Goal: Task Accomplishment & Management: Manage account settings

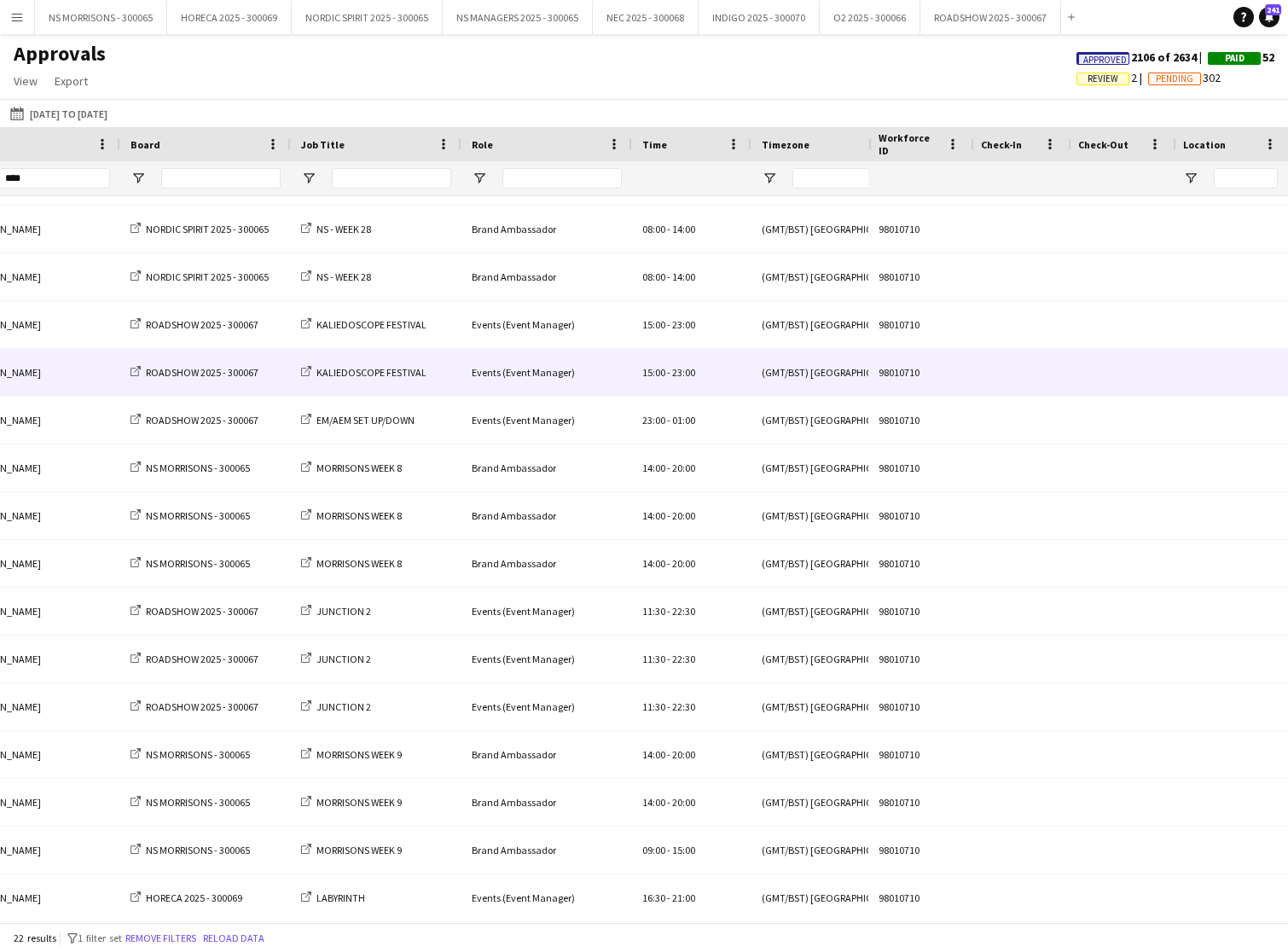
scroll to position [0, 348]
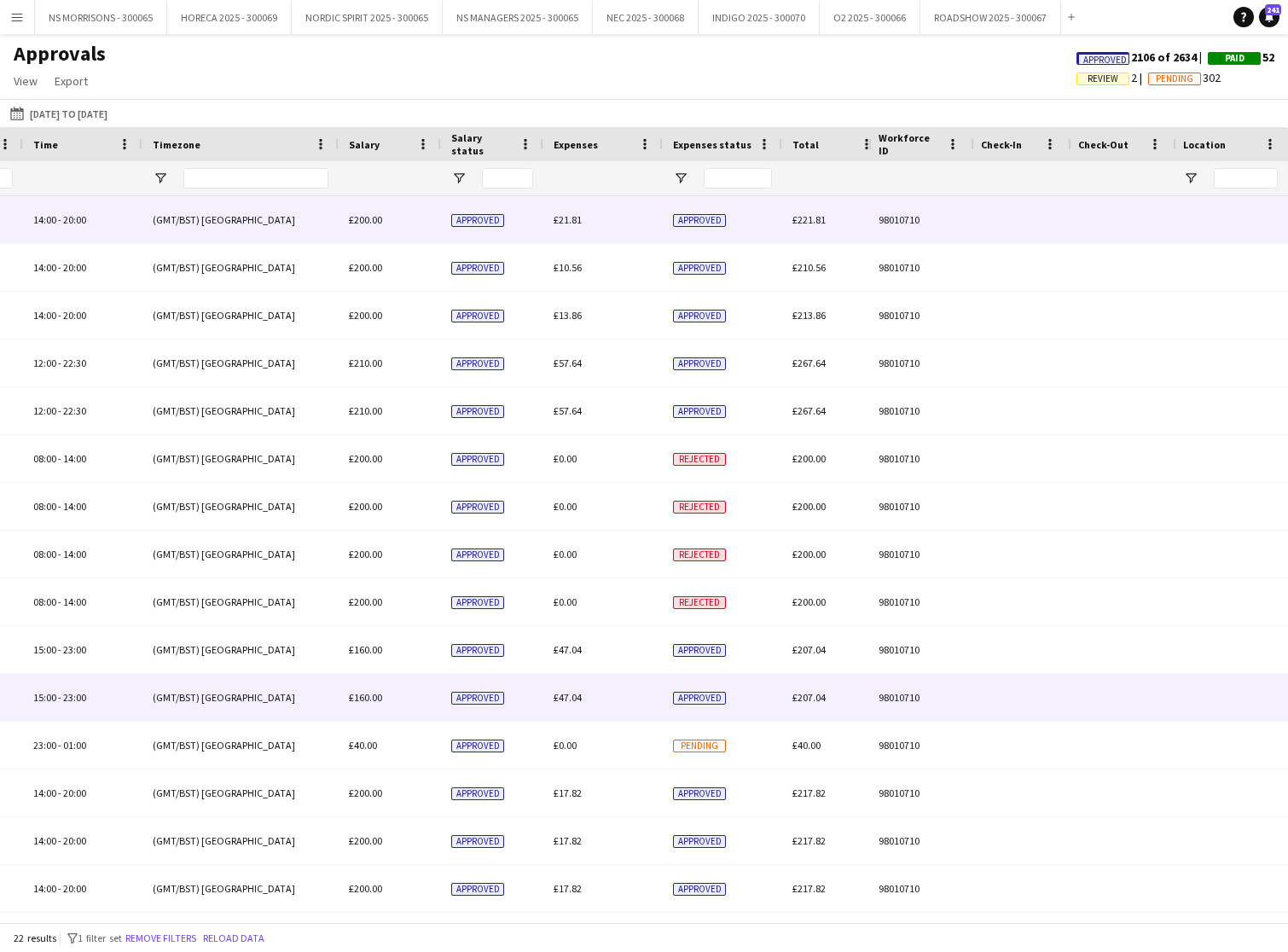
click at [558, 216] on span "£21.81" at bounding box center [567, 219] width 29 height 13
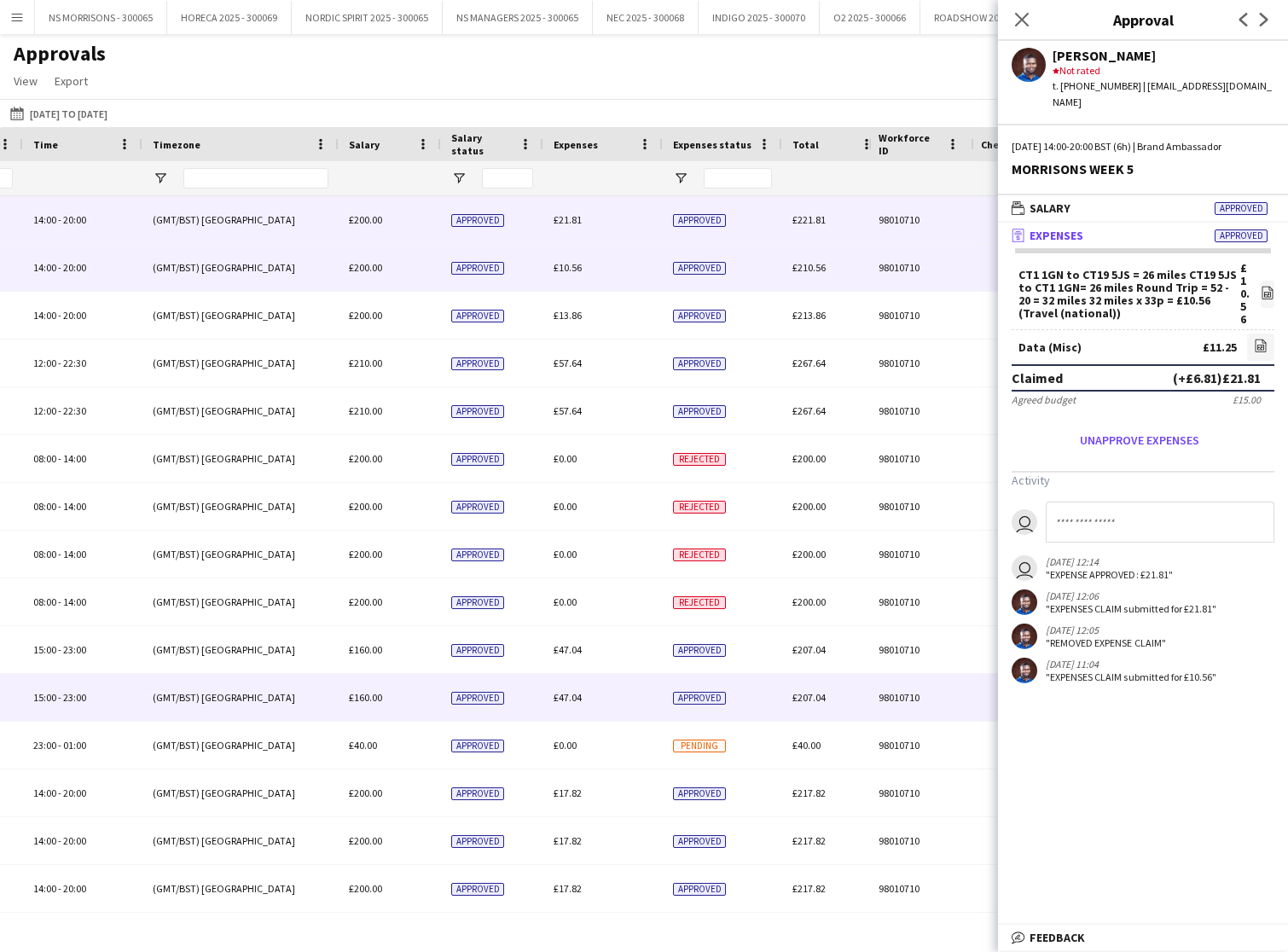
click at [566, 268] on span "£10.56" at bounding box center [567, 267] width 29 height 13
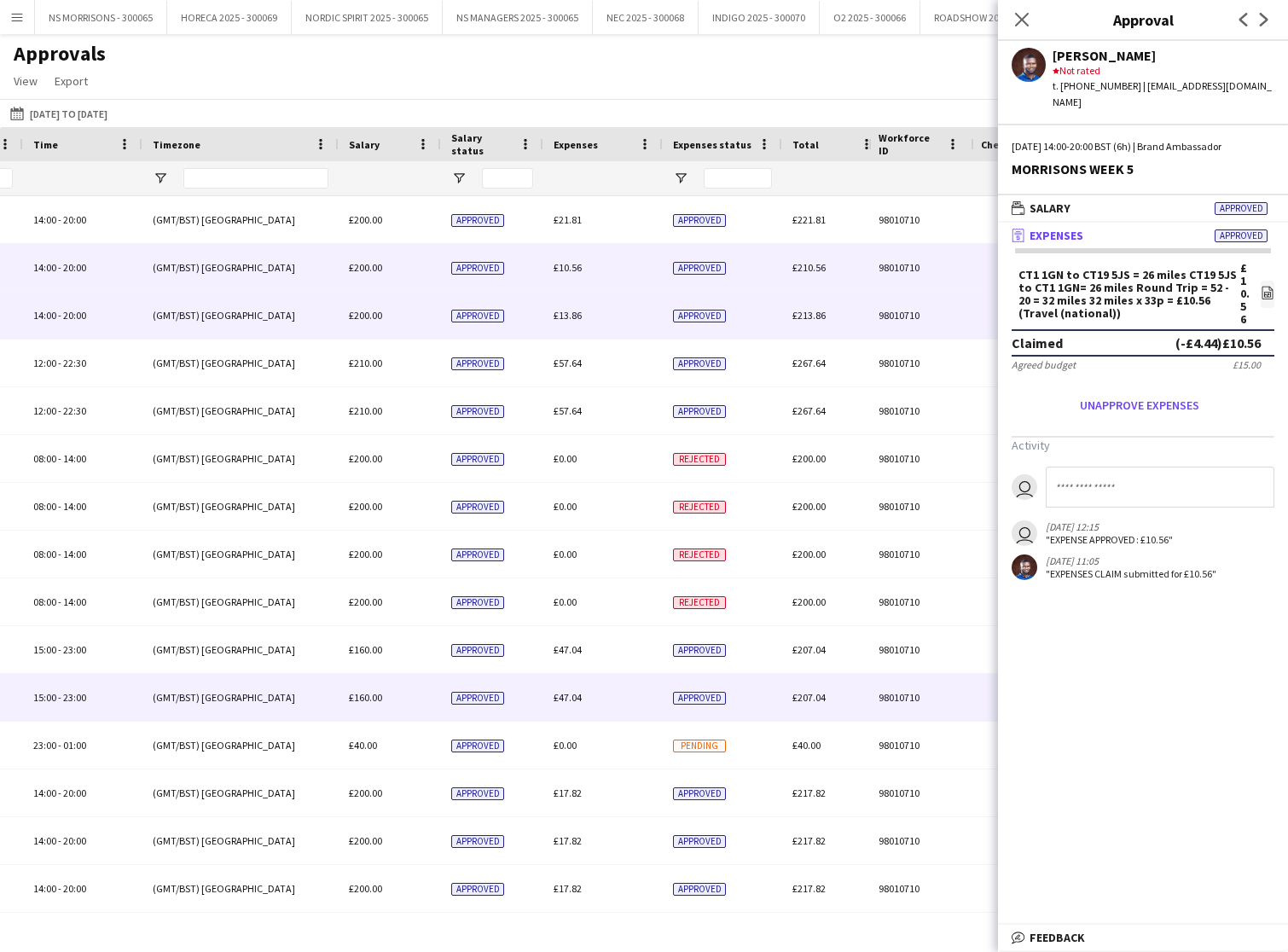
click at [562, 316] on span "£13.86" at bounding box center [567, 315] width 29 height 13
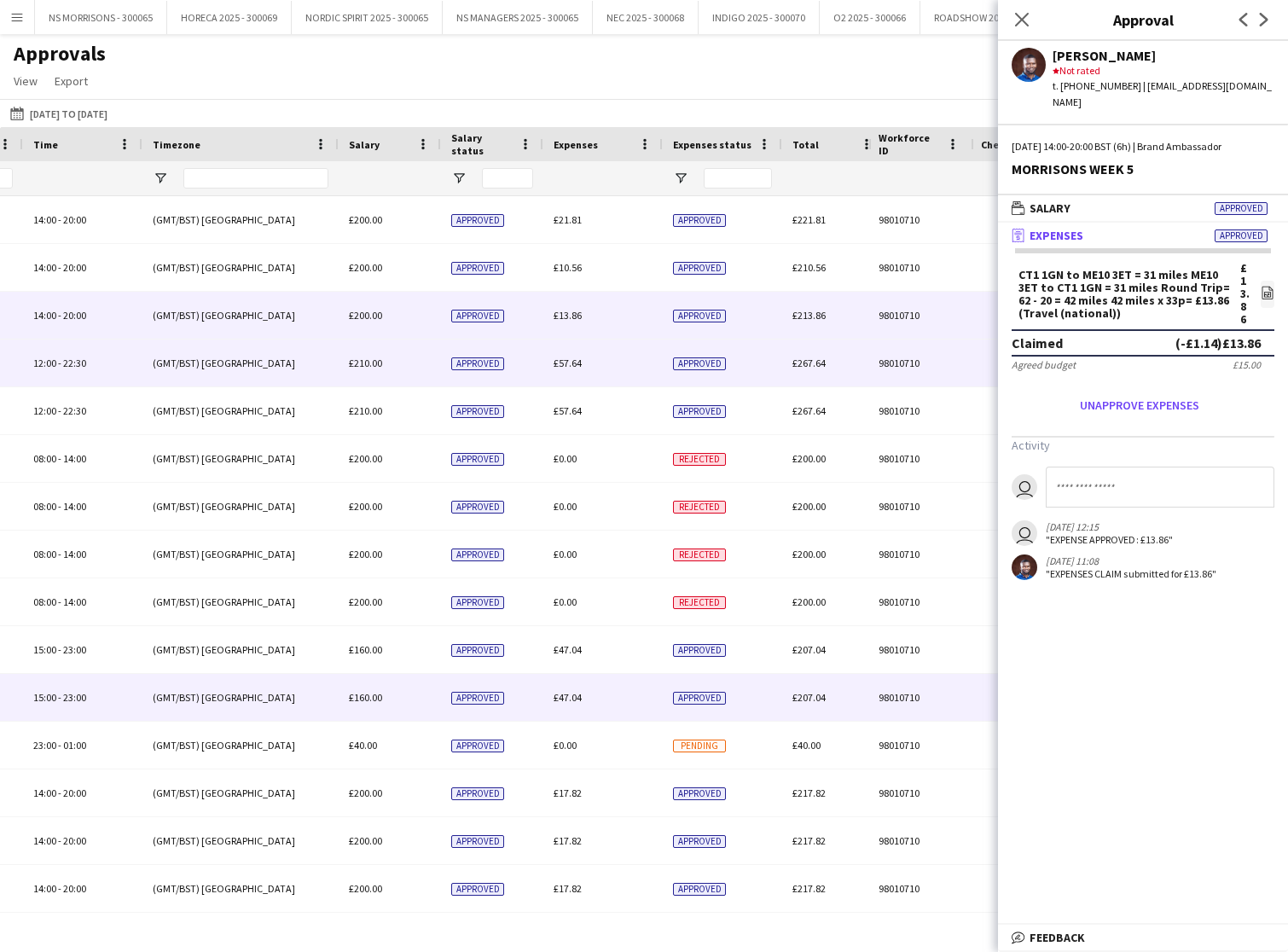
click at [570, 369] on span "£57.64" at bounding box center [567, 363] width 29 height 13
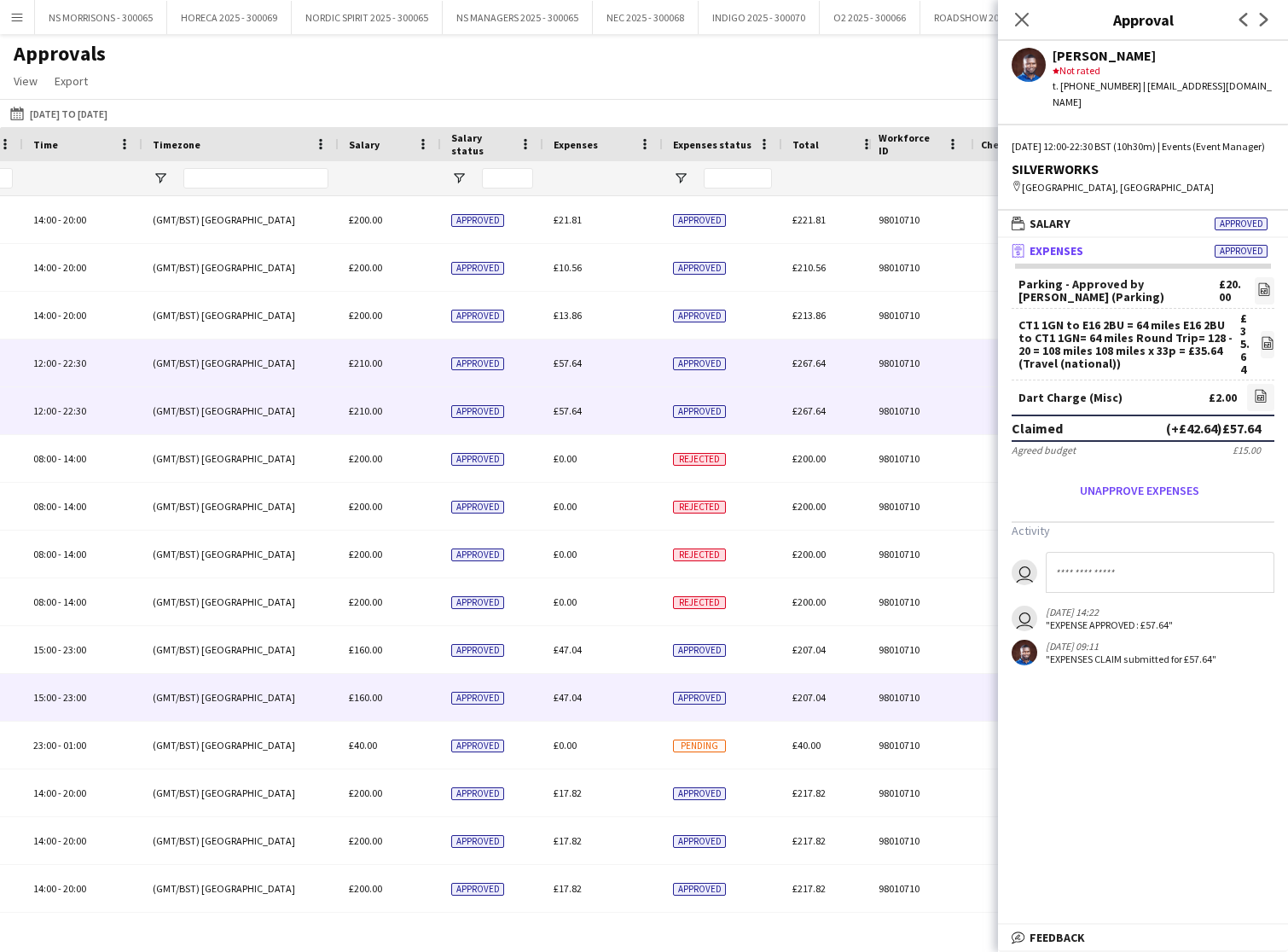
click at [569, 410] on span "£57.64" at bounding box center [567, 410] width 29 height 13
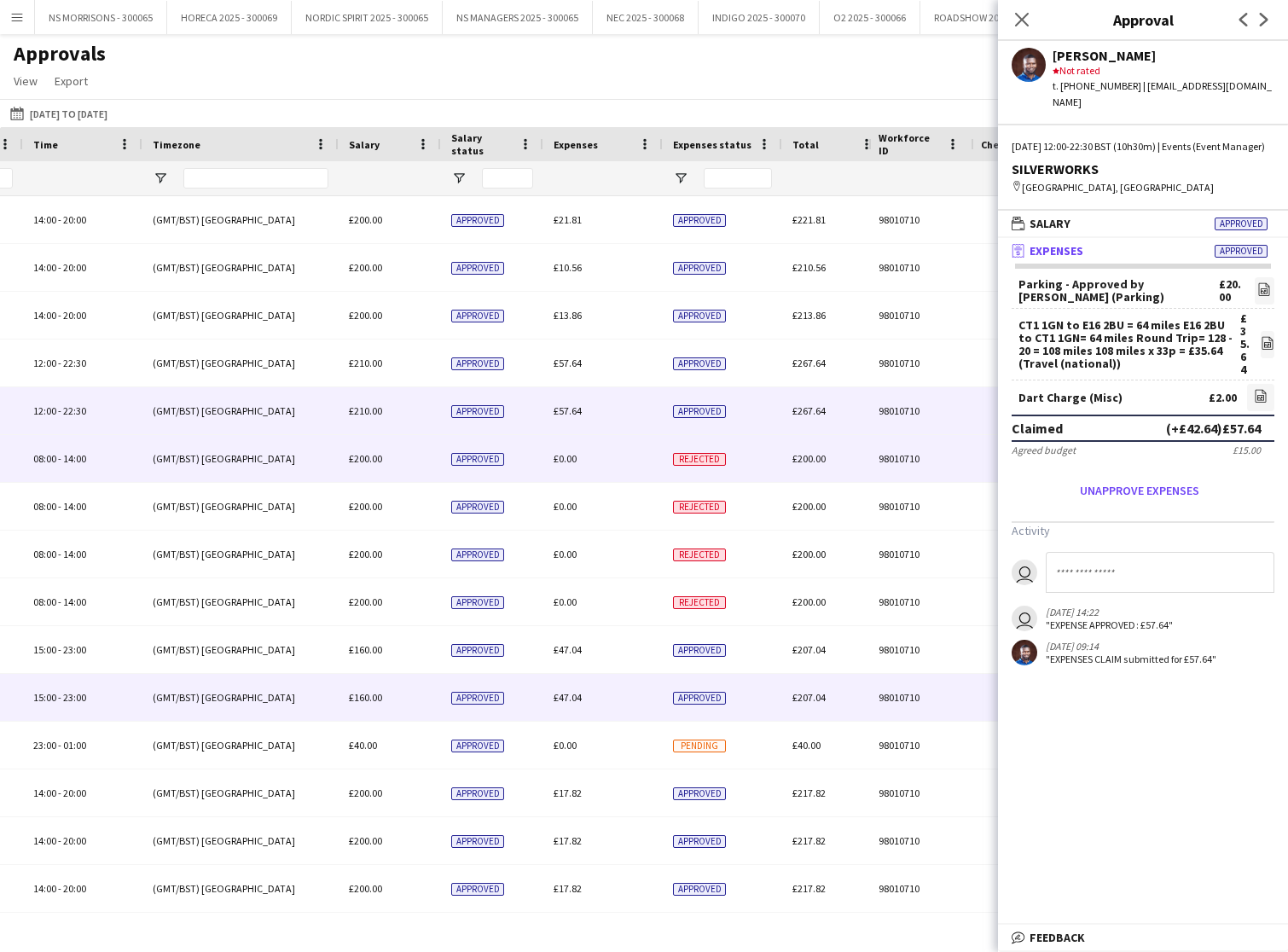
click at [569, 459] on span "£0.00" at bounding box center [564, 458] width 23 height 13
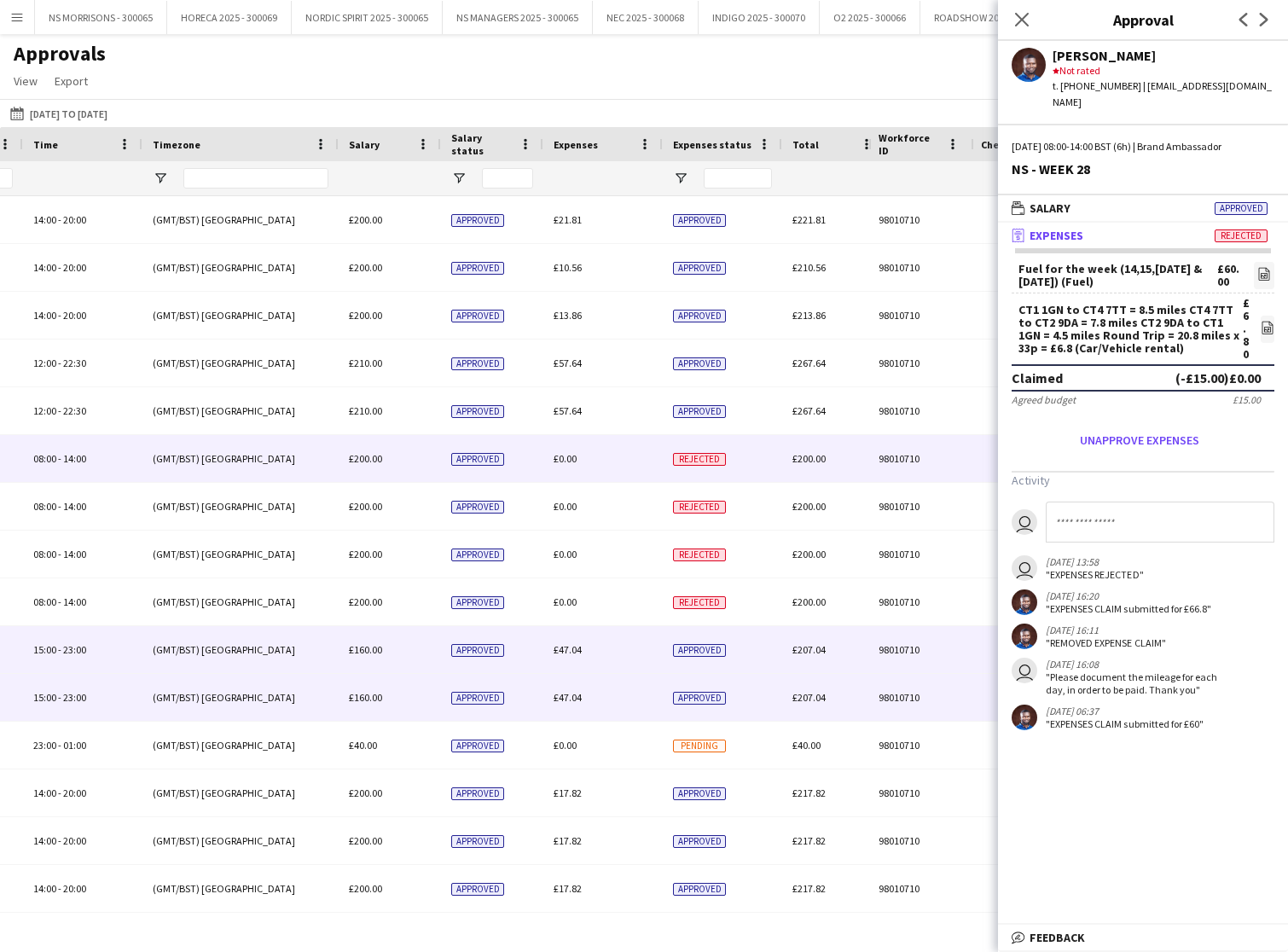
click at [562, 645] on span "£47.04" at bounding box center [567, 649] width 29 height 13
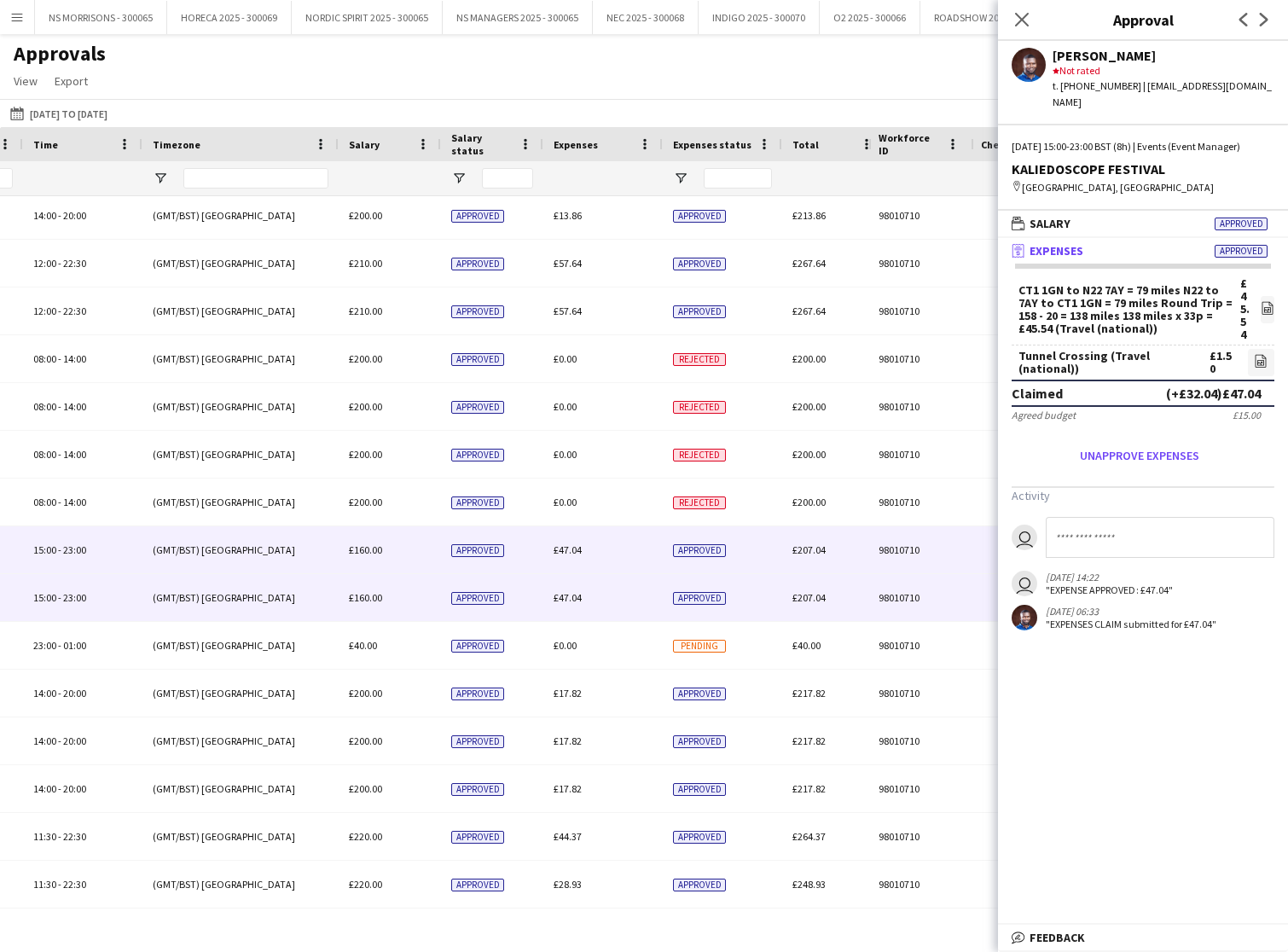
click at [560, 596] on span "£47.04" at bounding box center [567, 597] width 29 height 13
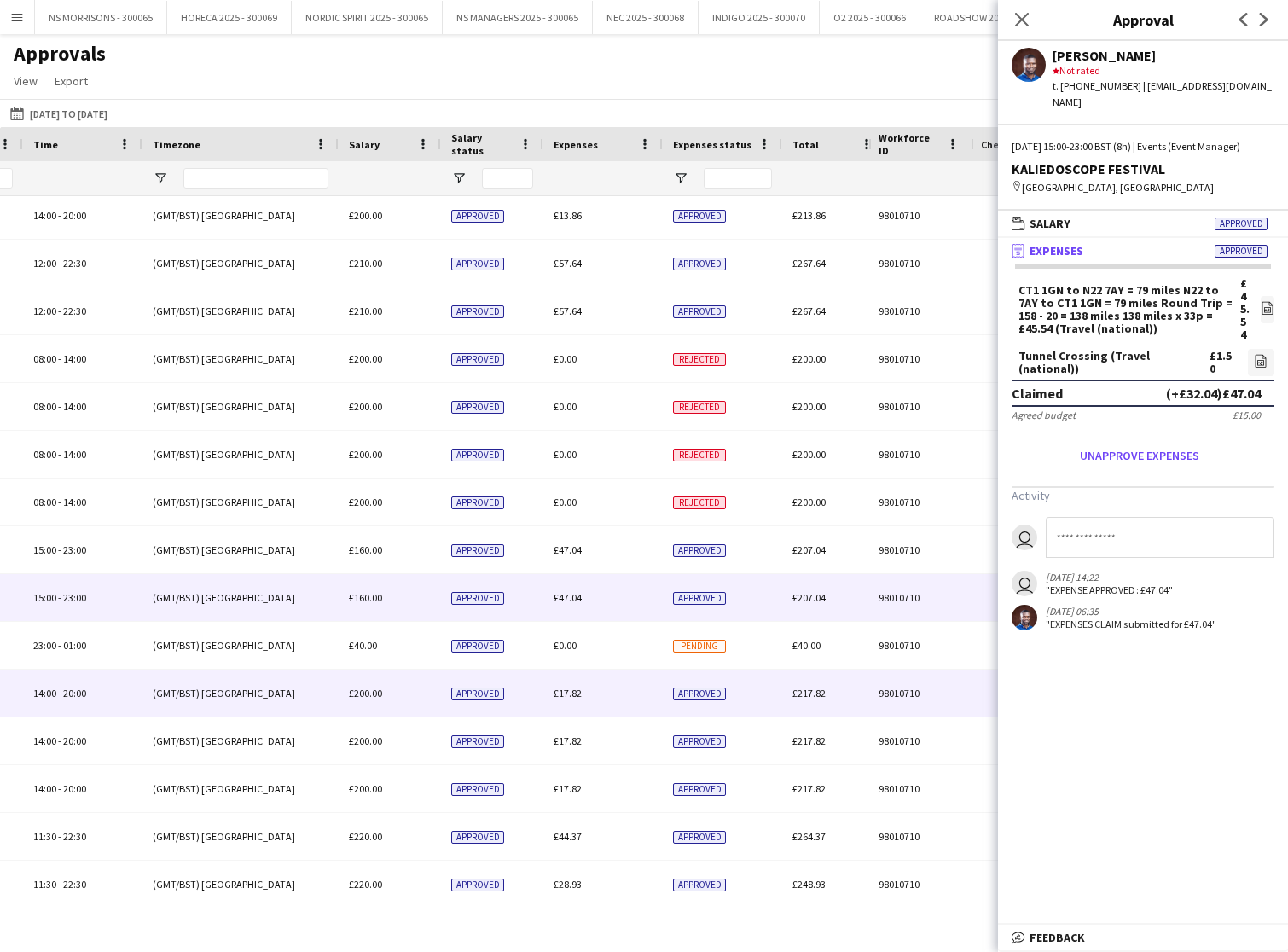
click at [568, 697] on span "£17.82" at bounding box center [567, 692] width 29 height 13
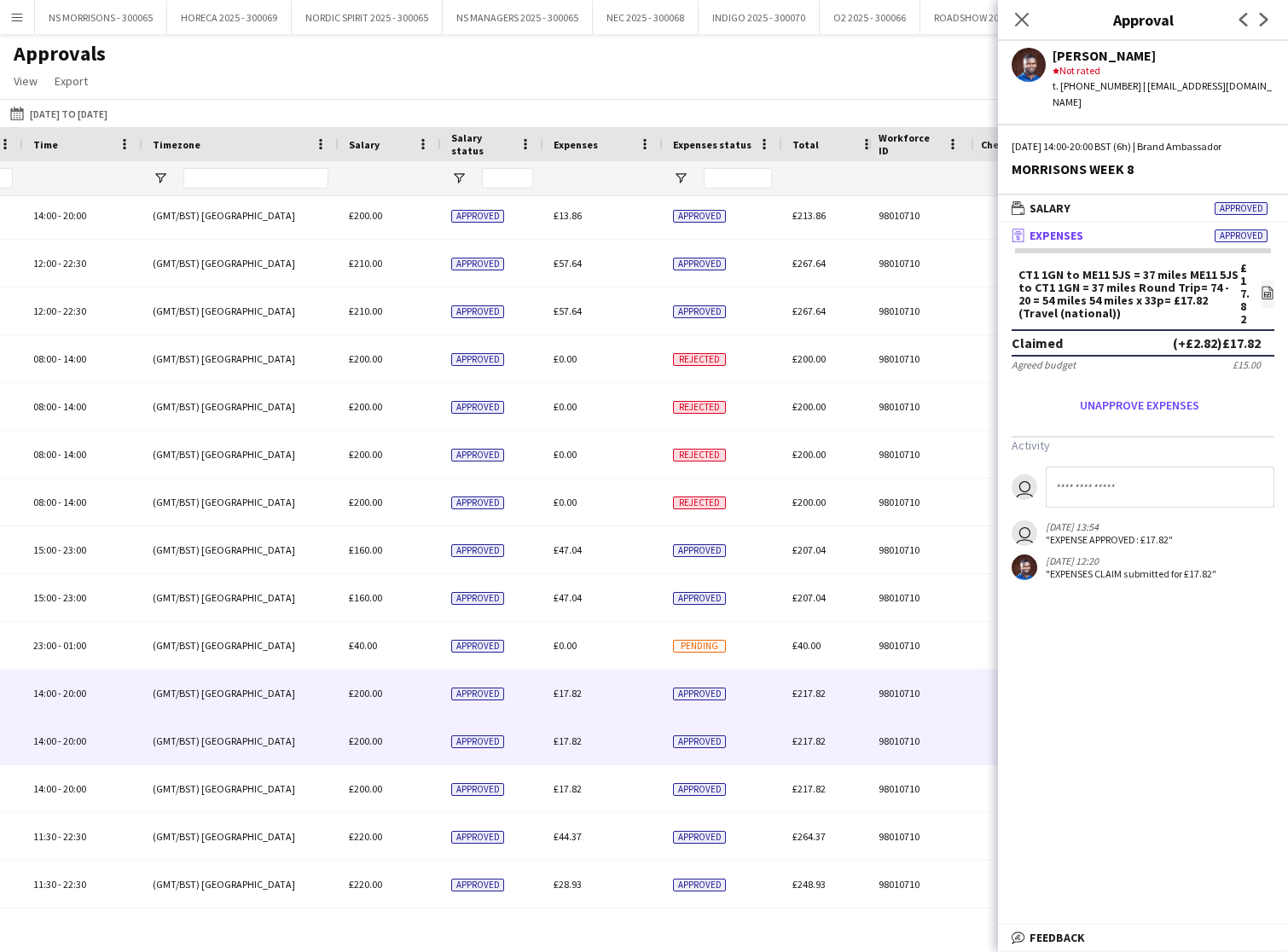
click at [564, 744] on span "£17.82" at bounding box center [567, 741] width 29 height 13
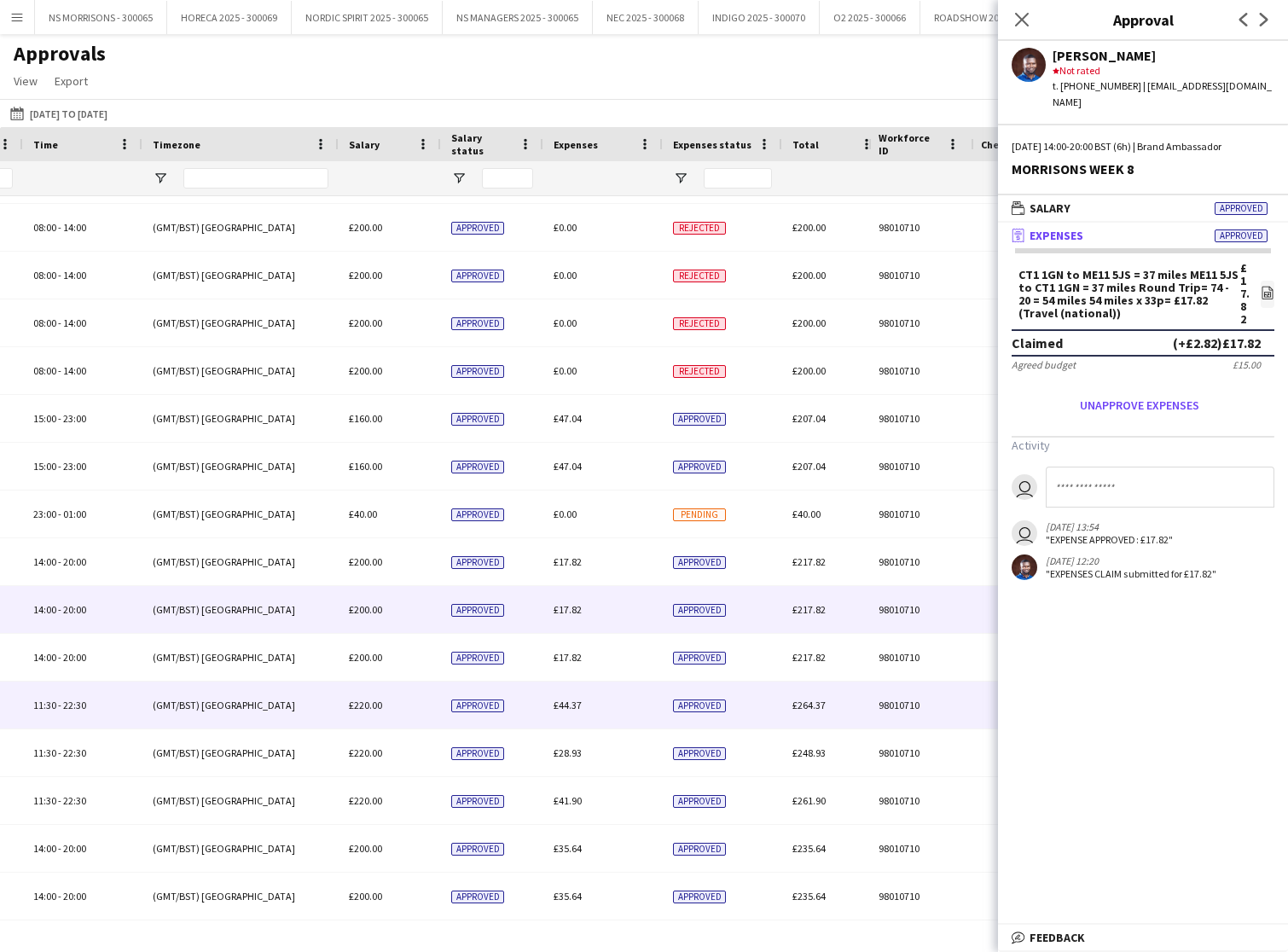
click at [577, 709] on span "£44.37" at bounding box center [567, 705] width 29 height 13
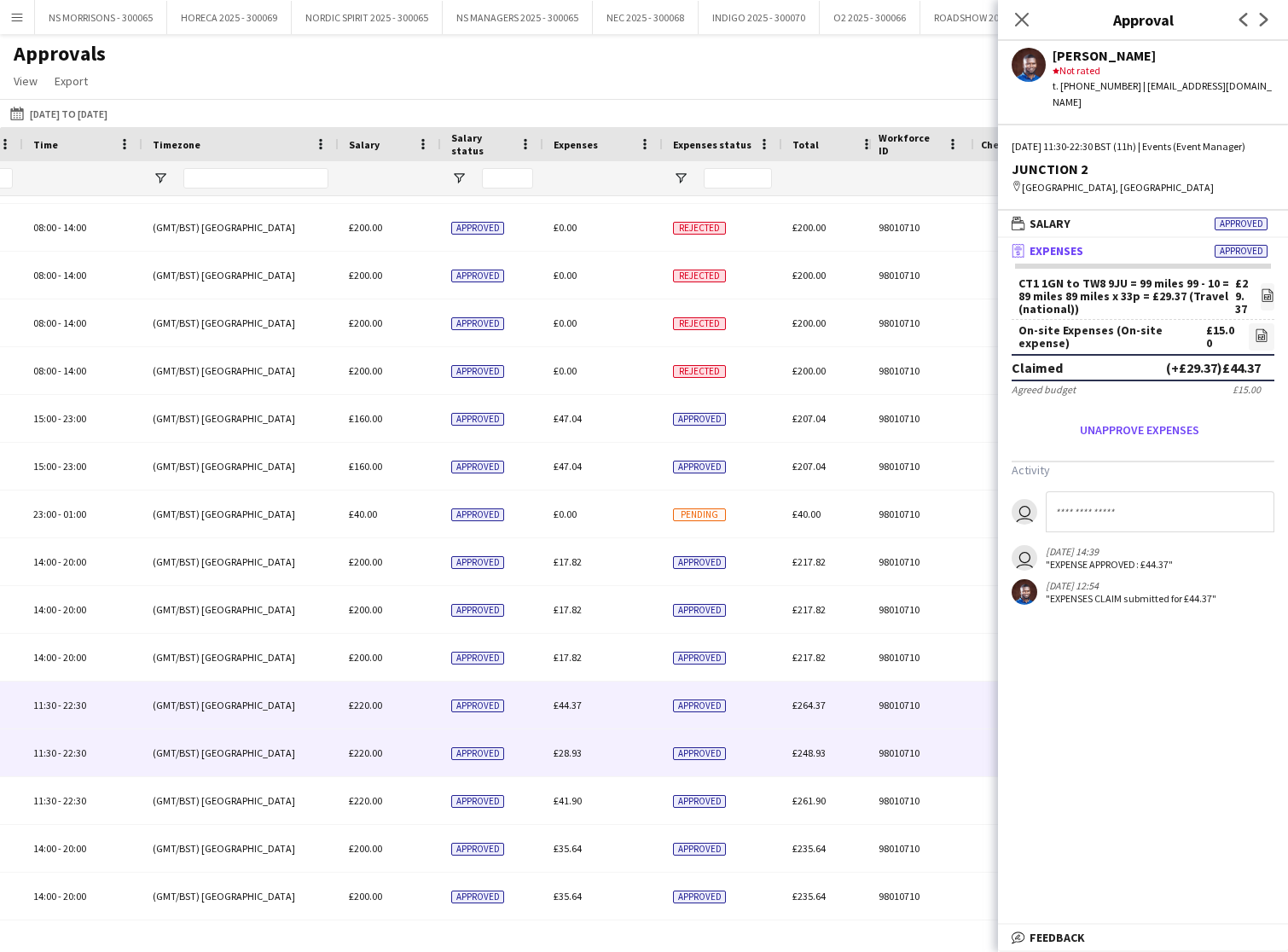
click at [566, 756] on span "£28.93" at bounding box center [567, 752] width 29 height 13
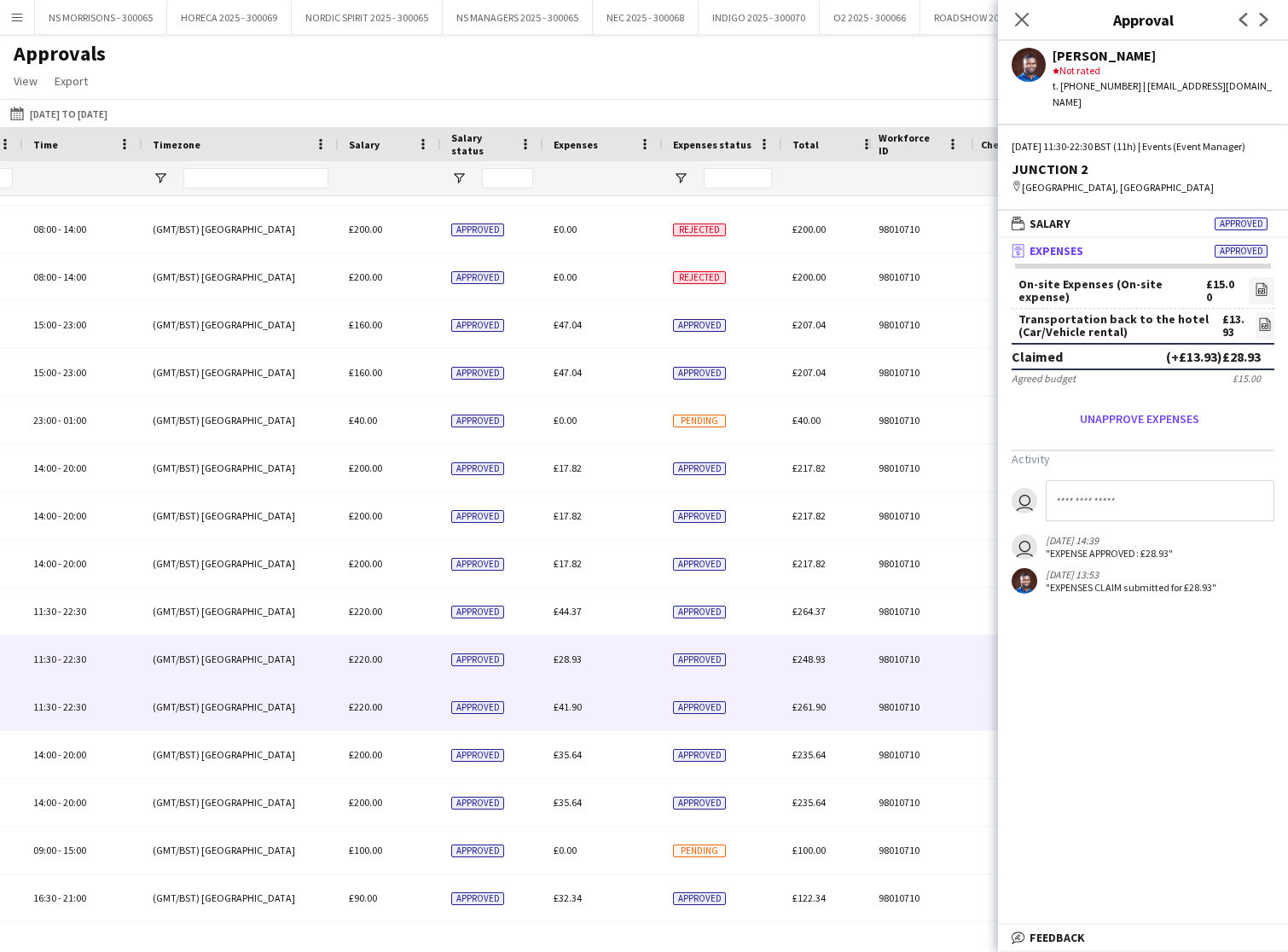
click at [568, 708] on span "£41.90" at bounding box center [567, 706] width 29 height 13
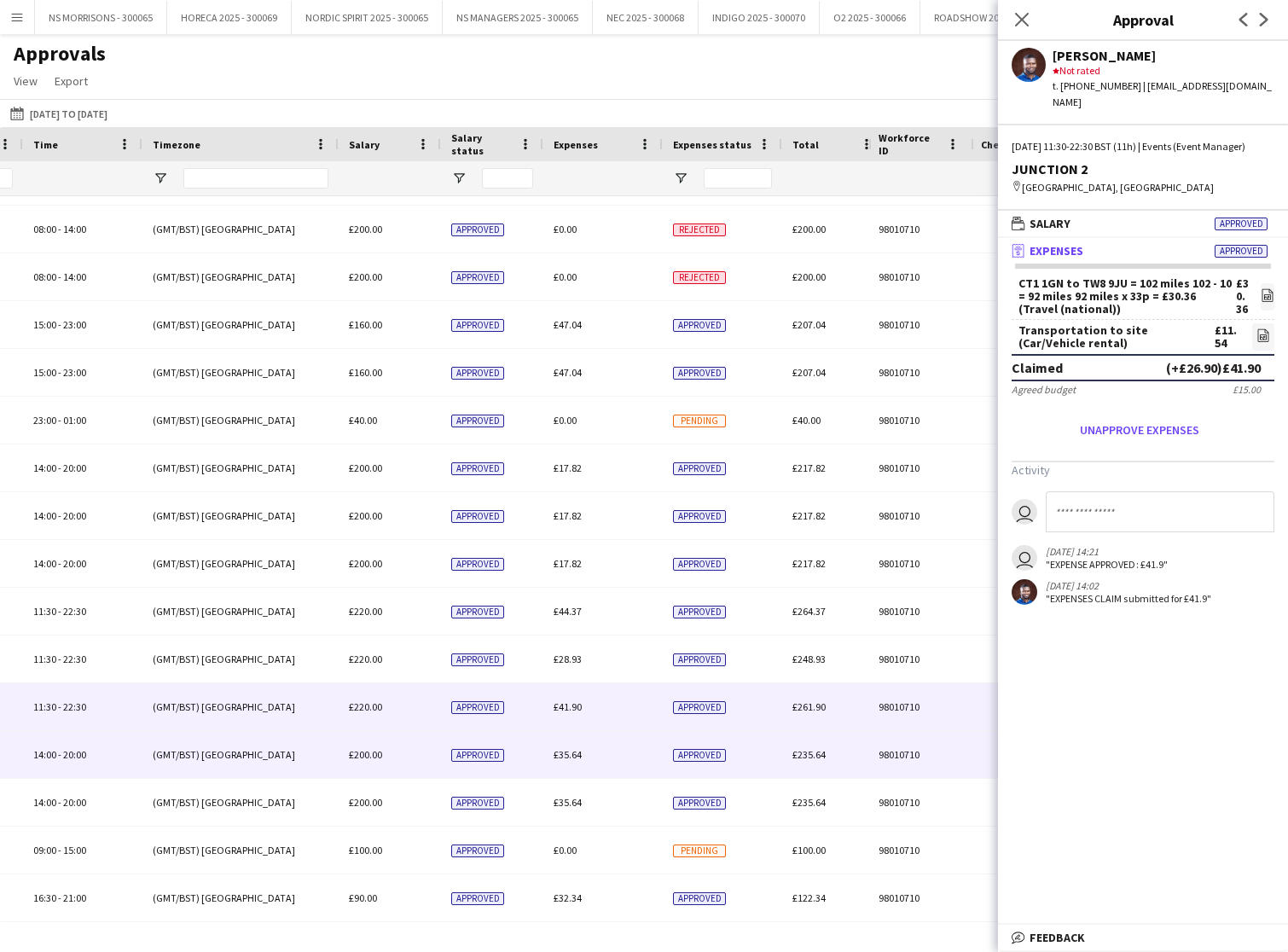
click at [566, 753] on span "£35.64" at bounding box center [567, 754] width 29 height 13
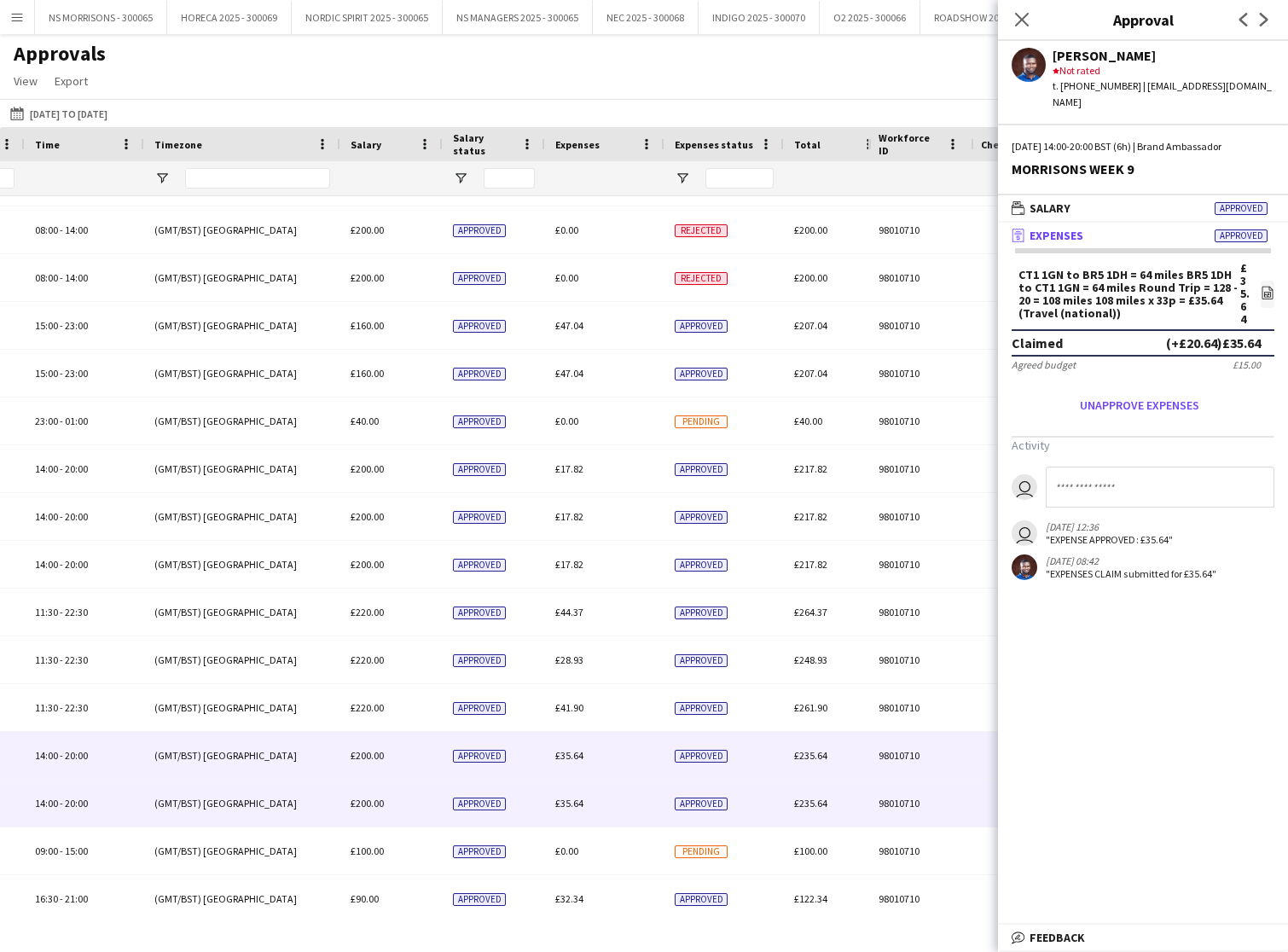
click at [569, 803] on span "£35.64" at bounding box center [569, 803] width 29 height 13
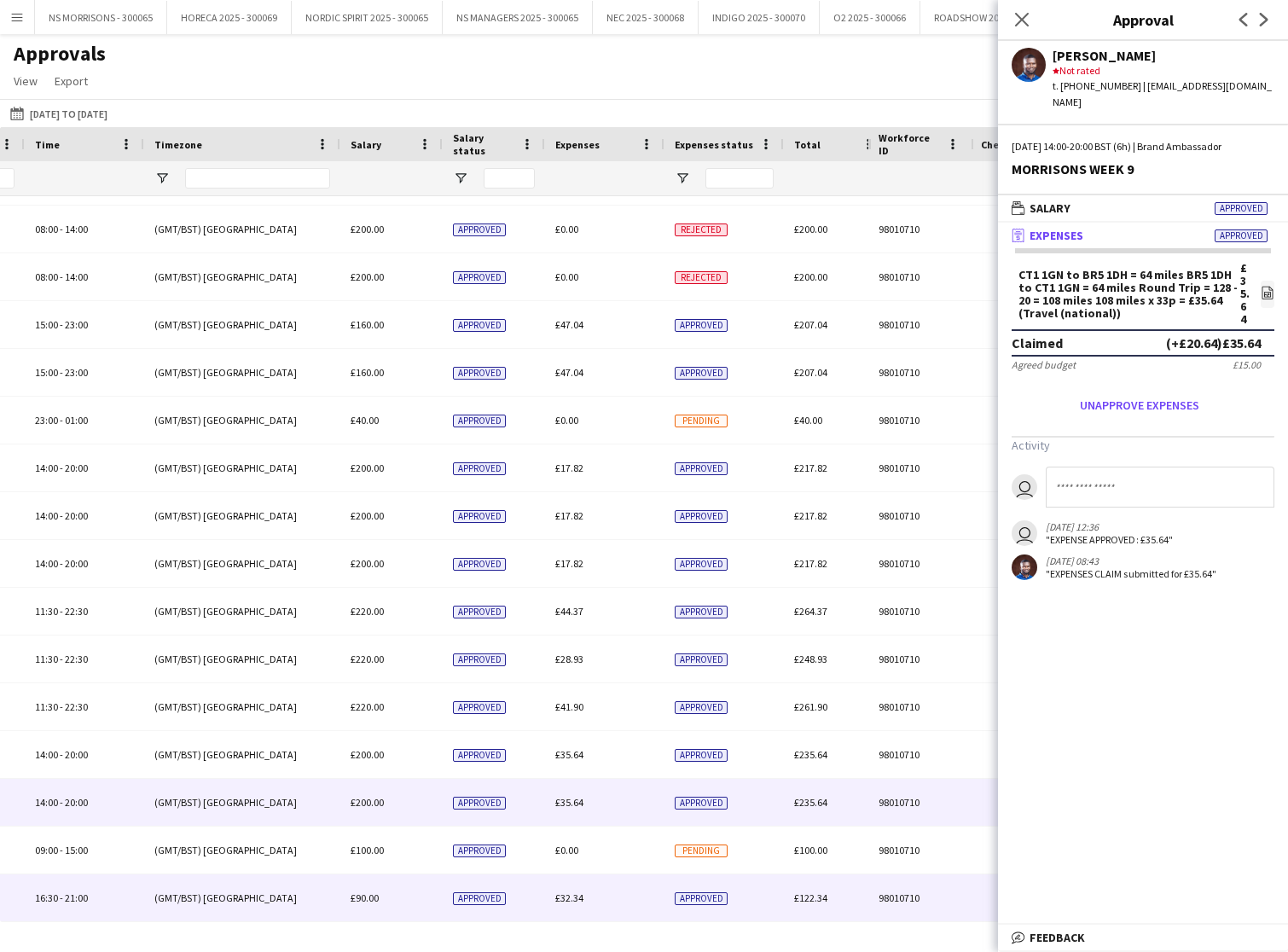
click at [569, 898] on span "£32.34" at bounding box center [569, 898] width 29 height 13
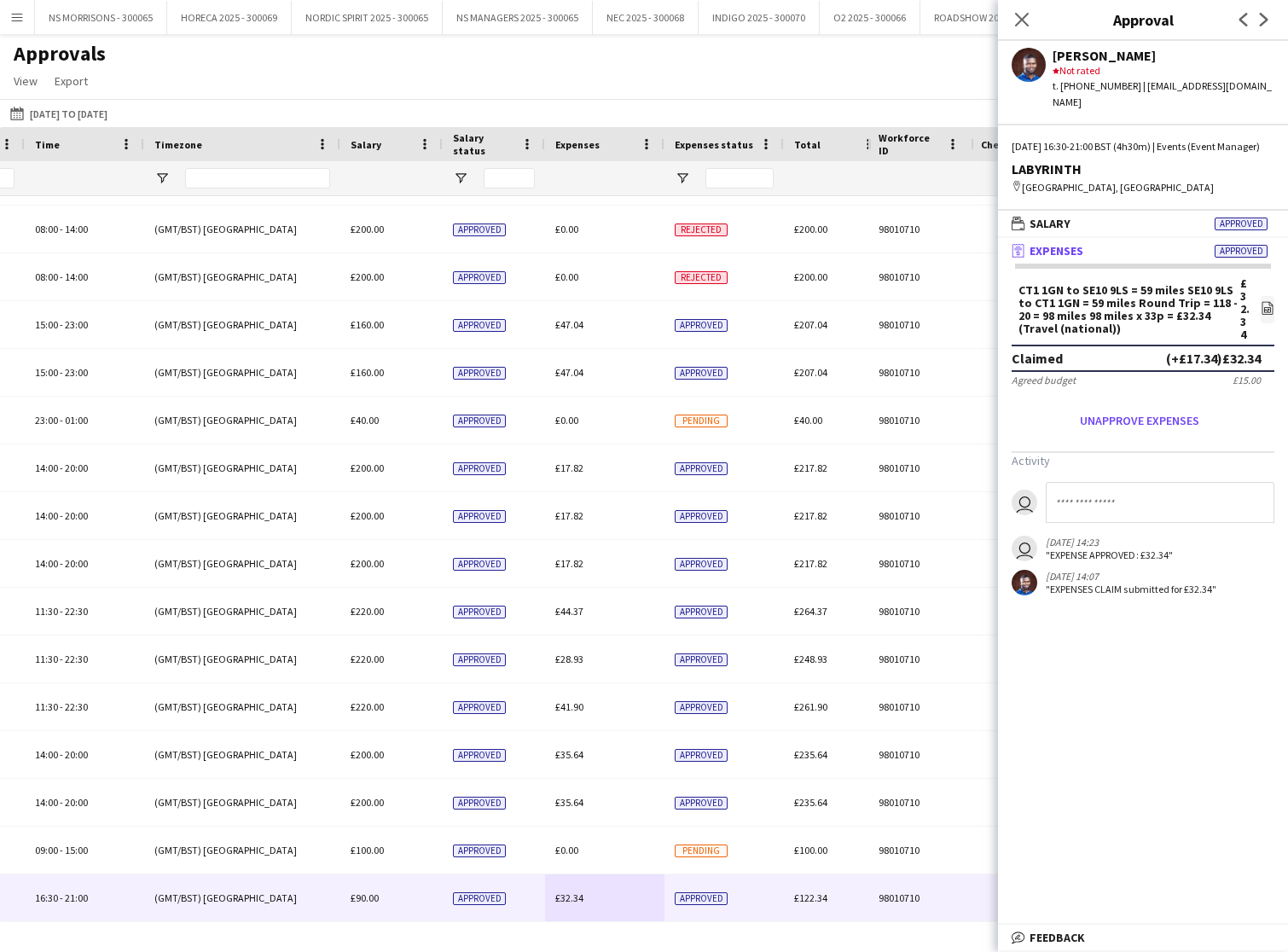
drag, startPoint x: 1025, startPoint y: 24, endPoint x: 980, endPoint y: 106, distance: 93.5
click at [1025, 25] on icon "Close pop-in" at bounding box center [1022, 20] width 14 height 14
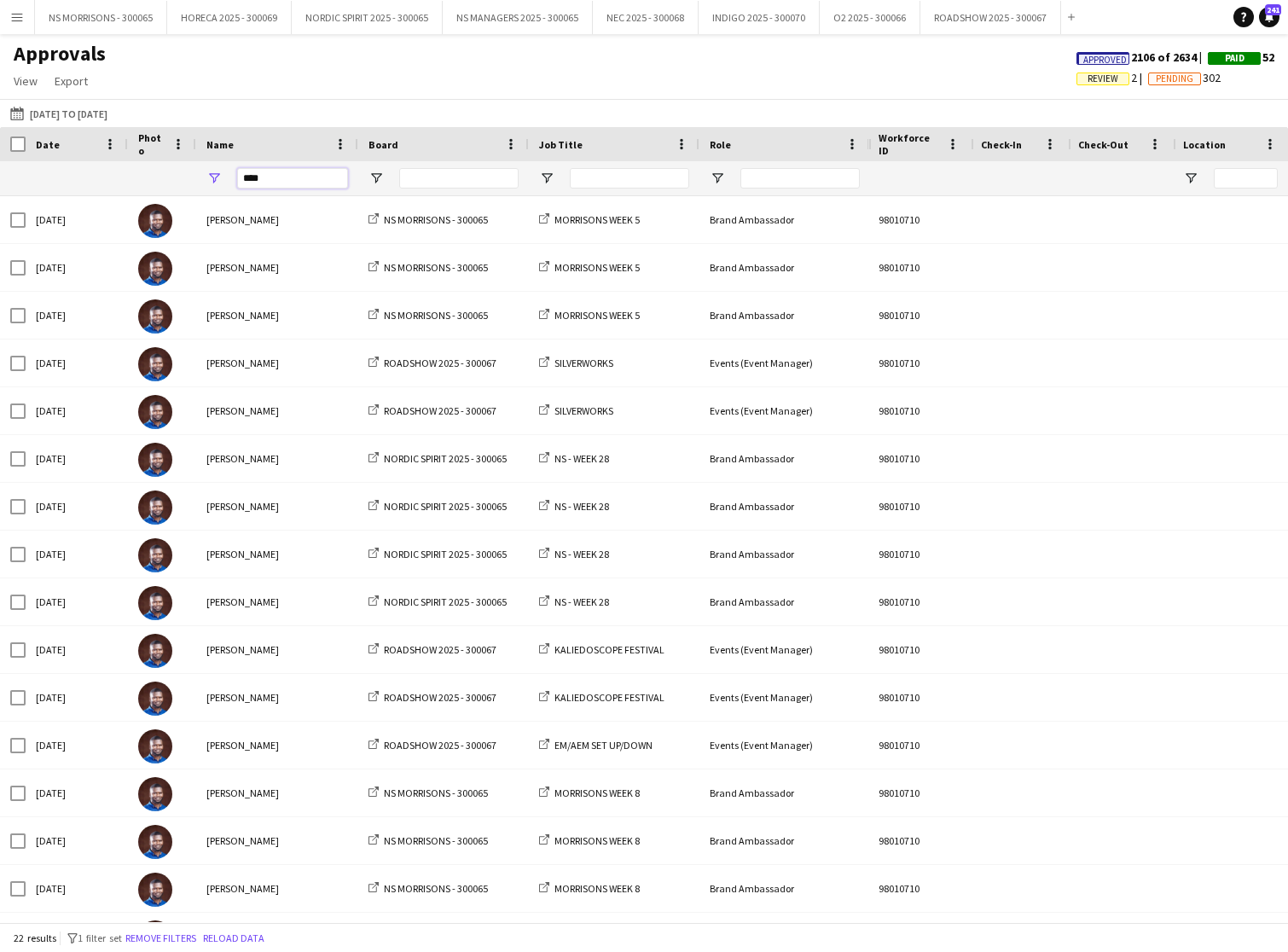
drag, startPoint x: 305, startPoint y: 181, endPoint x: 230, endPoint y: 182, distance: 75.0
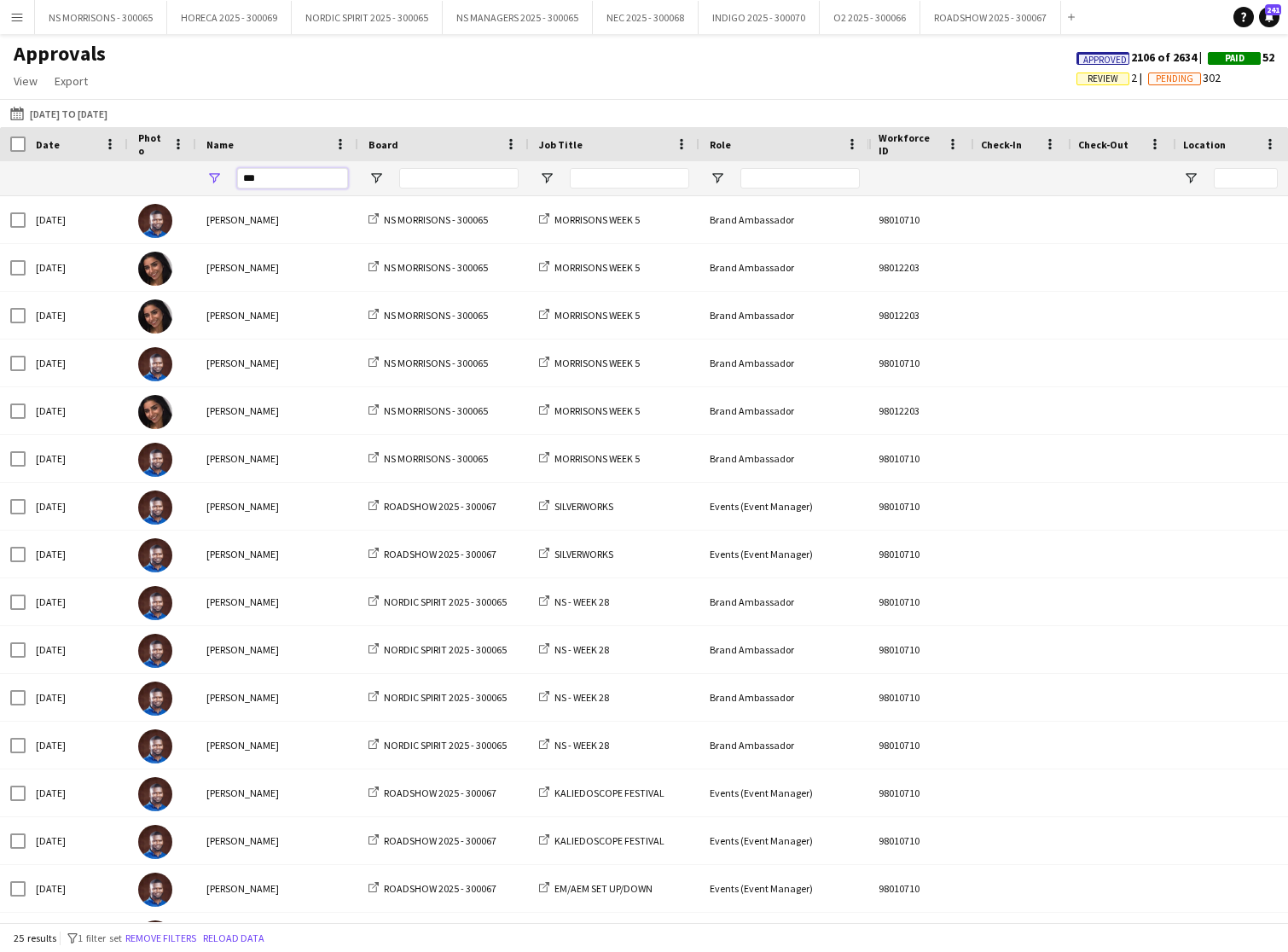
click at [264, 176] on input "***" at bounding box center [292, 178] width 111 height 21
type input "*"
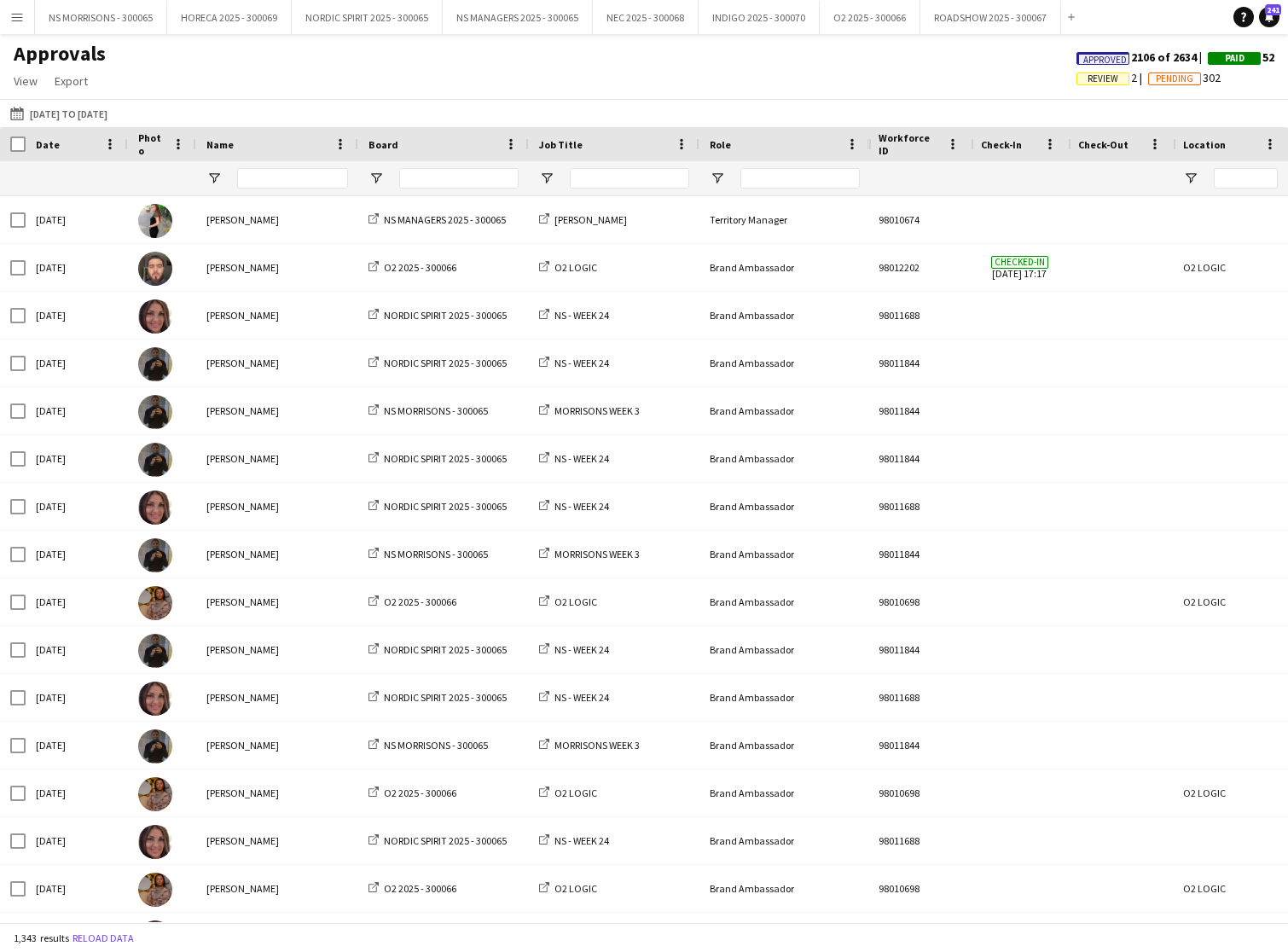
click at [1118, 77] on span "Review" at bounding box center [1103, 79] width 53 height 13
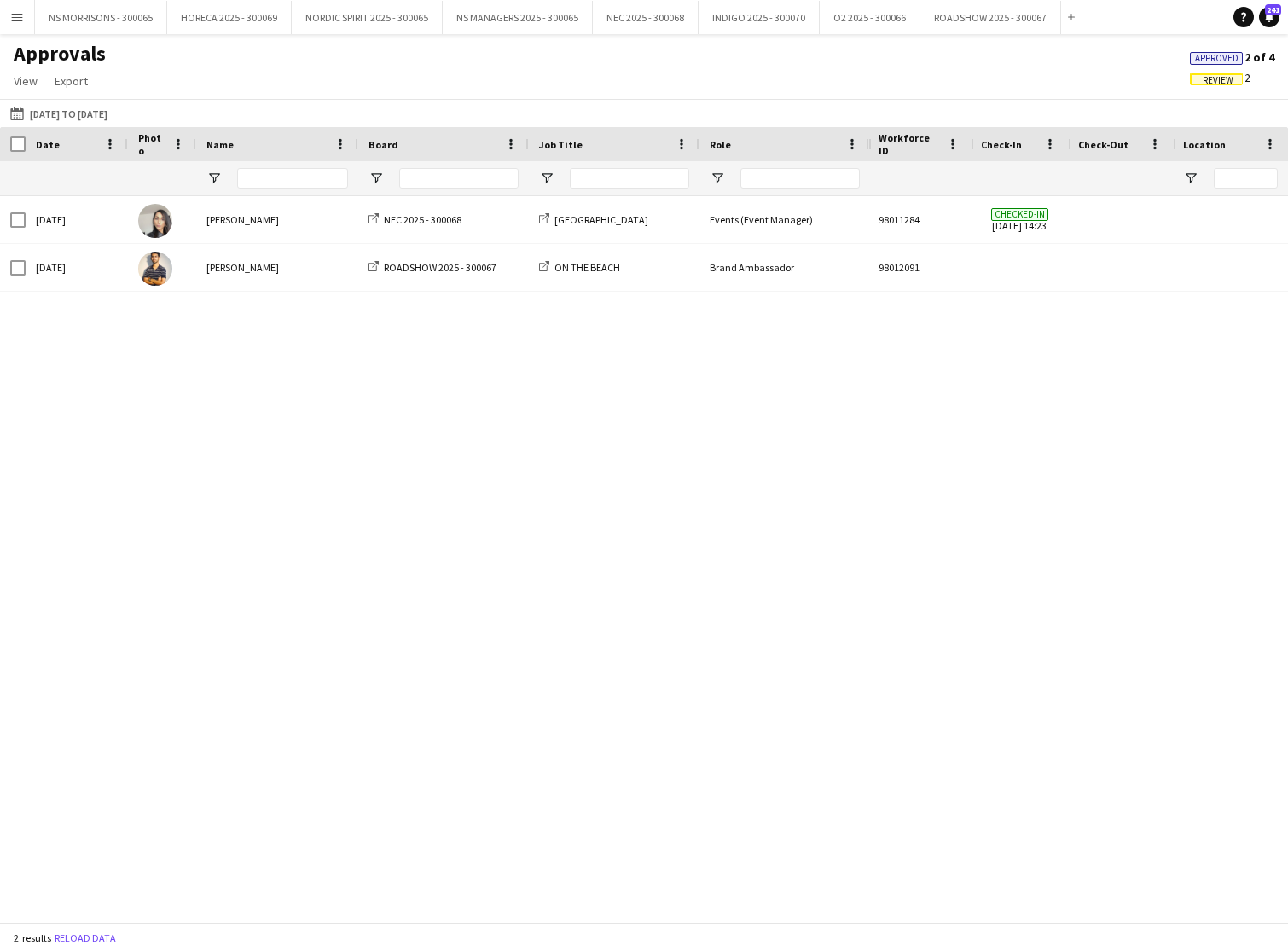
click at [16, 19] on app-icon "Menu" at bounding box center [17, 17] width 14 height 14
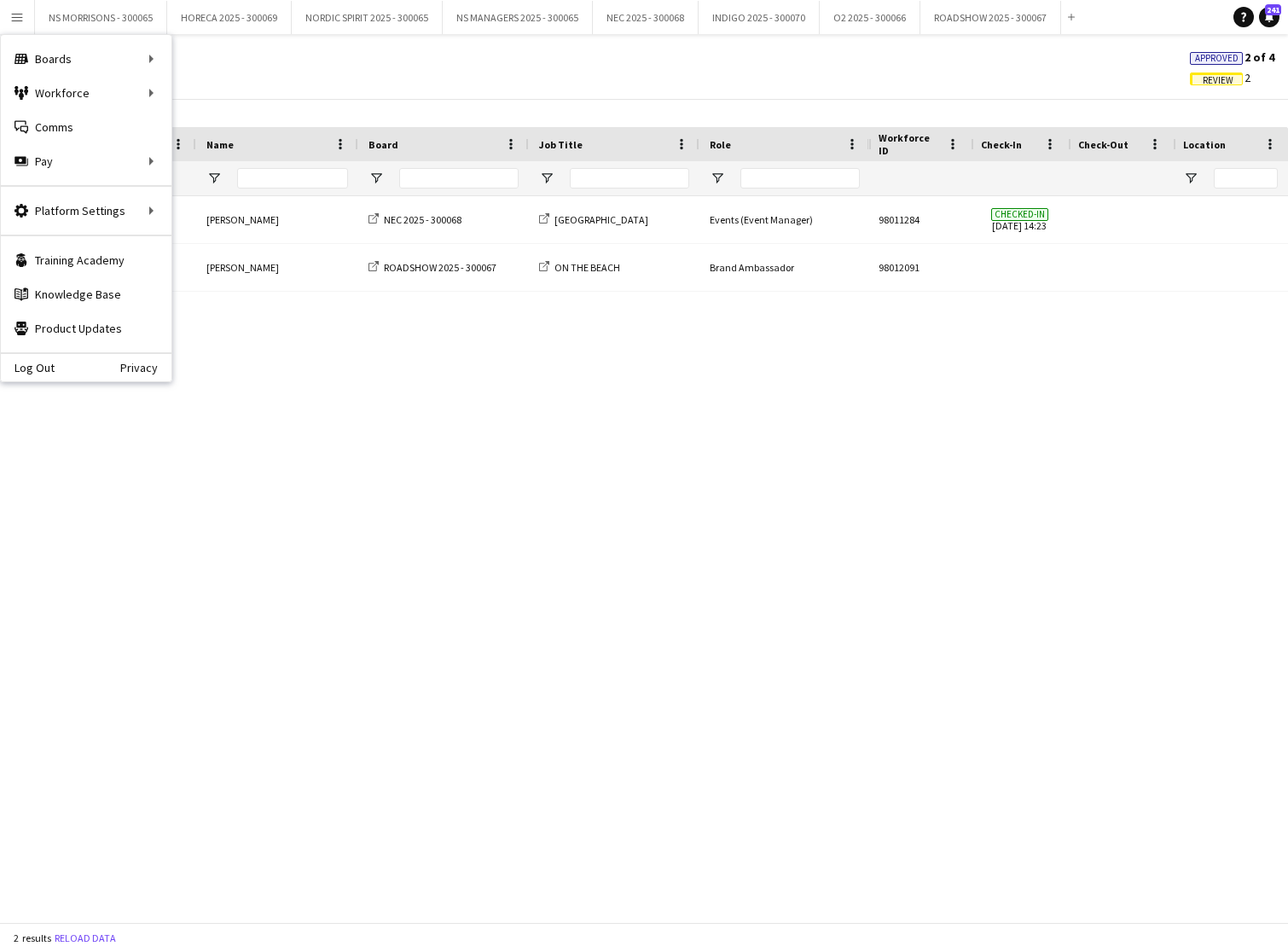
click at [338, 87] on div "Approvals View Customise view Customise filters Reset Filters Reset View Reset …" at bounding box center [644, 70] width 1288 height 58
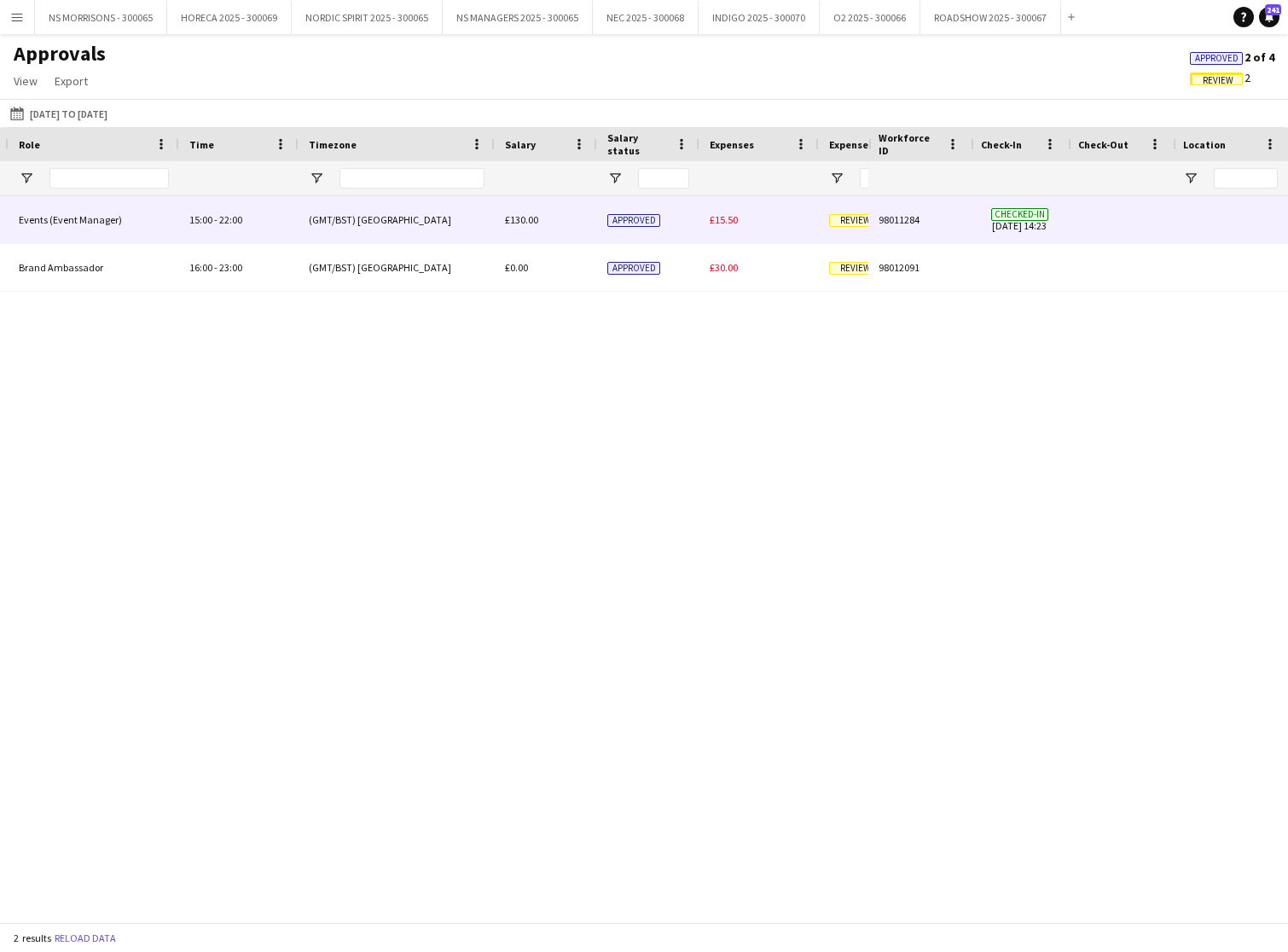
click at [737, 221] on div "£15.50" at bounding box center [758, 220] width 119 height 47
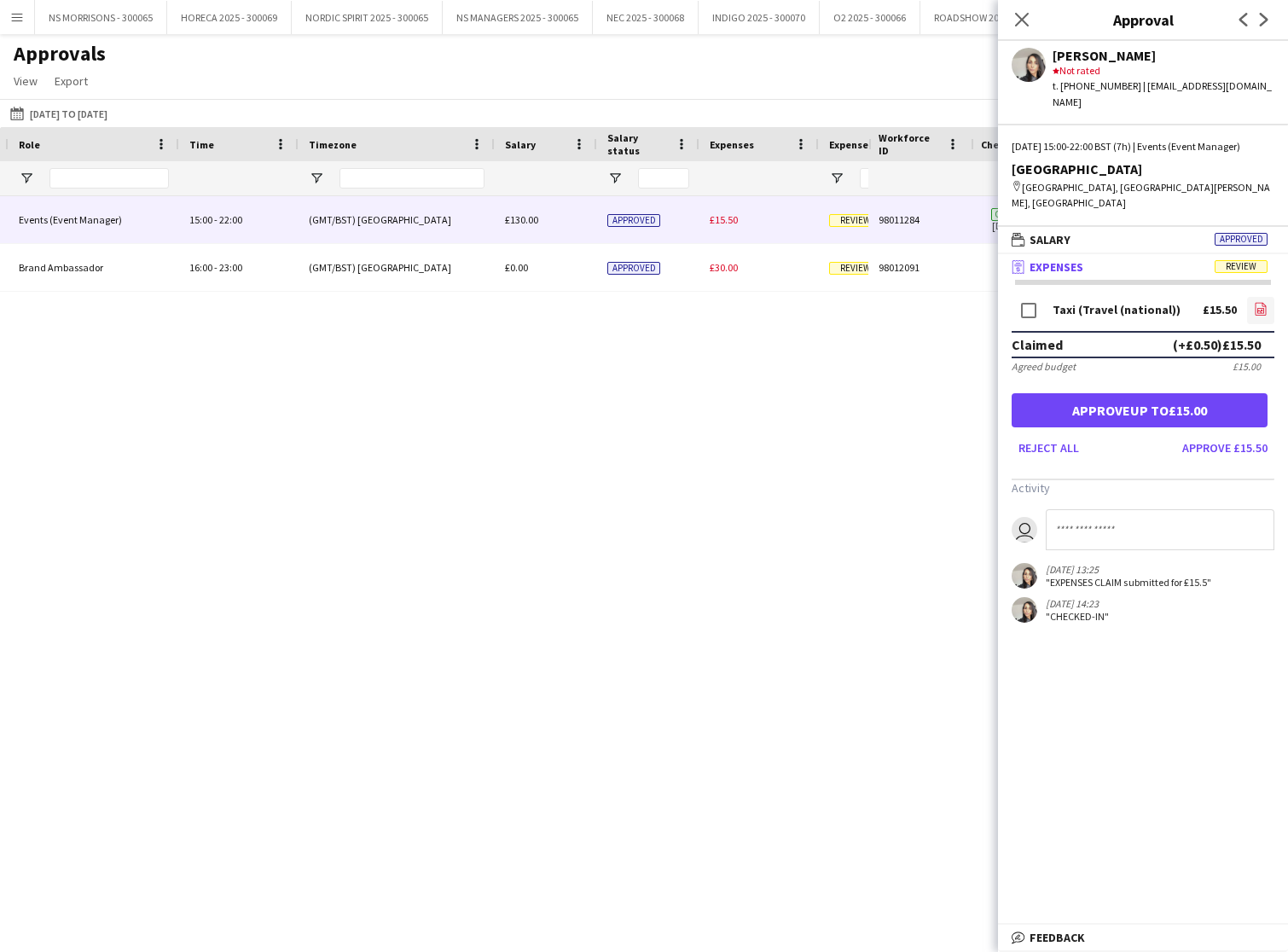
click at [1257, 311] on icon "file-image" at bounding box center [1260, 309] width 14 height 14
click at [1210, 414] on button "Approve up to £15.00" at bounding box center [1140, 410] width 256 height 34
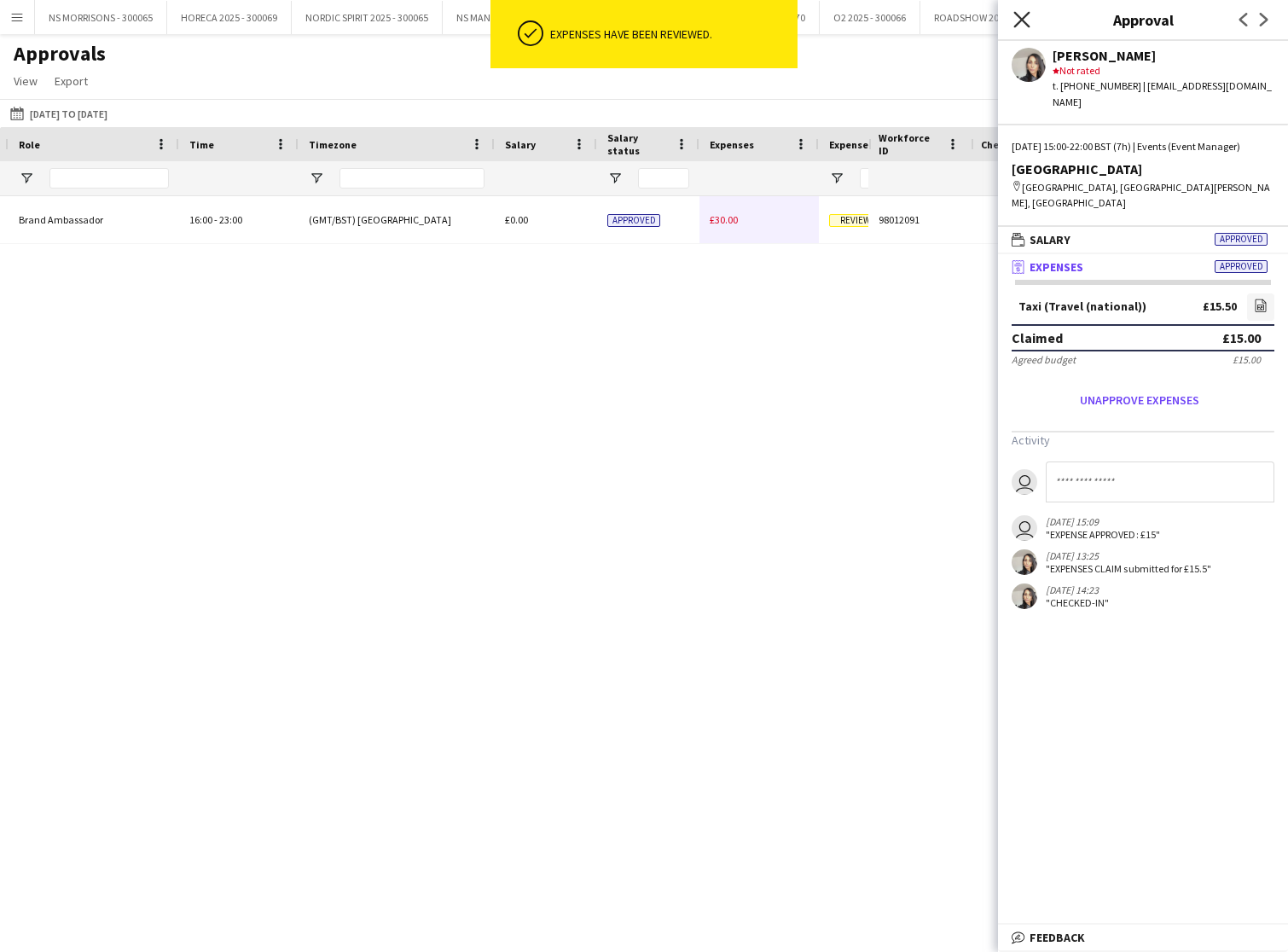
click at [1020, 24] on icon "Close pop-in" at bounding box center [1022, 19] width 16 height 16
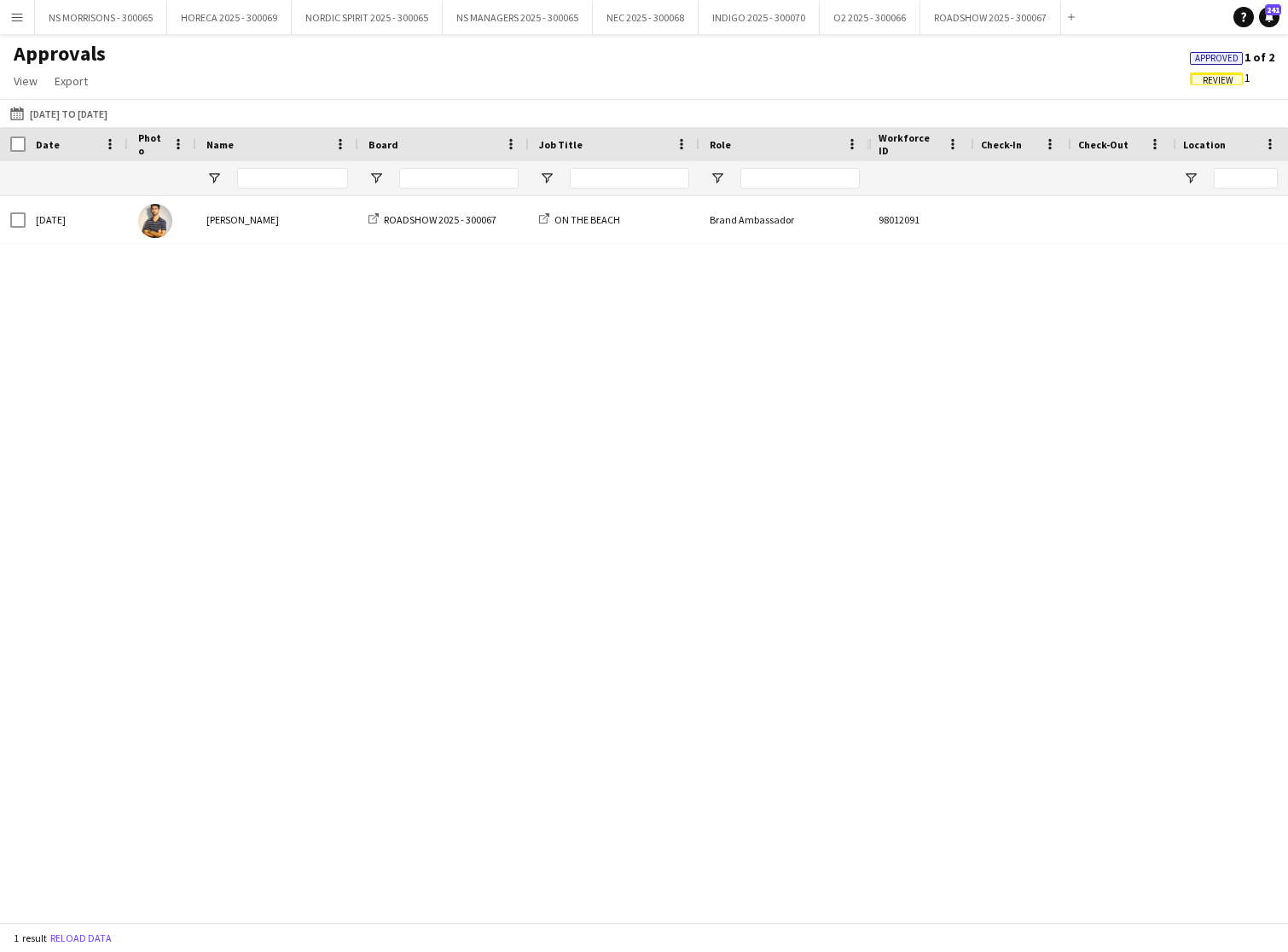
click at [21, 15] on app-icon "Menu" at bounding box center [17, 17] width 14 height 14
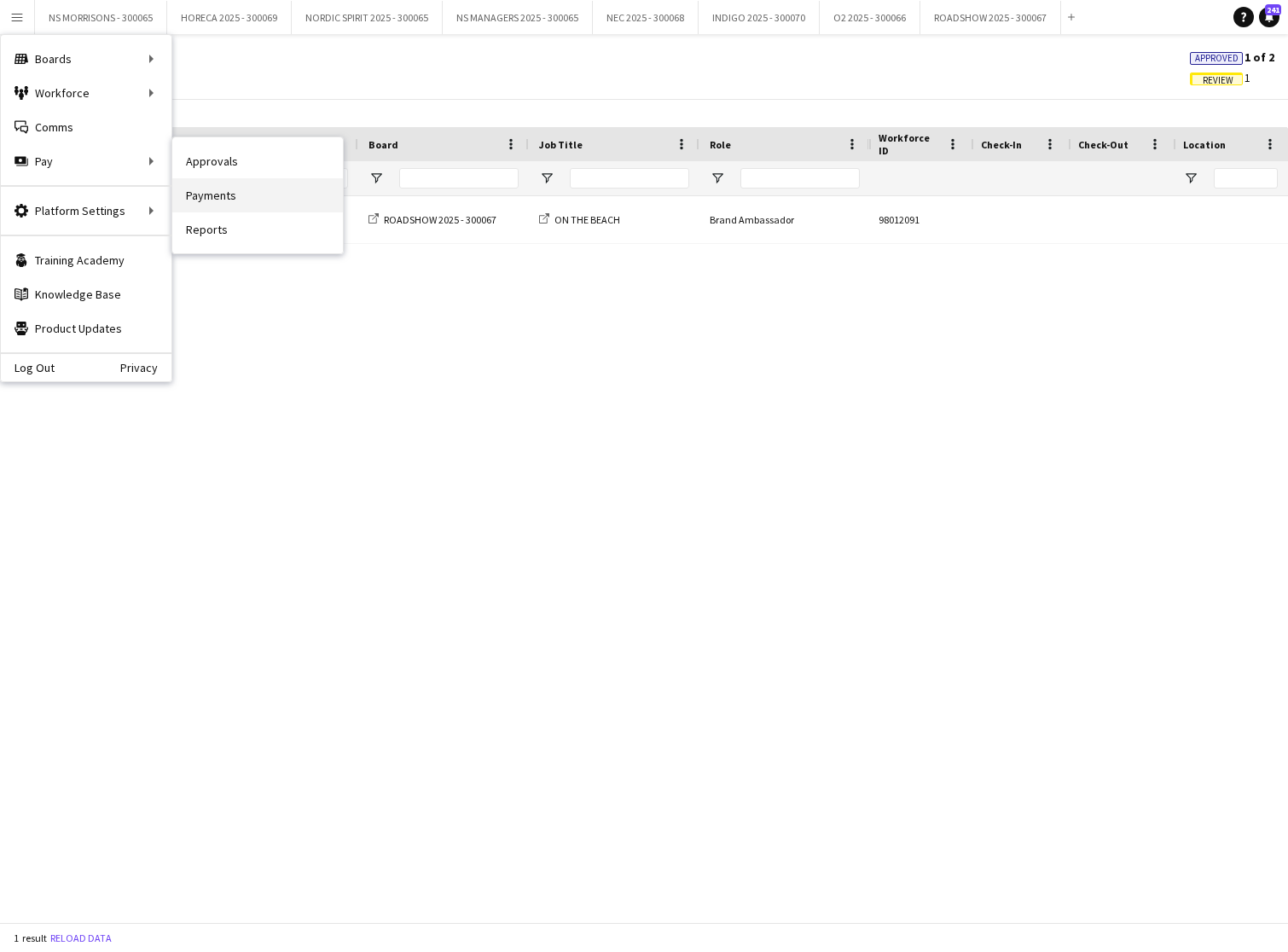
click at [193, 182] on link "Payments" at bounding box center [258, 195] width 171 height 34
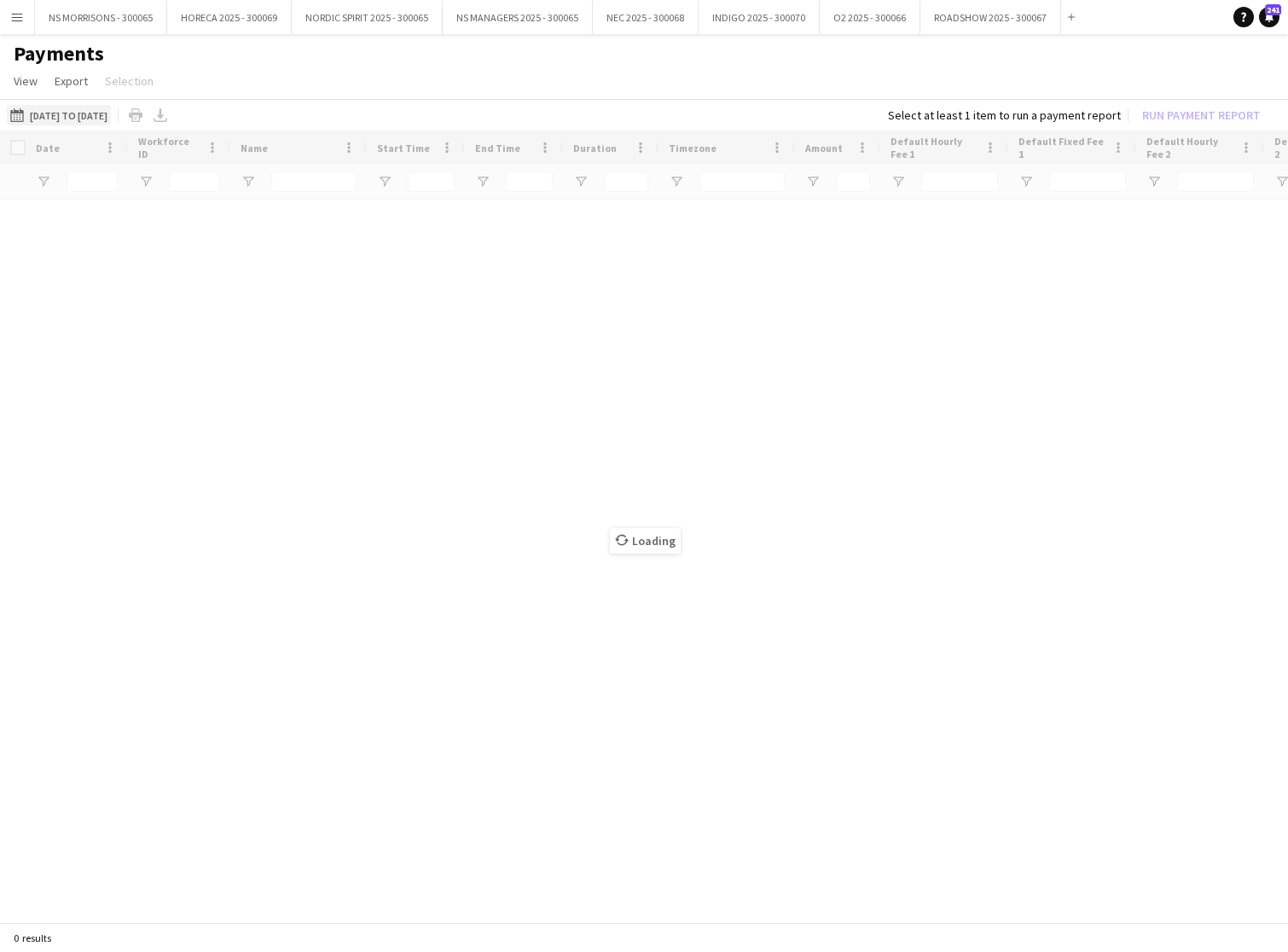
click at [101, 116] on button "[DATE] to [DATE] [DATE] to [DATE]" at bounding box center [59, 115] width 104 height 21
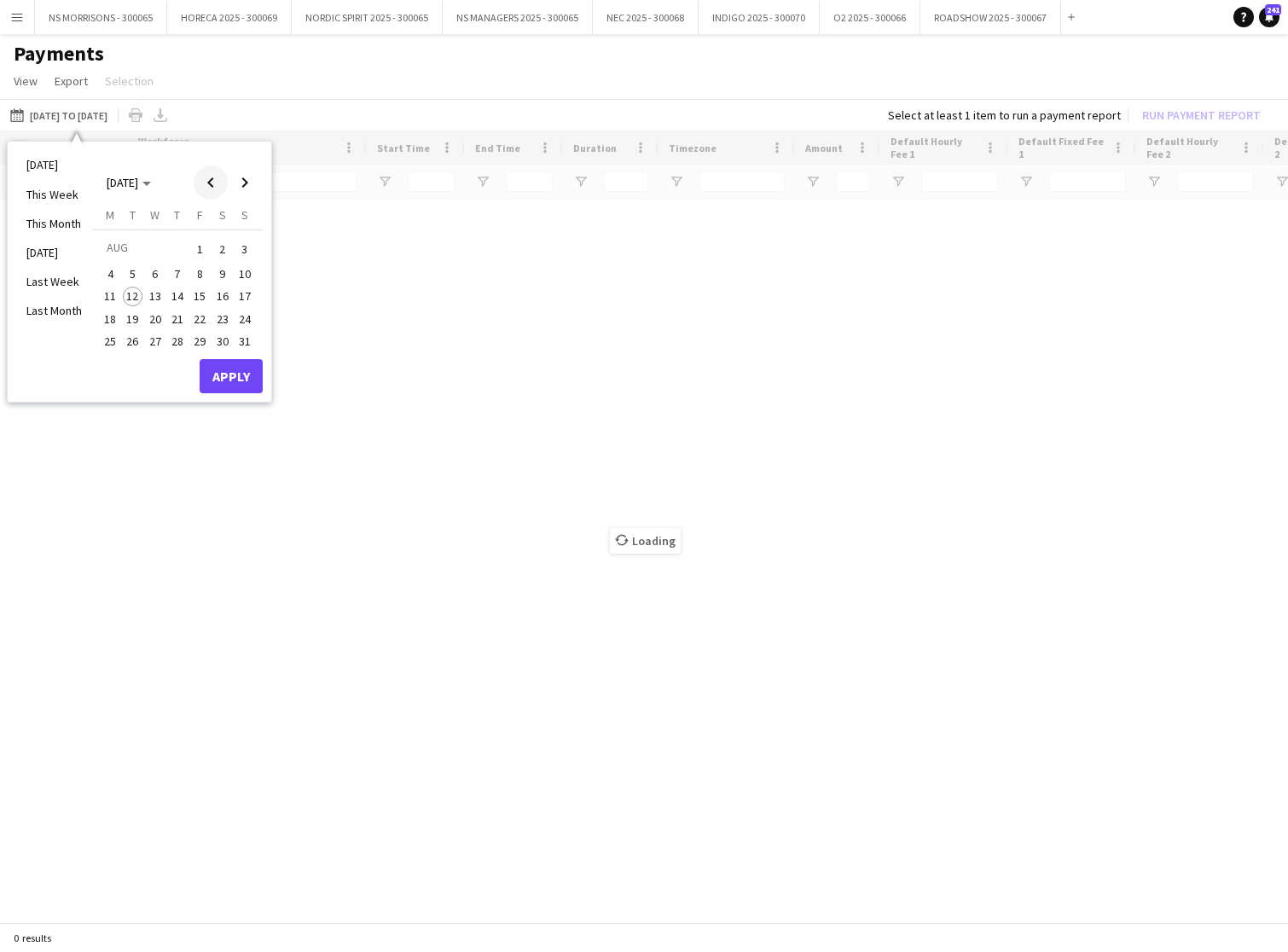
click at [204, 182] on span "Previous month" at bounding box center [210, 182] width 34 height 34
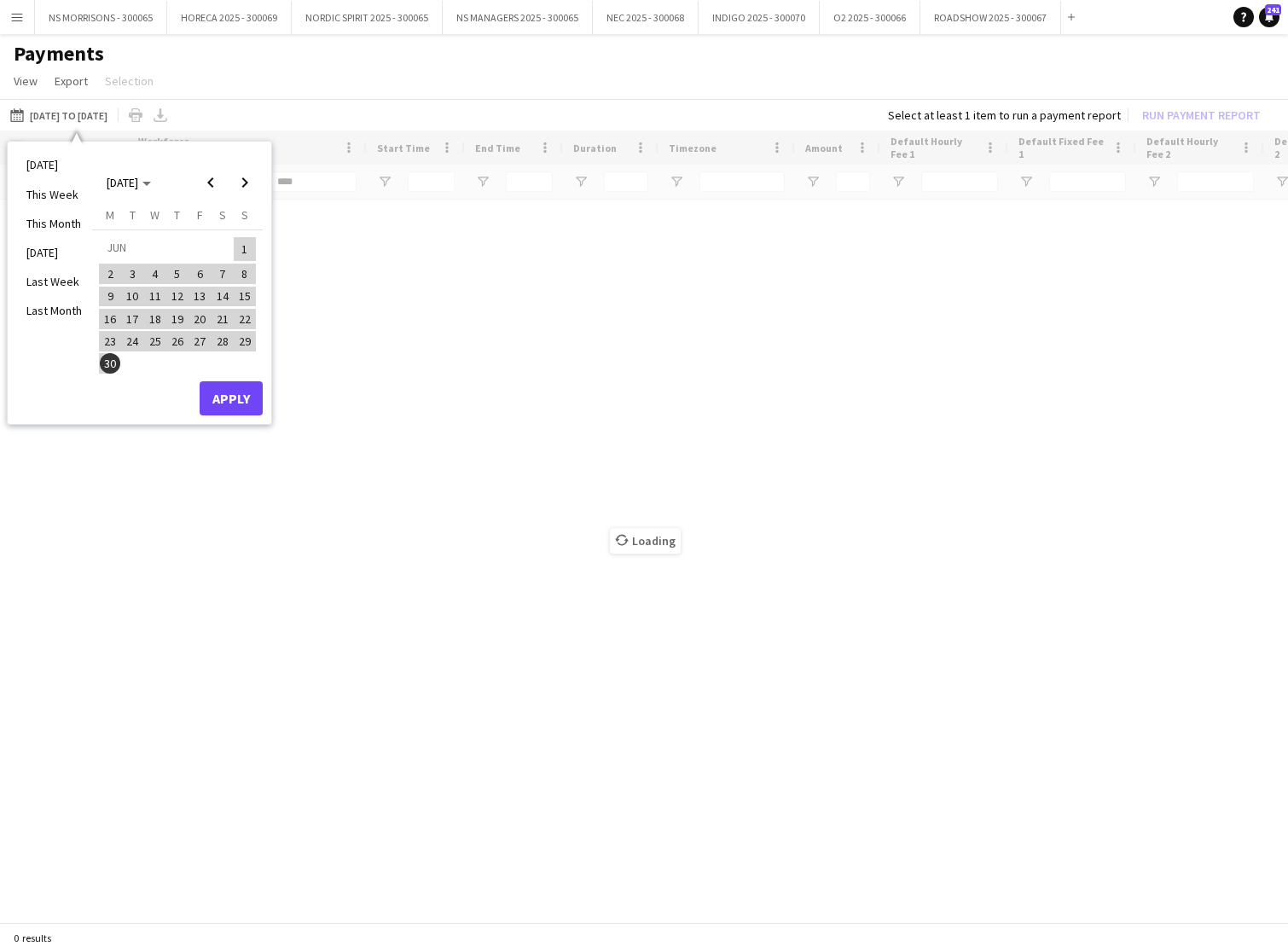
click at [243, 247] on span "1" at bounding box center [245, 249] width 21 height 24
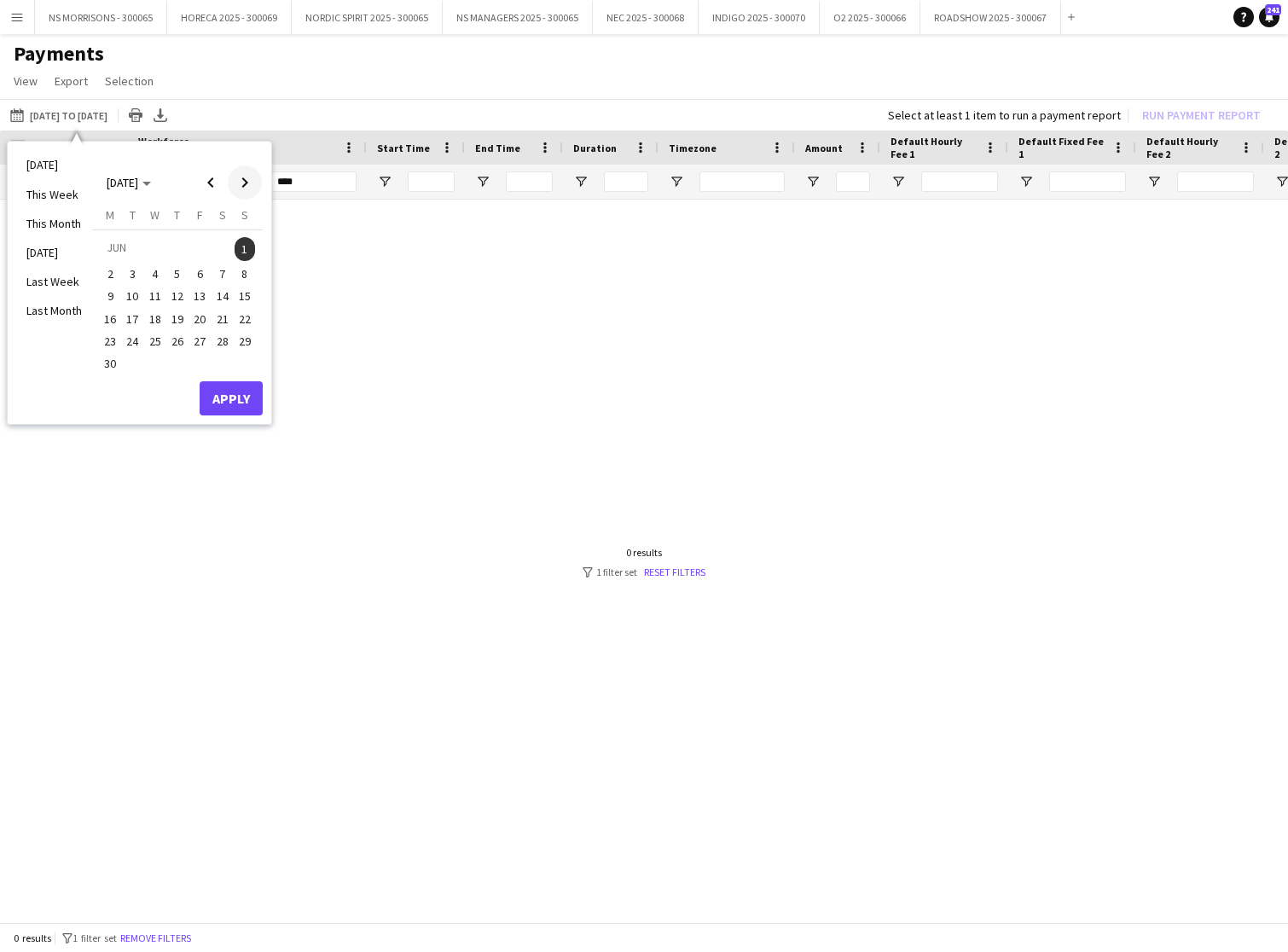
click at [237, 180] on span "Next month" at bounding box center [245, 182] width 34 height 34
click at [179, 363] on span "31" at bounding box center [177, 359] width 21 height 21
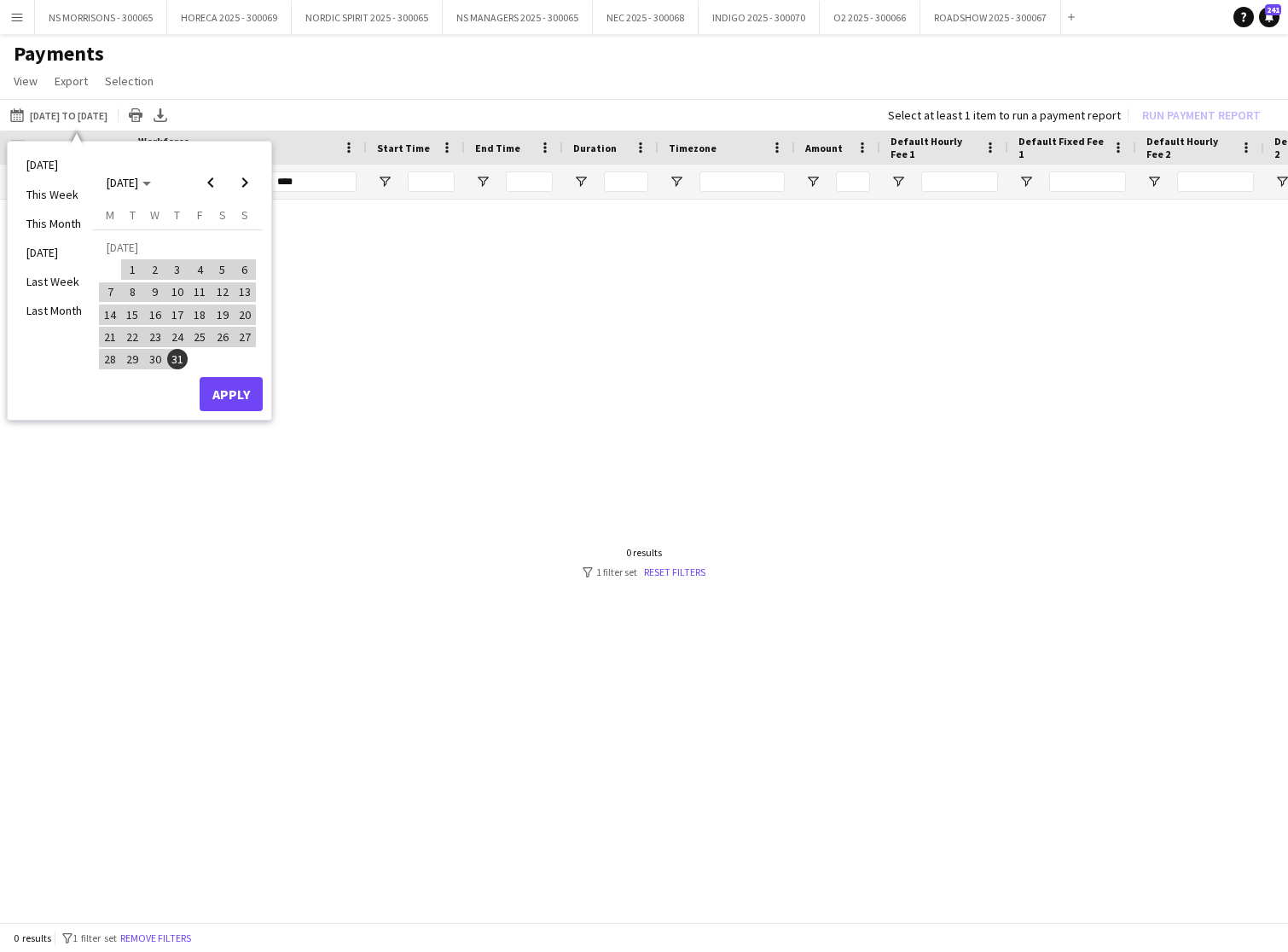
click at [243, 400] on button "Apply" at bounding box center [231, 393] width 63 height 34
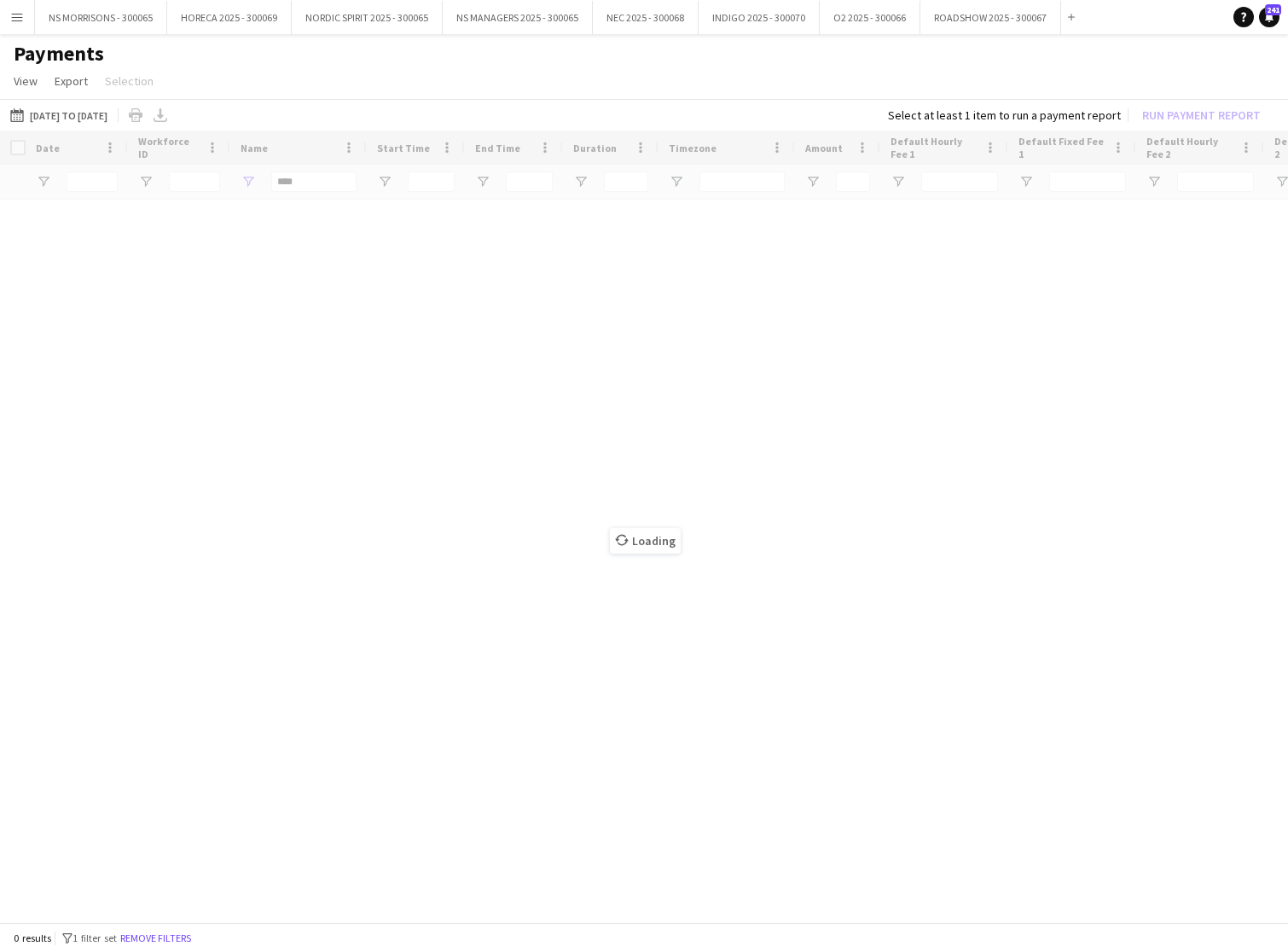
click at [306, 195] on div "Loading" at bounding box center [644, 528] width 1288 height 796
click at [307, 184] on div "Loading" at bounding box center [644, 528] width 1288 height 796
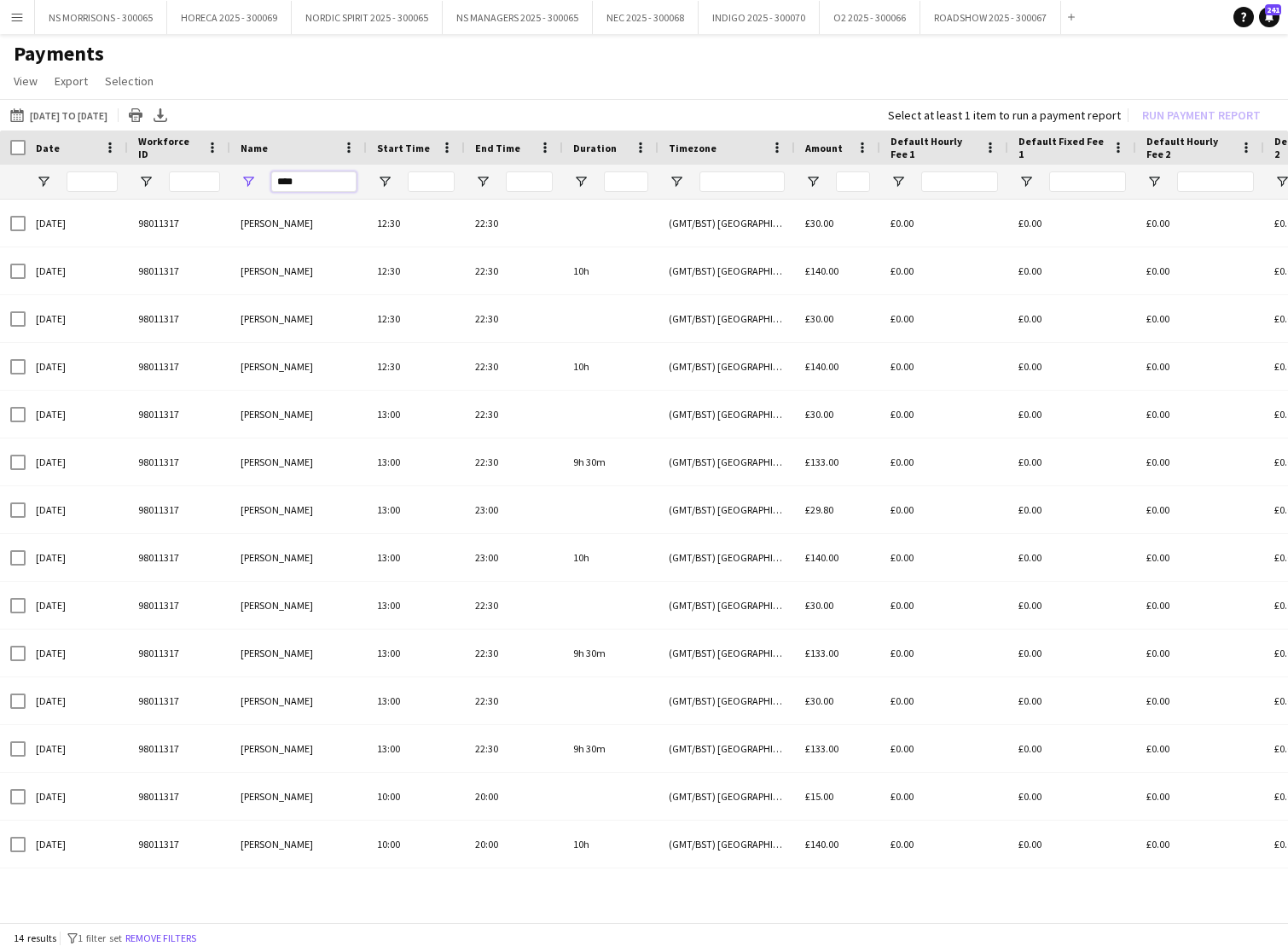
click at [311, 181] on input "****" at bounding box center [314, 181] width 86 height 21
type input "*"
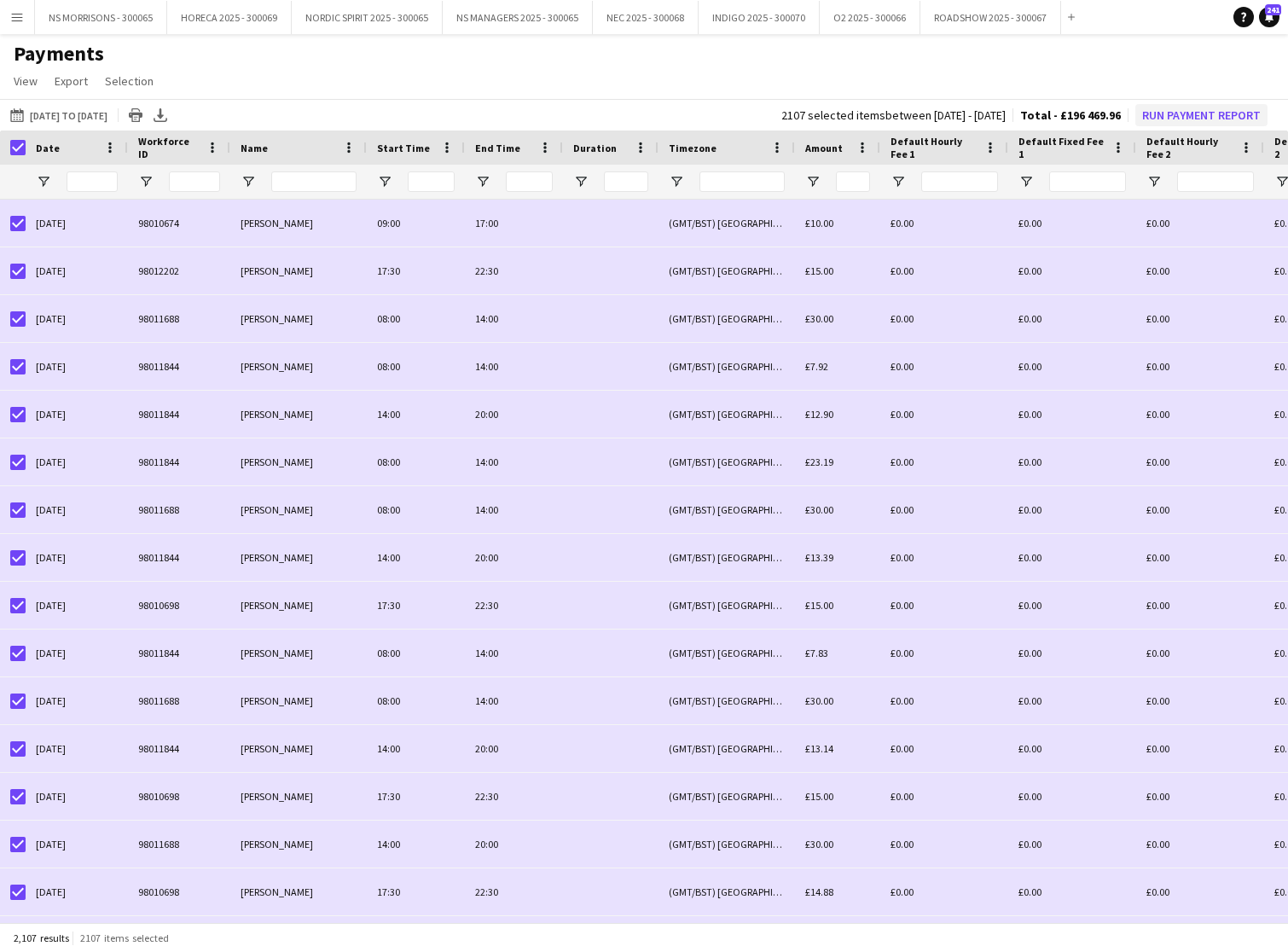
click at [1228, 123] on button "Run Payment Report" at bounding box center [1201, 115] width 132 height 23
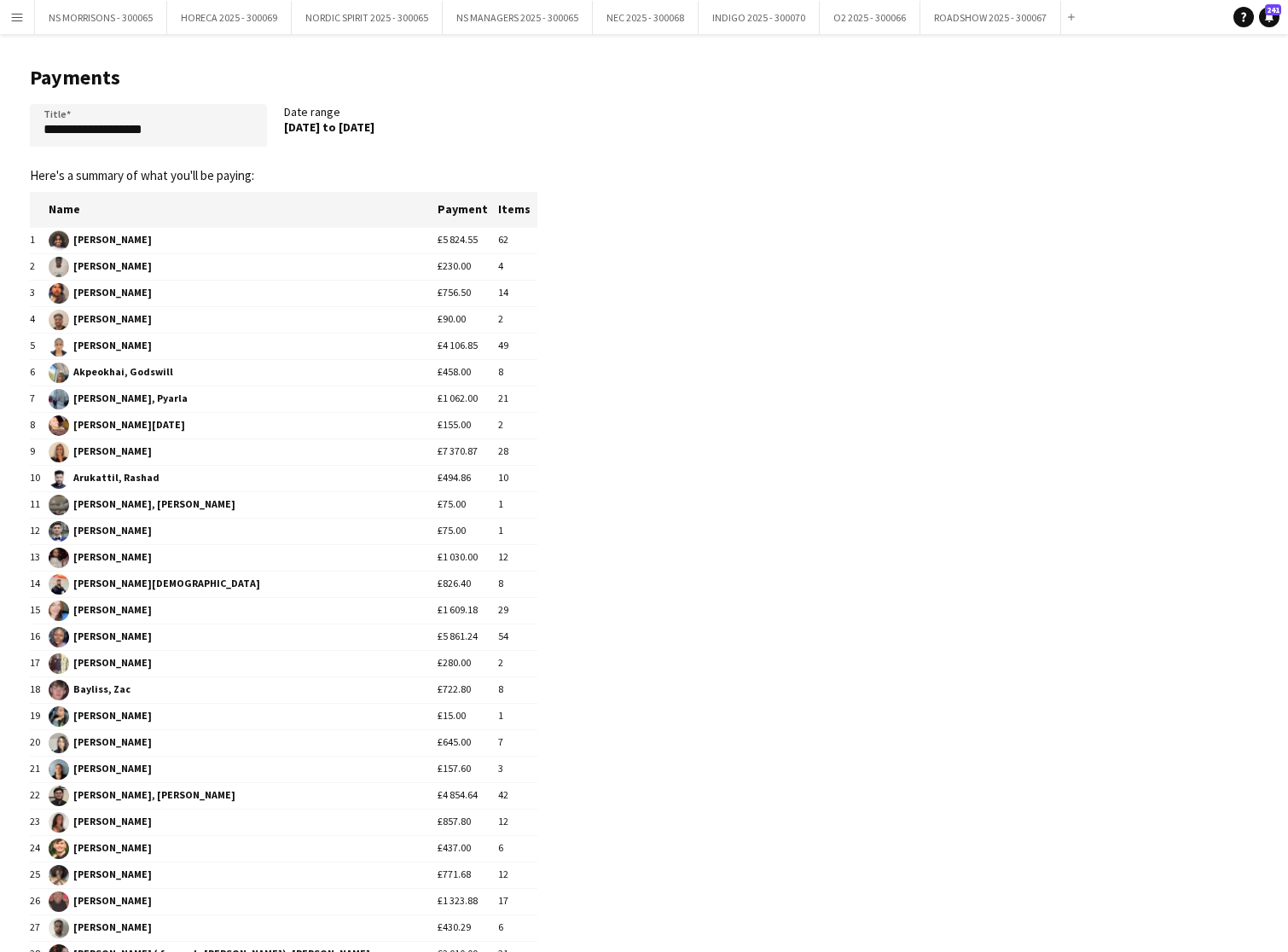
click at [17, 20] on app-icon "Menu" at bounding box center [17, 17] width 14 height 14
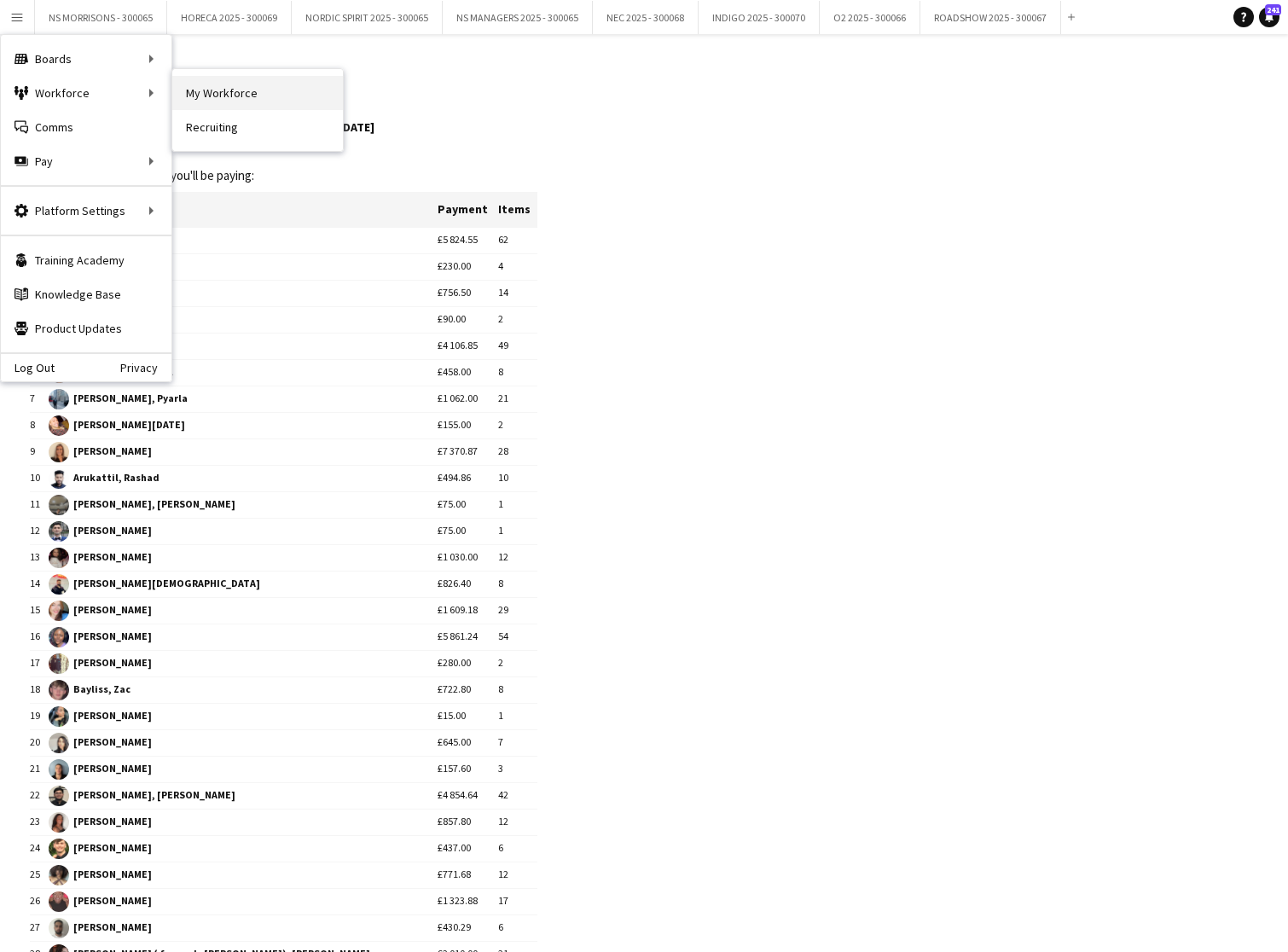
click at [216, 101] on link "My Workforce" at bounding box center [258, 92] width 171 height 34
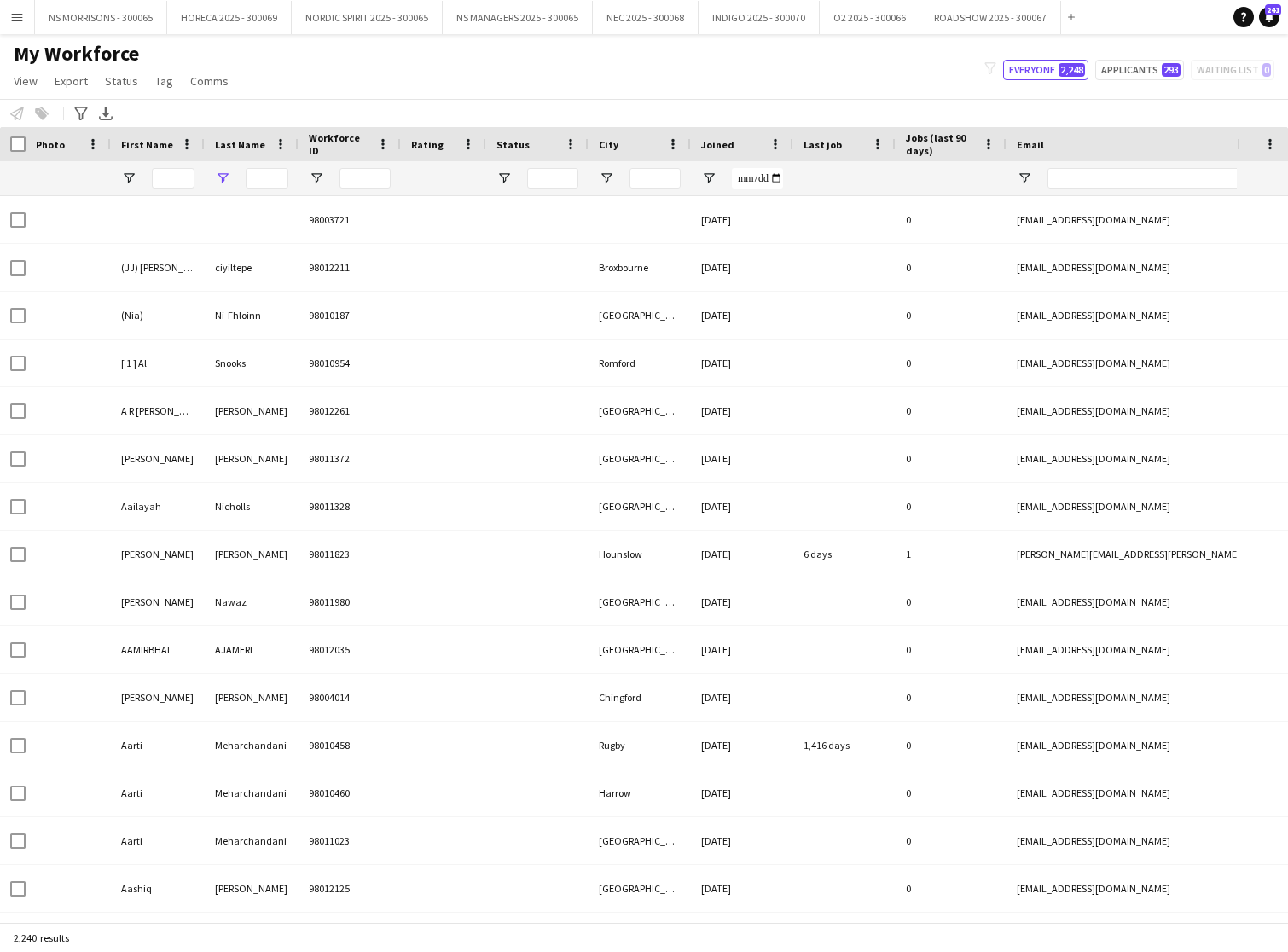
type input "**********"
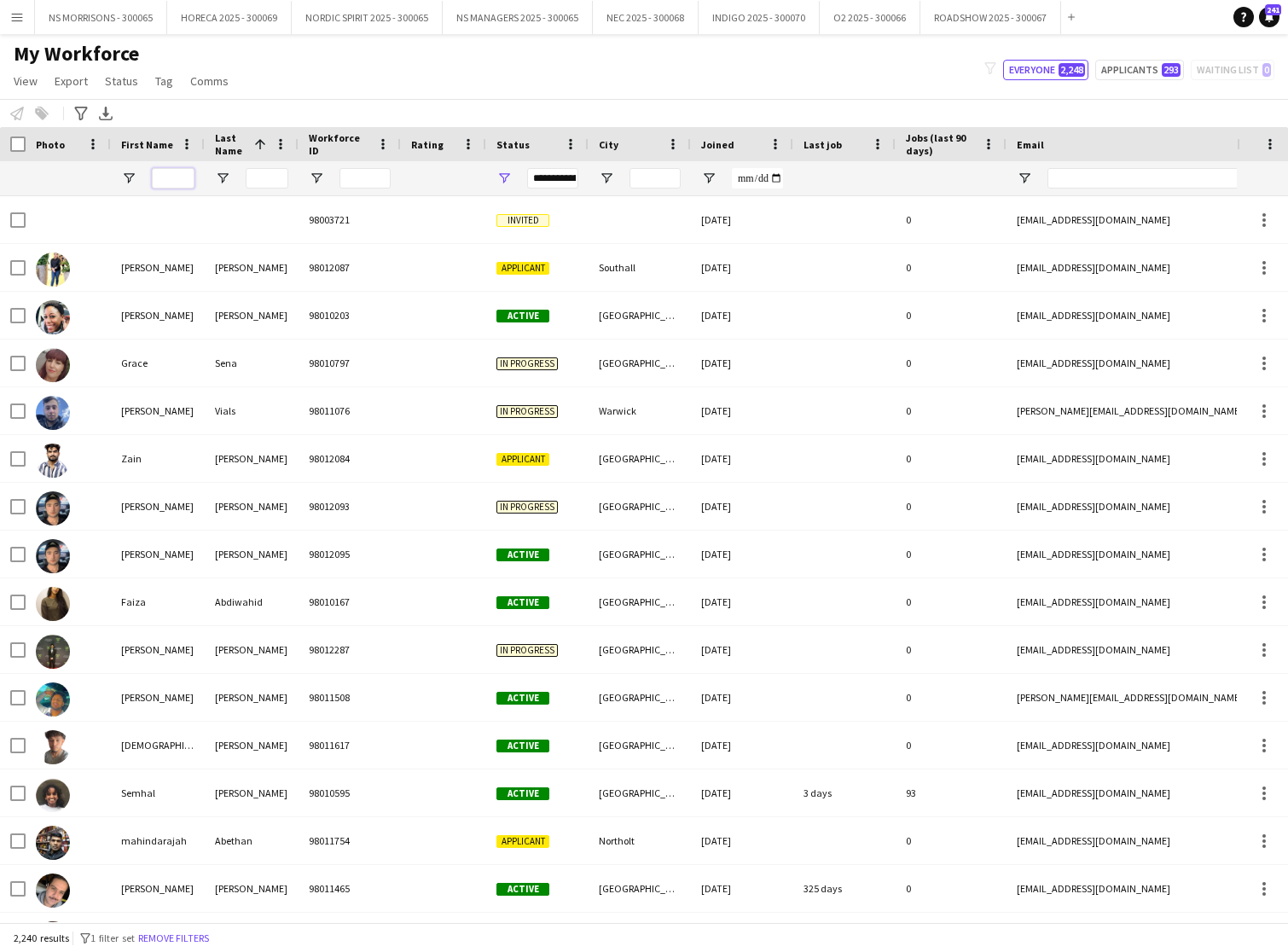
click at [179, 175] on input "First Name Filter Input" at bounding box center [172, 178] width 42 height 21
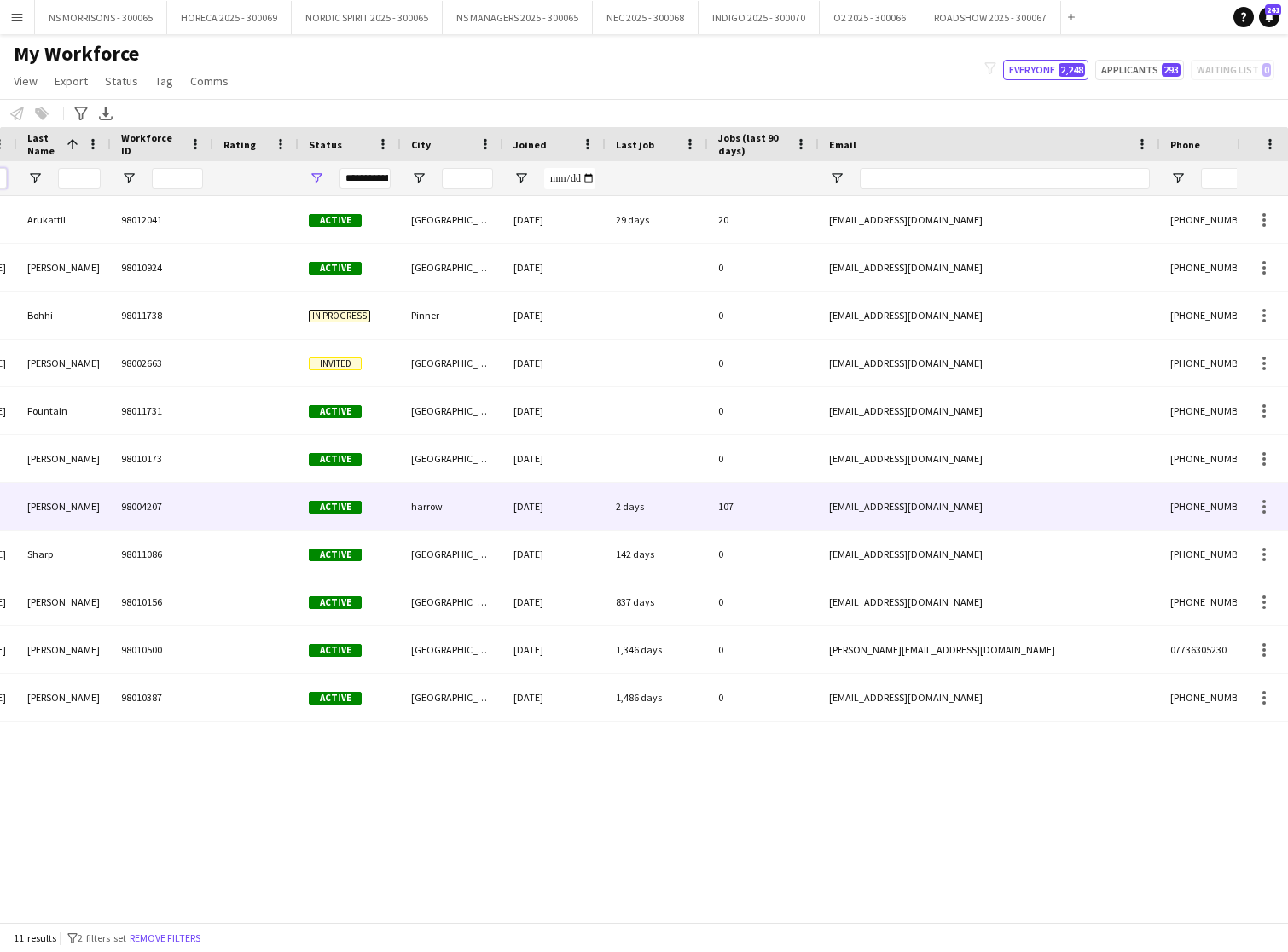
scroll to position [0, 262]
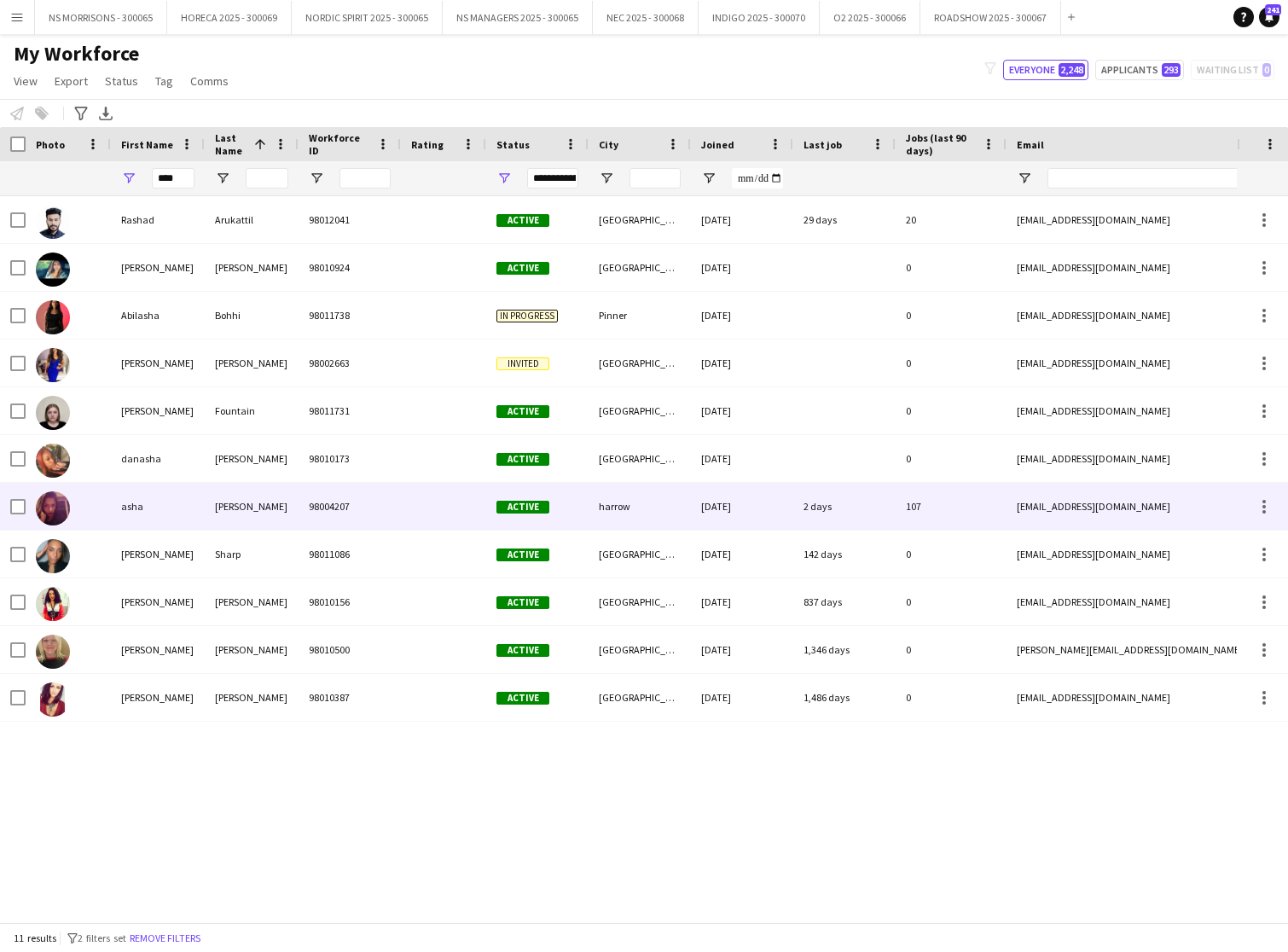
click at [126, 508] on div "asha" at bounding box center [157, 506] width 93 height 47
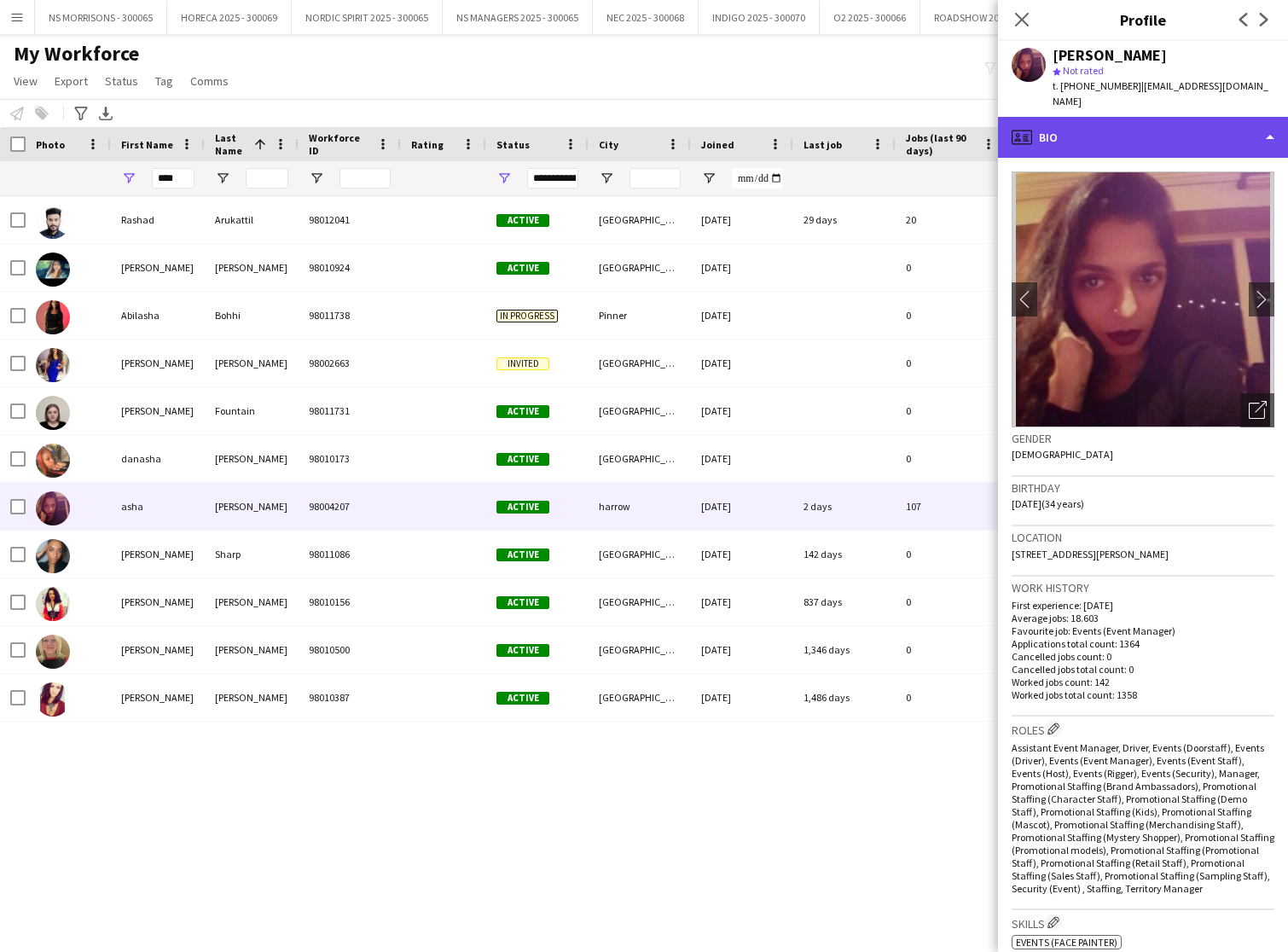
click at [1093, 119] on div "profile Bio" at bounding box center [1142, 138] width 290 height 41
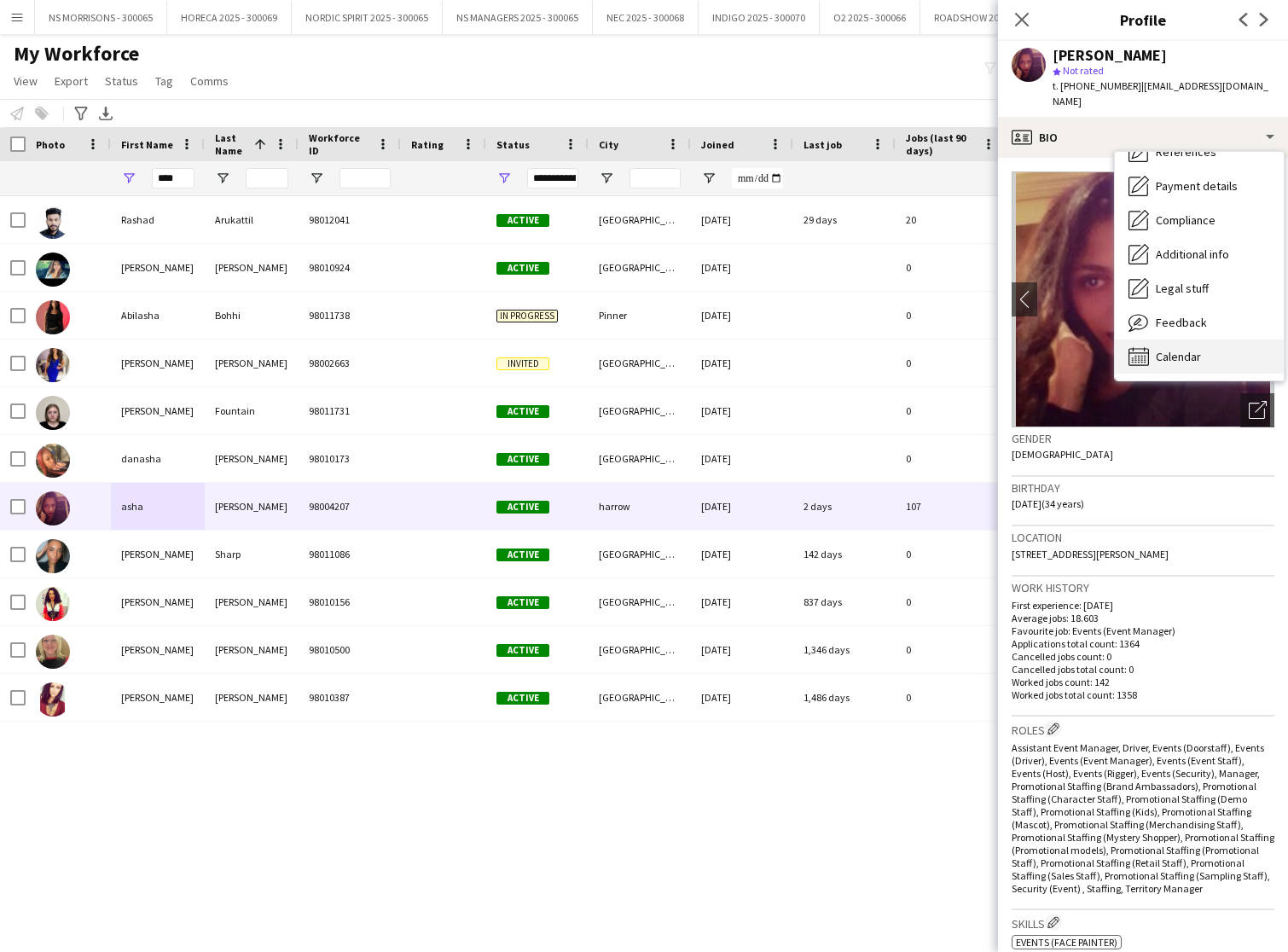
click at [1163, 339] on div "Calendar Calendar" at bounding box center [1200, 356] width 169 height 34
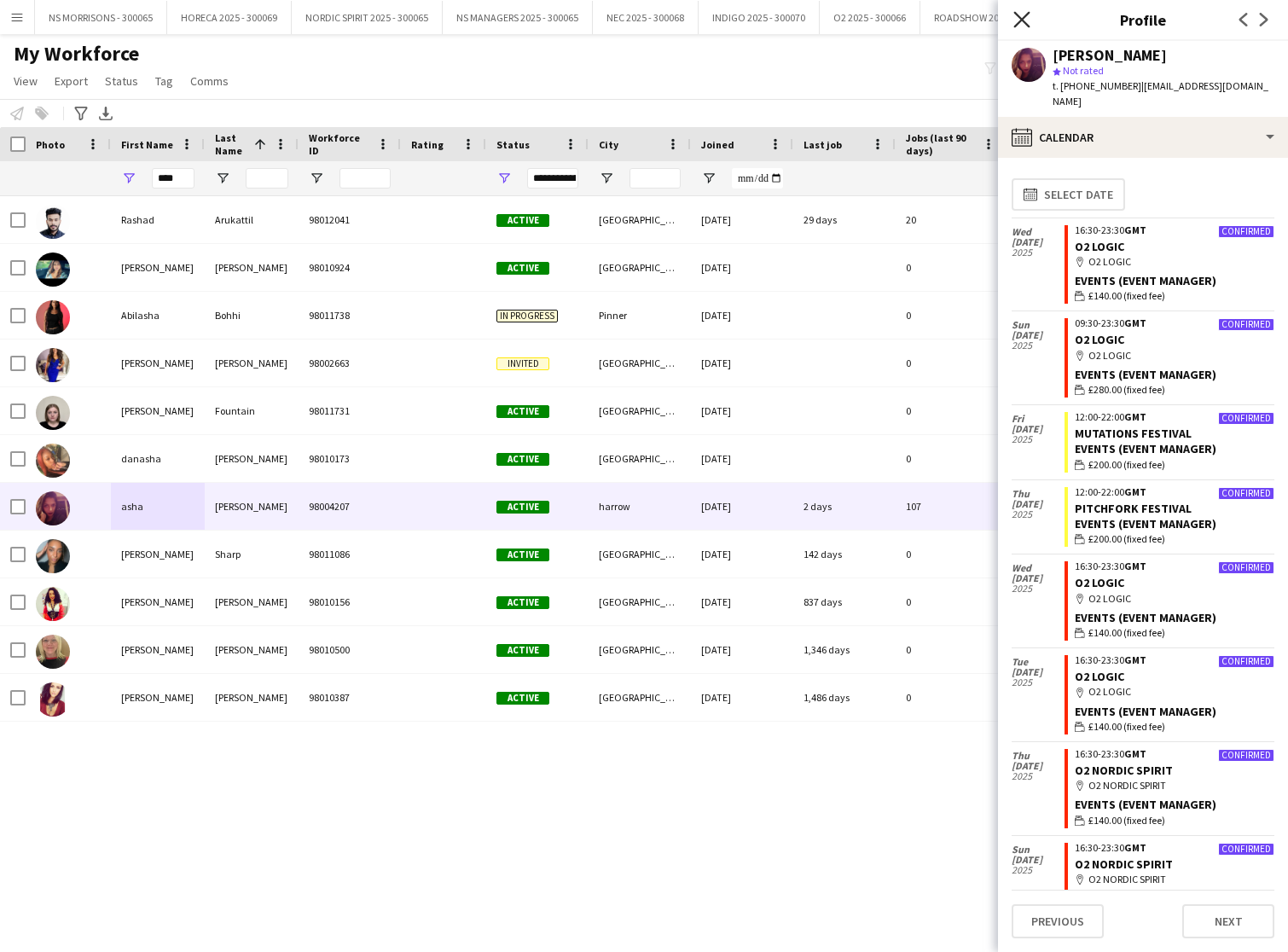
click at [1026, 23] on icon at bounding box center [1022, 19] width 16 height 16
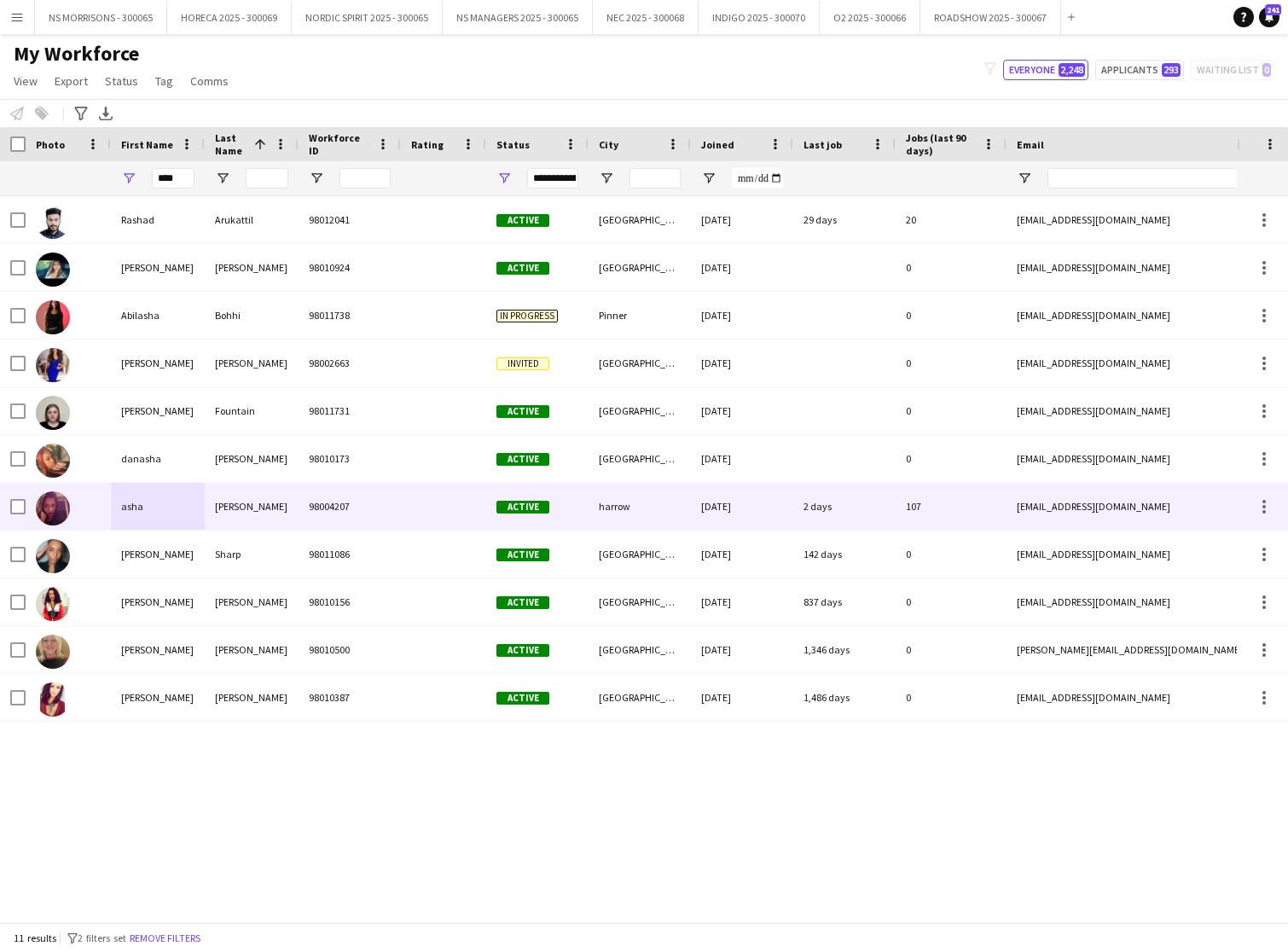
drag, startPoint x: 131, startPoint y: 510, endPoint x: 363, endPoint y: 487, distance: 233.1
click at [131, 509] on div "asha" at bounding box center [157, 506] width 93 height 47
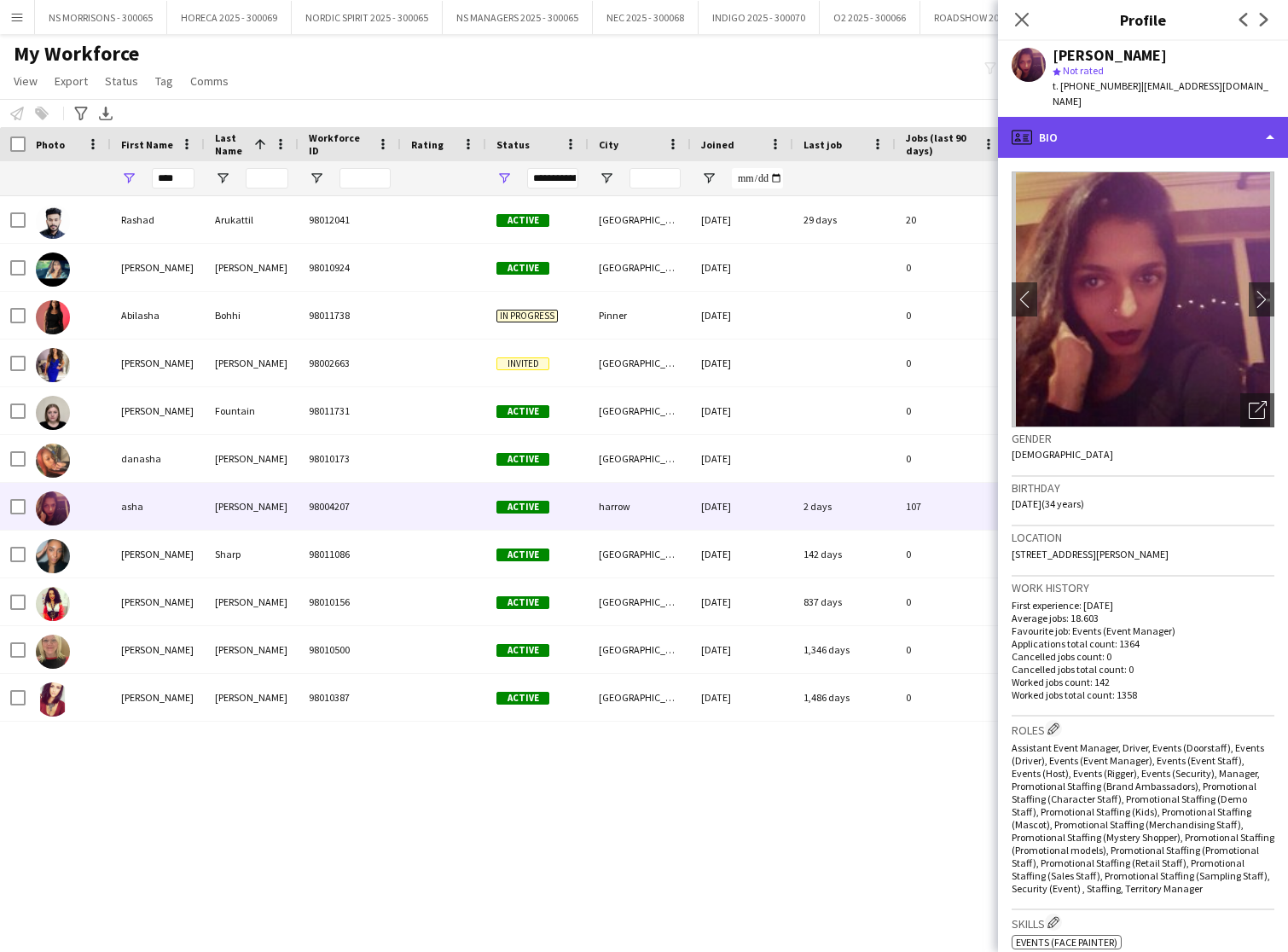
click at [1143, 118] on div "profile Bio" at bounding box center [1142, 138] width 290 height 41
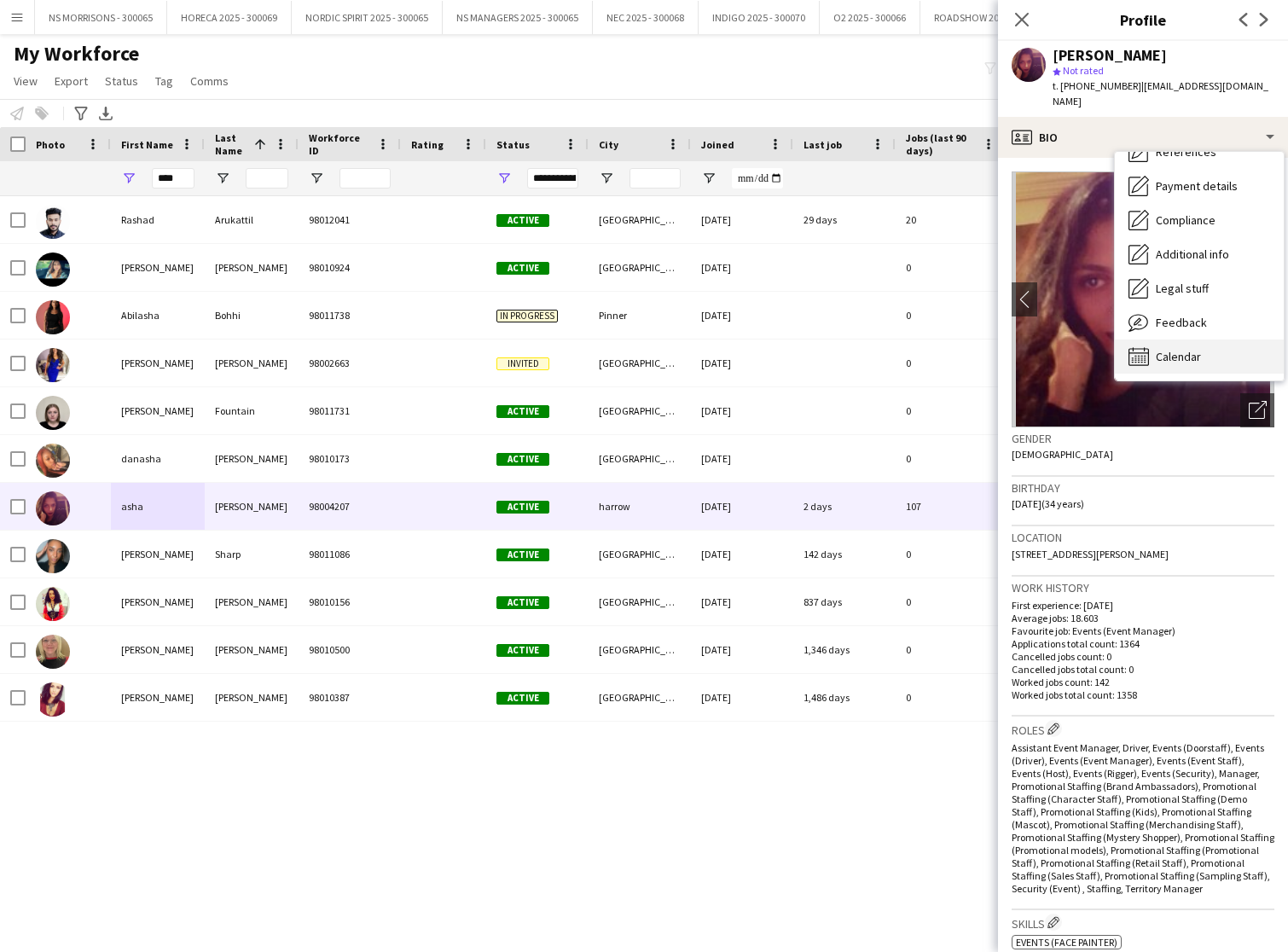
click at [1193, 348] on div "Calendar Calendar" at bounding box center [1200, 356] width 169 height 34
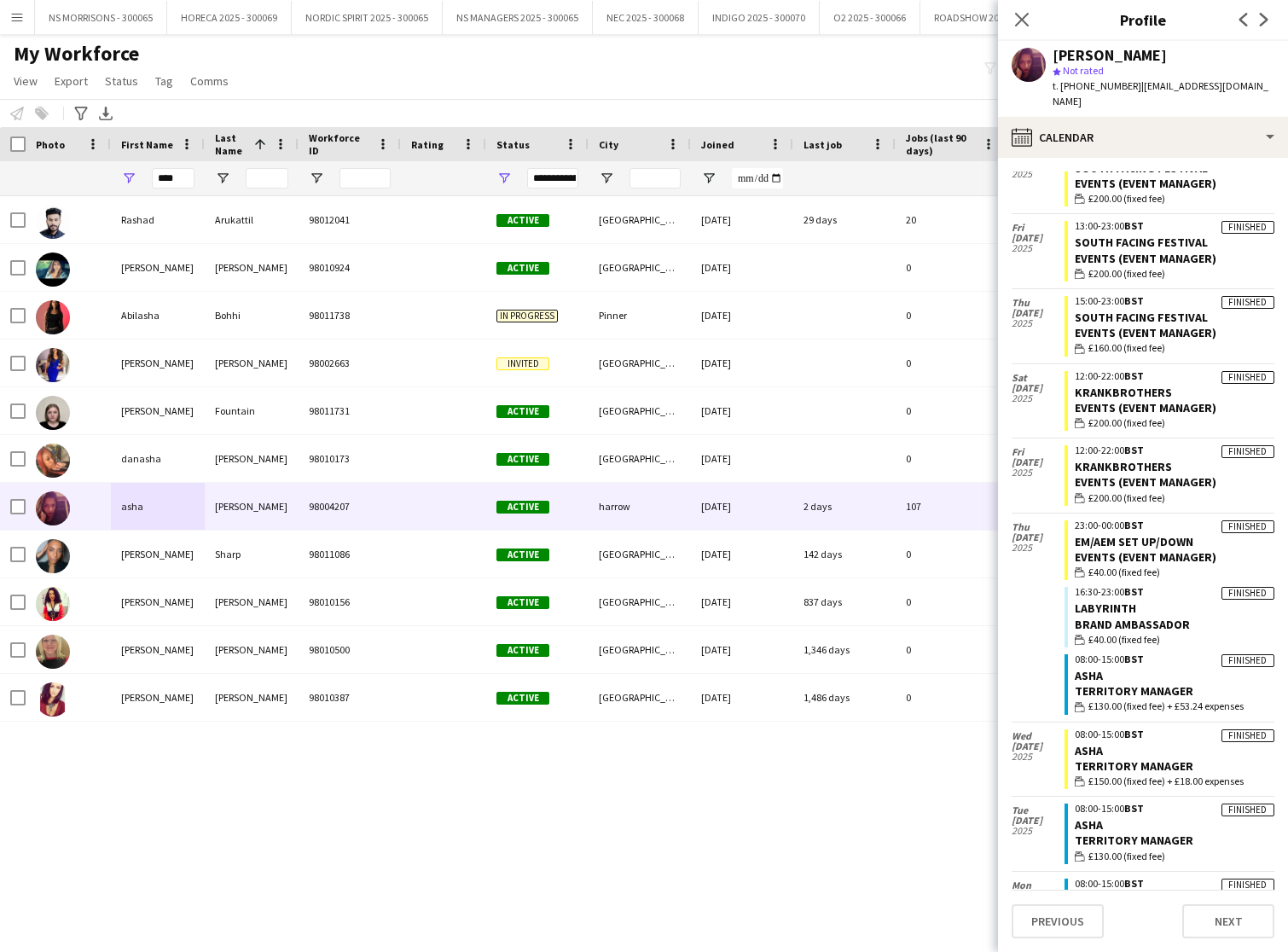
scroll to position [2943, 0]
drag, startPoint x: 1028, startPoint y: 15, endPoint x: 1000, endPoint y: 18, distance: 28.2
click at [1027, 15] on icon "Close pop-in" at bounding box center [1022, 20] width 14 height 14
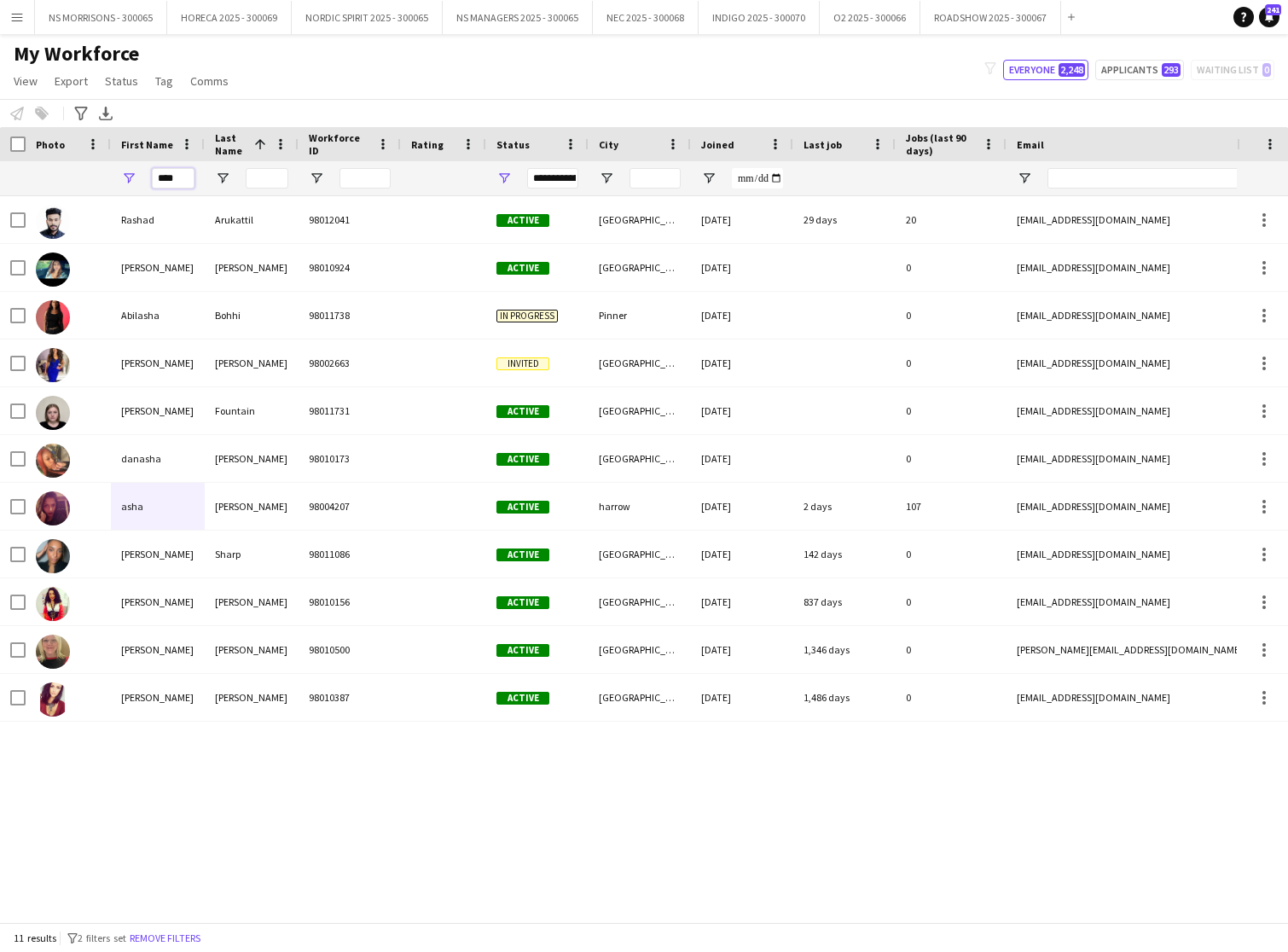
drag, startPoint x: 184, startPoint y: 180, endPoint x: 158, endPoint y: 179, distance: 26.0
click at [158, 179] on input "****" at bounding box center [172, 178] width 42 height 21
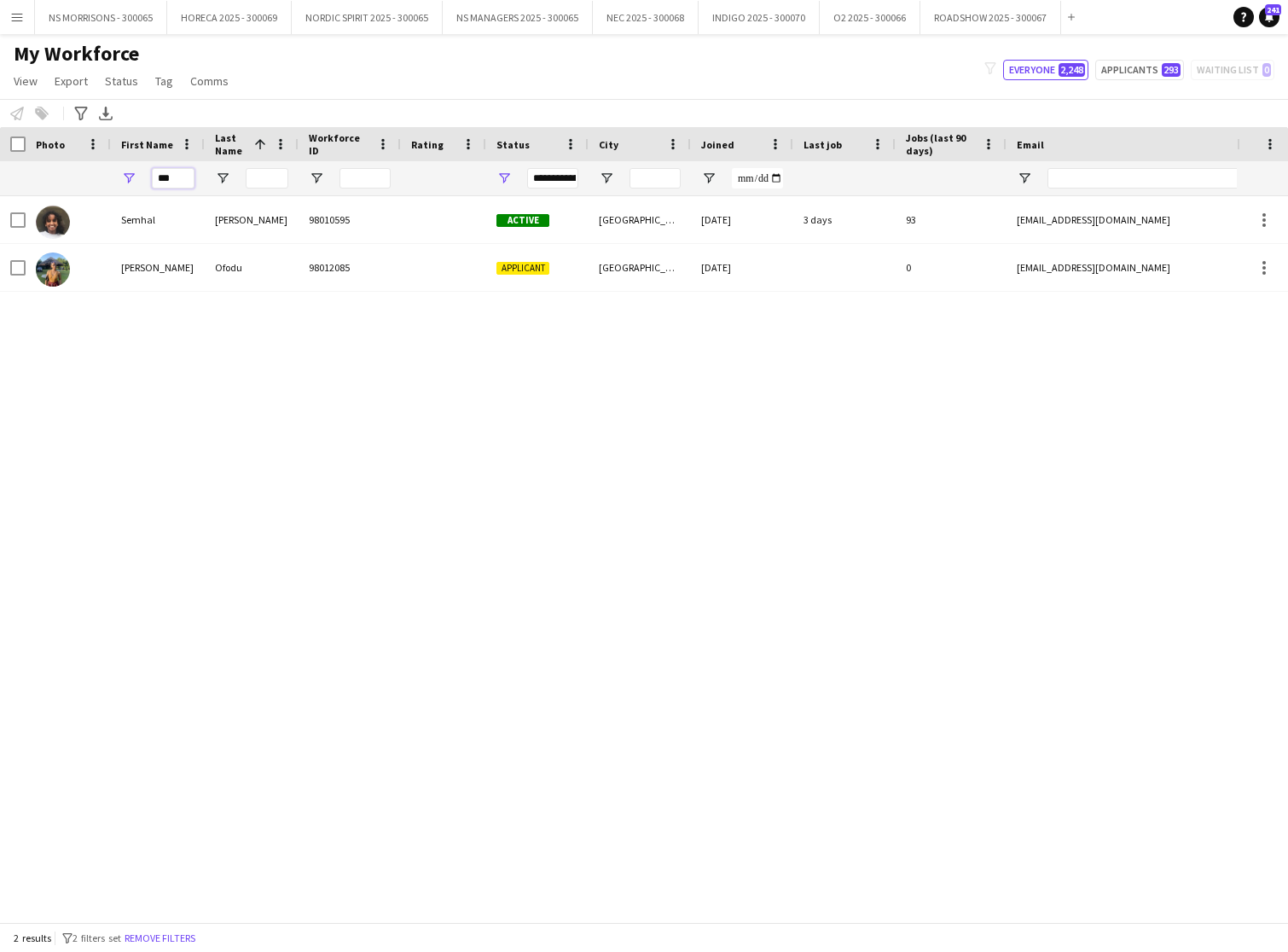
scroll to position [0, 1]
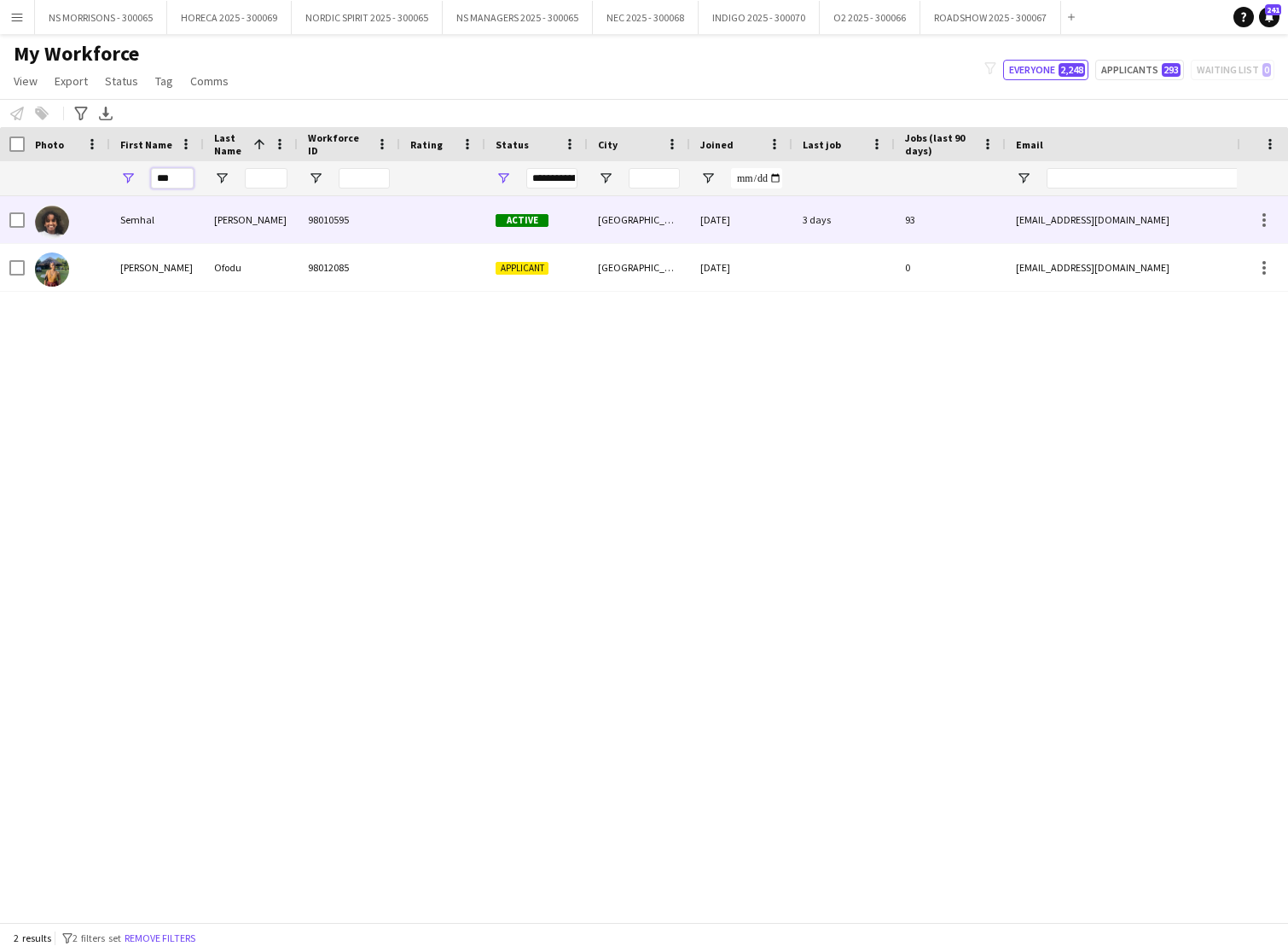
type input "***"
click at [129, 228] on div "Semhal" at bounding box center [156, 220] width 93 height 47
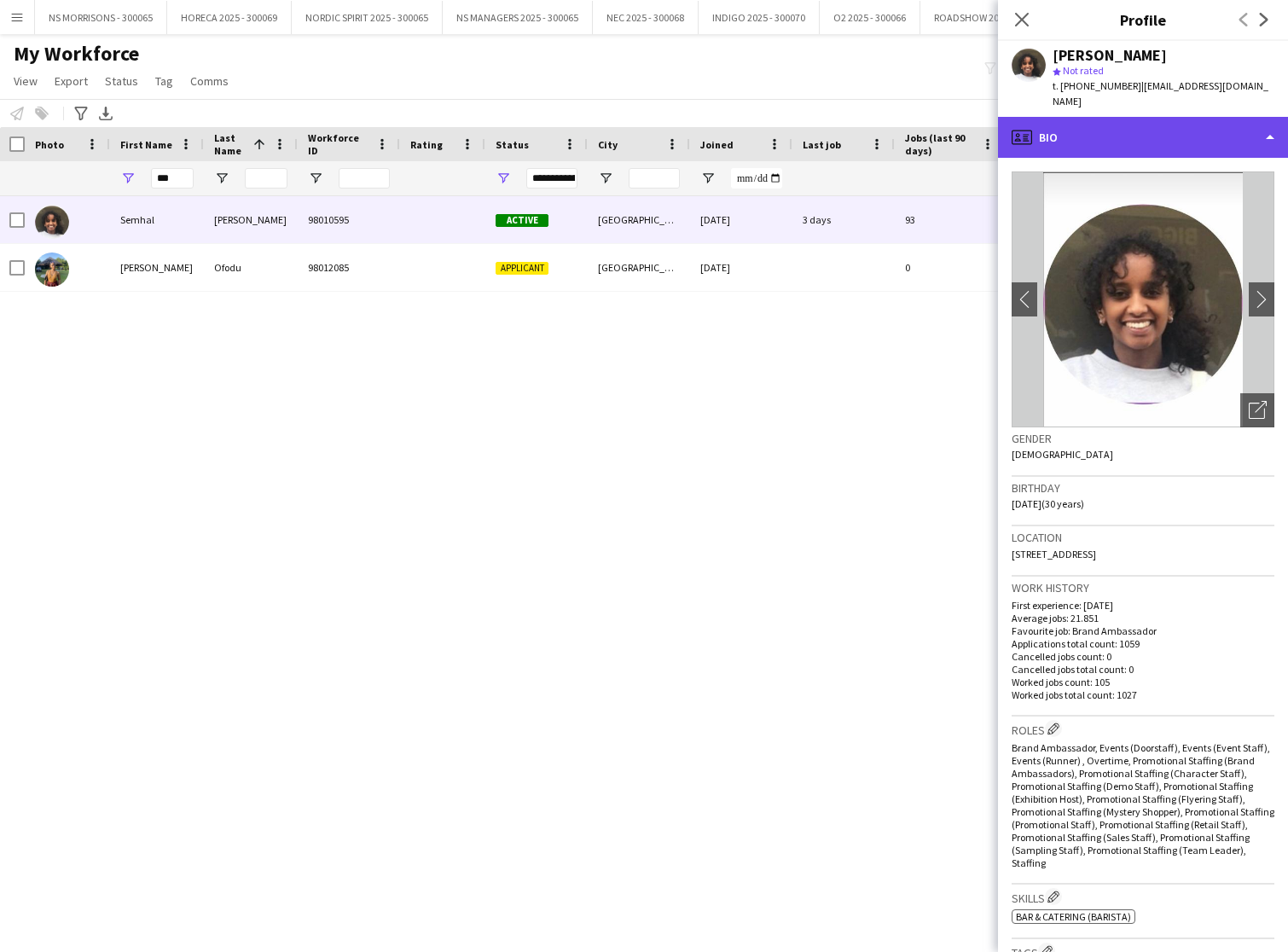
click at [1207, 120] on div "profile Bio" at bounding box center [1142, 138] width 290 height 41
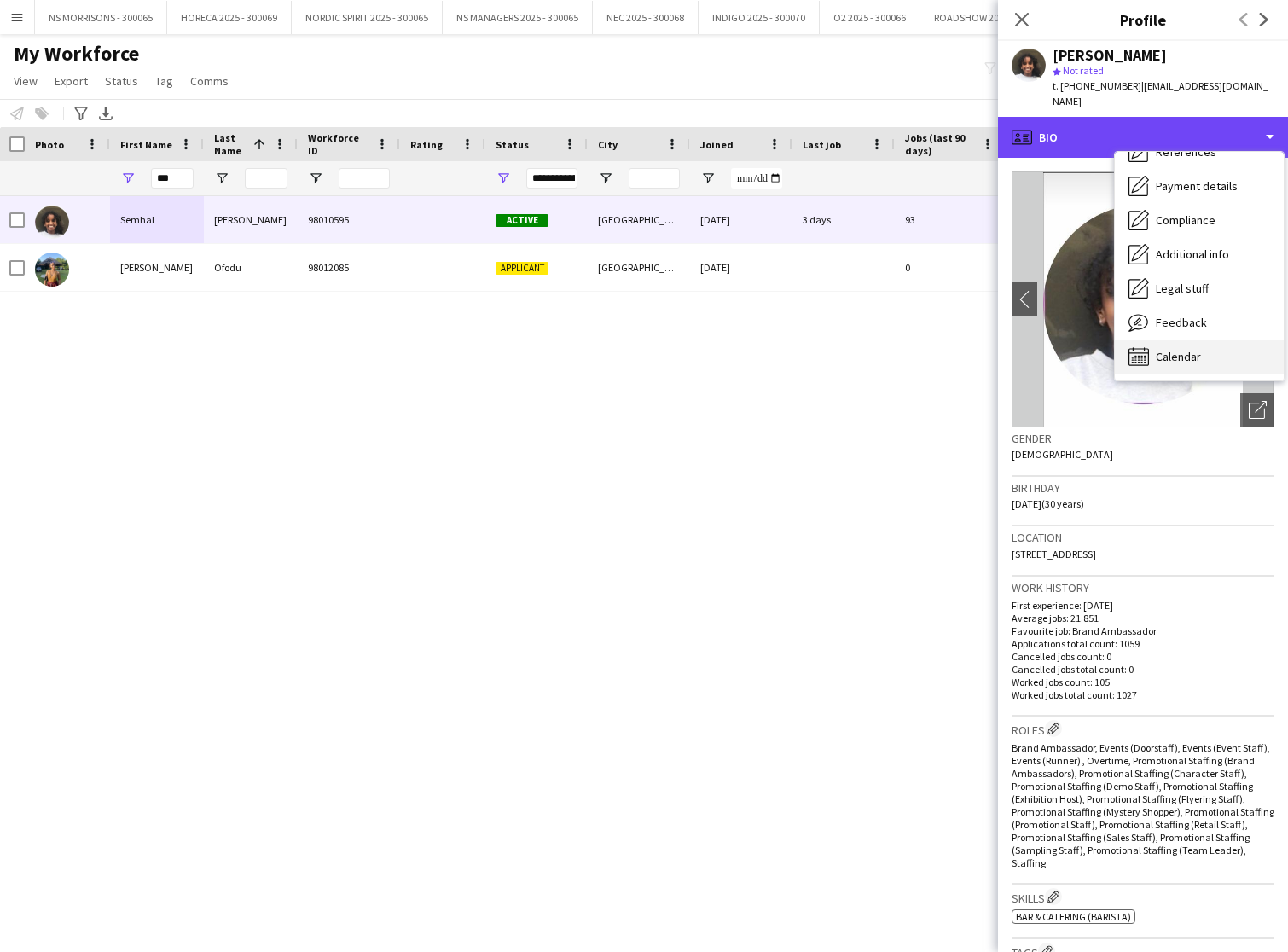
scroll to position [195, 0]
click at [1181, 351] on div "Calendar Calendar" at bounding box center [1200, 356] width 169 height 34
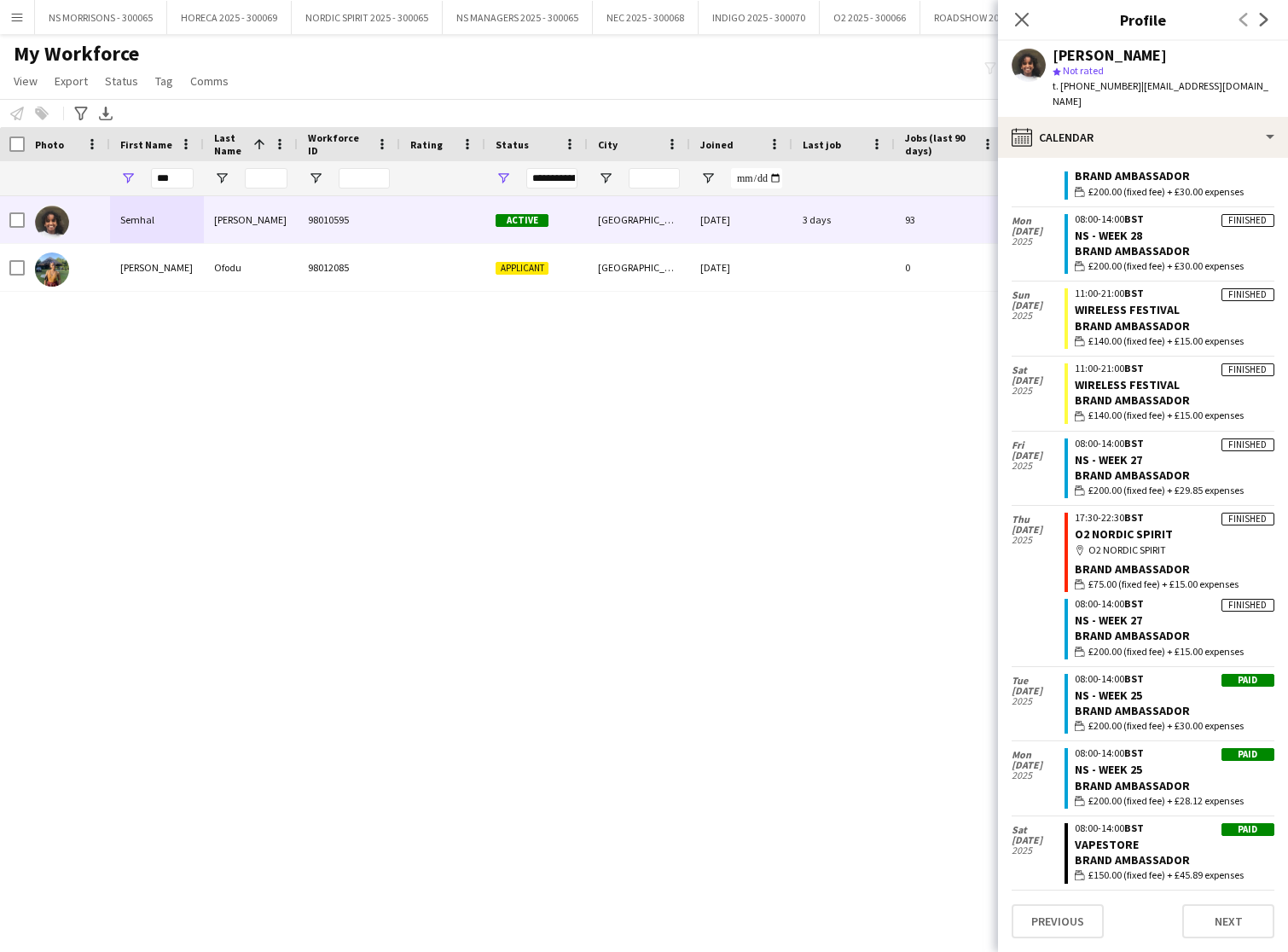
scroll to position [1941, 0]
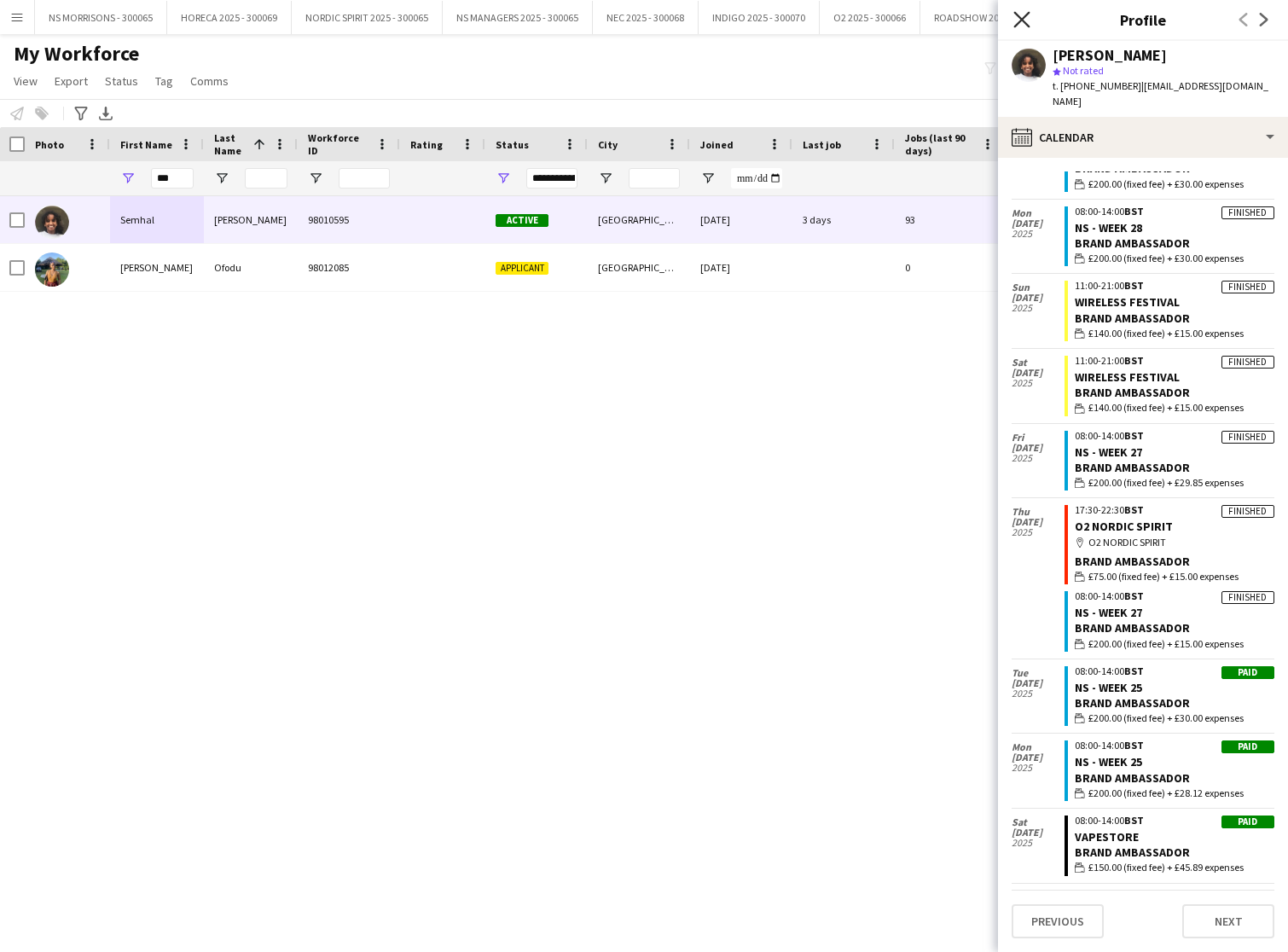
click at [1027, 23] on icon "Close pop-in" at bounding box center [1022, 19] width 16 height 16
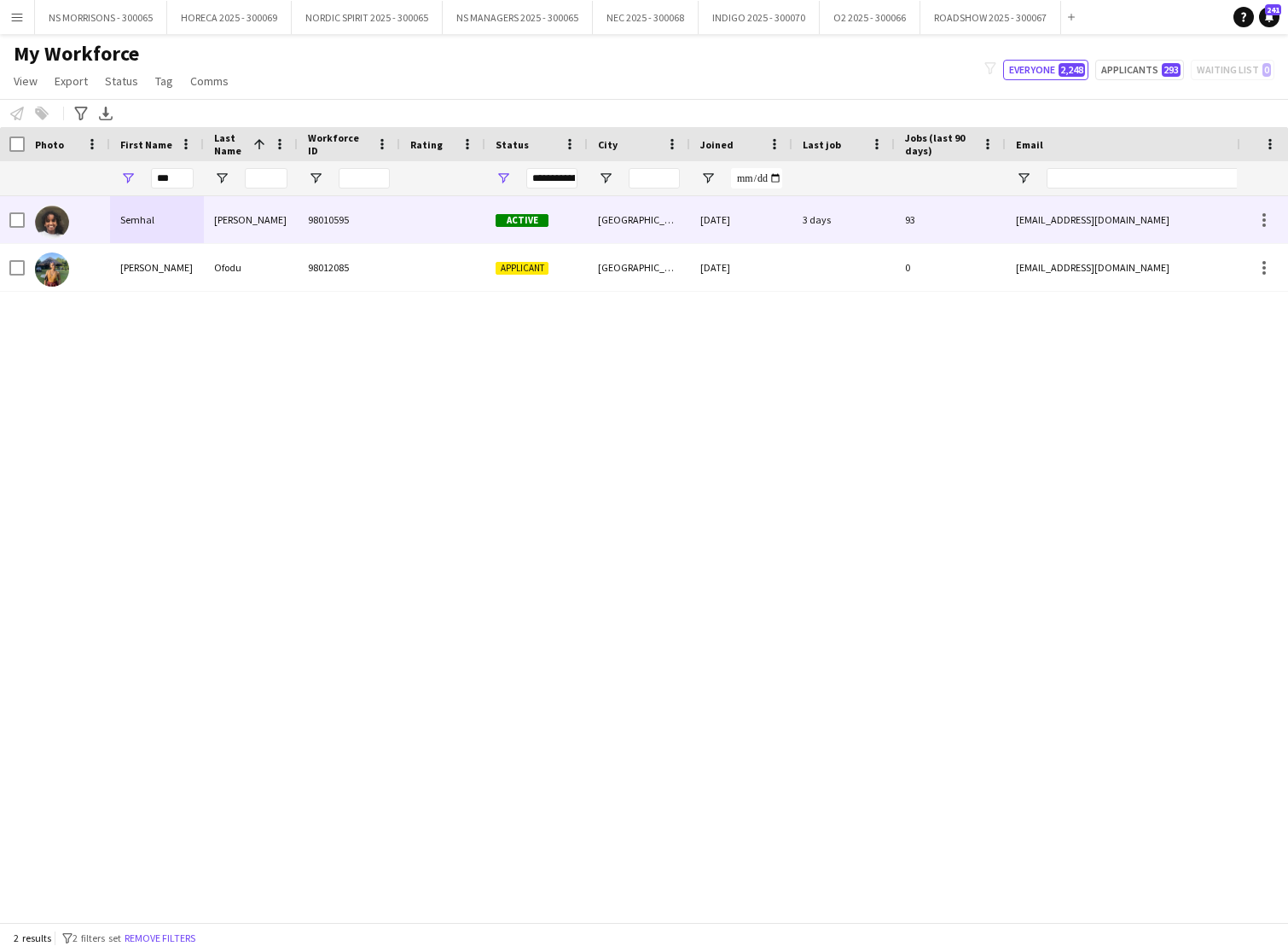
click at [157, 216] on div "Semhal" at bounding box center [156, 220] width 93 height 47
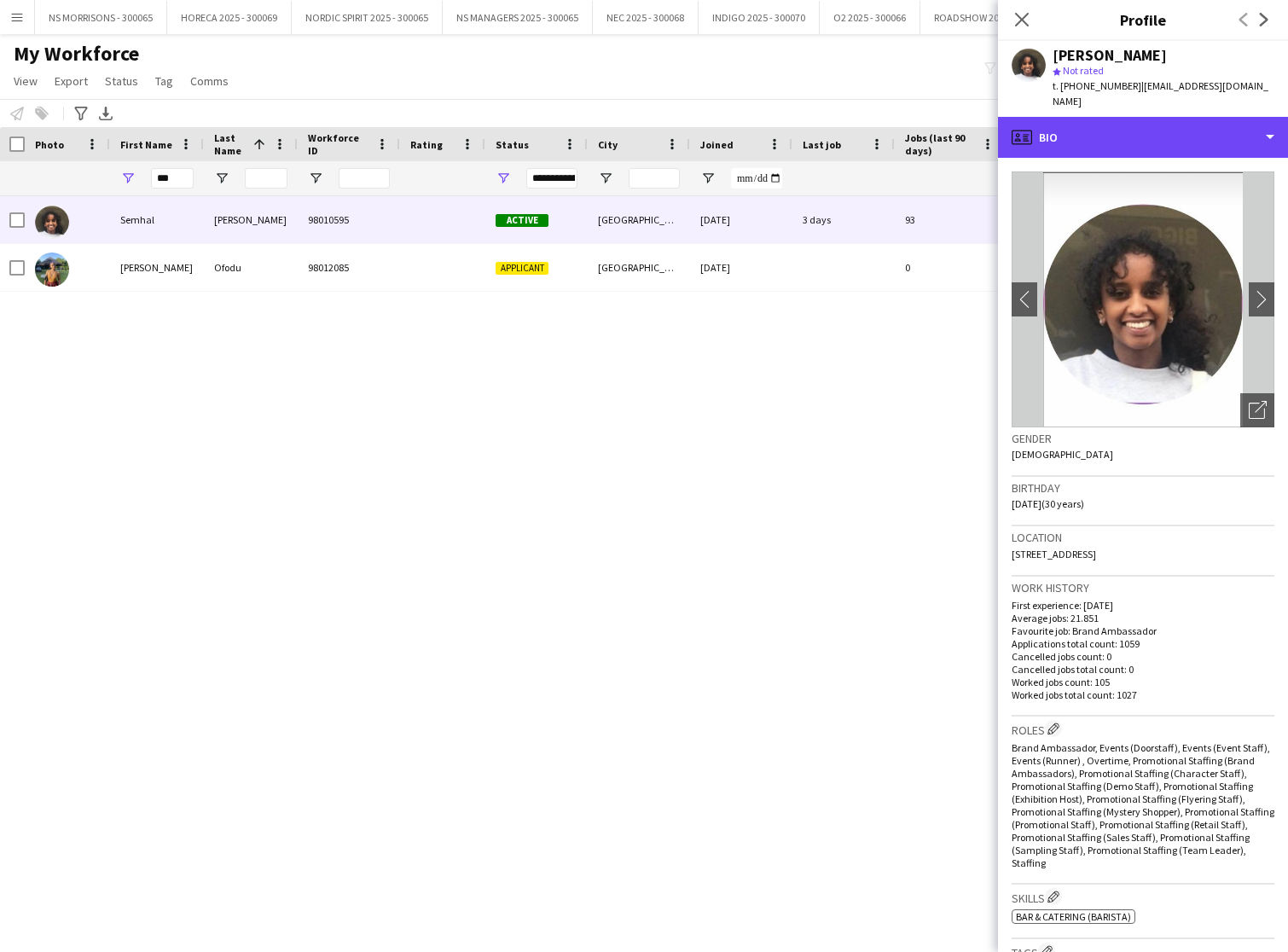
drag, startPoint x: 1083, startPoint y: 132, endPoint x: 1104, endPoint y: 179, distance: 51.5
click at [1083, 132] on div "profile Bio" at bounding box center [1142, 138] width 290 height 41
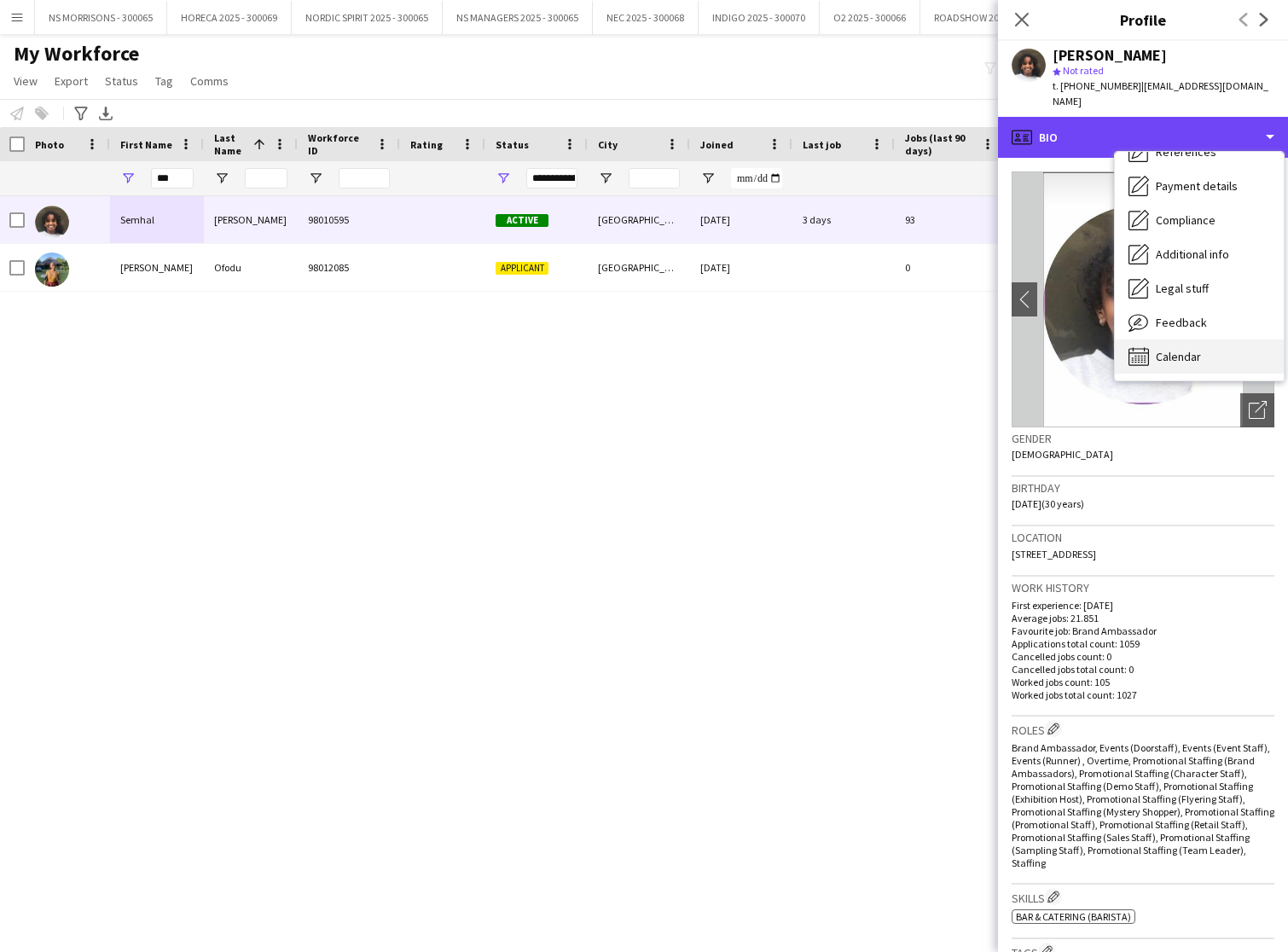
scroll to position [195, 0]
click at [1185, 349] on span "Calendar" at bounding box center [1179, 357] width 45 height 16
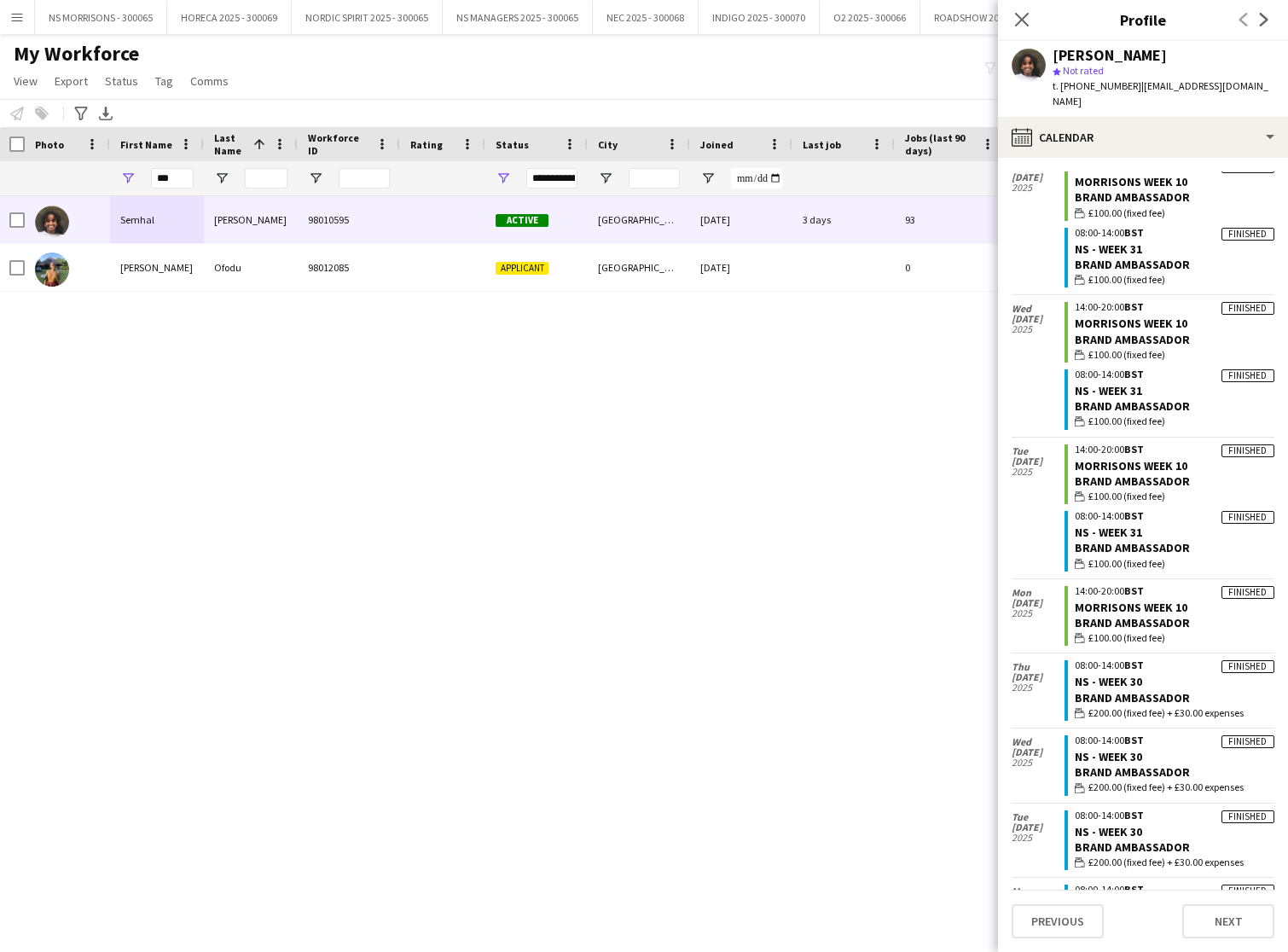
scroll to position [1179, 0]
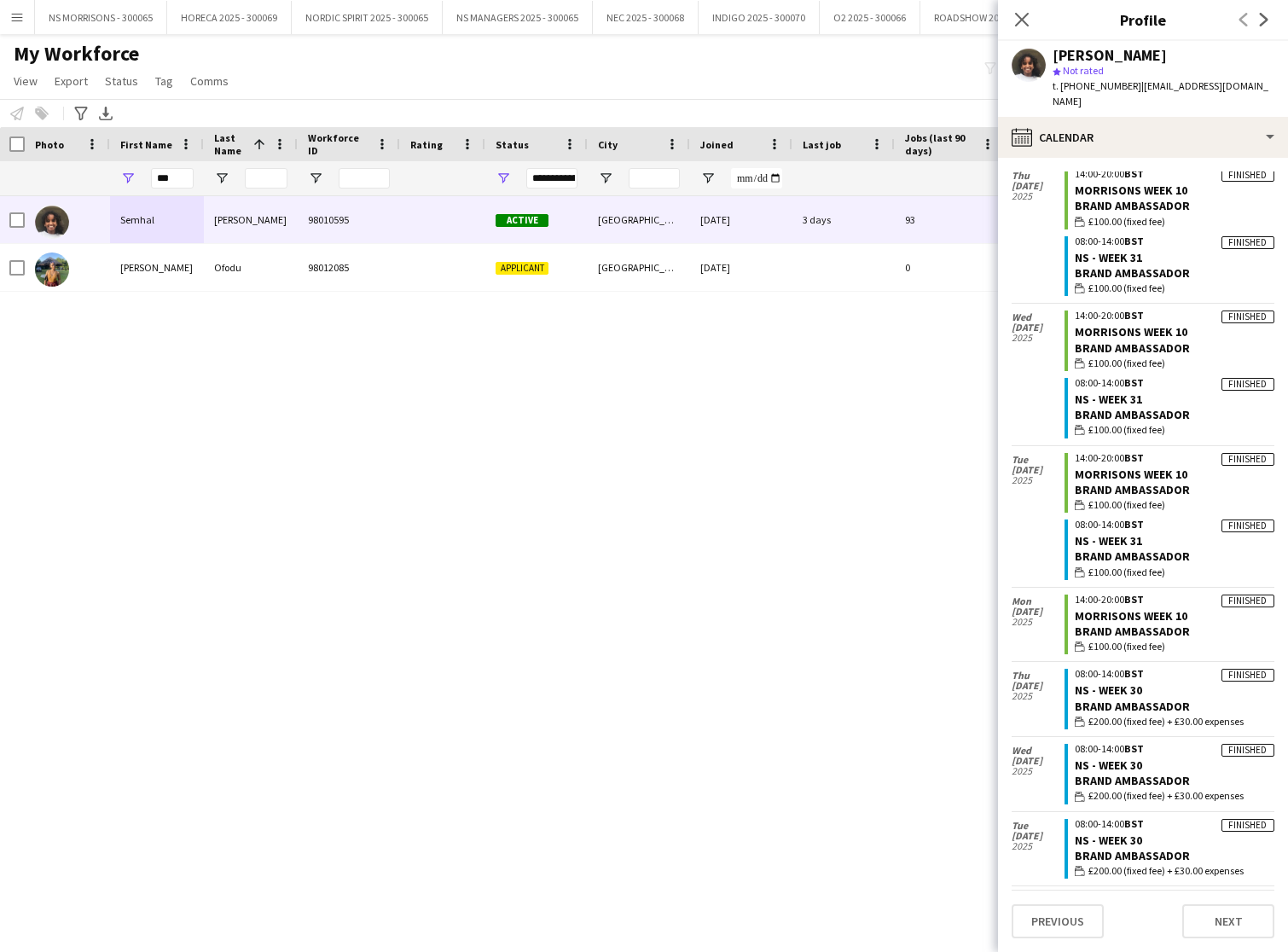
drag, startPoint x: 1020, startPoint y: 26, endPoint x: 940, endPoint y: 48, distance: 83.0
click at [1020, 26] on icon "Close pop-in" at bounding box center [1022, 20] width 14 height 14
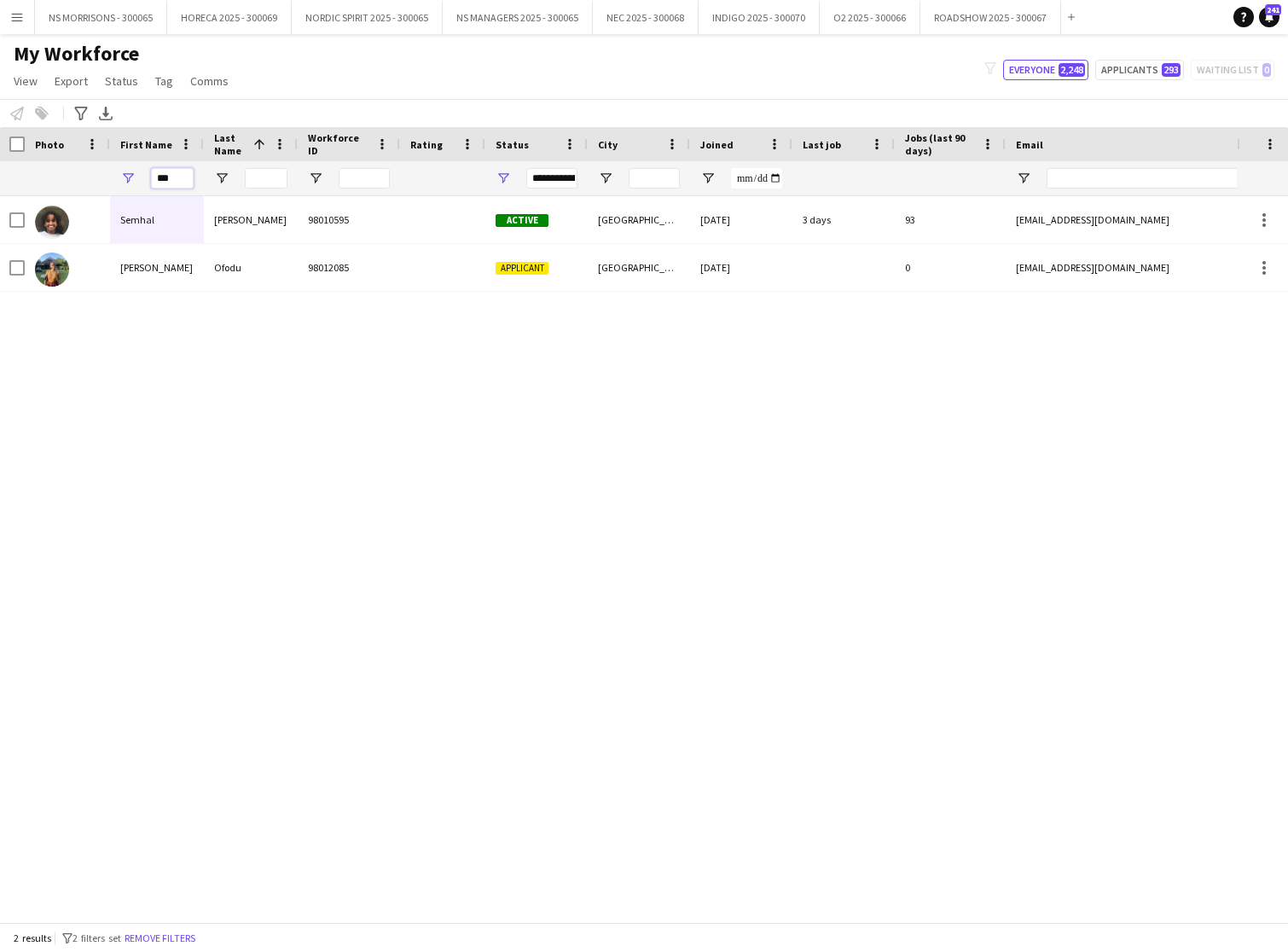
drag, startPoint x: 175, startPoint y: 182, endPoint x: 141, endPoint y: 182, distance: 34.0
click at [142, 182] on div "***" at bounding box center [156, 178] width 93 height 34
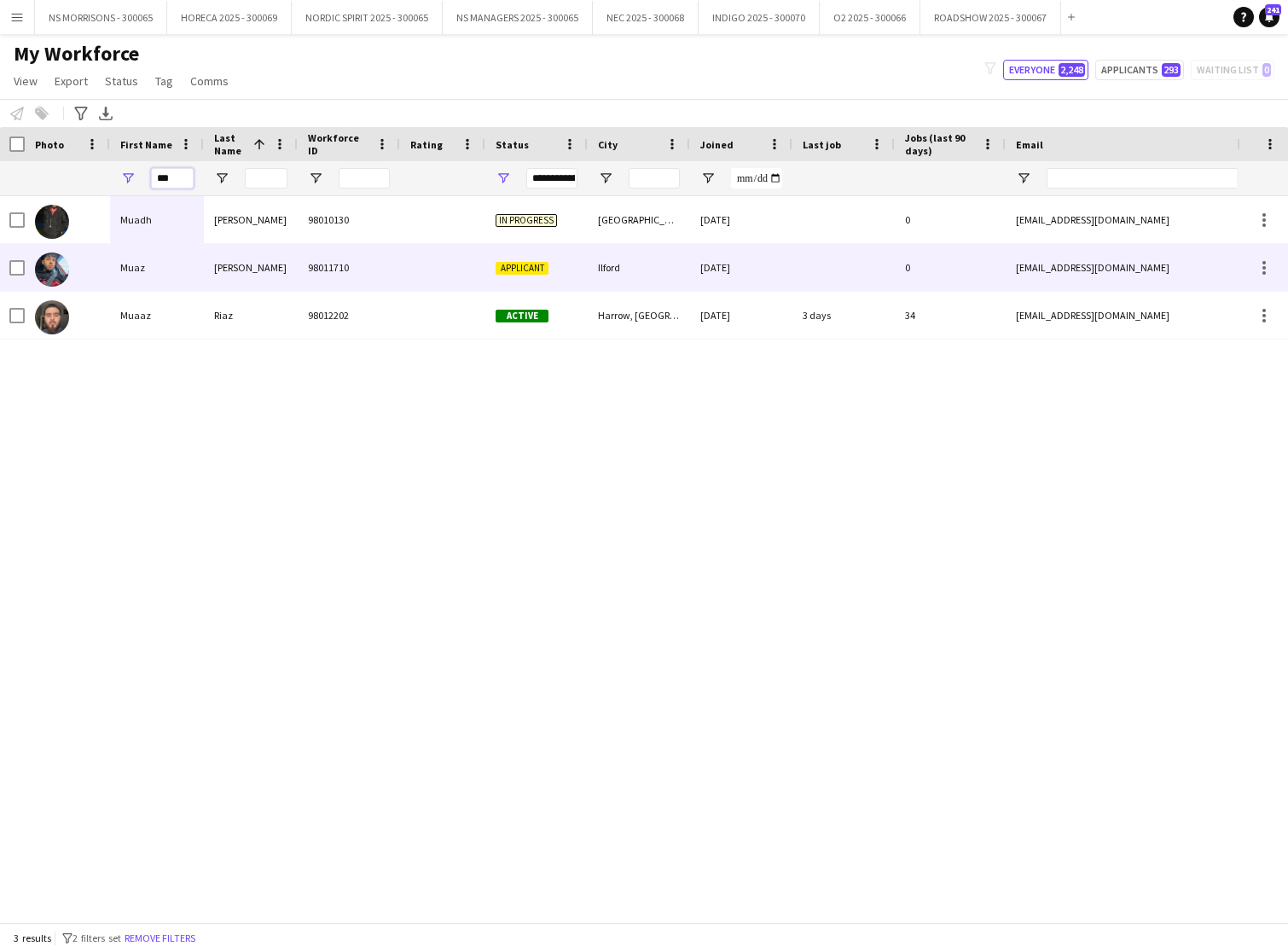
type input "***"
click at [126, 272] on div "Muaz" at bounding box center [156, 268] width 93 height 47
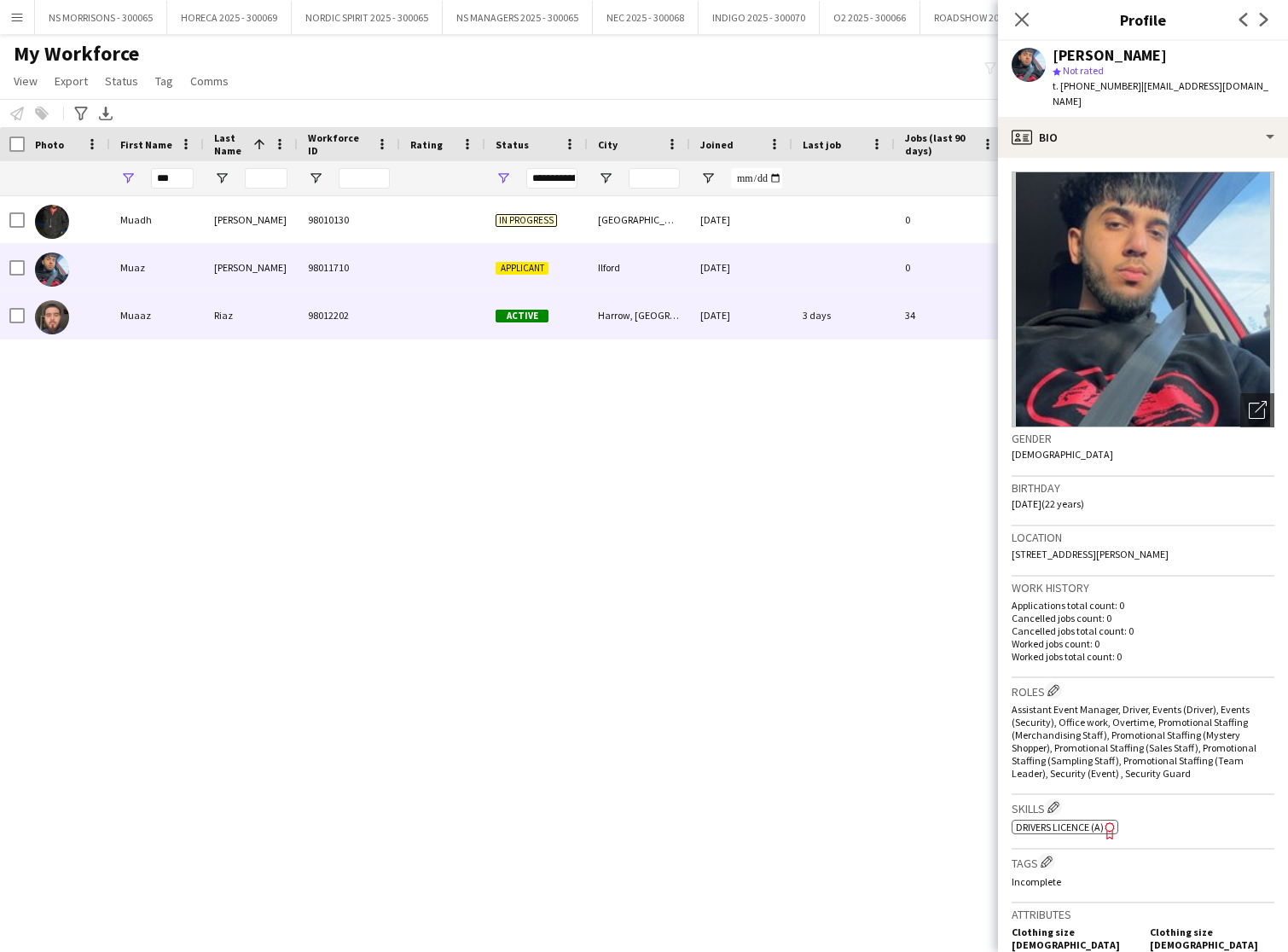
drag, startPoint x: 130, startPoint y: 321, endPoint x: 309, endPoint y: 321, distance: 179.0
click at [131, 320] on div "Muaaz" at bounding box center [156, 316] width 93 height 47
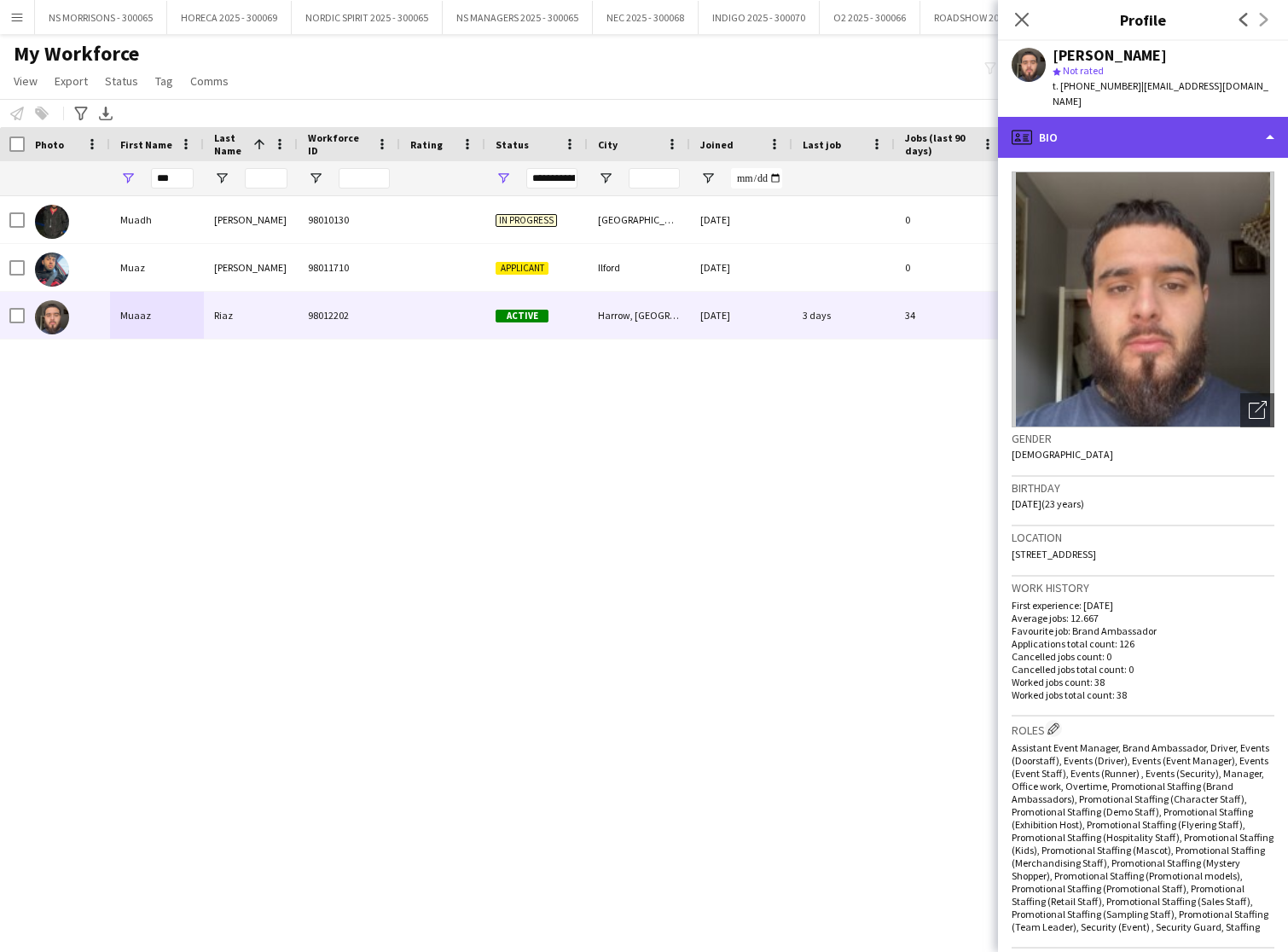
click at [1156, 121] on div "profile Bio" at bounding box center [1142, 138] width 290 height 41
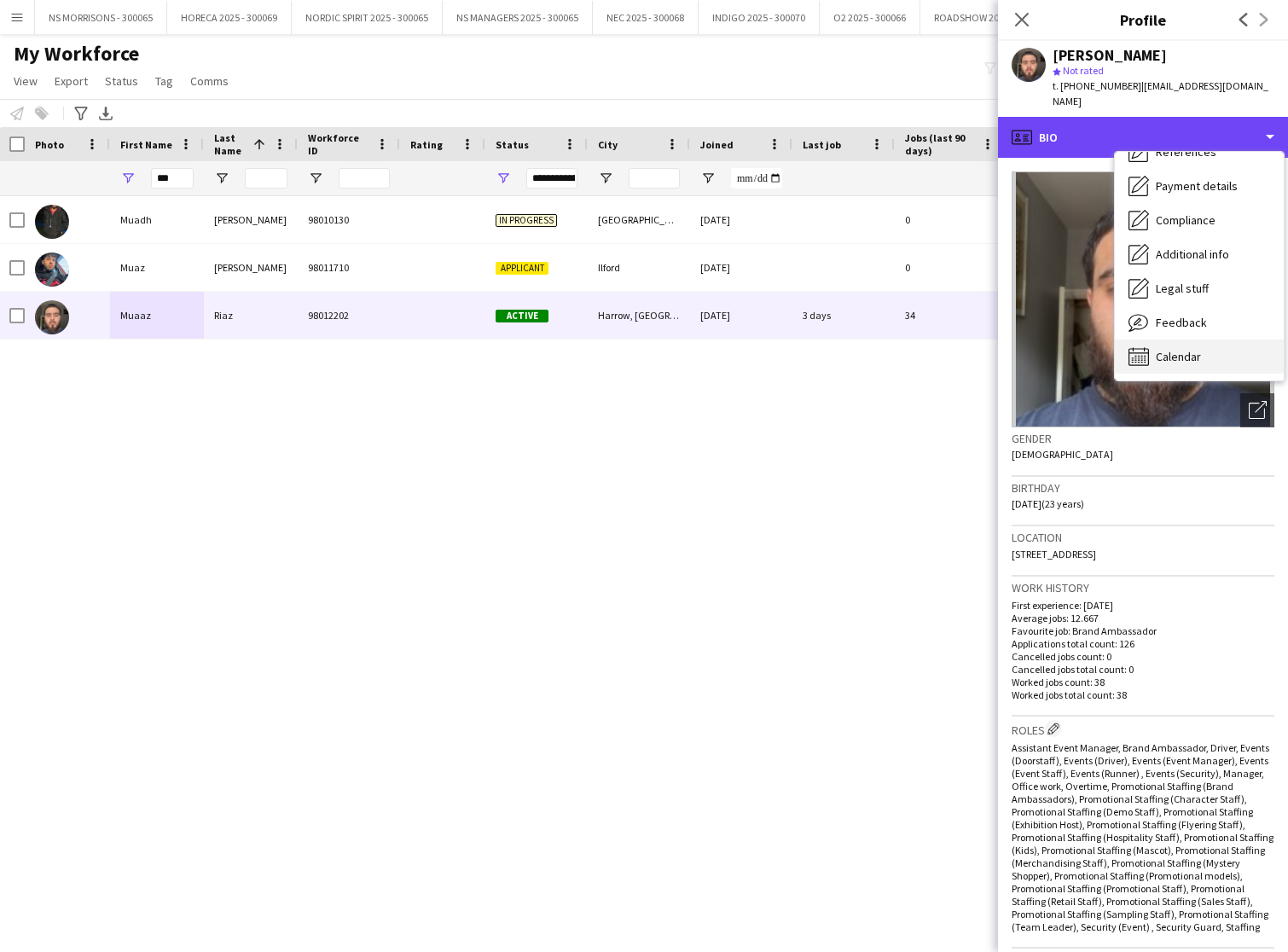
scroll to position [195, 0]
click at [1170, 339] on div "Calendar Calendar" at bounding box center [1200, 356] width 169 height 34
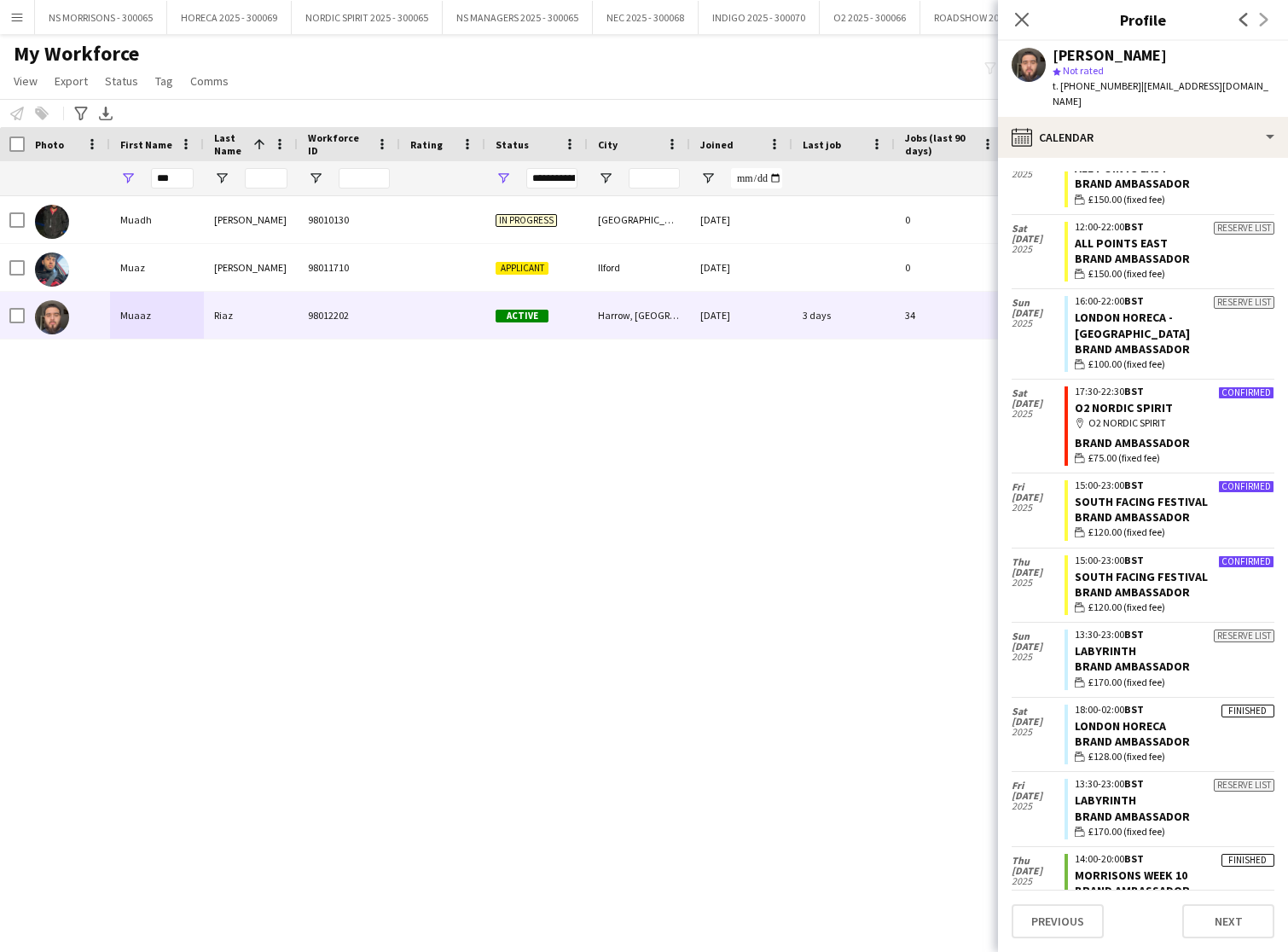
scroll to position [5270, 0]
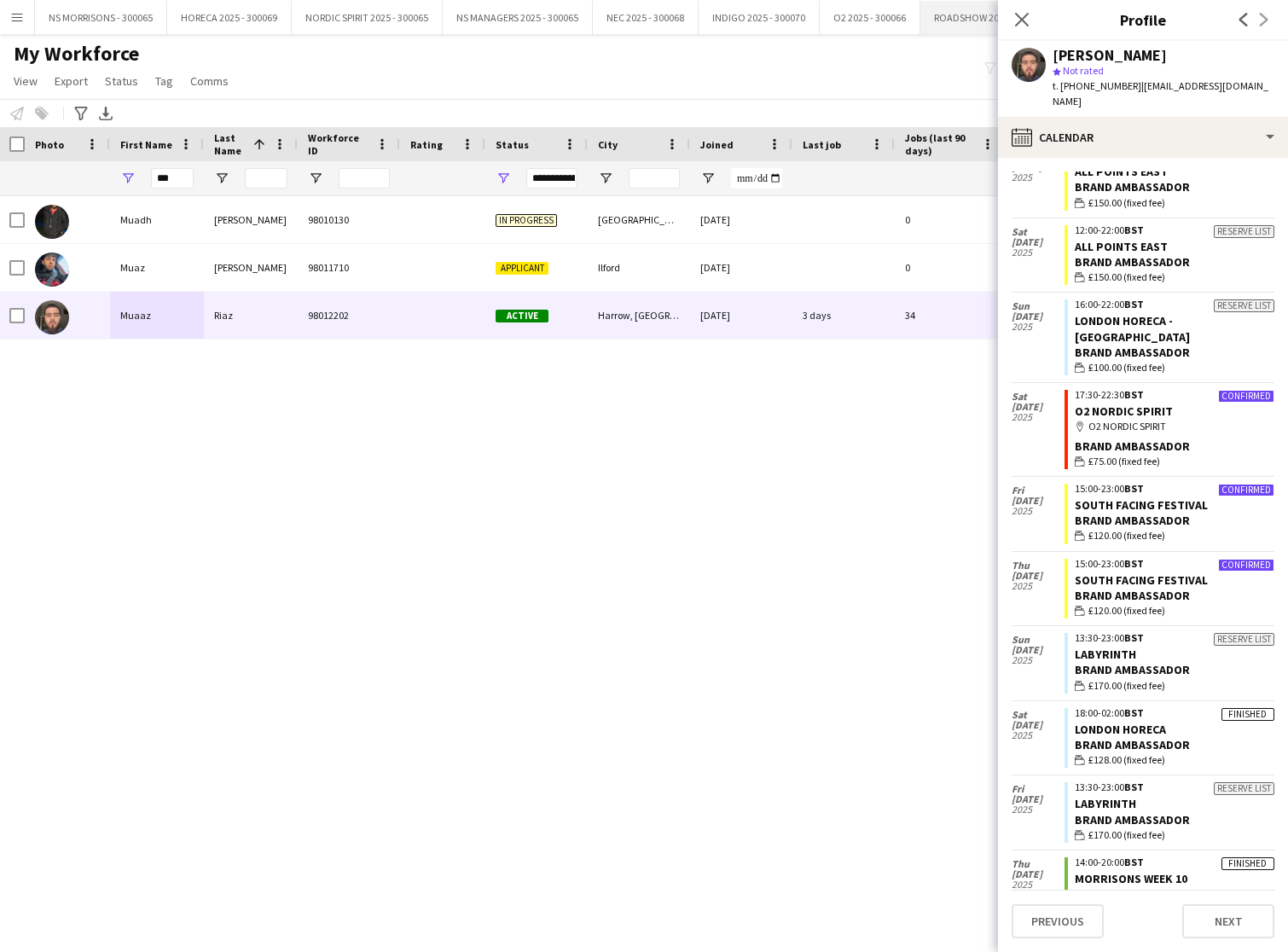
drag, startPoint x: 1019, startPoint y: 22, endPoint x: 997, endPoint y: 27, distance: 22.6
click at [1019, 22] on icon "Close pop-in" at bounding box center [1022, 20] width 14 height 14
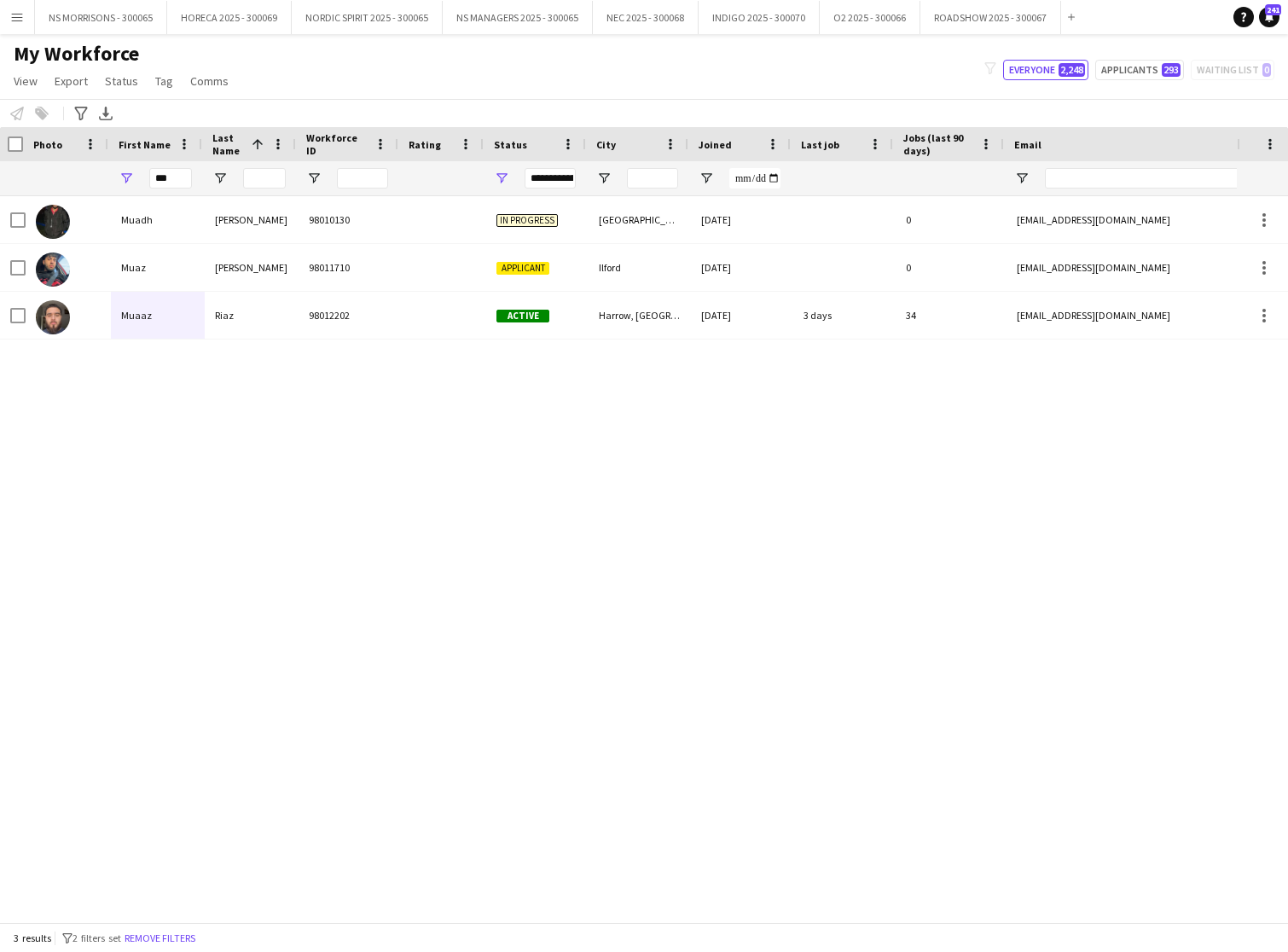
scroll to position [0, 0]
drag, startPoint x: 178, startPoint y: 177, endPoint x: 147, endPoint y: 173, distance: 31.3
click at [150, 177] on div "***" at bounding box center [157, 178] width 93 height 34
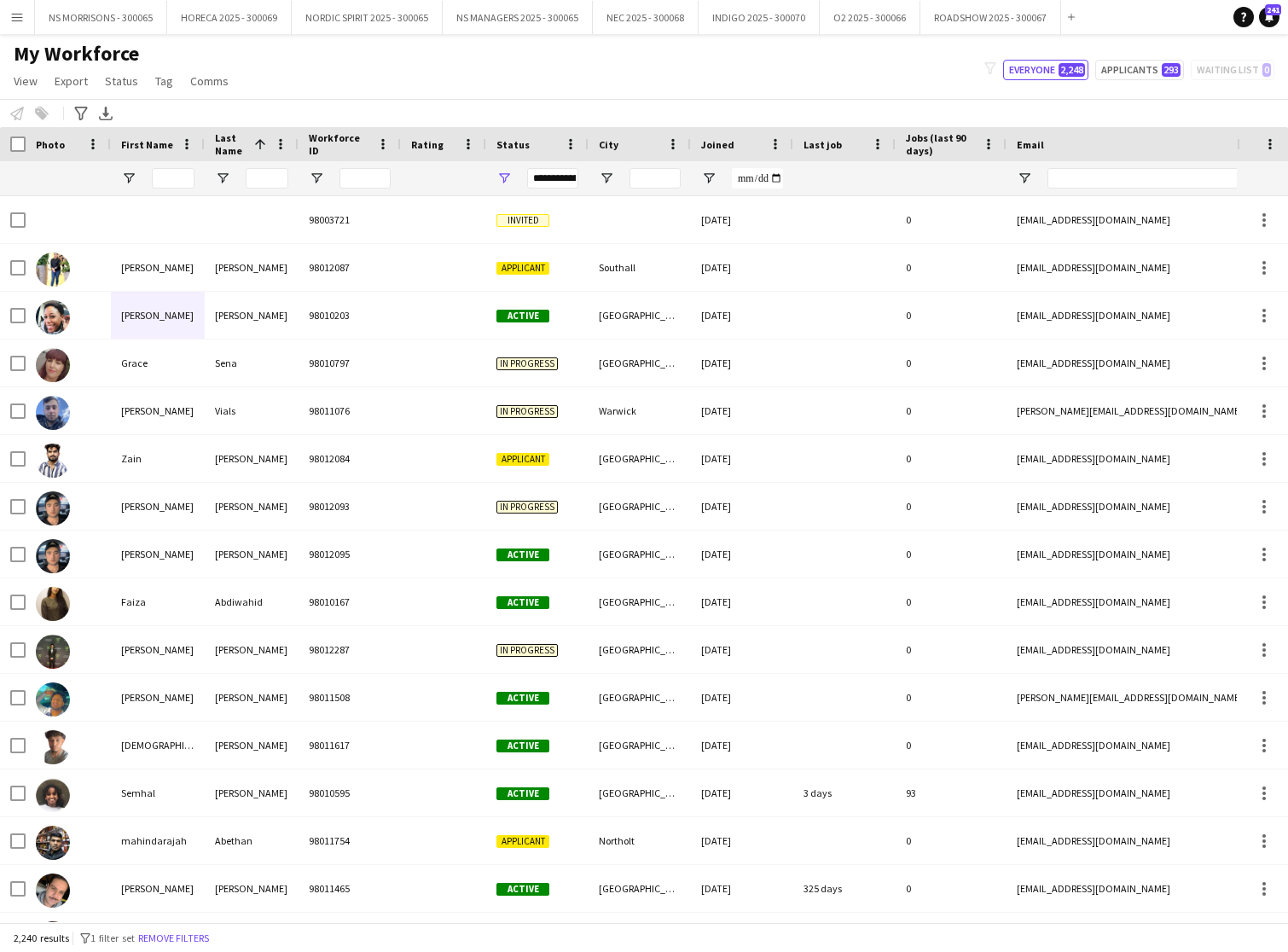
click at [25, 24] on button "Menu" at bounding box center [17, 17] width 34 height 34
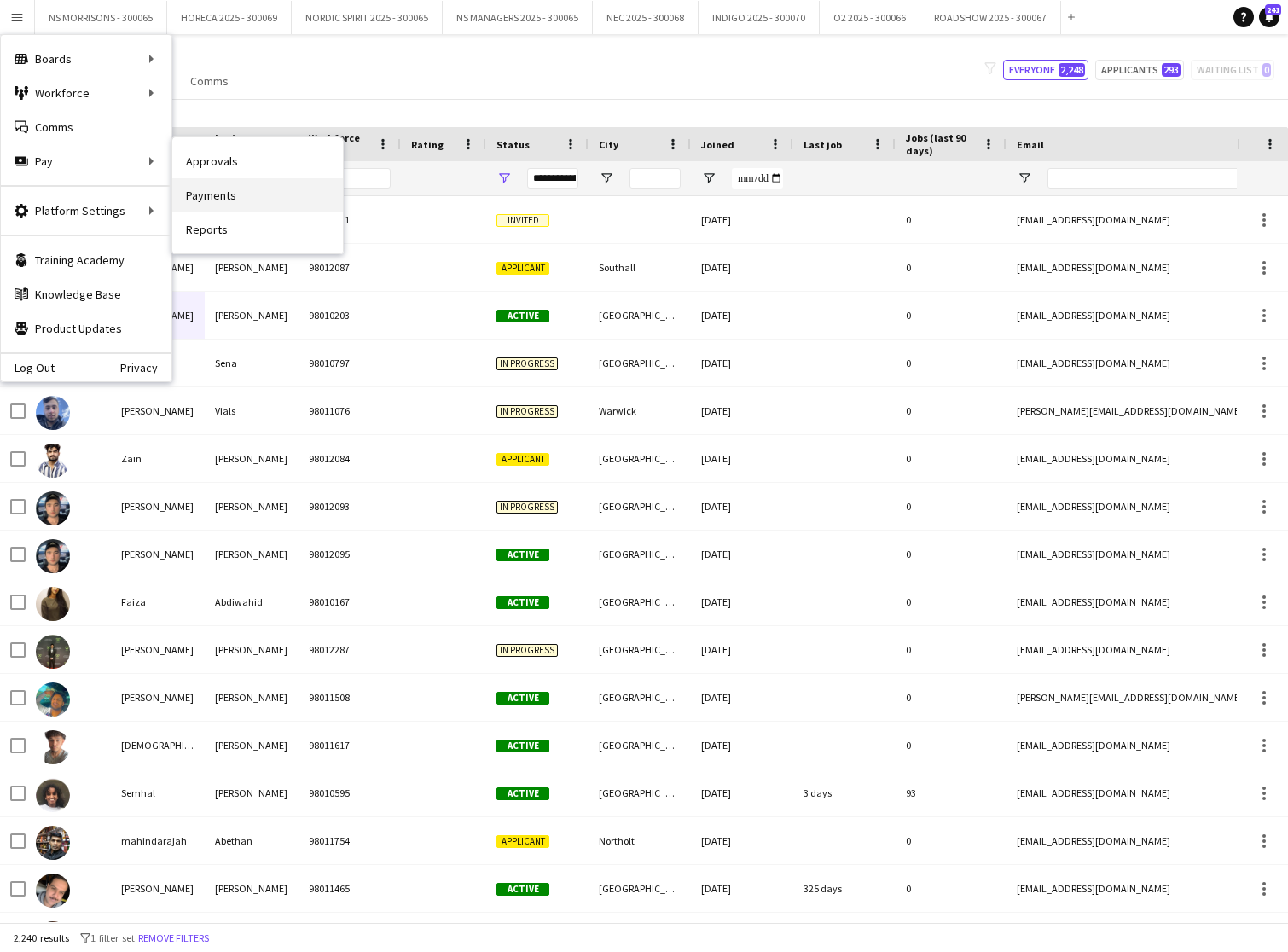
click at [232, 184] on link "Payments" at bounding box center [258, 195] width 171 height 34
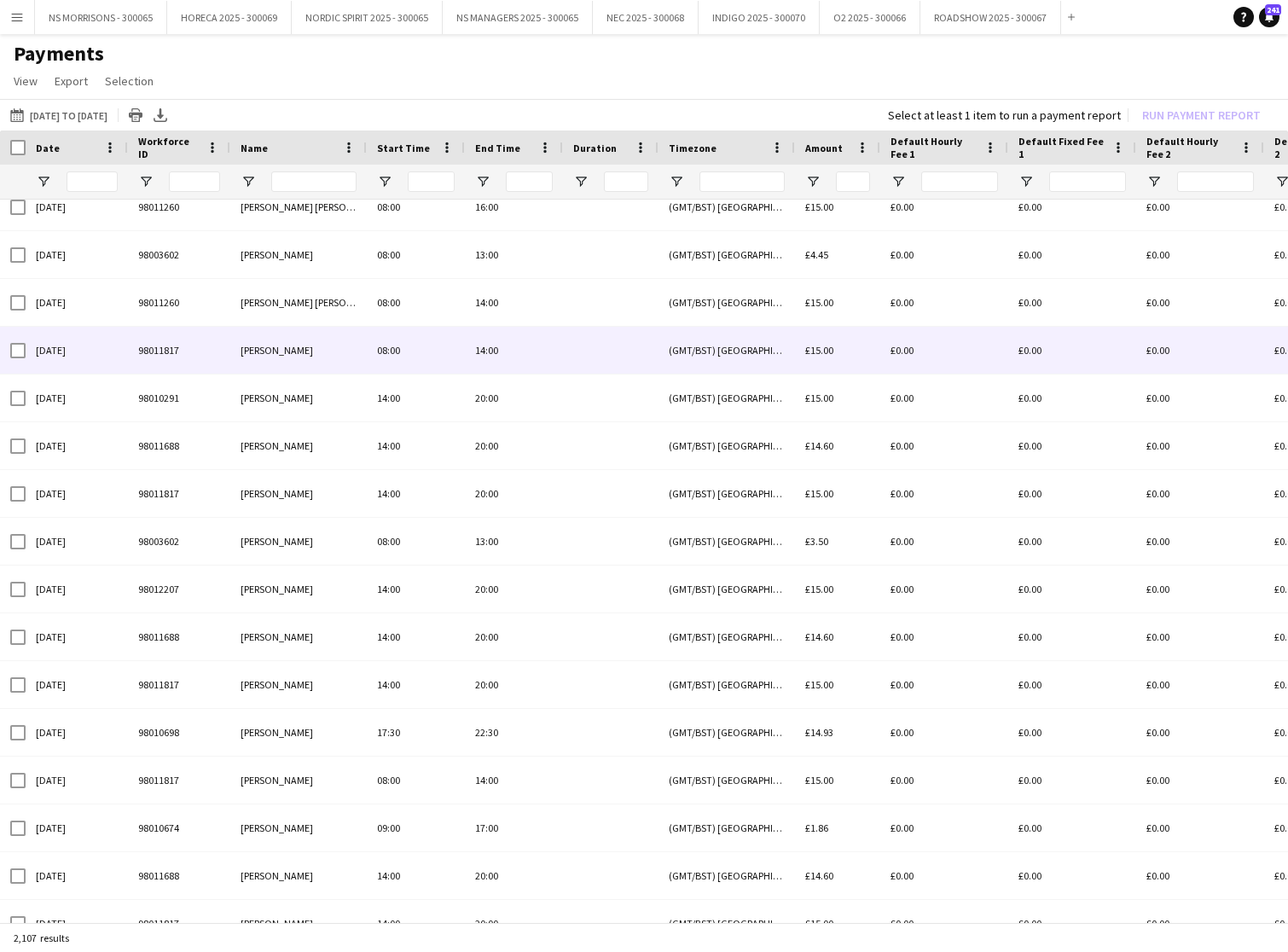
scroll to position [680, 0]
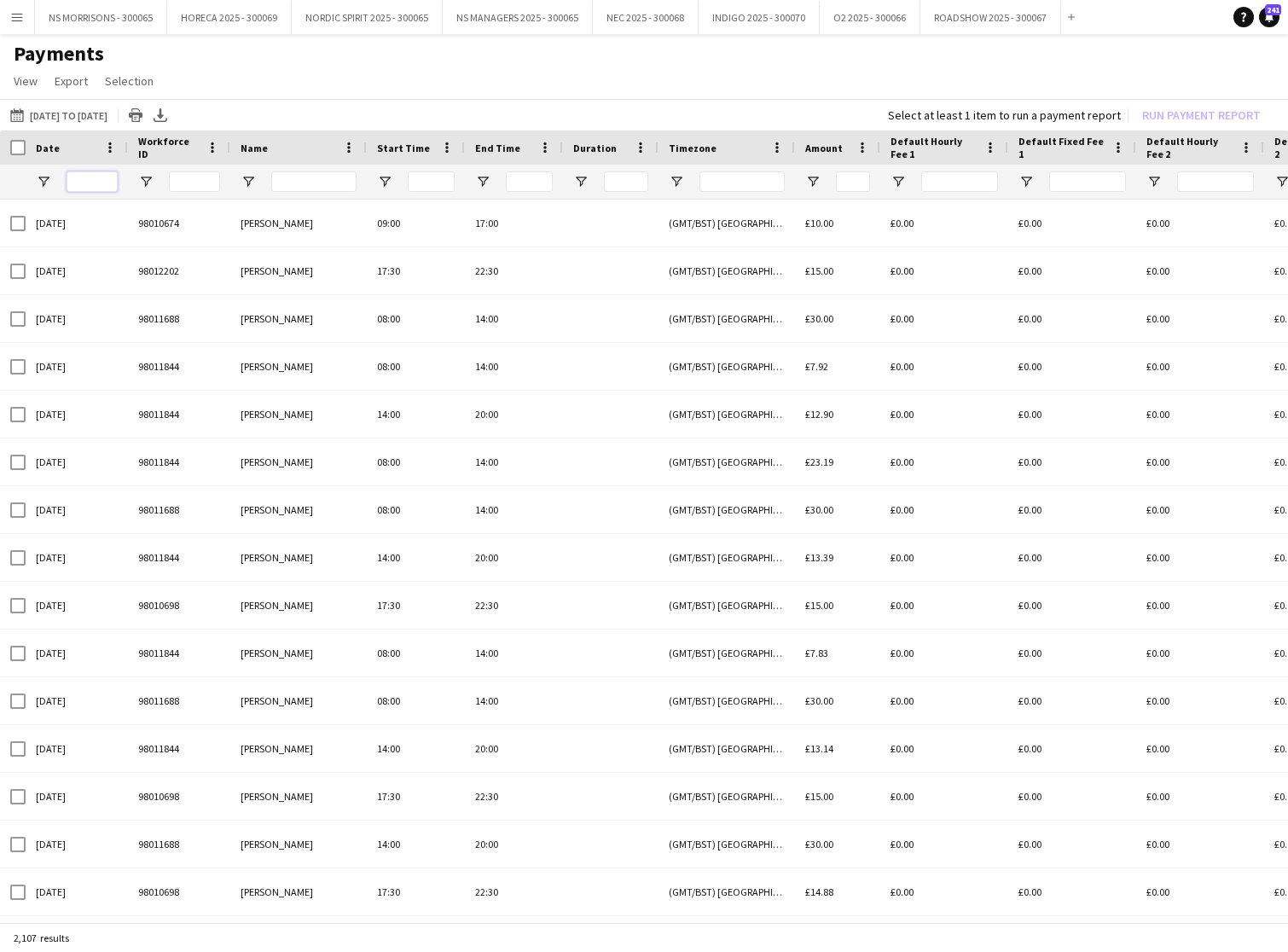
click at [91, 183] on input "Date Filter Input" at bounding box center [92, 181] width 51 height 21
type input "***"
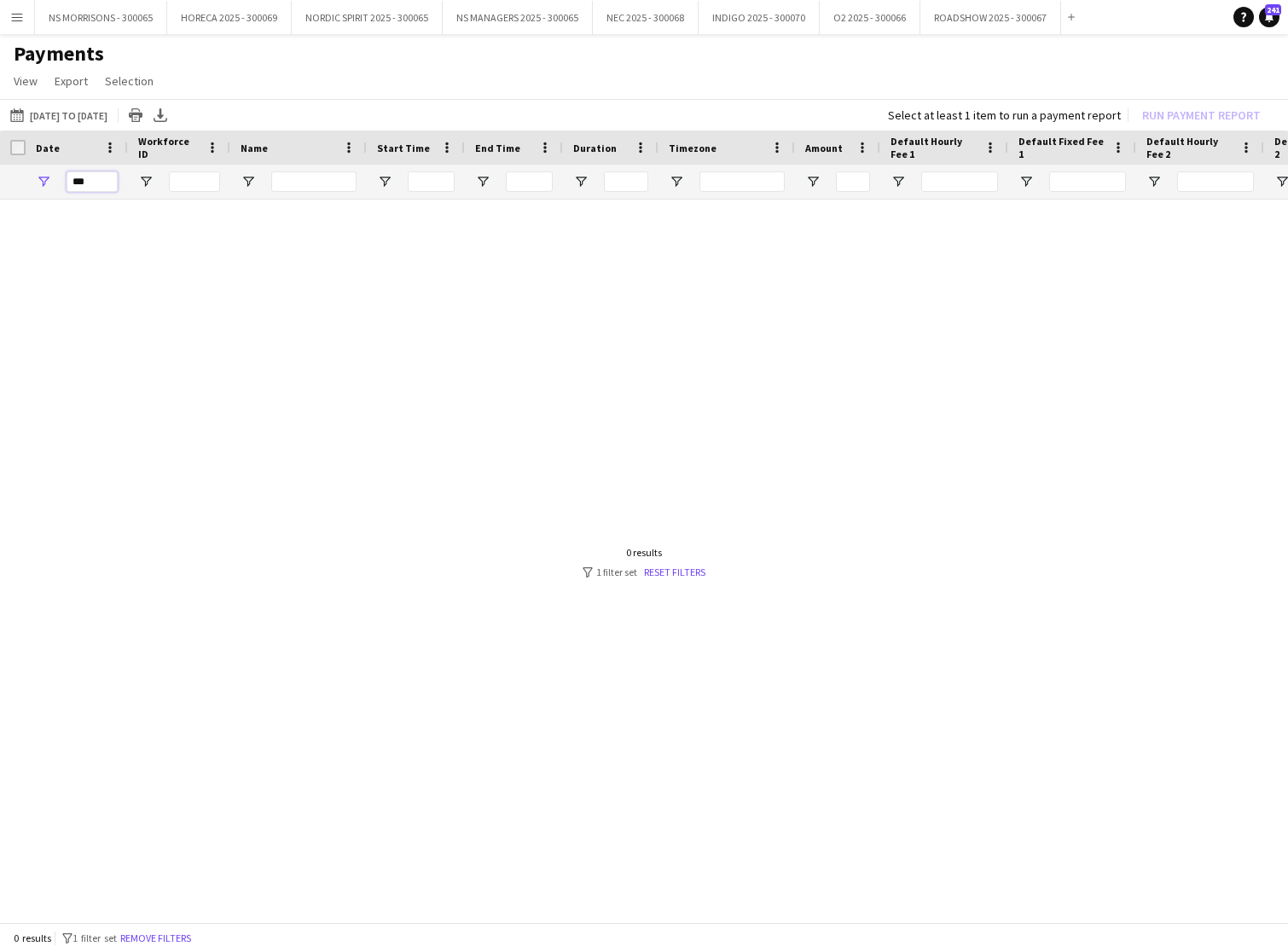
drag, startPoint x: 109, startPoint y: 181, endPoint x: 62, endPoint y: 181, distance: 47.0
click at [62, 181] on div "***" at bounding box center [77, 181] width 102 height 34
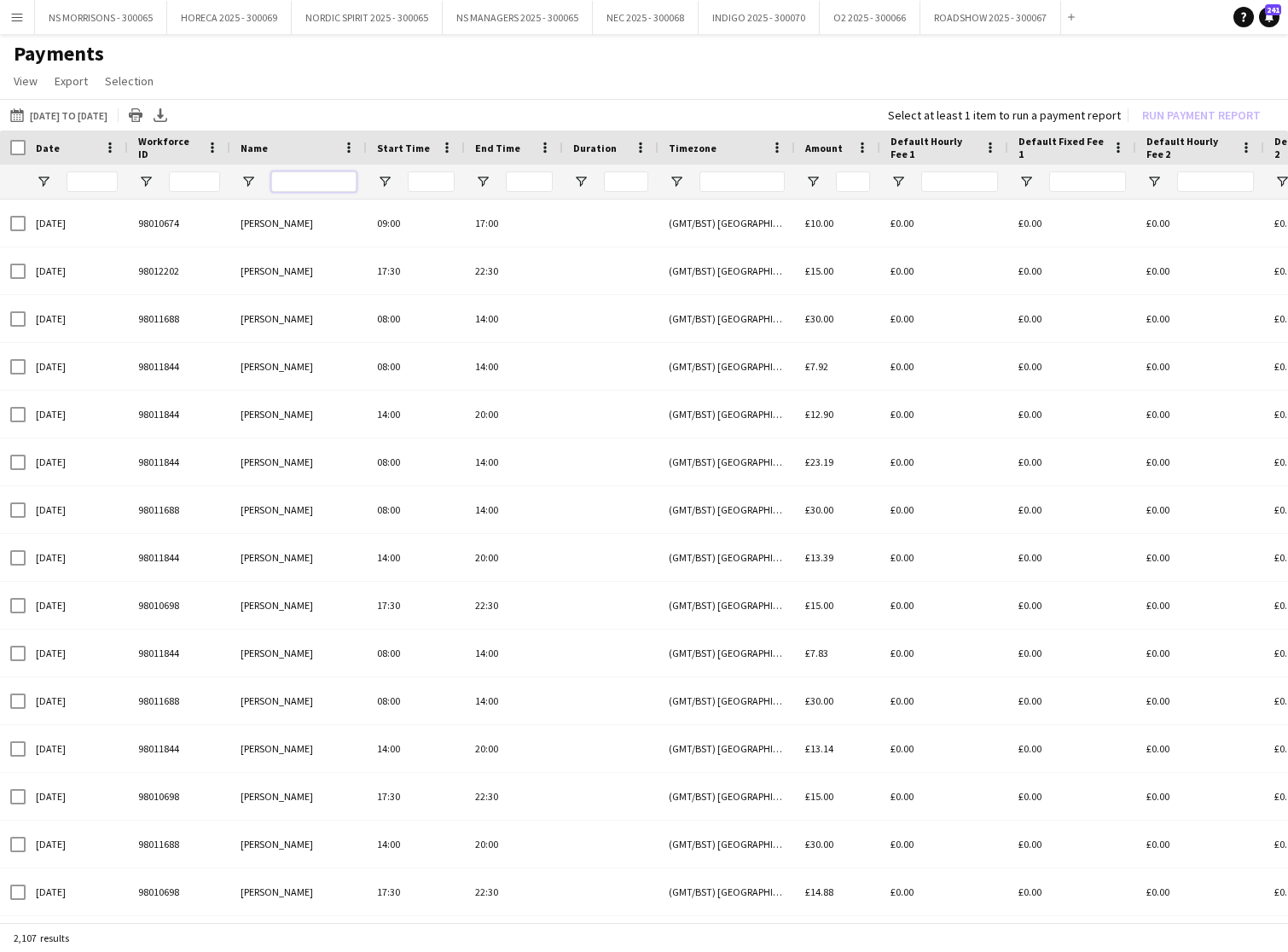
click at [330, 184] on input "Name Filter Input" at bounding box center [314, 181] width 86 height 21
type input "***"
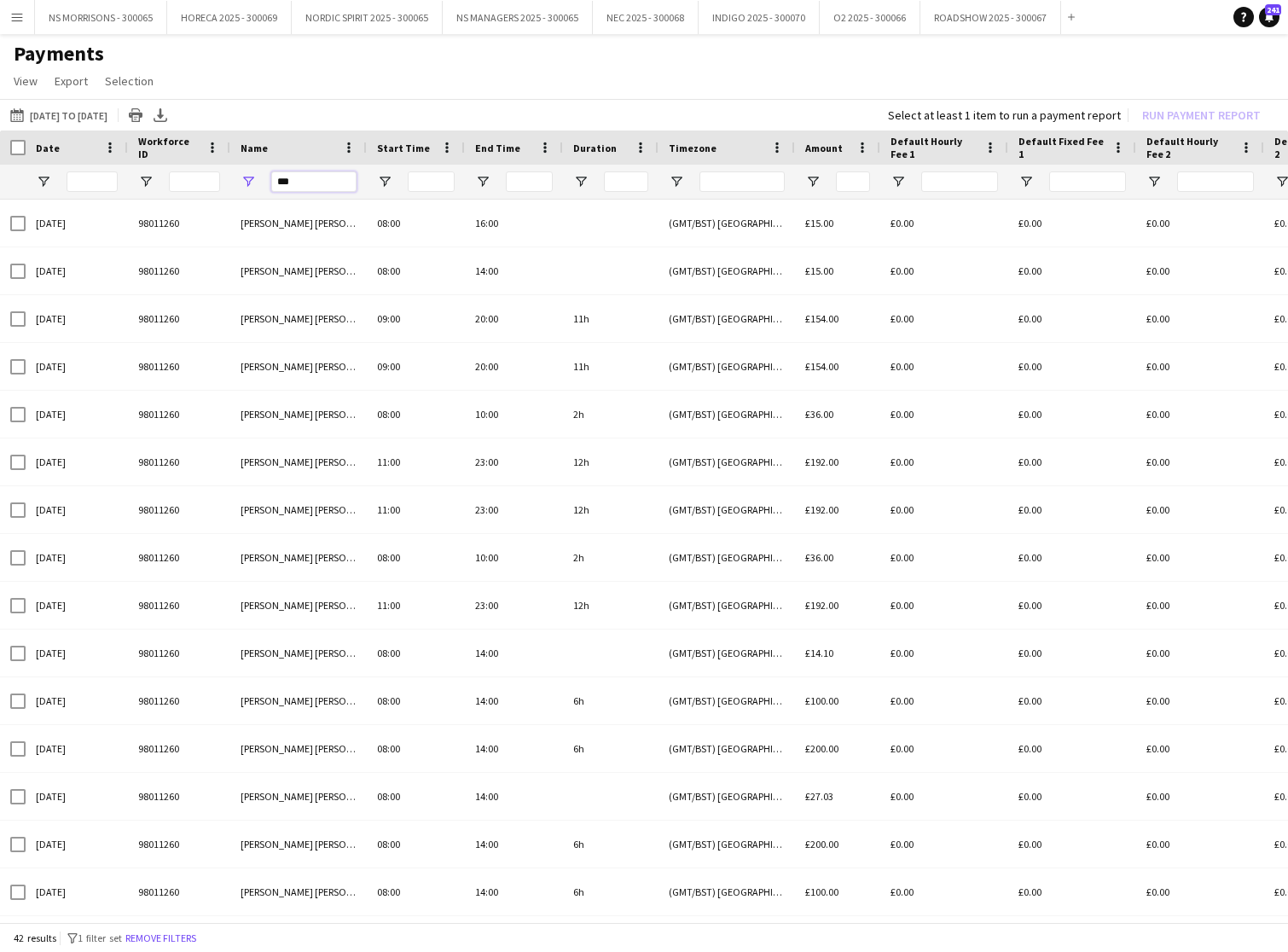
drag, startPoint x: 306, startPoint y: 182, endPoint x: 267, endPoint y: 184, distance: 39.1
click at [267, 184] on div "***" at bounding box center [298, 181] width 137 height 34
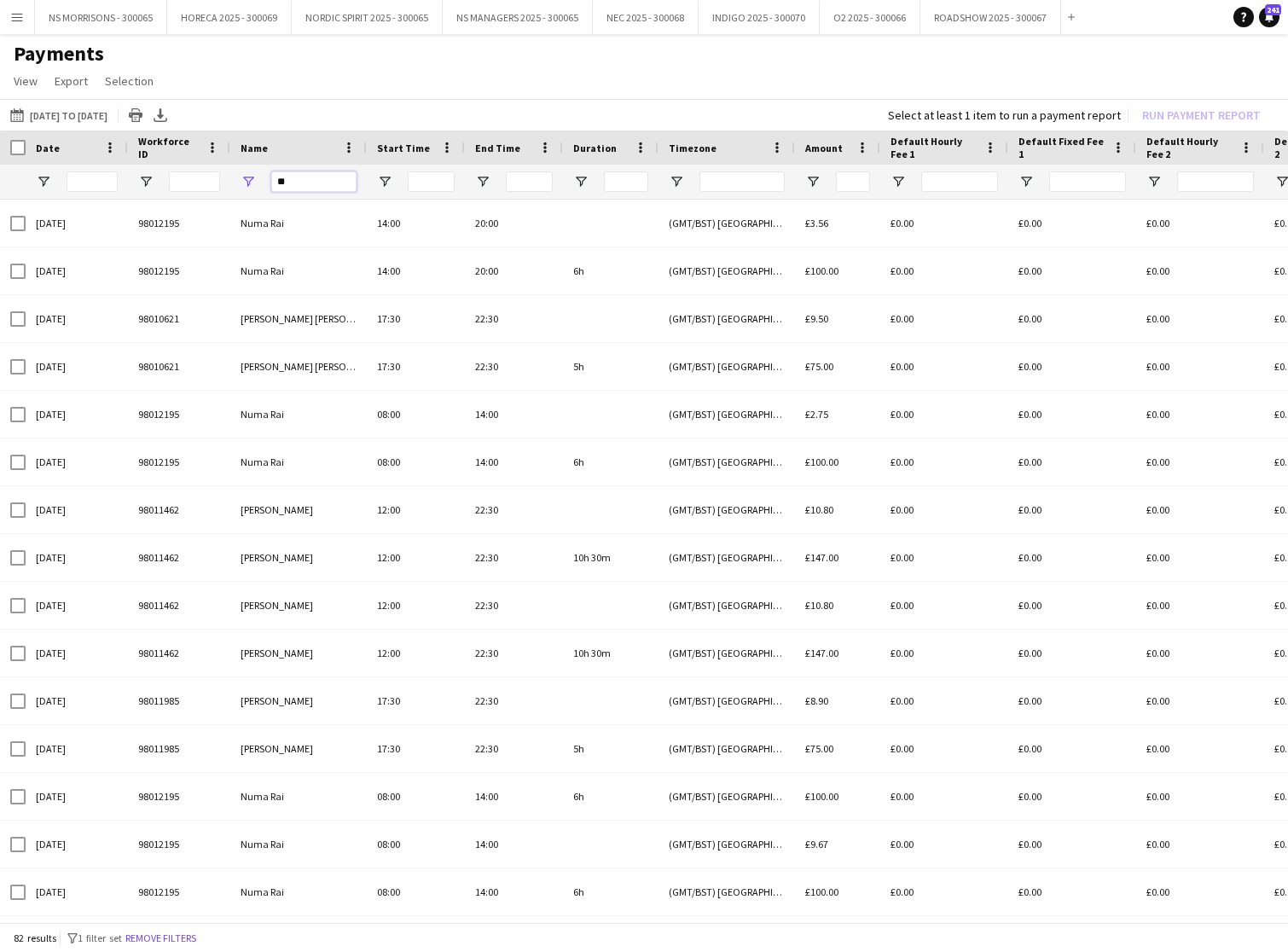
type input "*"
type input "****"
drag, startPoint x: 314, startPoint y: 185, endPoint x: 261, endPoint y: 182, distance: 53.1
click at [261, 182] on div "****" at bounding box center [298, 181] width 137 height 34
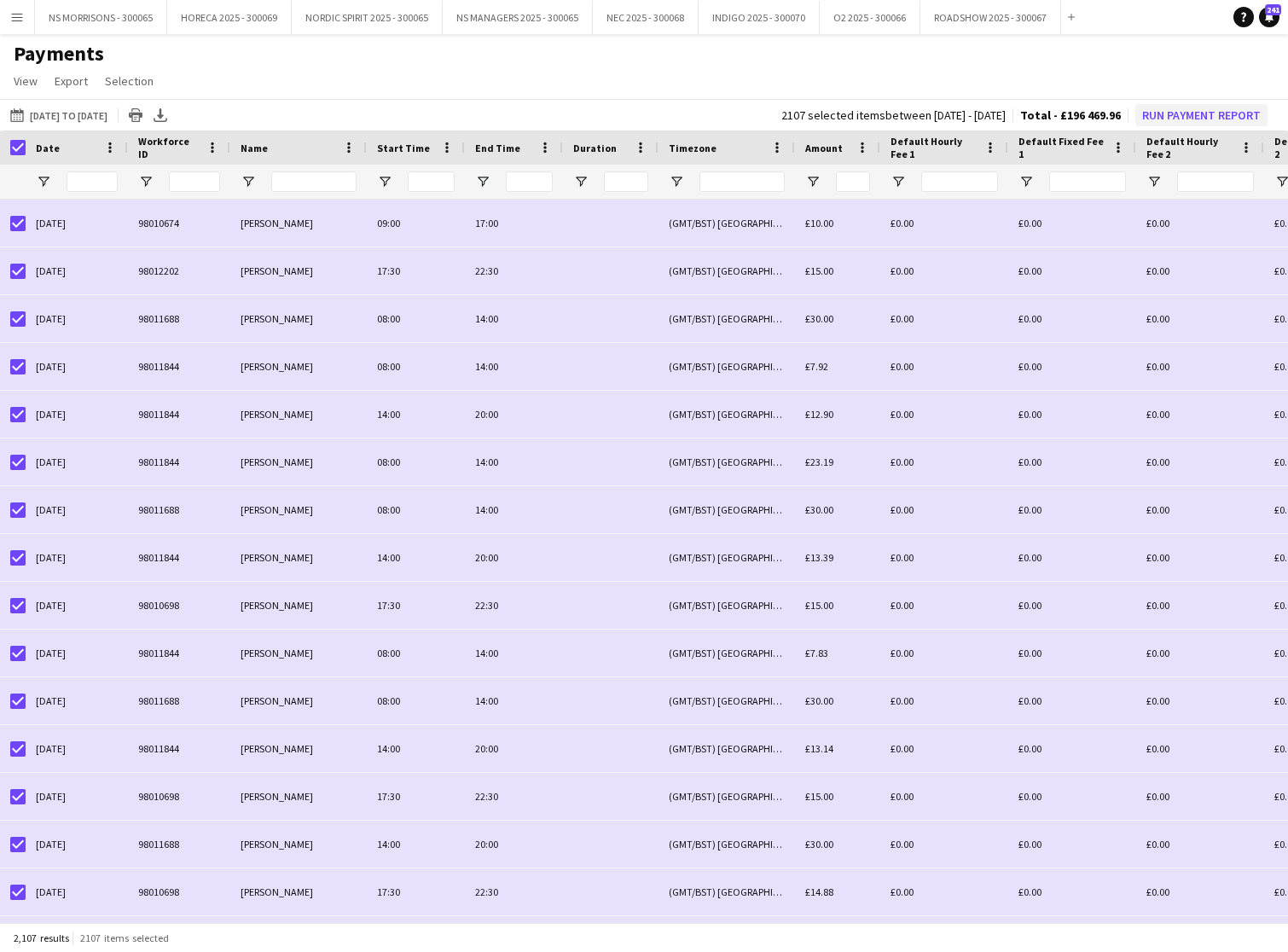
click at [1208, 110] on button "Run Payment Report" at bounding box center [1201, 115] width 132 height 23
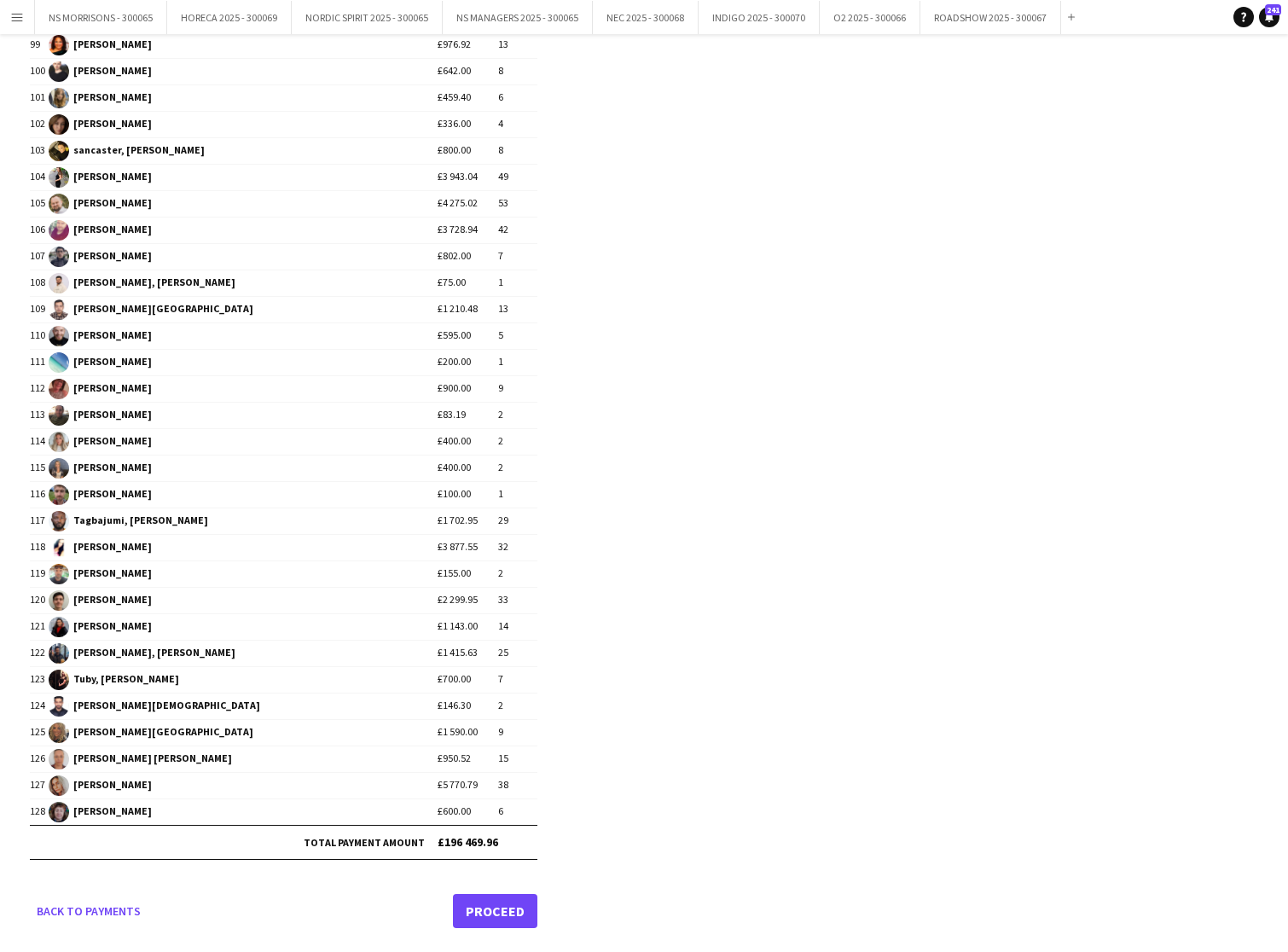
click at [503, 916] on link "Proceed" at bounding box center [496, 911] width 85 height 34
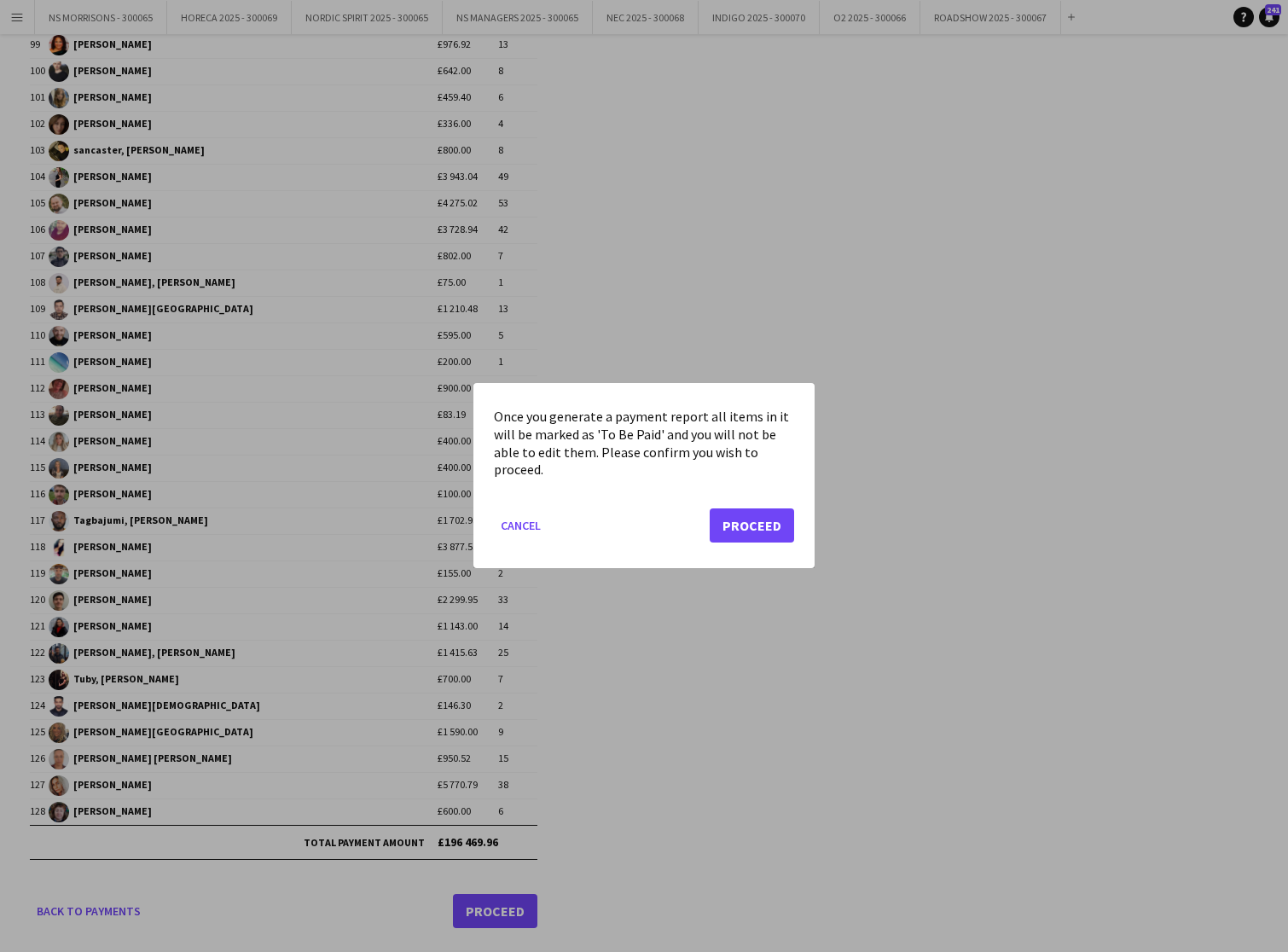
click at [776, 526] on button "Proceed" at bounding box center [752, 526] width 85 height 34
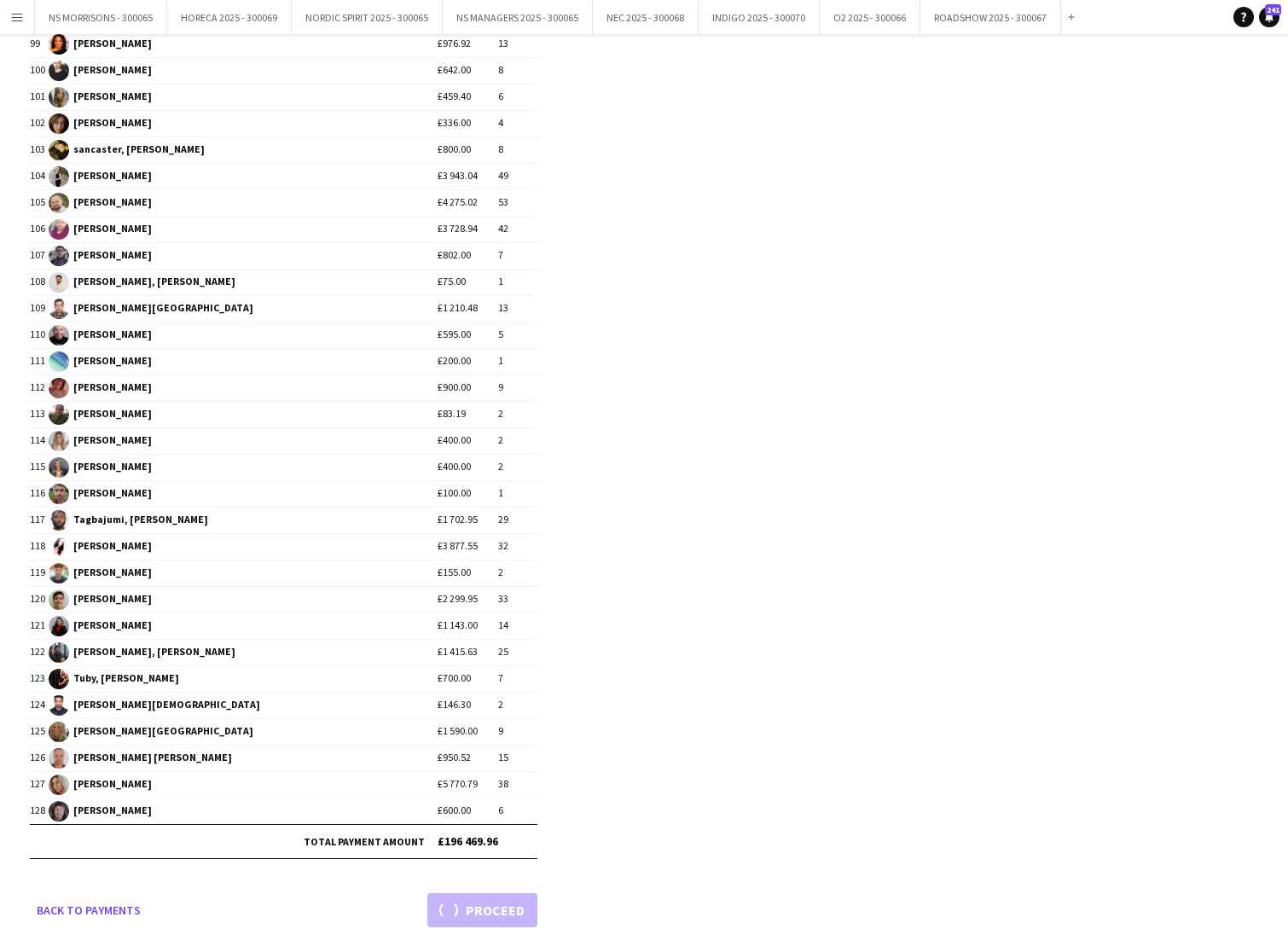
scroll to position [2787, 0]
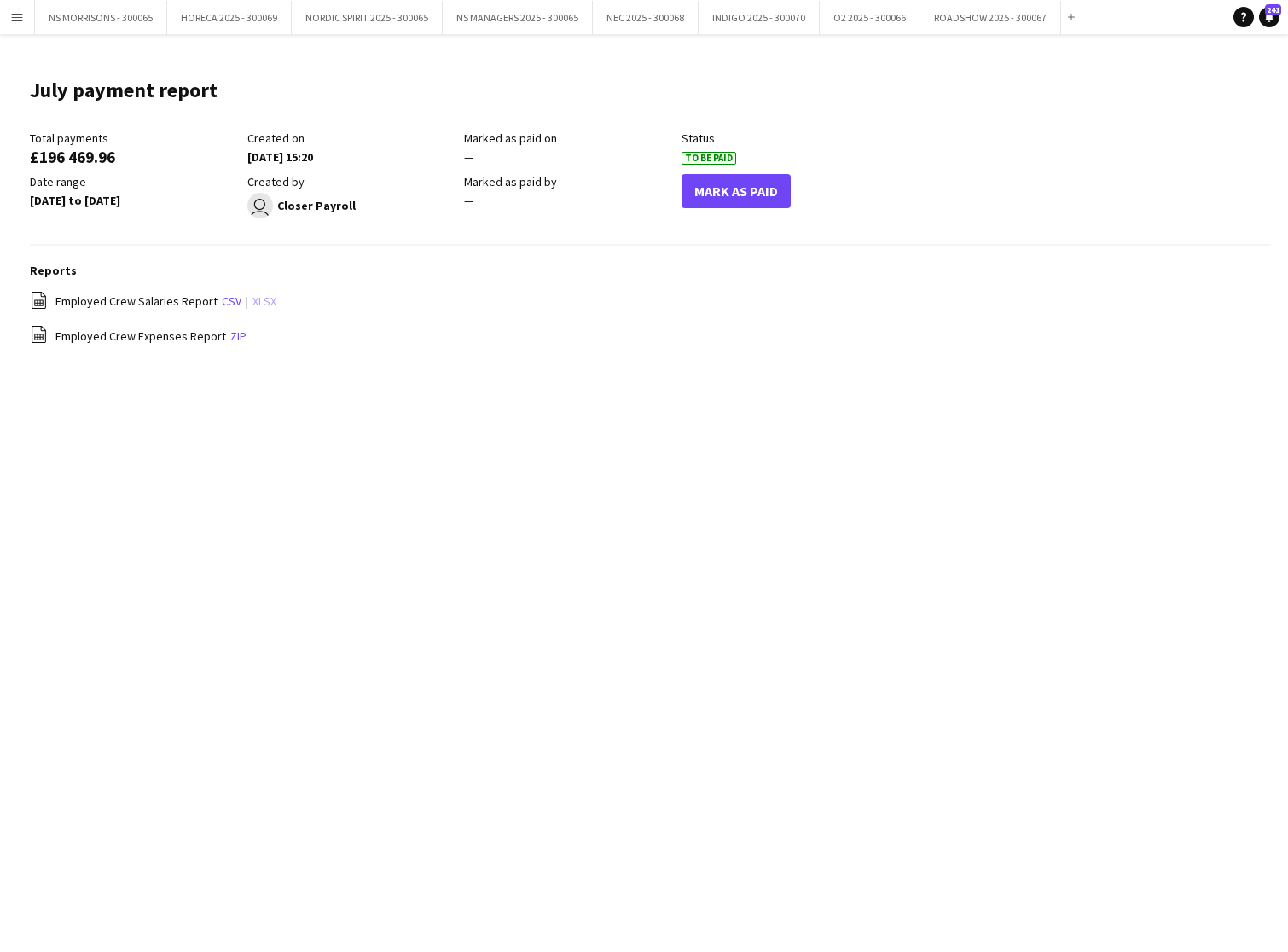
click at [254, 300] on link "xlsx" at bounding box center [264, 301] width 24 height 16
click at [68, 22] on button "NS MORRISONS - 300065 Close" at bounding box center [101, 18] width 132 height 33
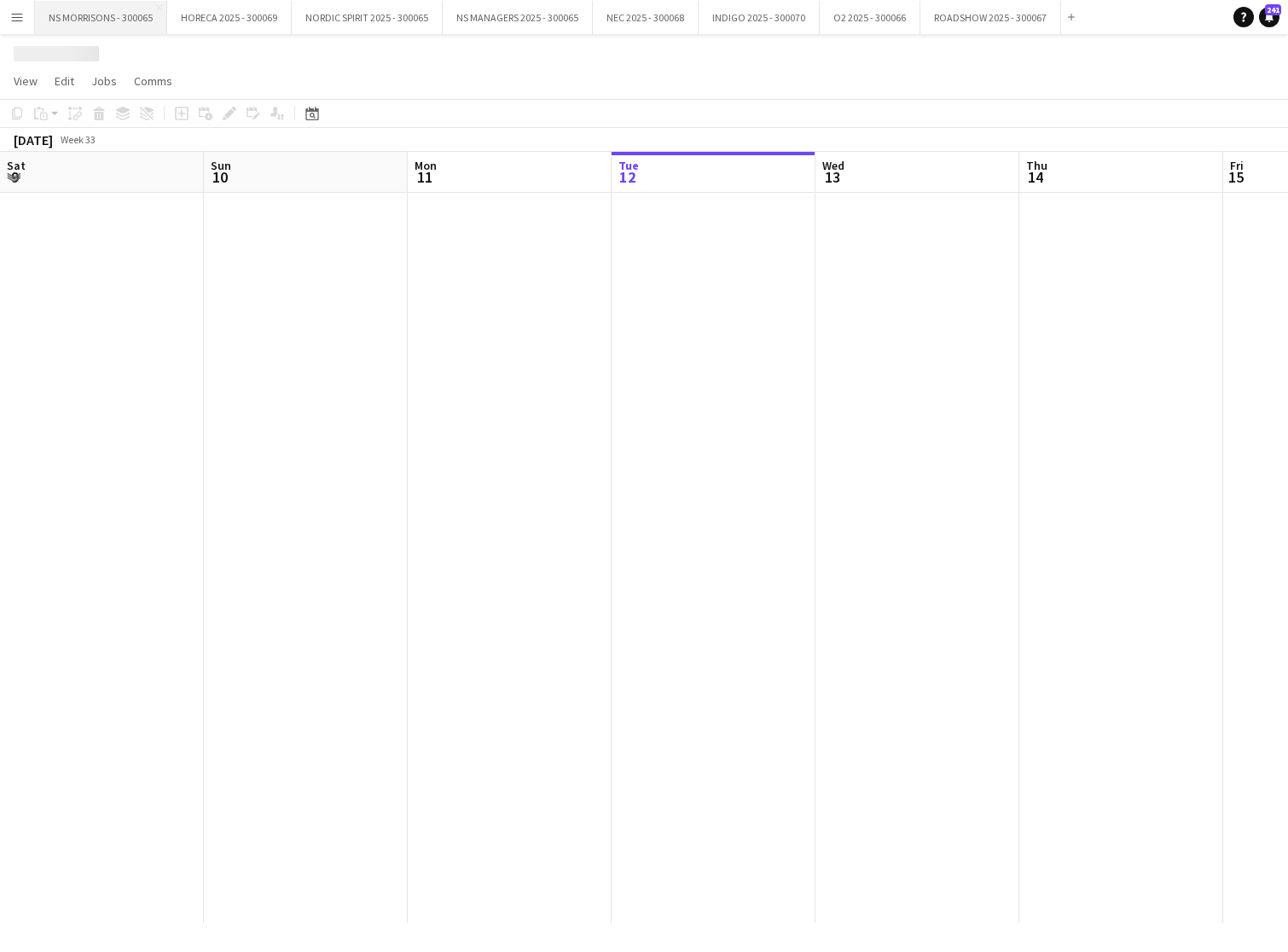
scroll to position [0, 408]
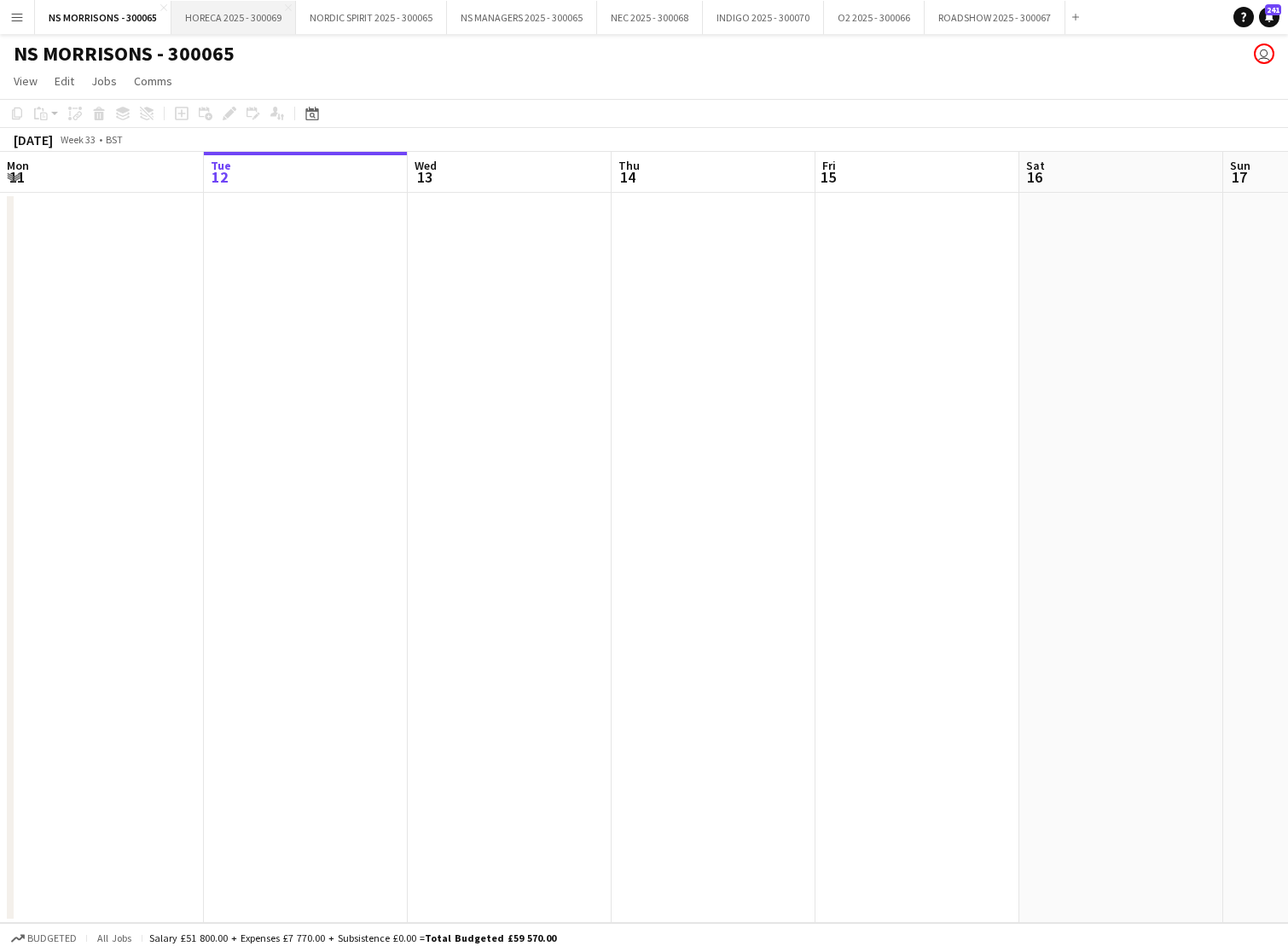
click at [235, 18] on button "HORECA 2025 - 300069 Close" at bounding box center [233, 18] width 125 height 33
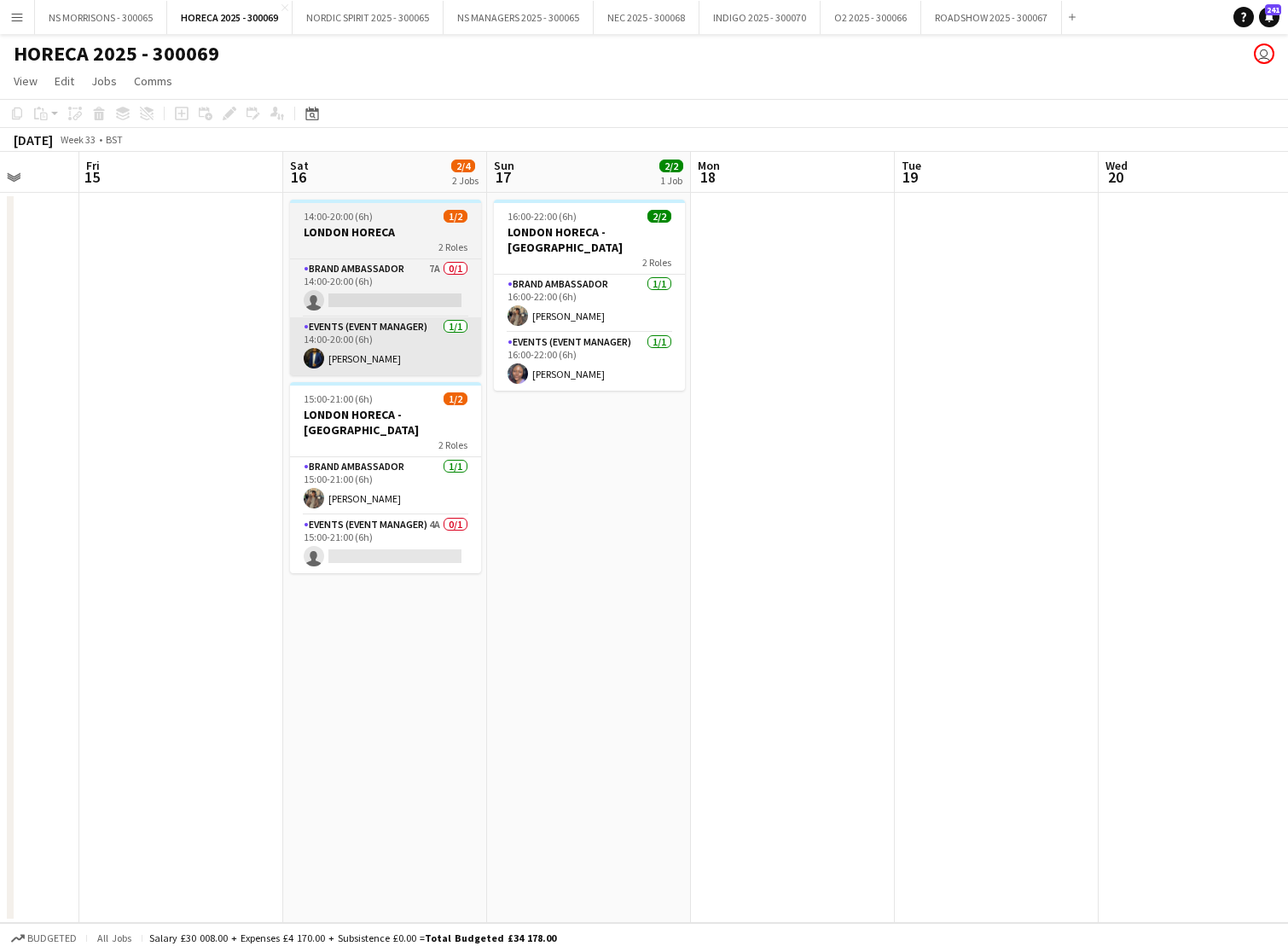
scroll to position [0, 734]
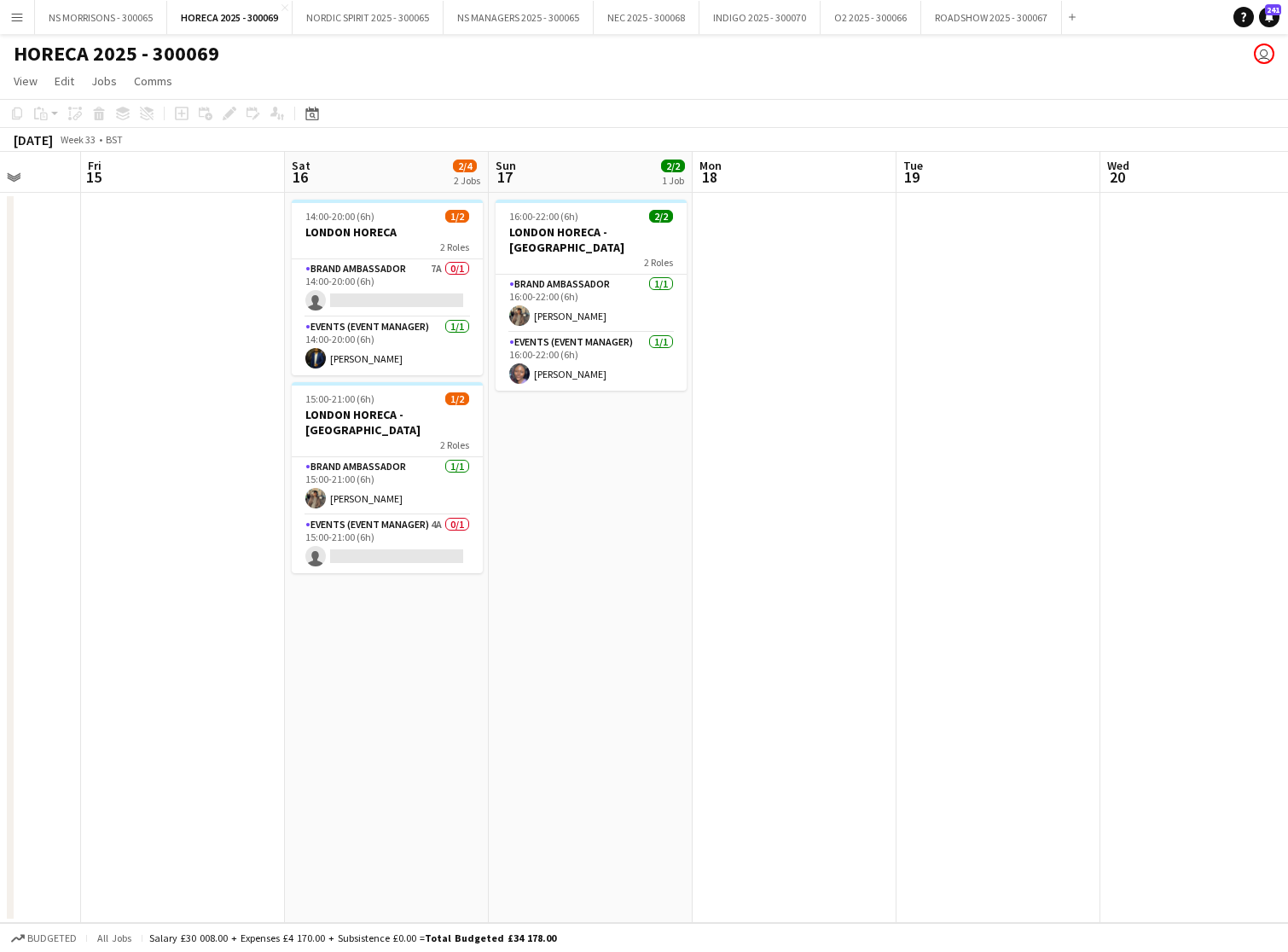
drag, startPoint x: 589, startPoint y: 349, endPoint x: 903, endPoint y: 306, distance: 316.9
click at [589, 349] on app-card-role "Events (Event Manager) [DATE] 16:00-22:00 (6h) [PERSON_NAME]" at bounding box center [591, 361] width 191 height 58
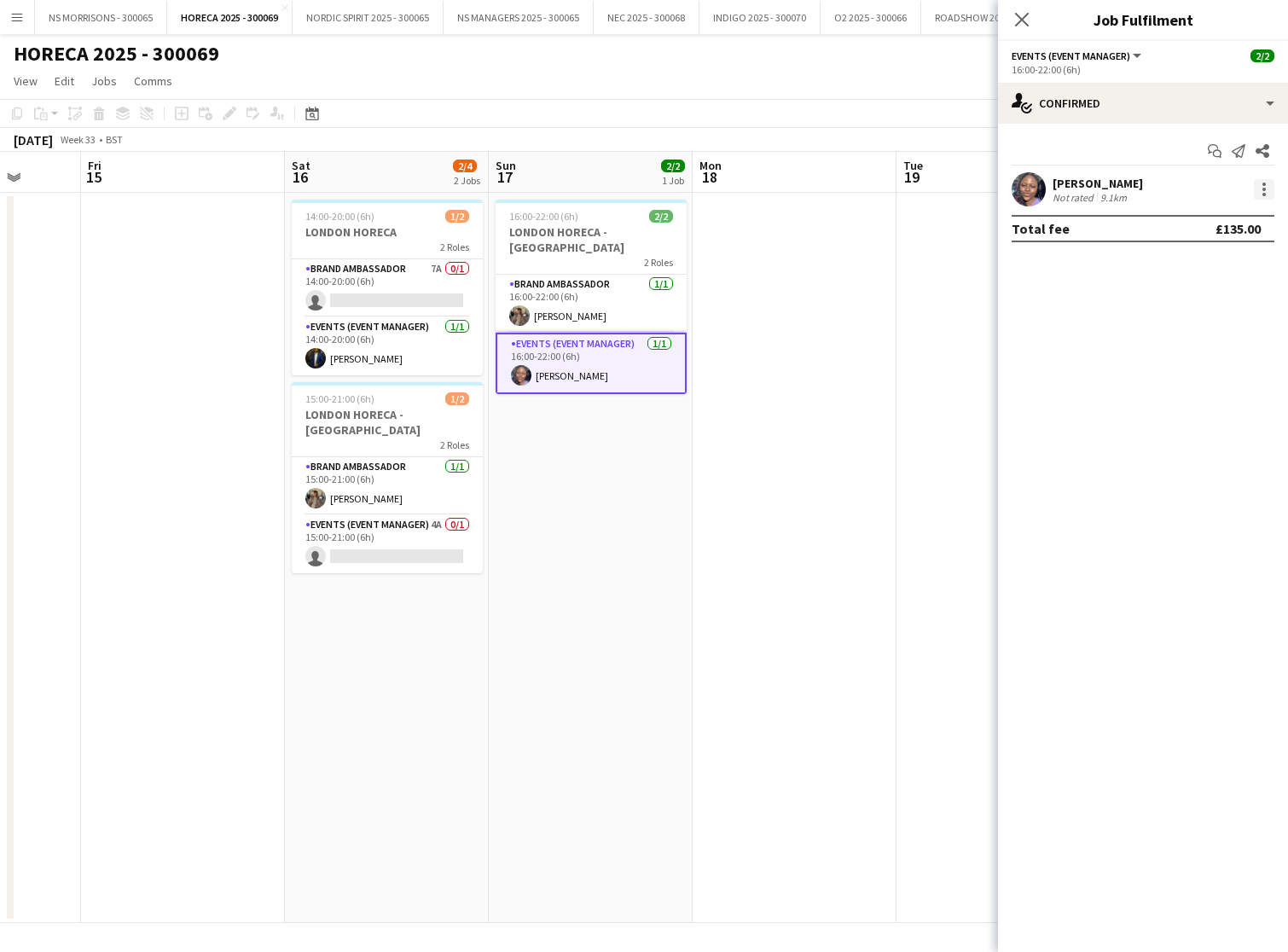
click at [1259, 195] on div at bounding box center [1263, 189] width 21 height 21
click at [1196, 391] on span "Remove" at bounding box center [1181, 384] width 51 height 15
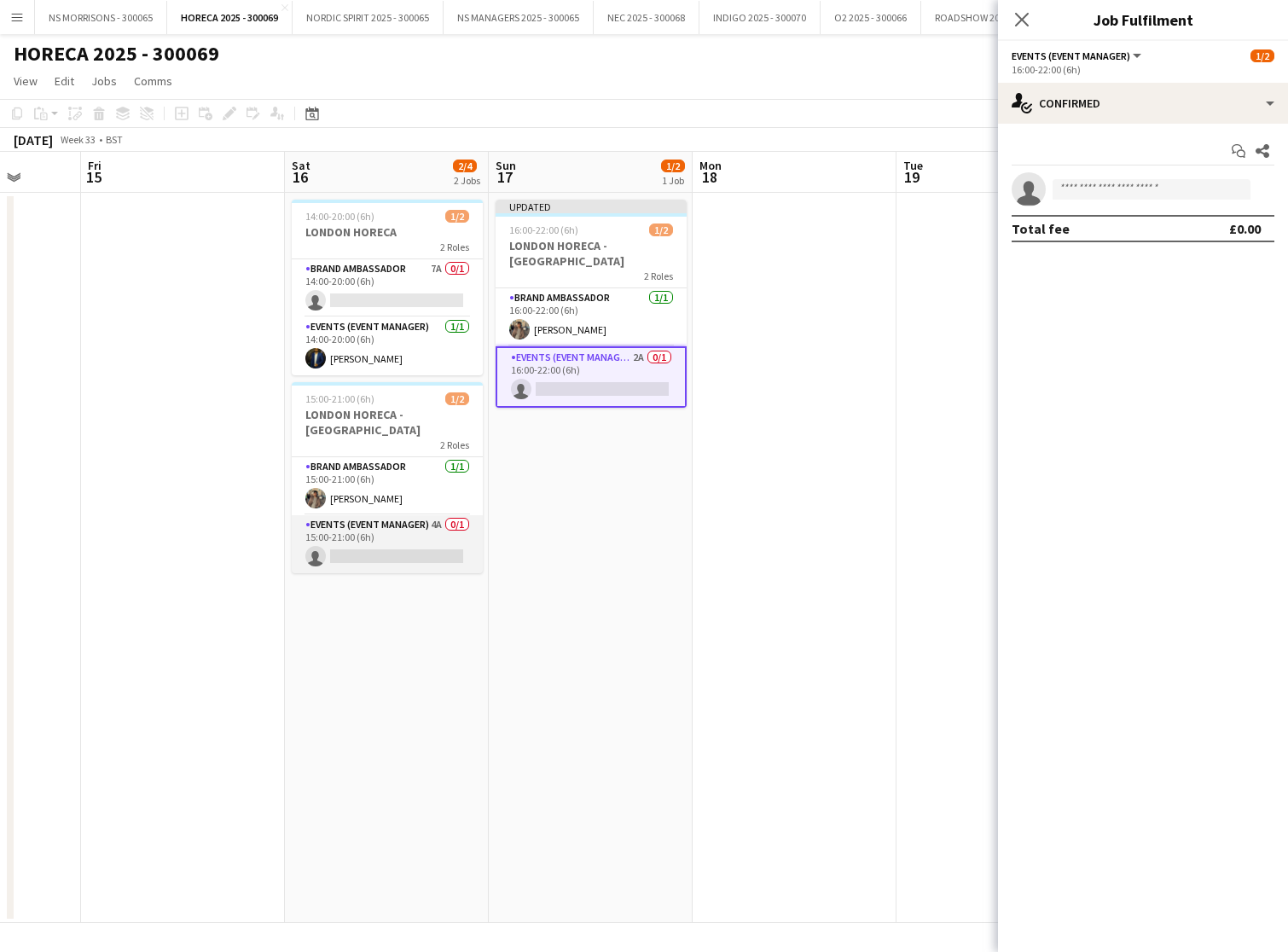
click at [394, 528] on app-card-role "Events (Event Manager) 4A 0/1 15:00-21:00 (6h) single-neutral-actions" at bounding box center [387, 544] width 191 height 58
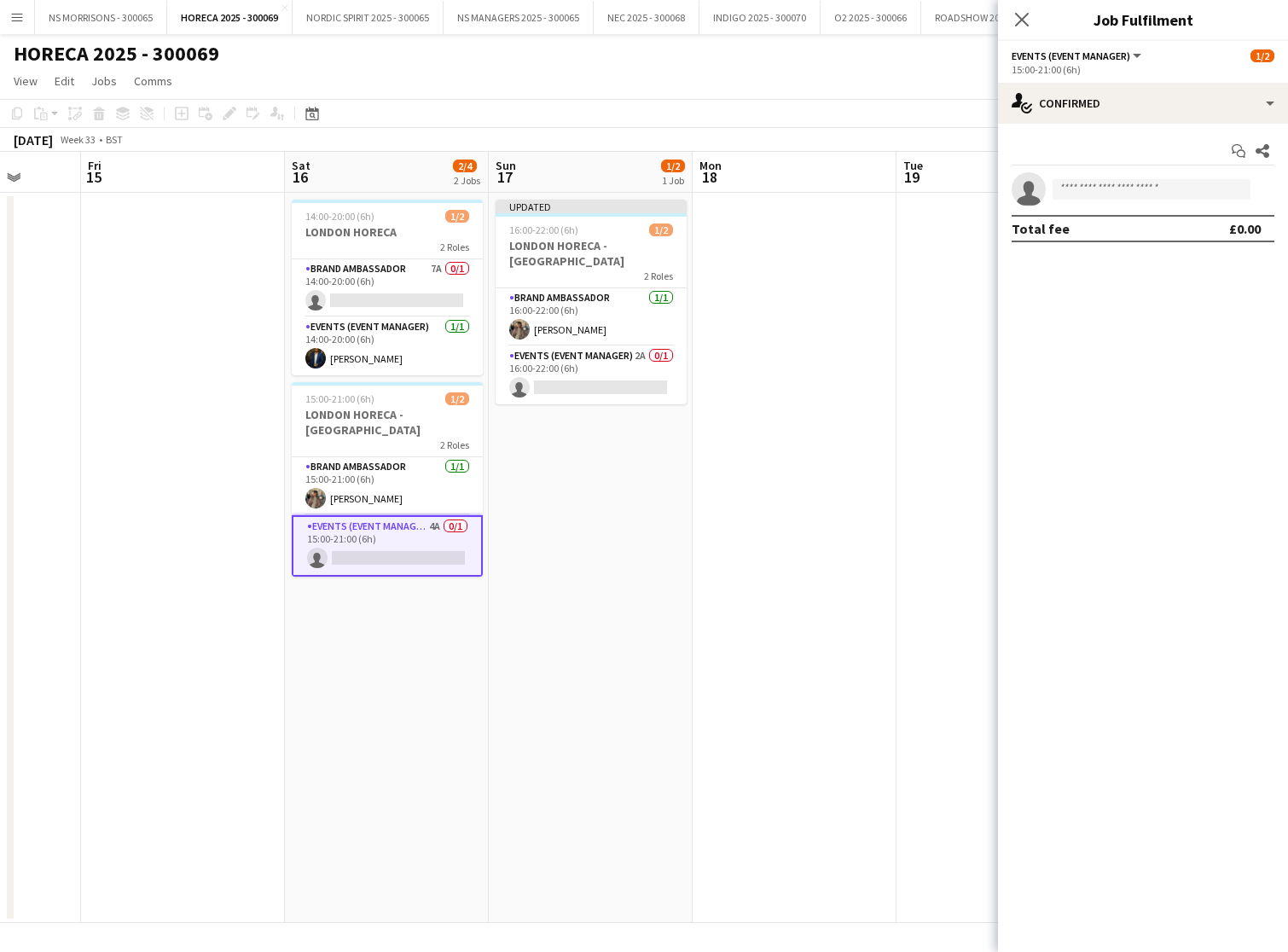
drag, startPoint x: 570, startPoint y: 365, endPoint x: 741, endPoint y: 324, distance: 175.8
click at [570, 365] on app-card-role "Events (Event Manager) 2A 0/1 16:00-22:00 (6h) single-neutral-actions" at bounding box center [591, 375] width 191 height 58
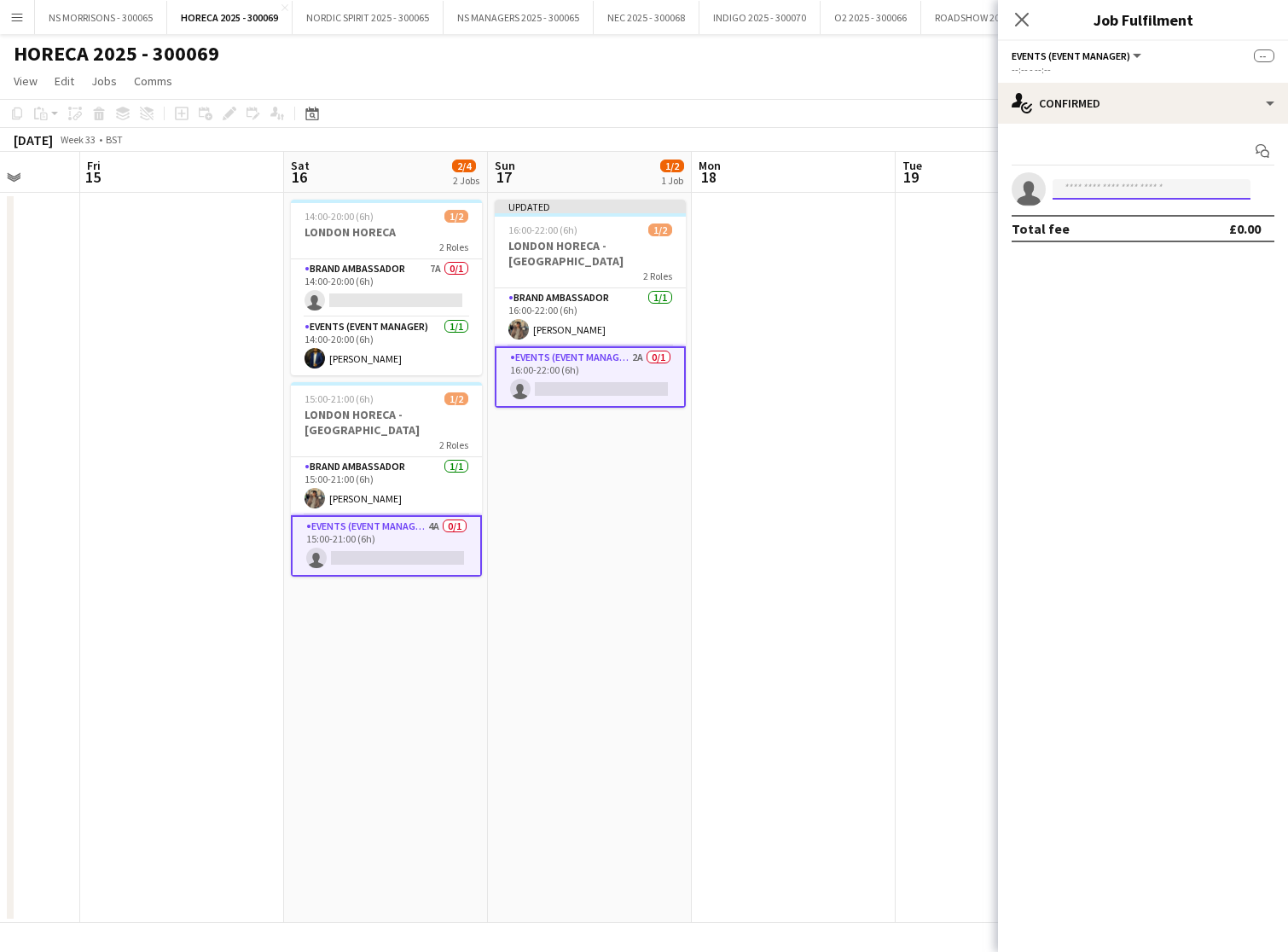
click at [1092, 183] on input at bounding box center [1151, 189] width 198 height 21
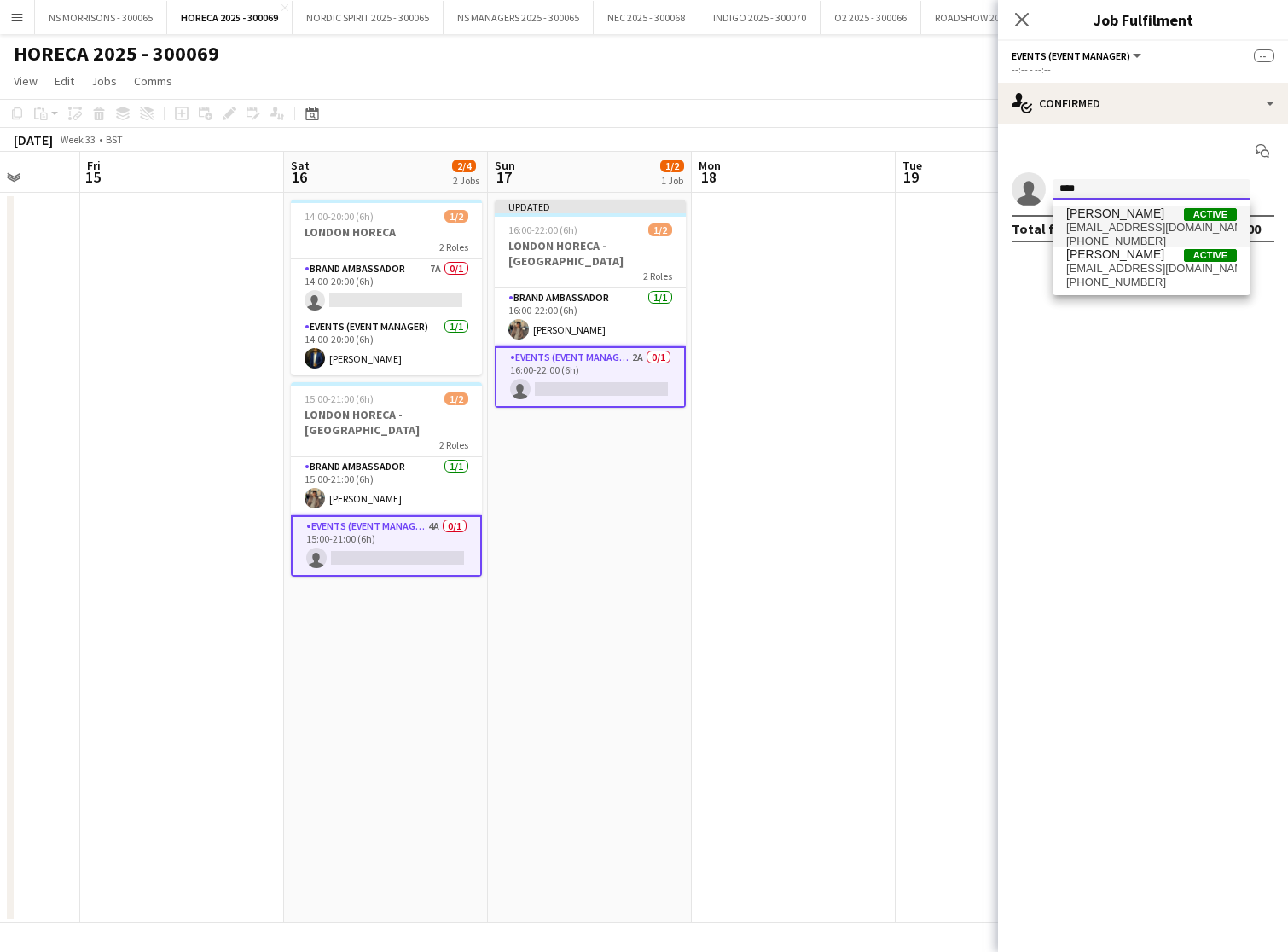
type input "****"
click at [1089, 229] on span "[EMAIL_ADDRESS][DOMAIN_NAME]" at bounding box center [1152, 228] width 171 height 14
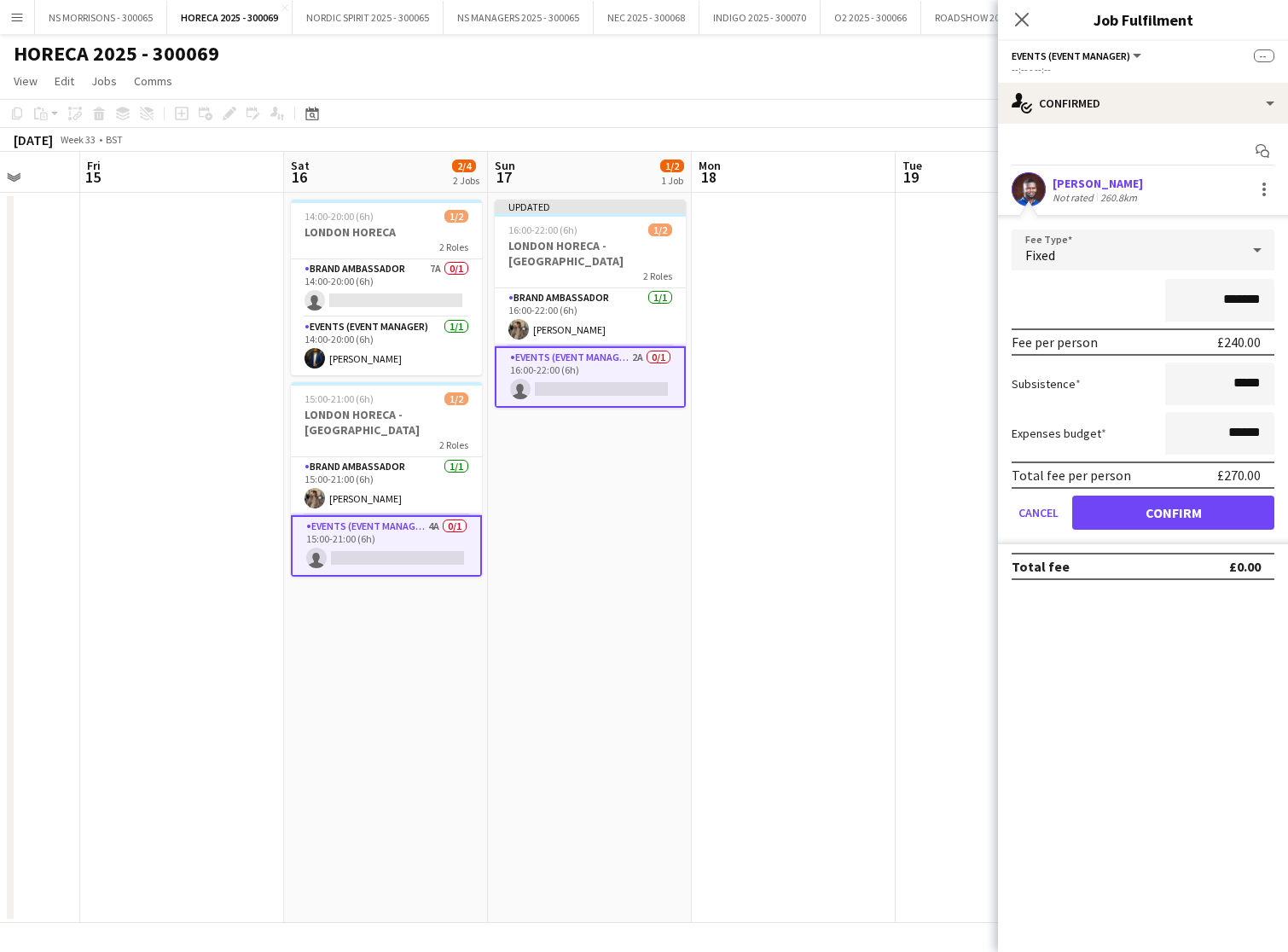
click at [1100, 513] on button "Confirm" at bounding box center [1174, 512] width 203 height 34
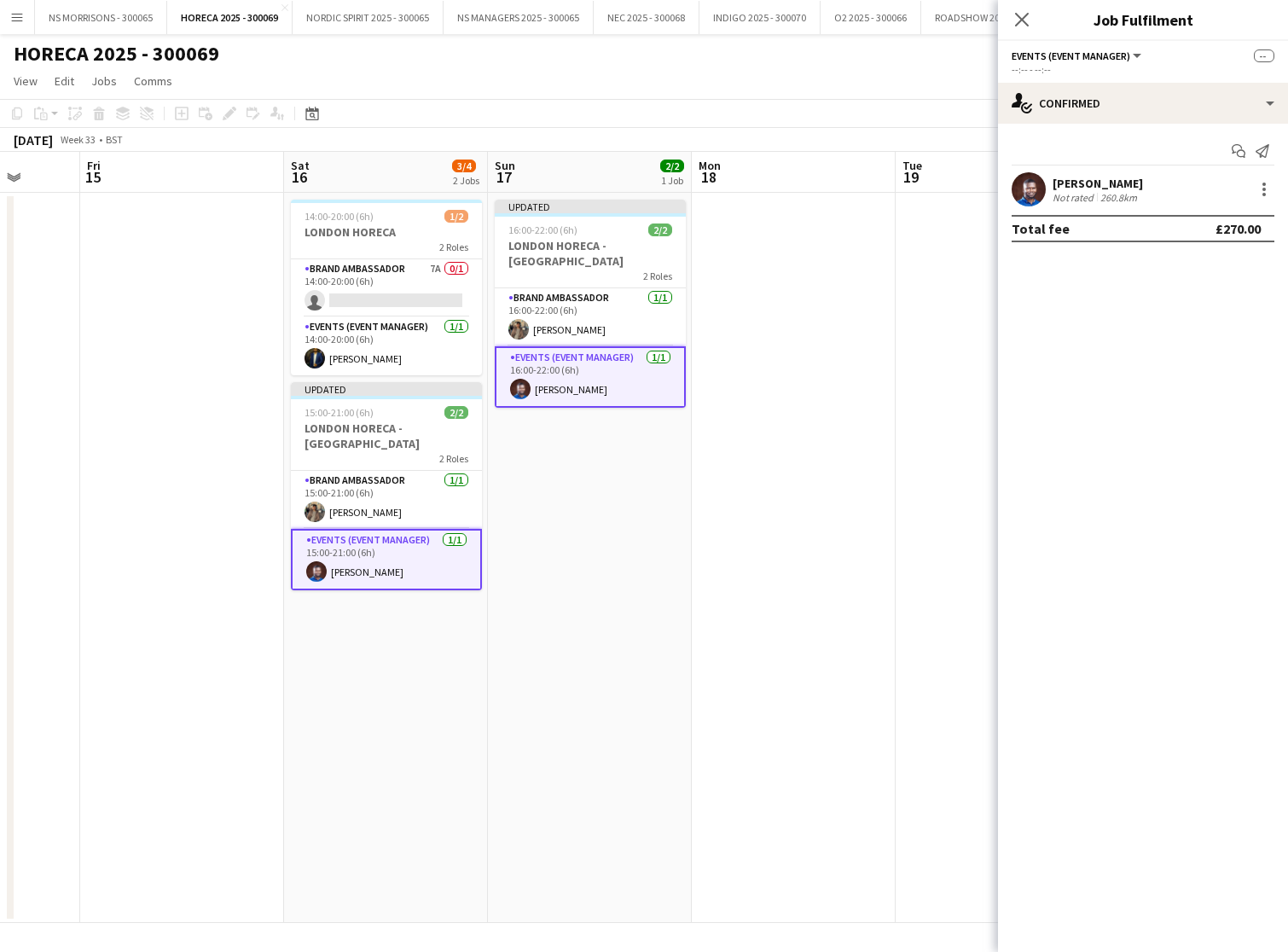
click at [841, 368] on app-date-cell at bounding box center [793, 558] width 204 height 731
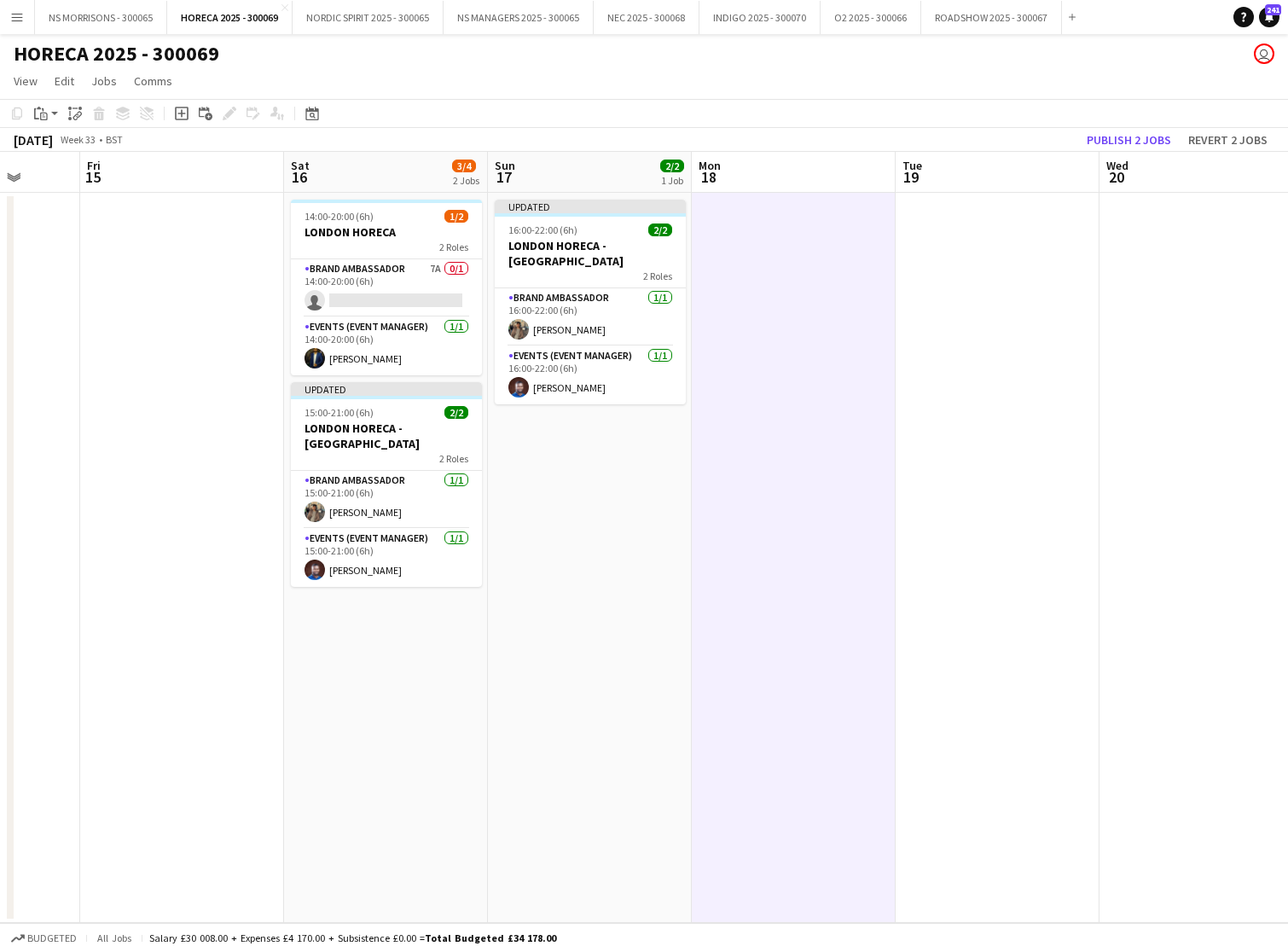
click at [1126, 154] on app-board-header-date "Wed 20" at bounding box center [1200, 172] width 204 height 41
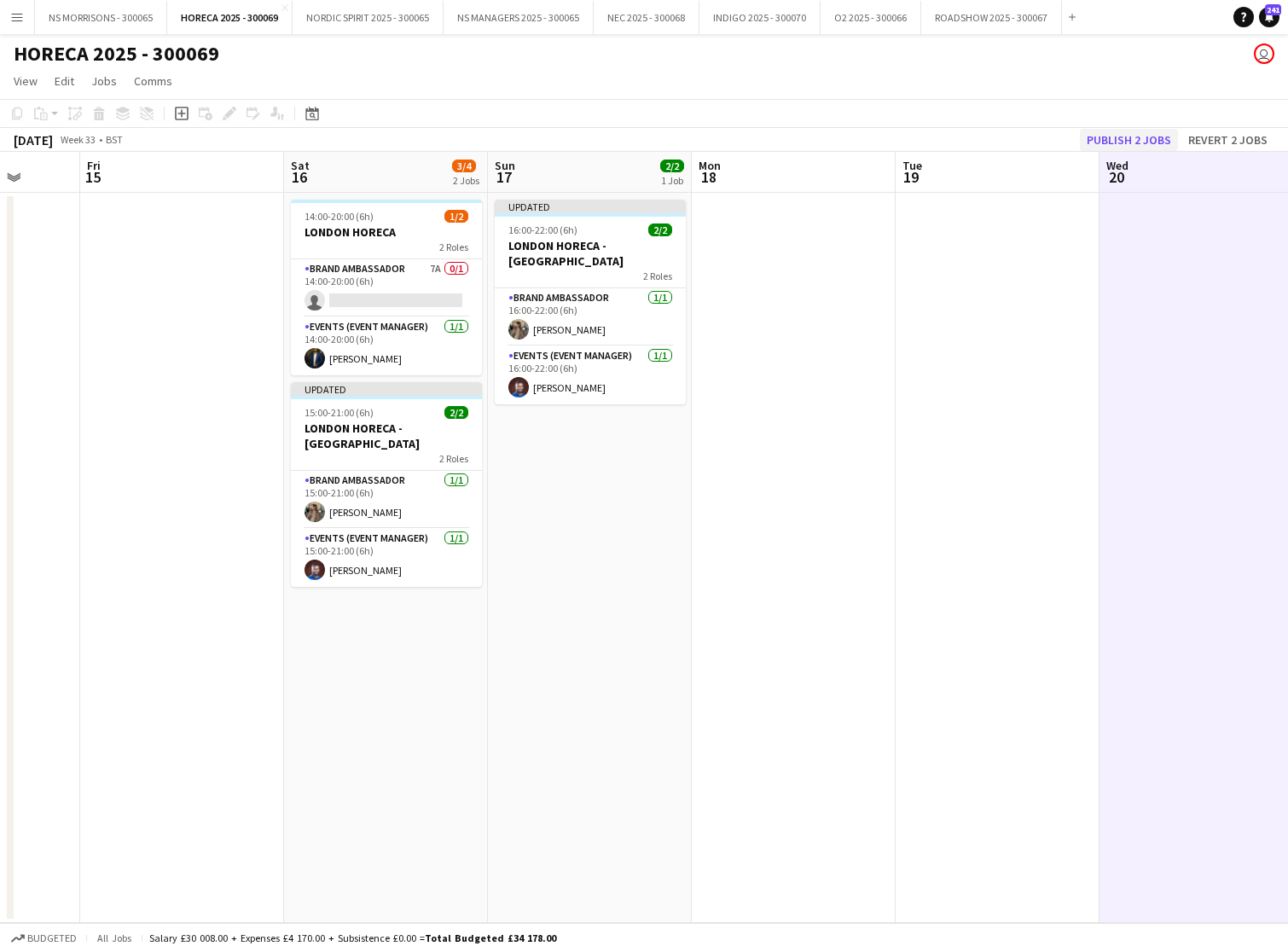
click at [1131, 144] on button "Publish 2 jobs" at bounding box center [1129, 140] width 98 height 23
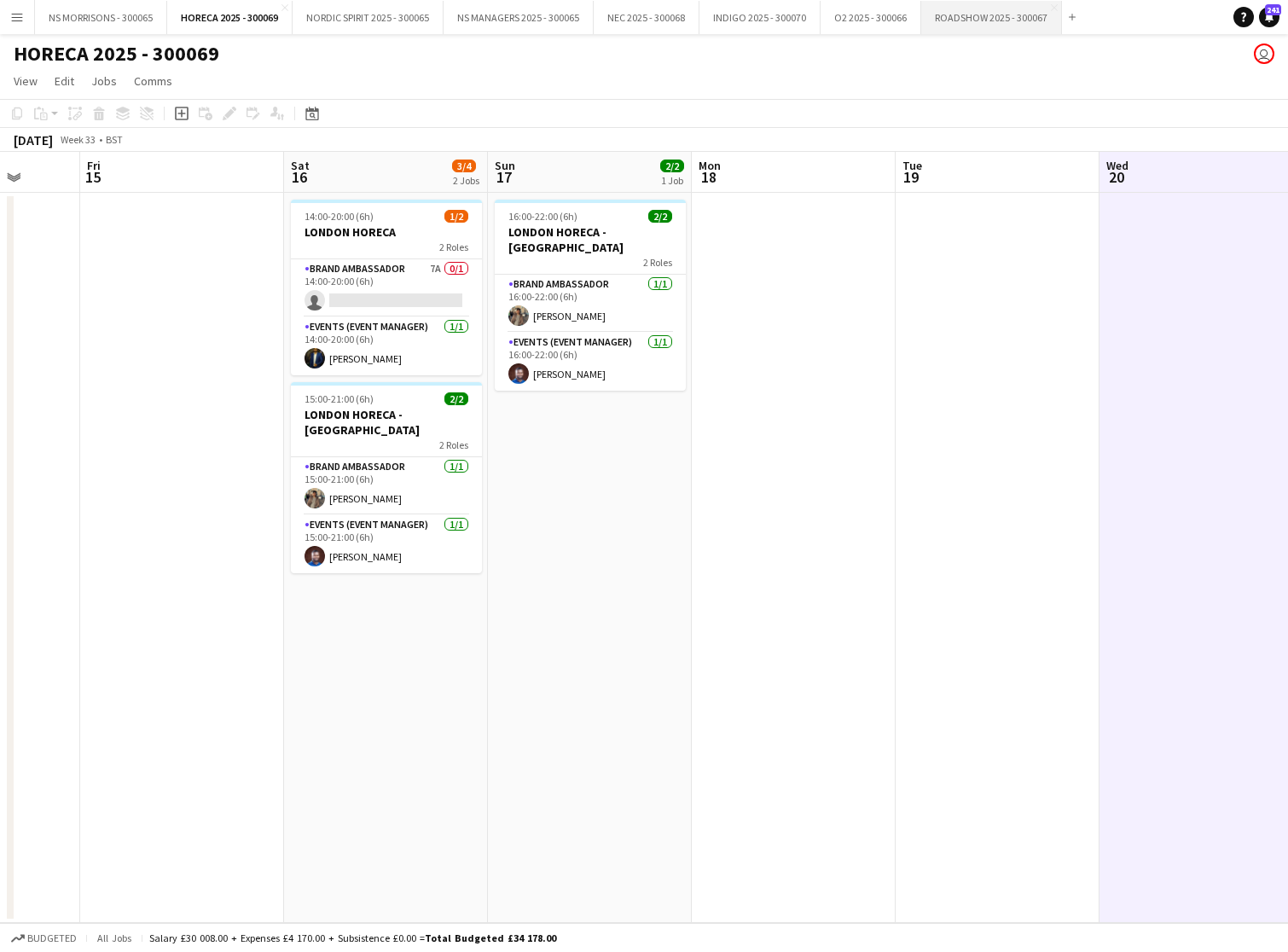
click at [1002, 25] on button "ROADSHOW 2025 - 300067 Close" at bounding box center [991, 18] width 141 height 33
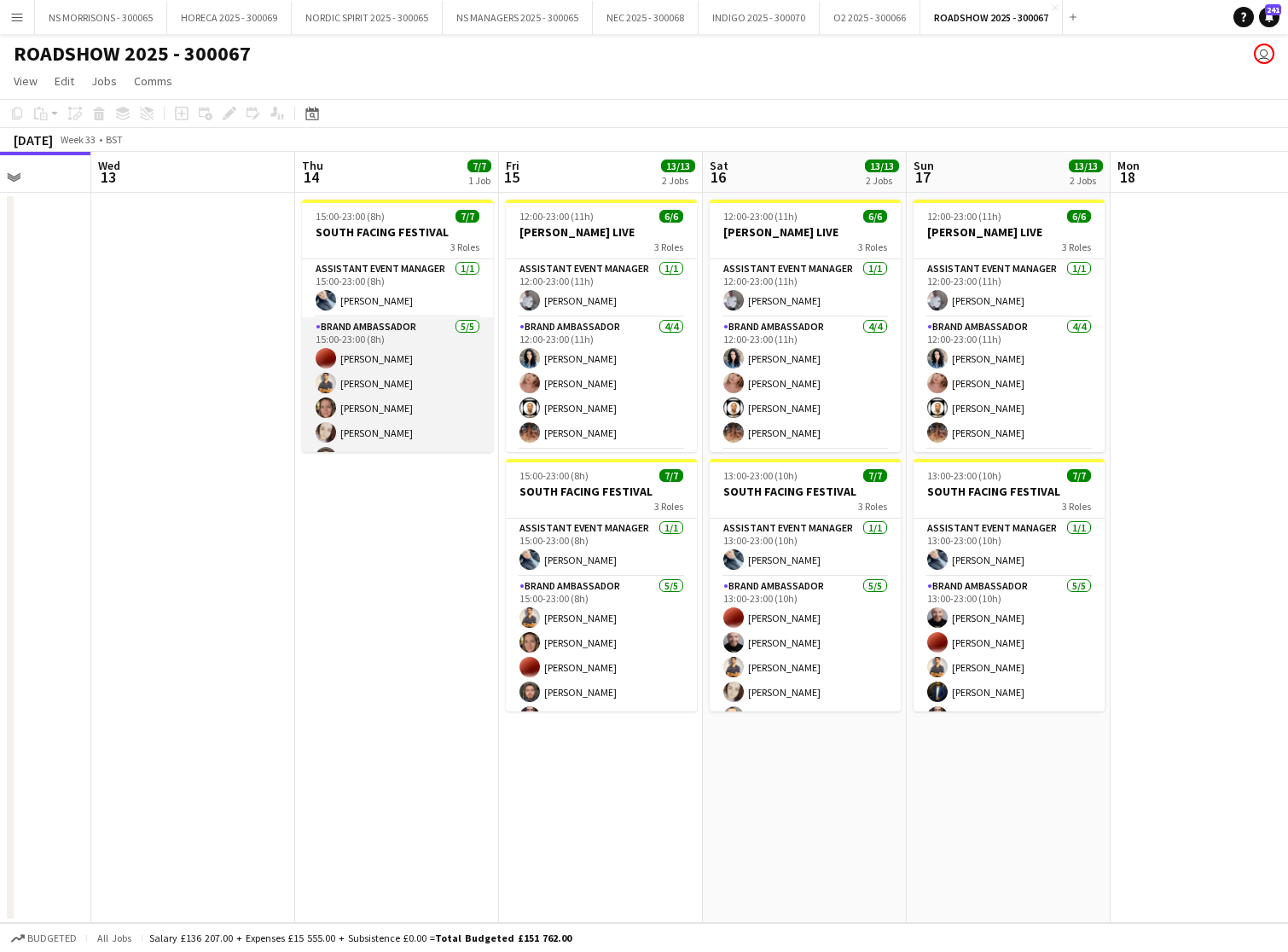
scroll to position [0, 725]
click at [320, 380] on app-user-avatar at bounding box center [324, 383] width 21 height 21
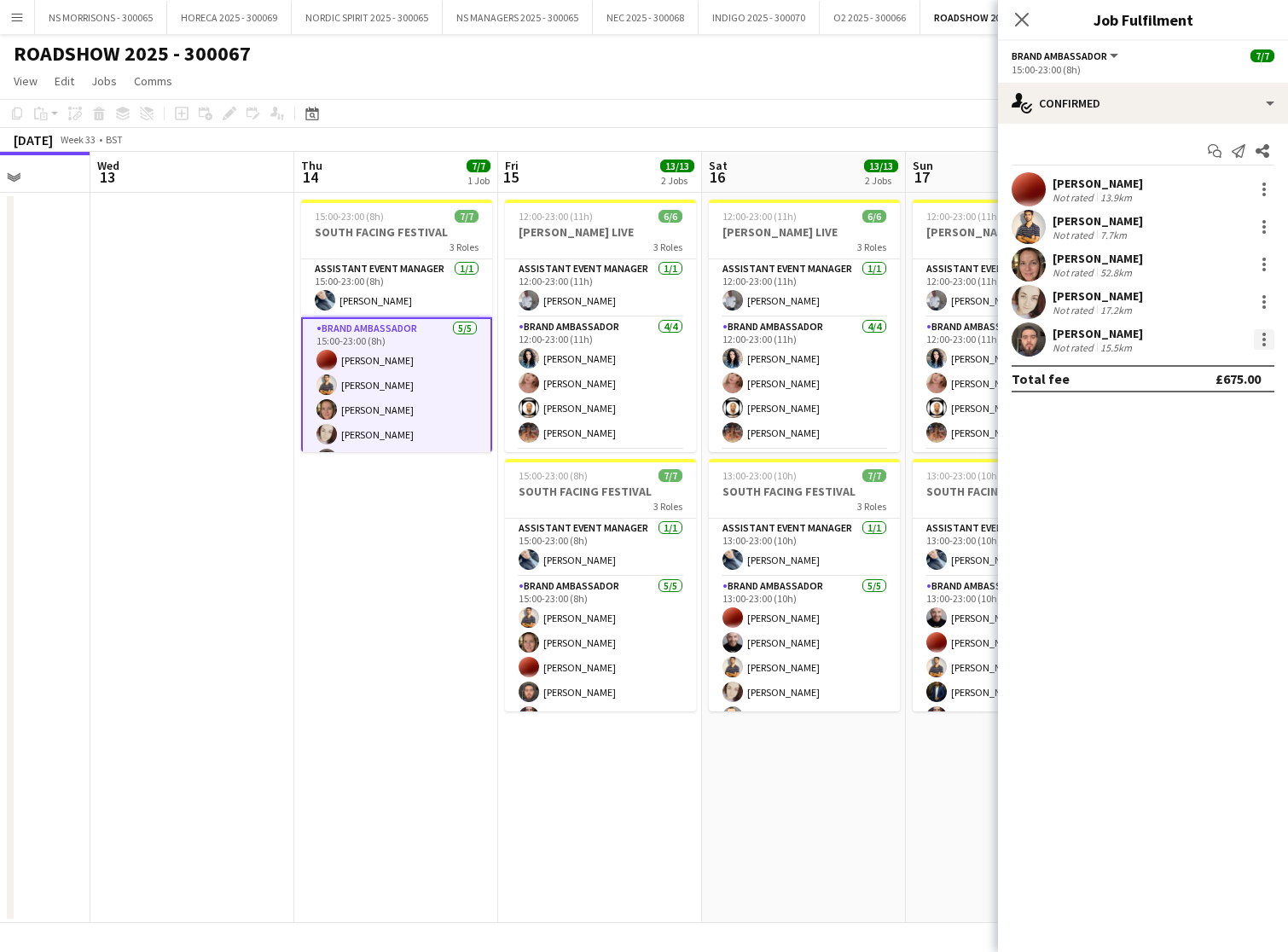
click at [1261, 341] on div at bounding box center [1263, 339] width 21 height 21
click at [1192, 543] on button "Remove" at bounding box center [1207, 535] width 133 height 41
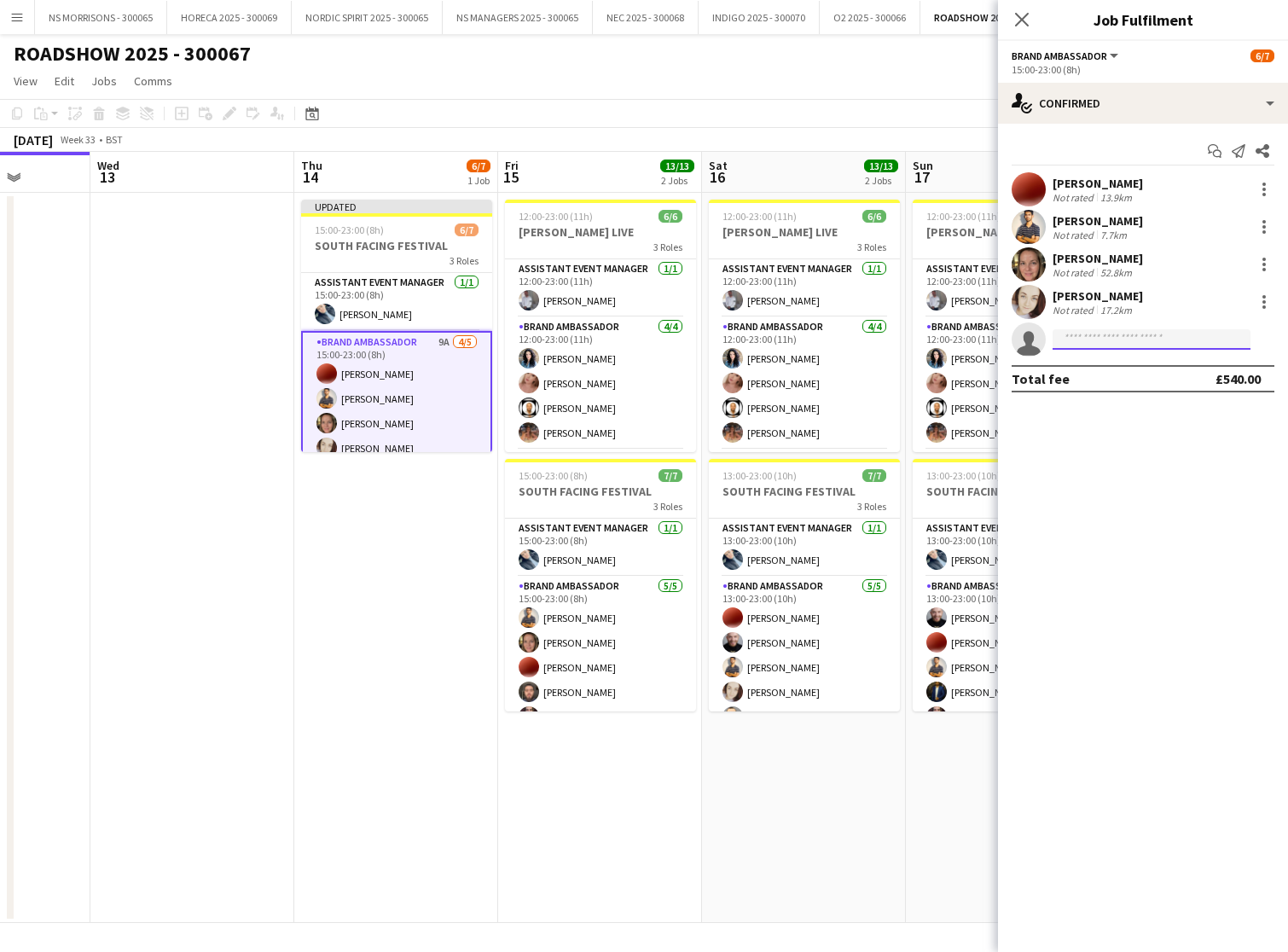
click at [1092, 336] on input at bounding box center [1151, 339] width 198 height 21
type input "***"
click at [1105, 389] on span "[PHONE_NUMBER]" at bounding box center [1152, 391] width 171 height 14
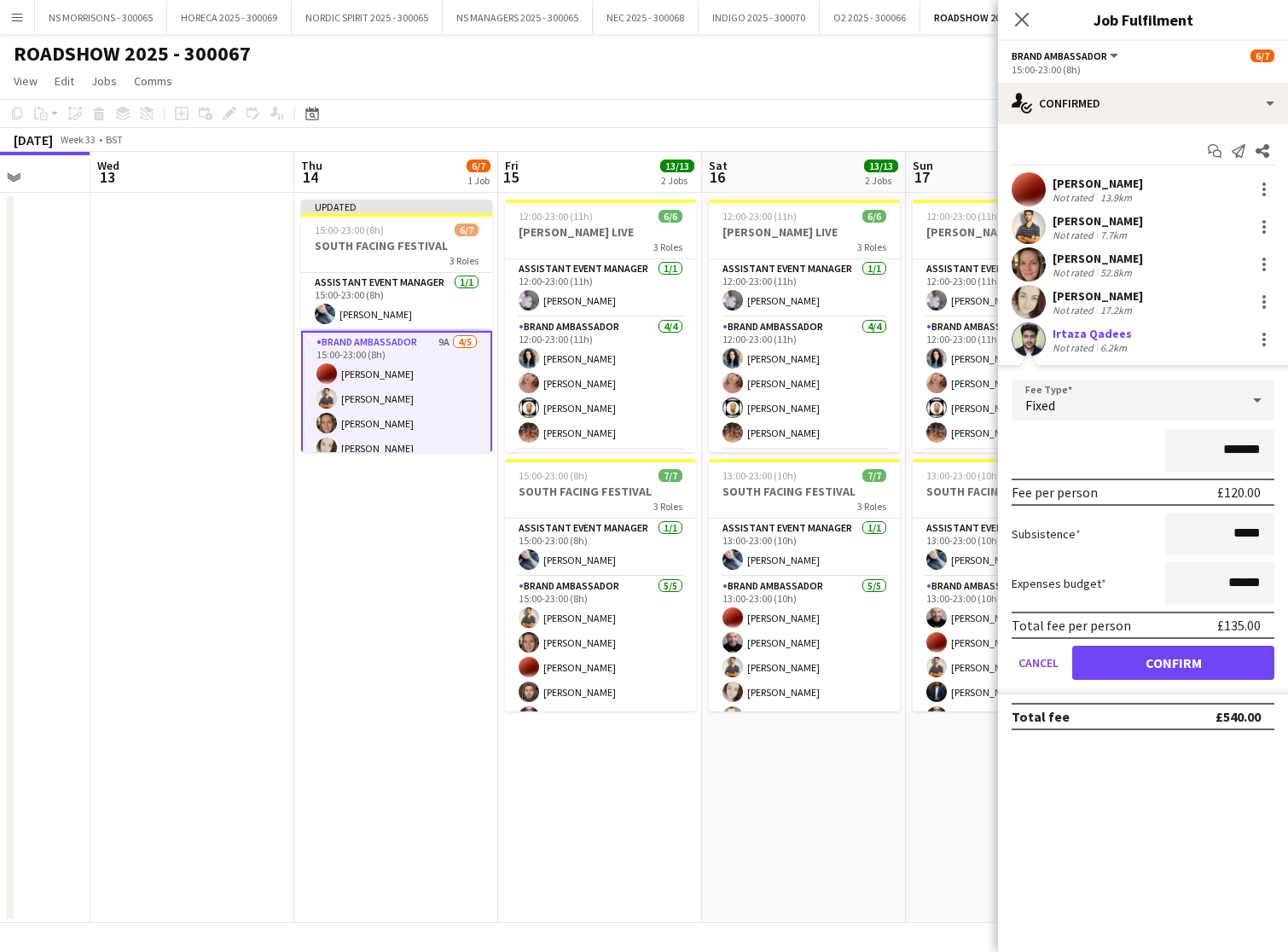
click at [1135, 665] on button "Confirm" at bounding box center [1174, 663] width 203 height 34
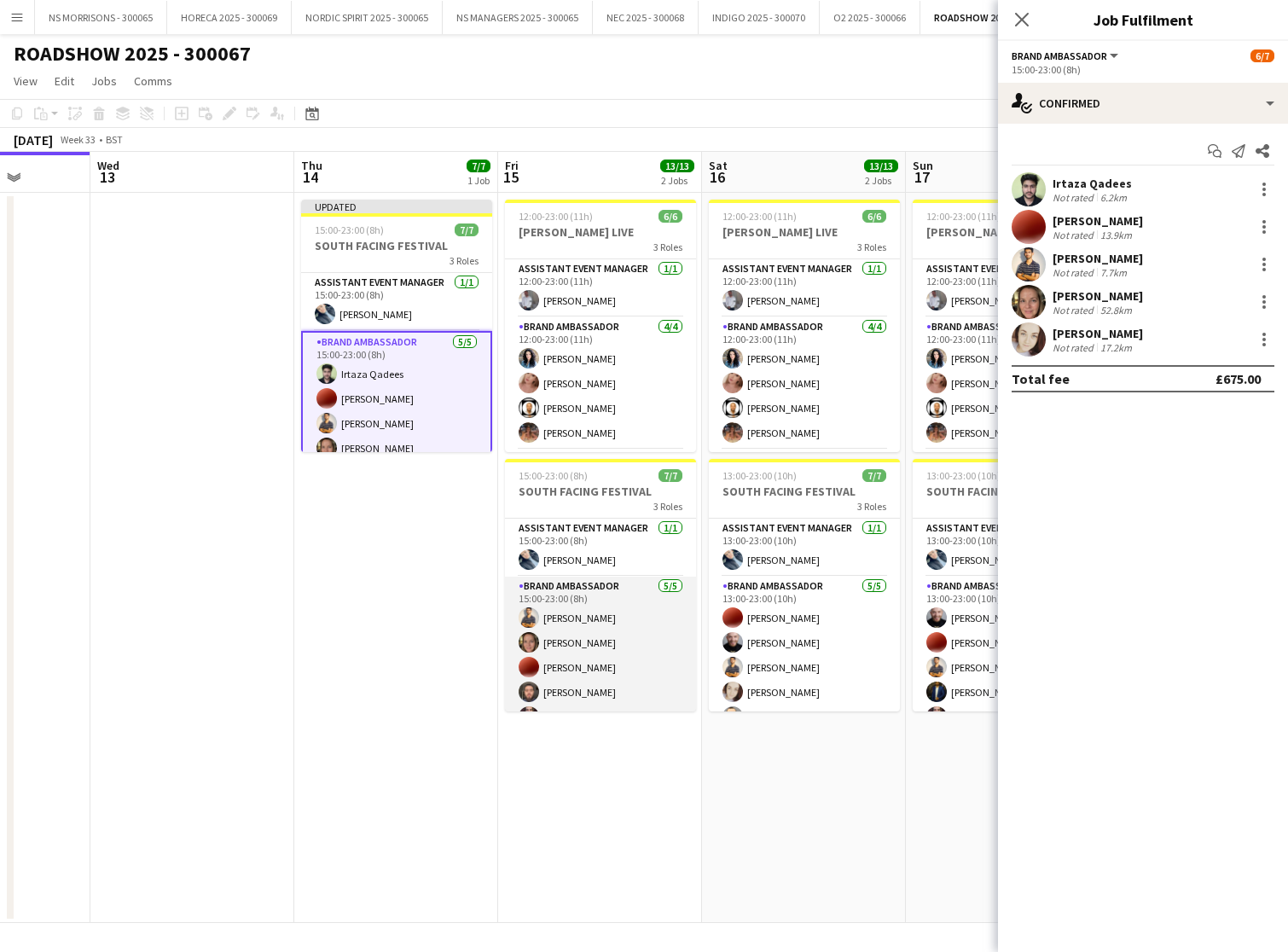
click at [511, 600] on app-card-role "Brand Ambassador [DATE] 15:00-23:00 (8h) Muhammad [PERSON_NAME] [PERSON_NAME] […" at bounding box center [601, 656] width 191 height 157
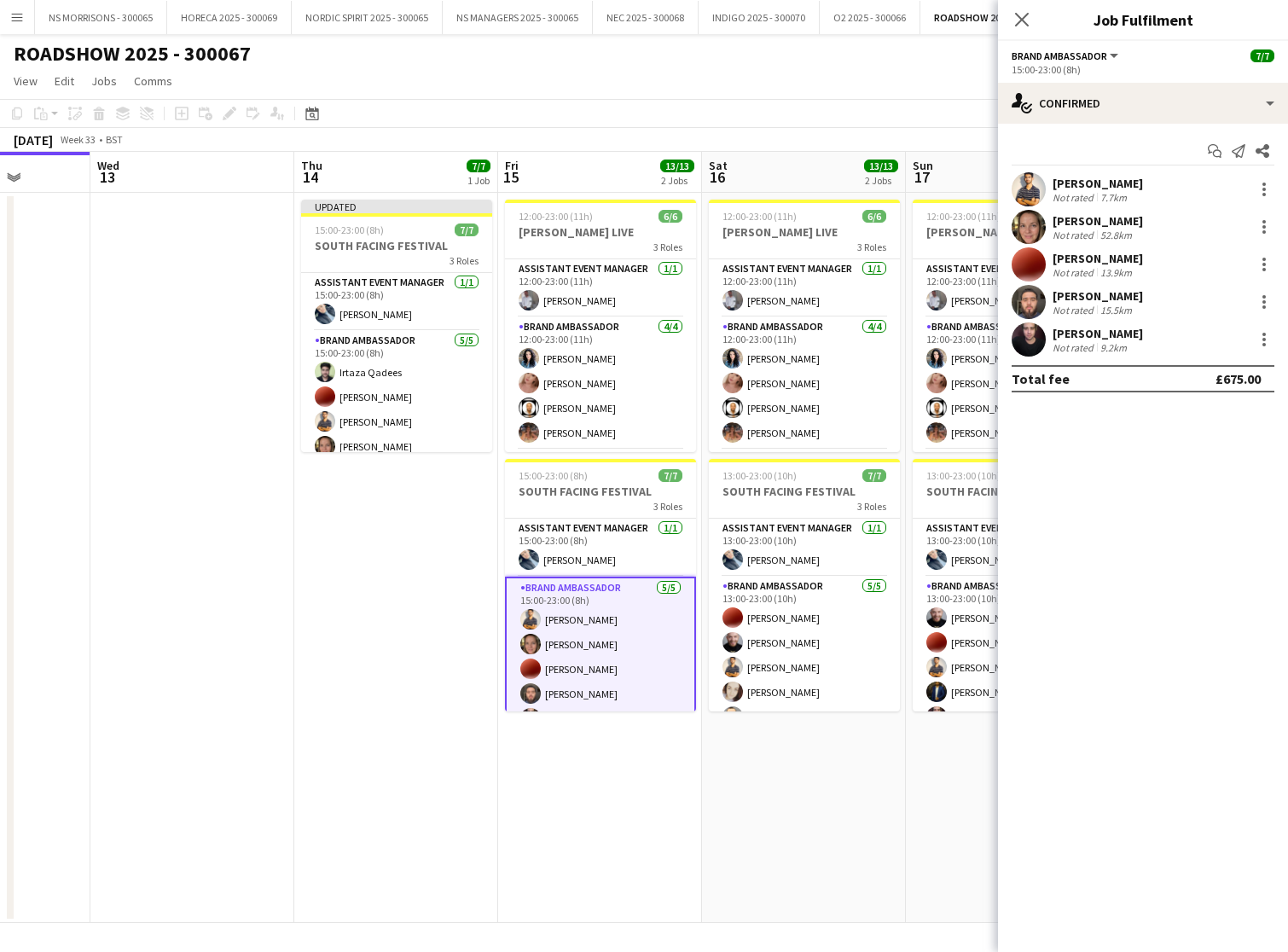
drag, startPoint x: 350, startPoint y: 591, endPoint x: 396, endPoint y: 564, distance: 53.3
click at [351, 590] on app-date-cell "Updated 15:00-23:00 (8h) 7/7 SOUTH FACING FESTIVAL 3 Roles Assistant Event Mana…" at bounding box center [395, 558] width 204 height 731
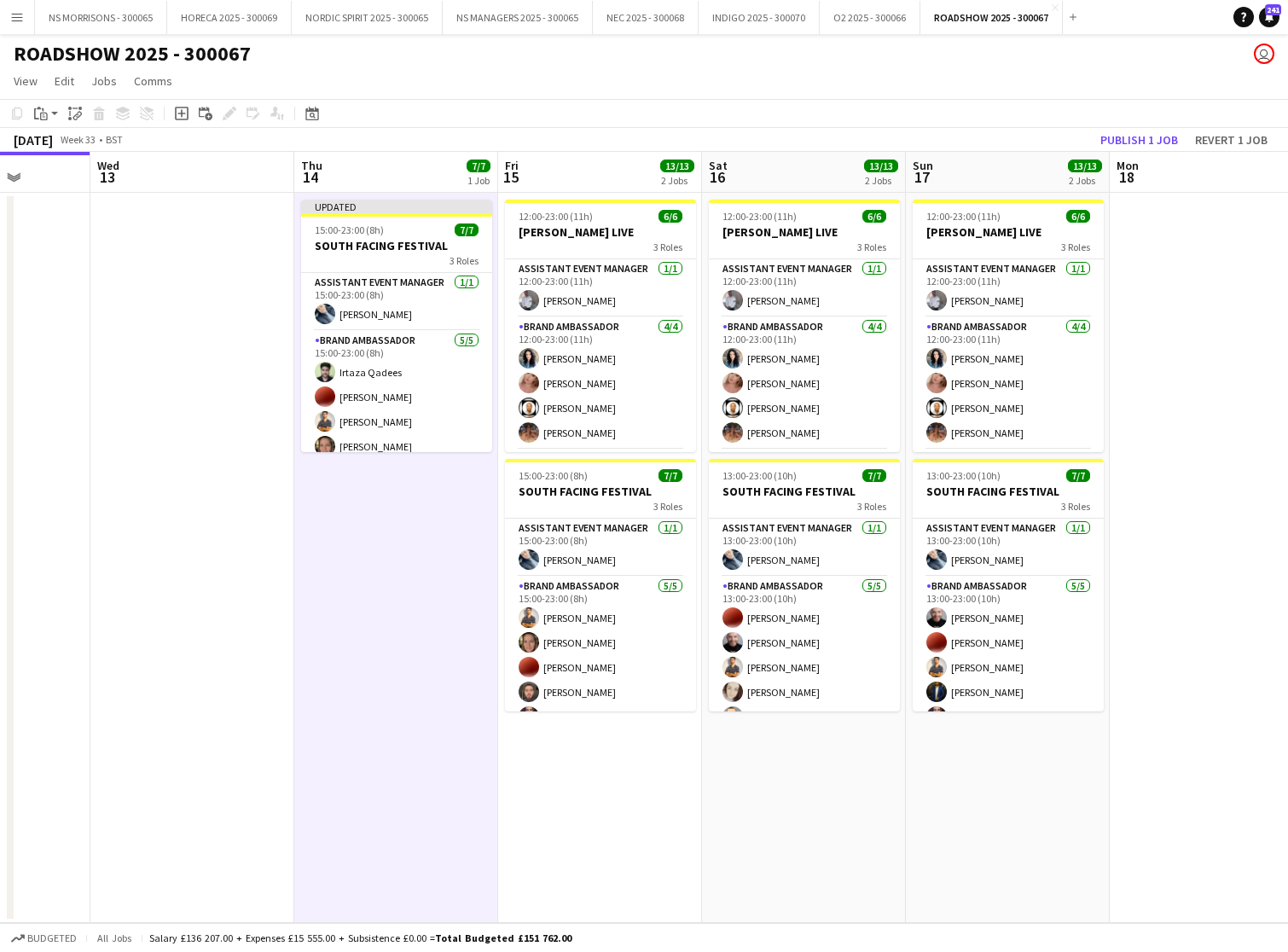
scroll to position [0, 724]
click at [1137, 137] on button "Publish 1 job" at bounding box center [1139, 140] width 91 height 23
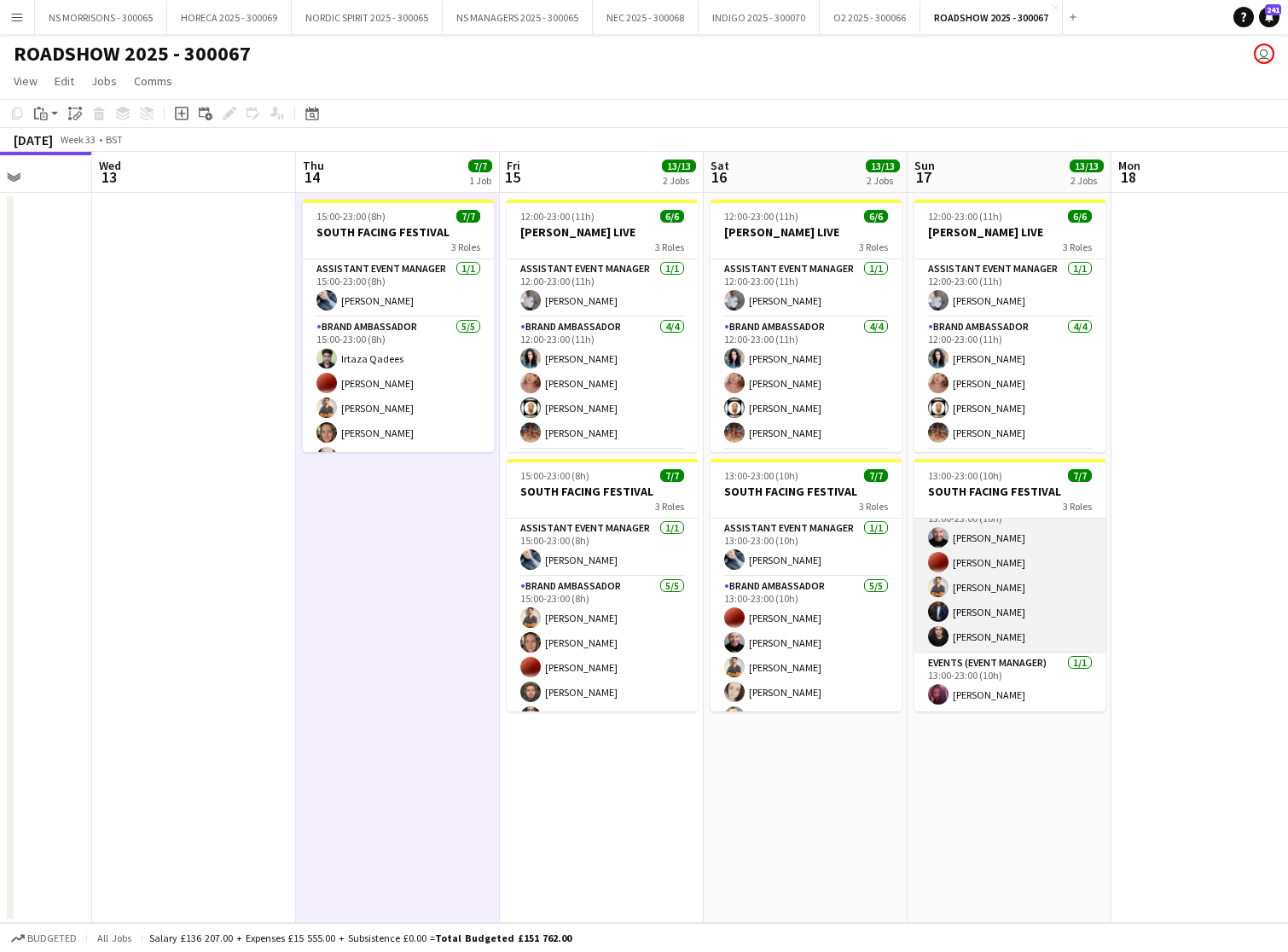
scroll to position [49, 0]
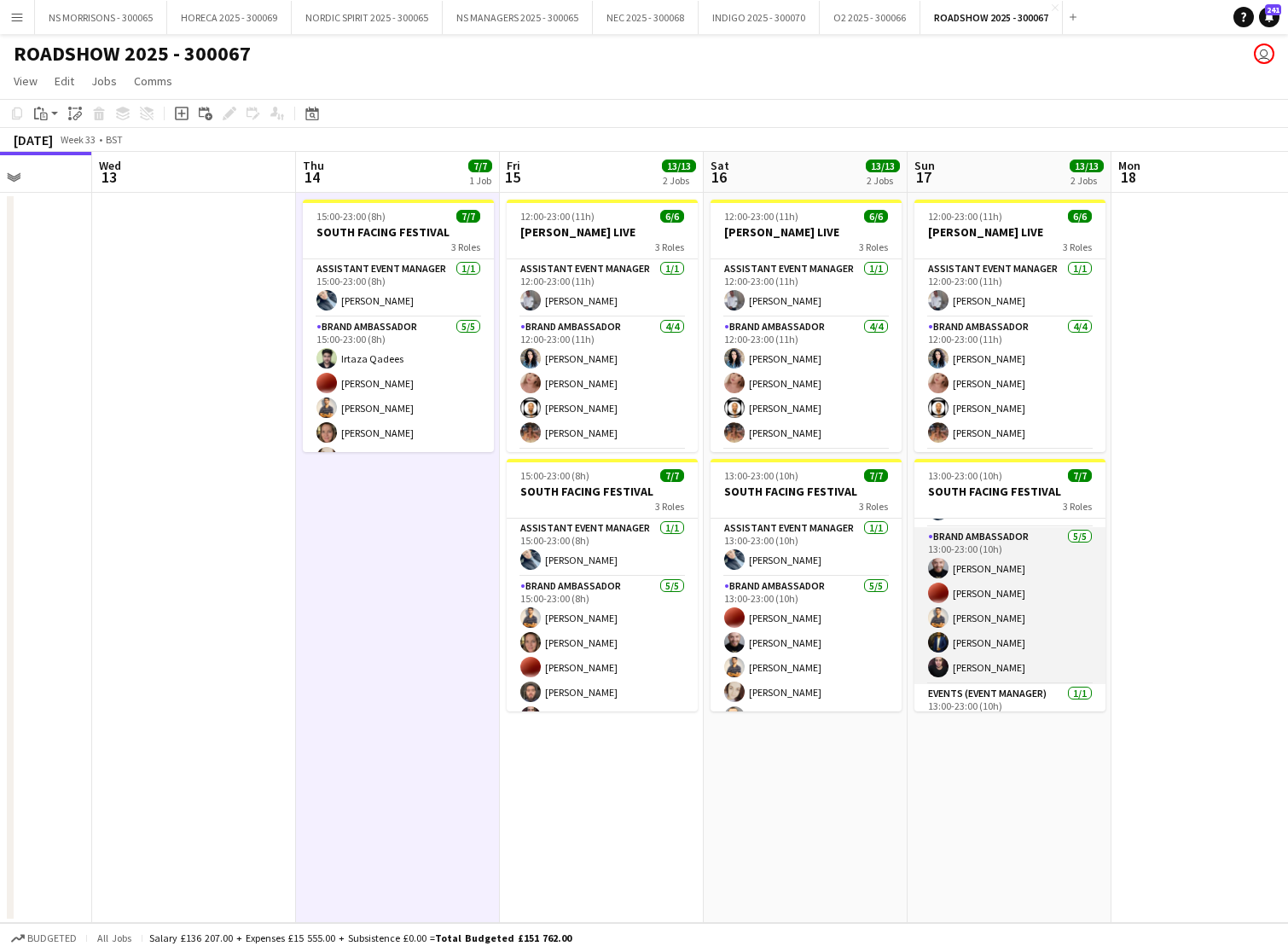
drag, startPoint x: 1030, startPoint y: 625, endPoint x: 1023, endPoint y: 622, distance: 7.6
click at [1030, 625] on app-card-role "Brand Ambassador [DATE] 13:00-23:00 (10h) [PERSON_NAME] [PERSON_NAME] Muhammad …" at bounding box center [1010, 606] width 191 height 157
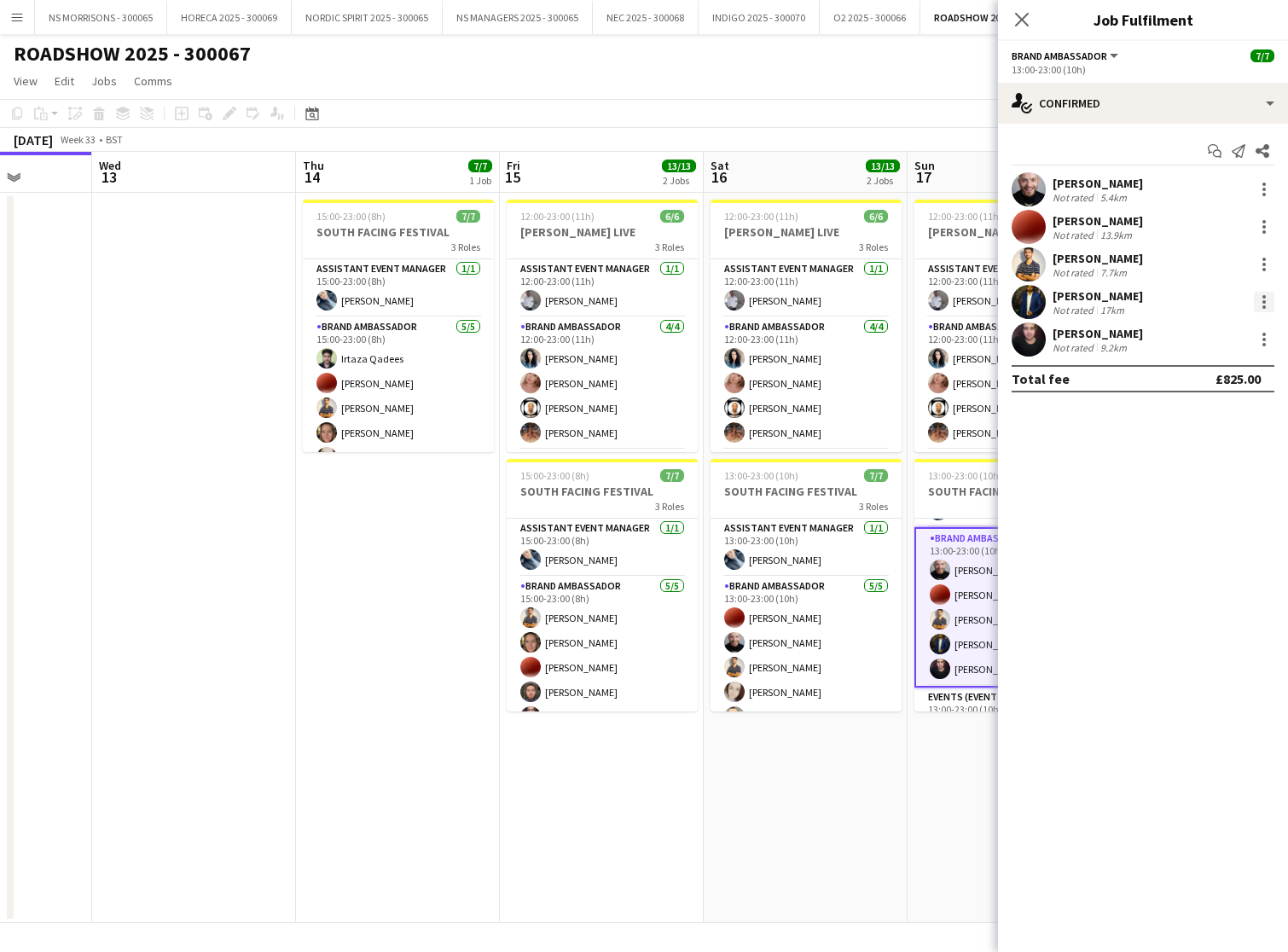
click at [1259, 297] on div at bounding box center [1263, 302] width 21 height 21
click at [1191, 488] on button "Remove" at bounding box center [1207, 498] width 133 height 41
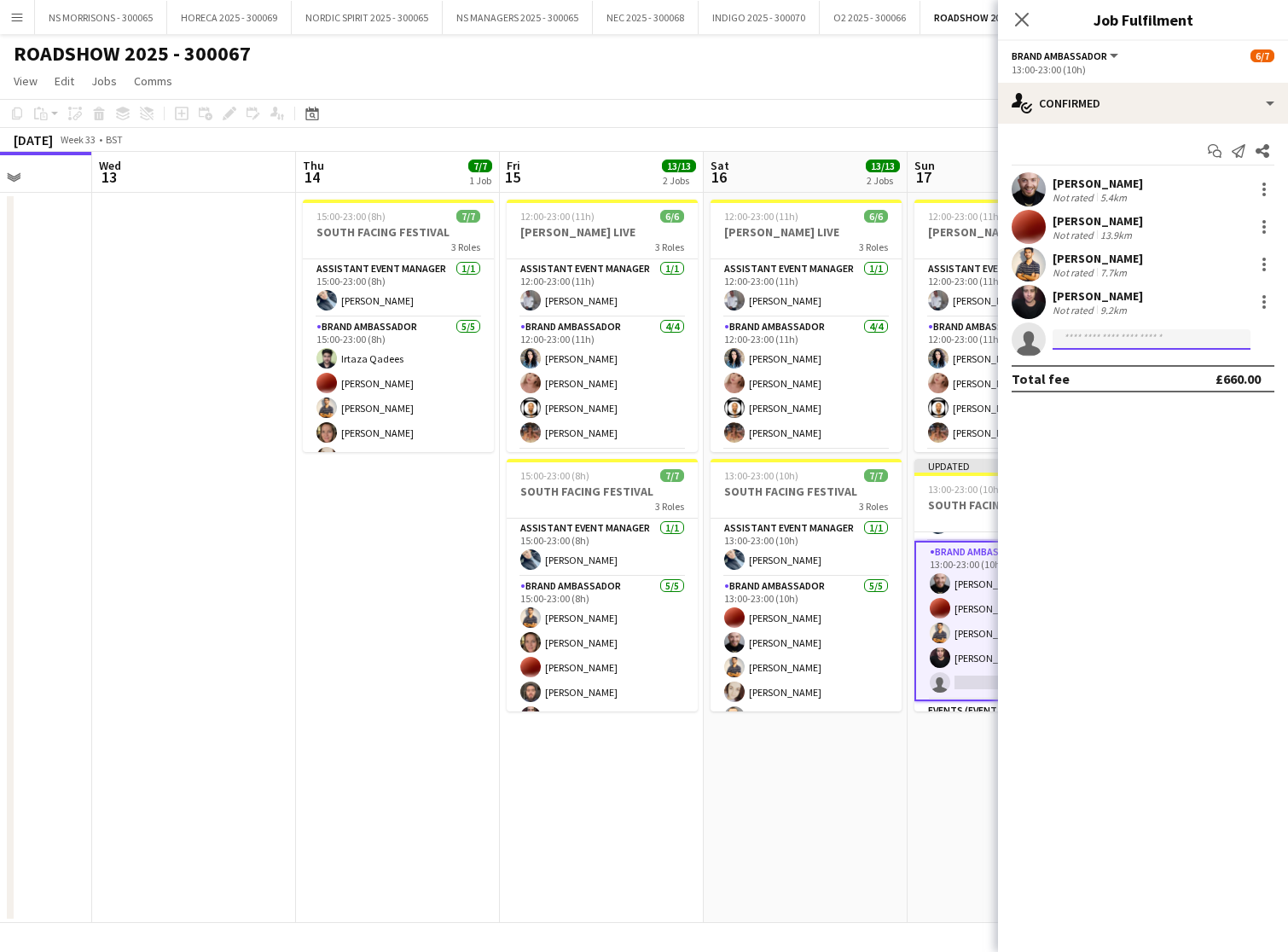
click at [1088, 338] on input at bounding box center [1151, 339] width 198 height 21
type input "***"
click at [1100, 384] on span "[EMAIL_ADDRESS][DOMAIN_NAME]" at bounding box center [1152, 378] width 171 height 14
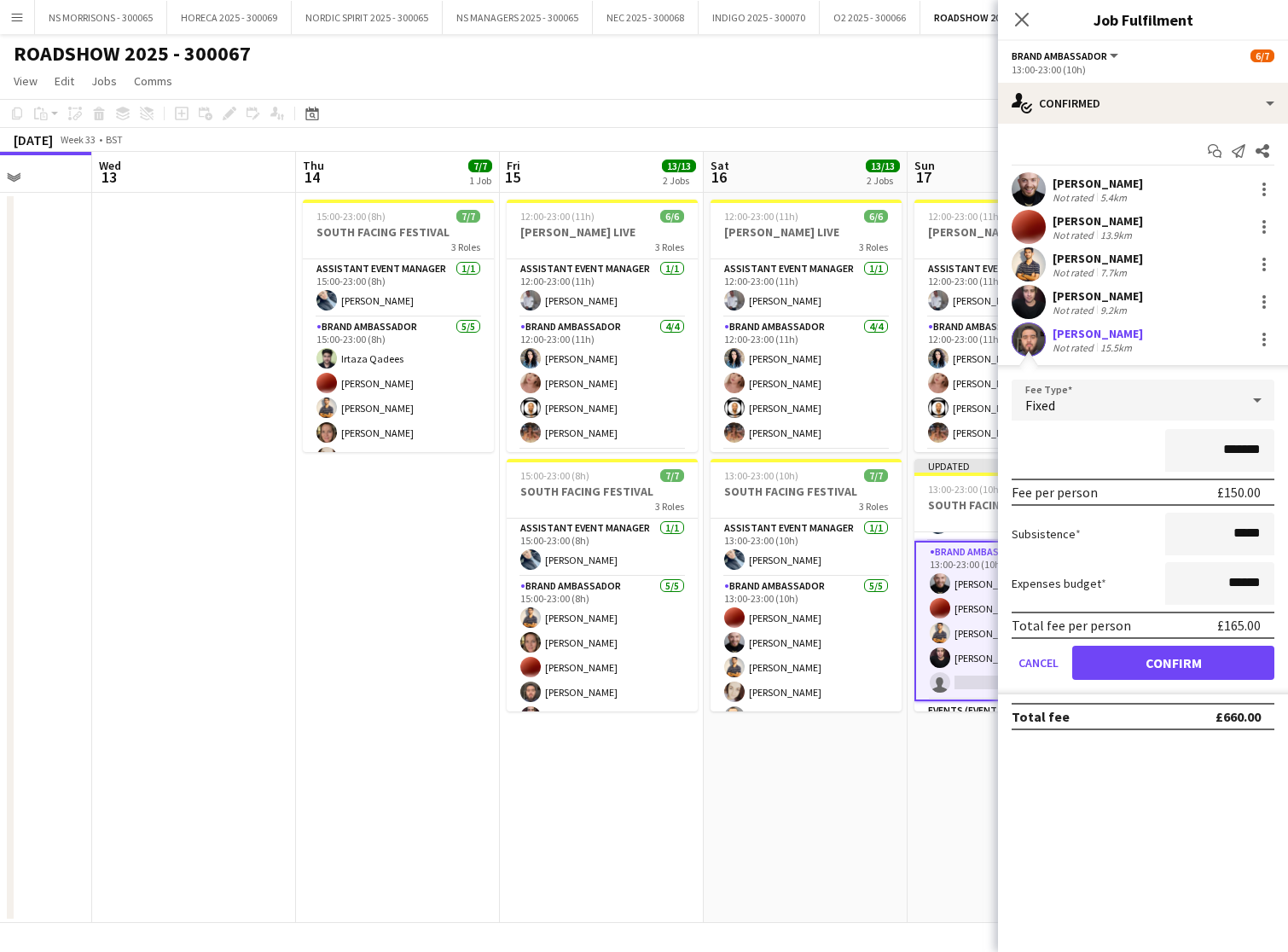
click at [1117, 654] on button "Confirm" at bounding box center [1174, 663] width 203 height 34
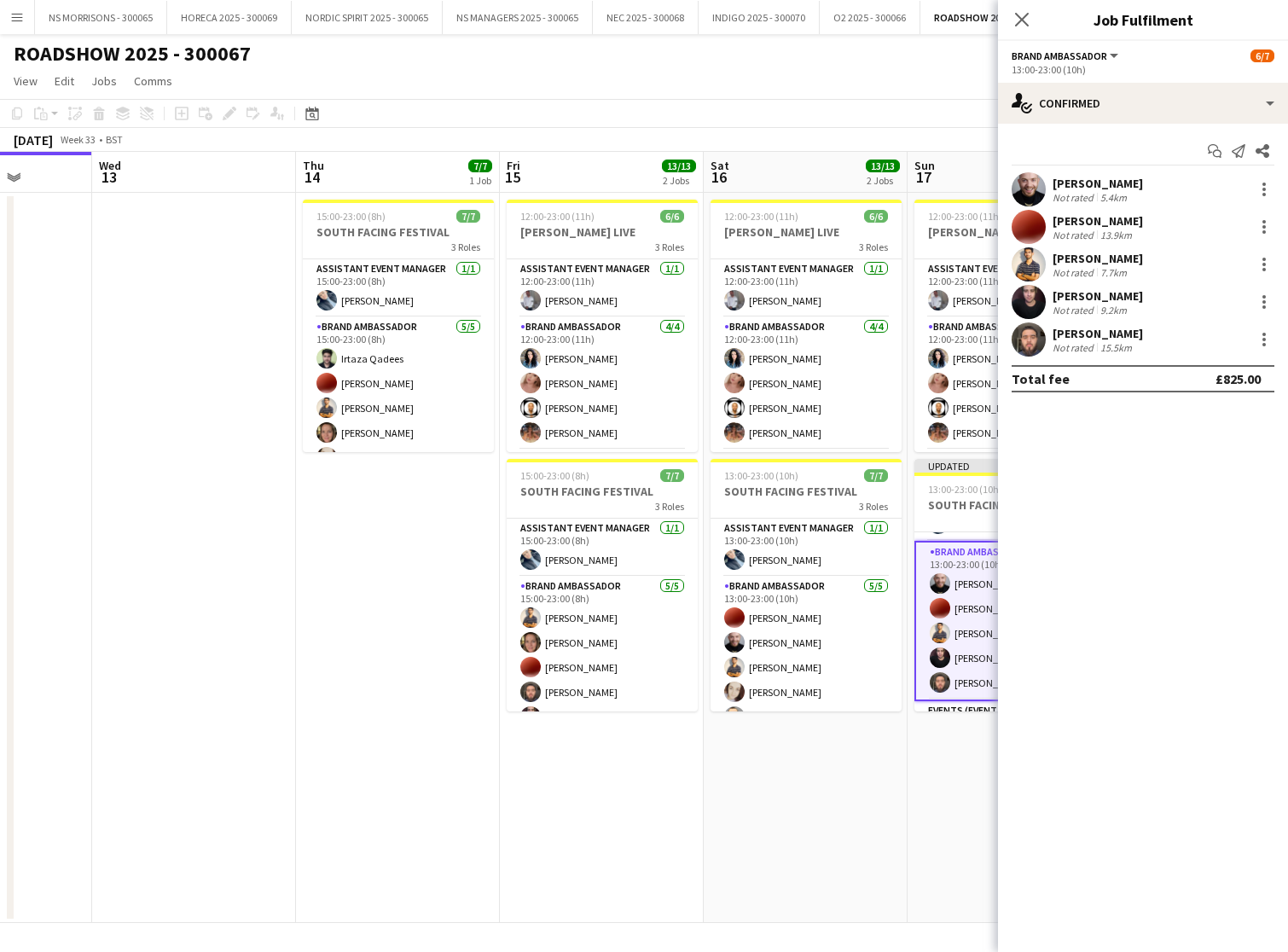
drag, startPoint x: 309, startPoint y: 608, endPoint x: 319, endPoint y: 603, distance: 11.2
click at [309, 607] on app-date-cell "15:00-23:00 (8h) 7/7 SOUTH FACING FESTIVAL 3 Roles Assistant Event Manager [DAT…" at bounding box center [397, 558] width 204 height 731
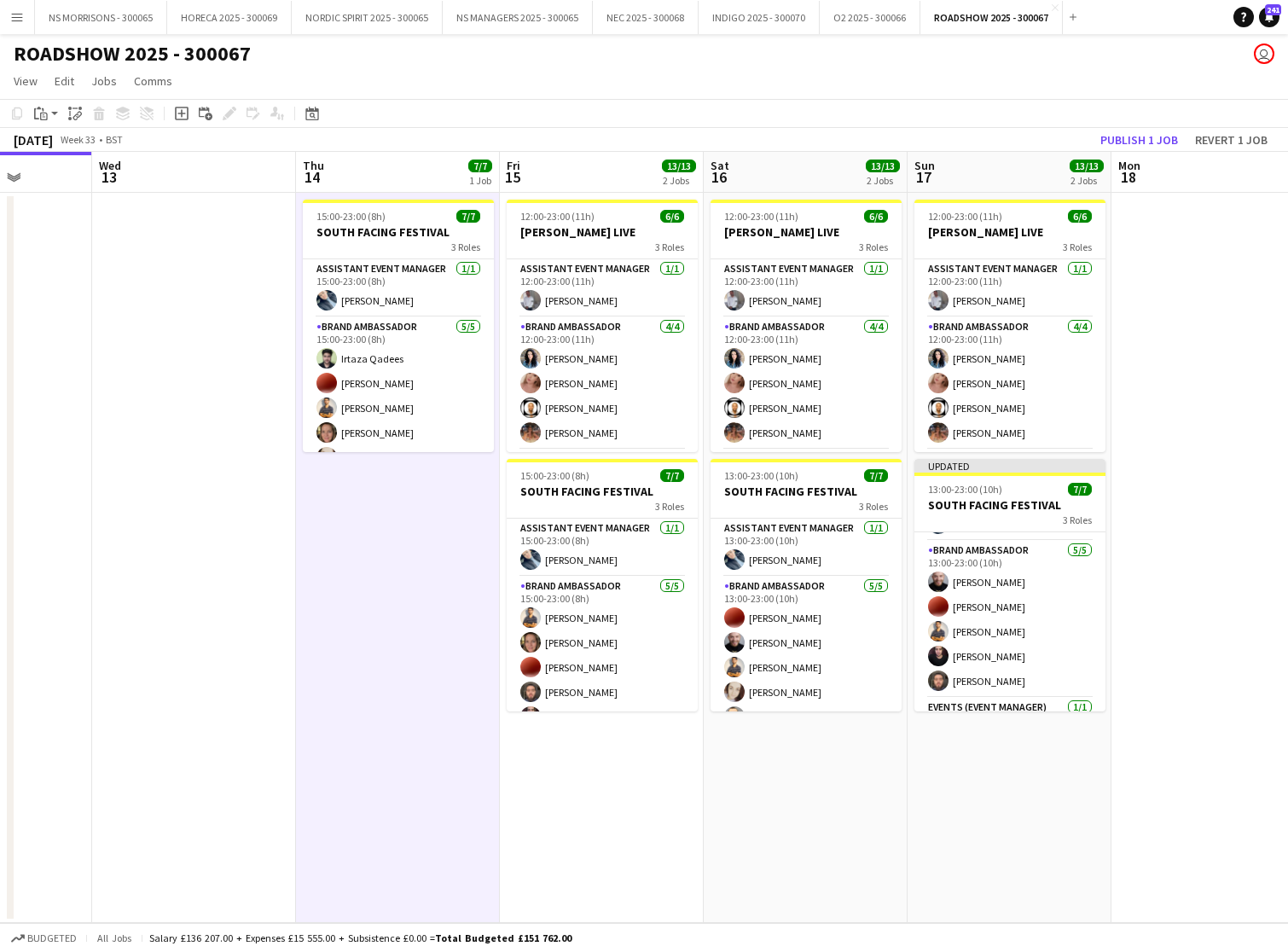
drag, startPoint x: 1159, startPoint y: 137, endPoint x: 556, endPoint y: 108, distance: 603.7
click at [1158, 137] on button "Publish 1 job" at bounding box center [1139, 140] width 91 height 23
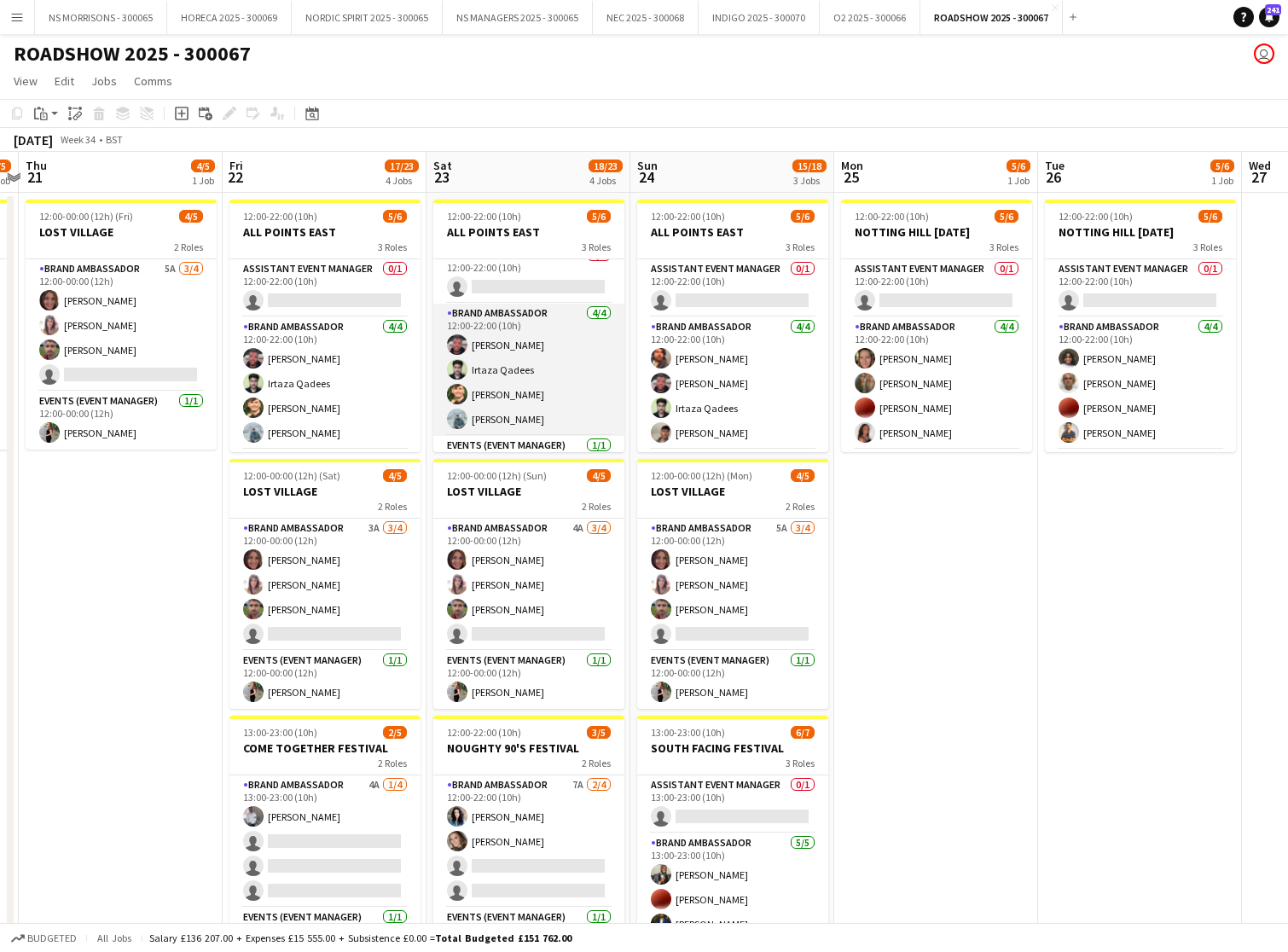
scroll to position [19, 0]
drag, startPoint x: 520, startPoint y: 381, endPoint x: 536, endPoint y: 379, distance: 16.1
click at [520, 381] on app-card-role "Brand Ambassador [DATE] 12:00-22:00 (10h) [PERSON_NAME] [PERSON_NAME] Qadees [P…" at bounding box center [529, 365] width 191 height 132
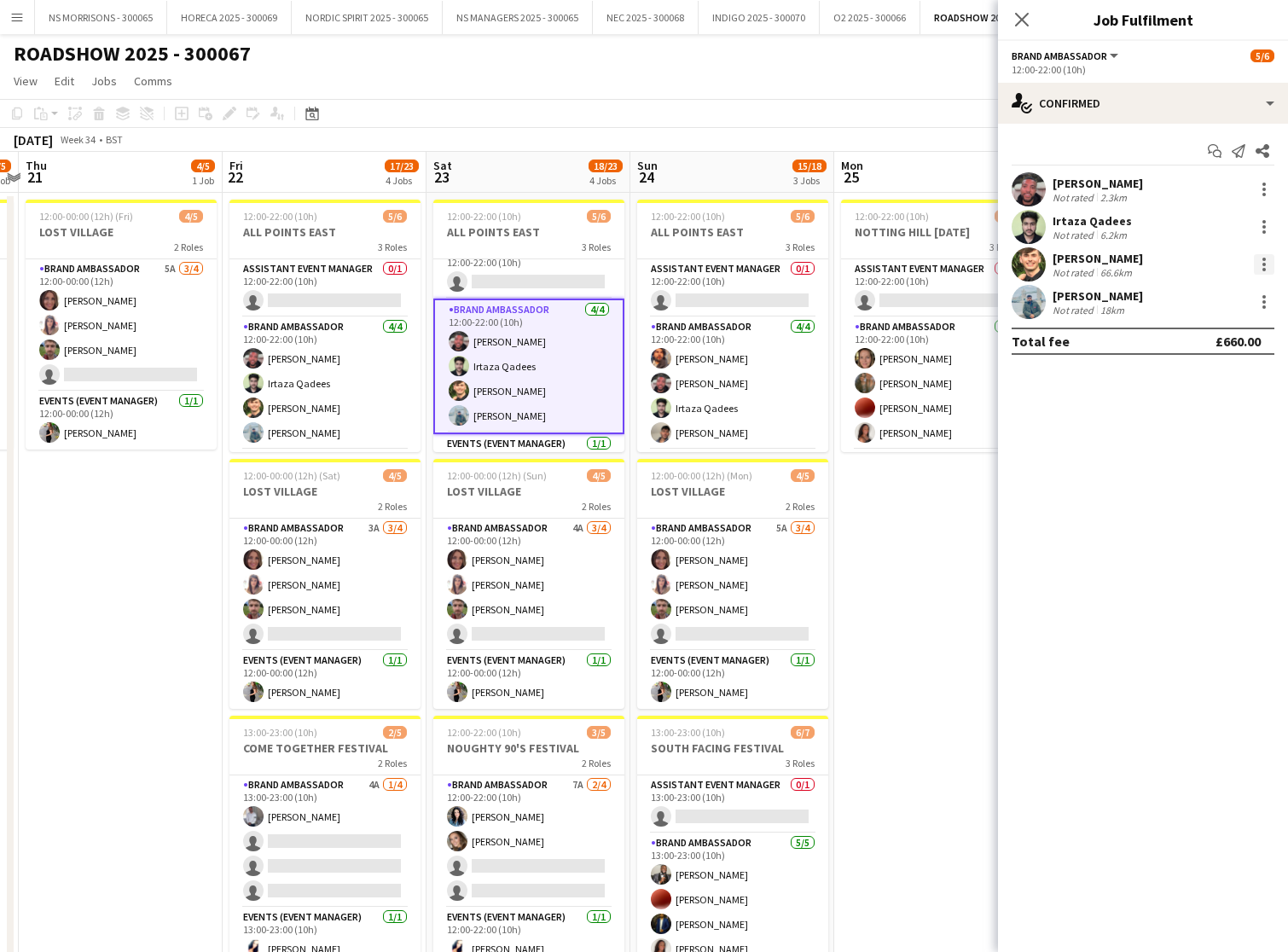
click at [1266, 263] on div at bounding box center [1263, 265] width 21 height 21
click at [1204, 456] on span "Remove" at bounding box center [1181, 459] width 51 height 15
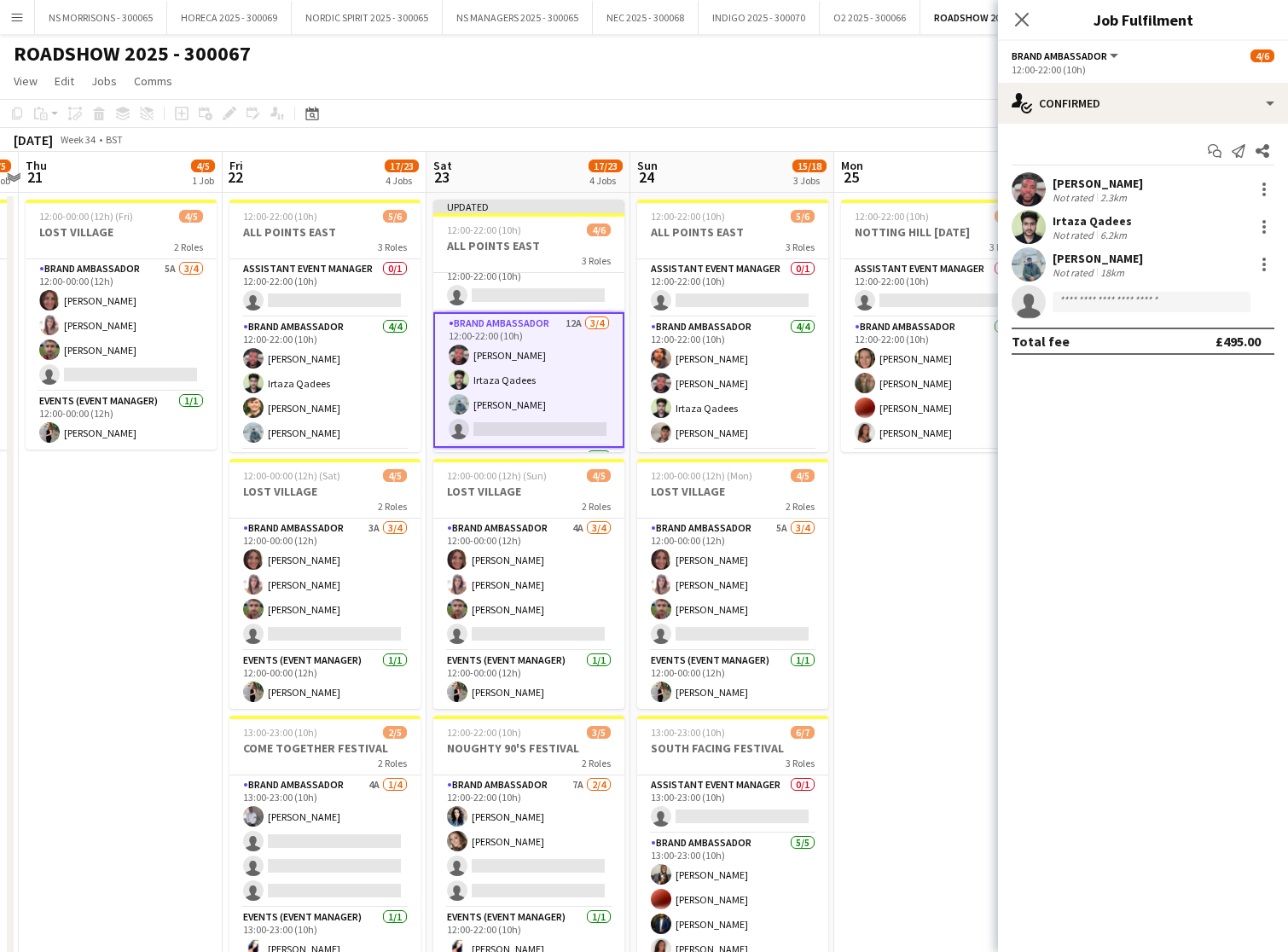
drag, startPoint x: 914, startPoint y: 565, endPoint x: 927, endPoint y: 547, distance: 22.2
click at [915, 565] on app-date-cell "12:00-22:00 (10h) 5/6 NOTTING HILL [DATE] 3 Roles Assistant Event Manager 0/1 1…" at bounding box center [936, 728] width 204 height 1071
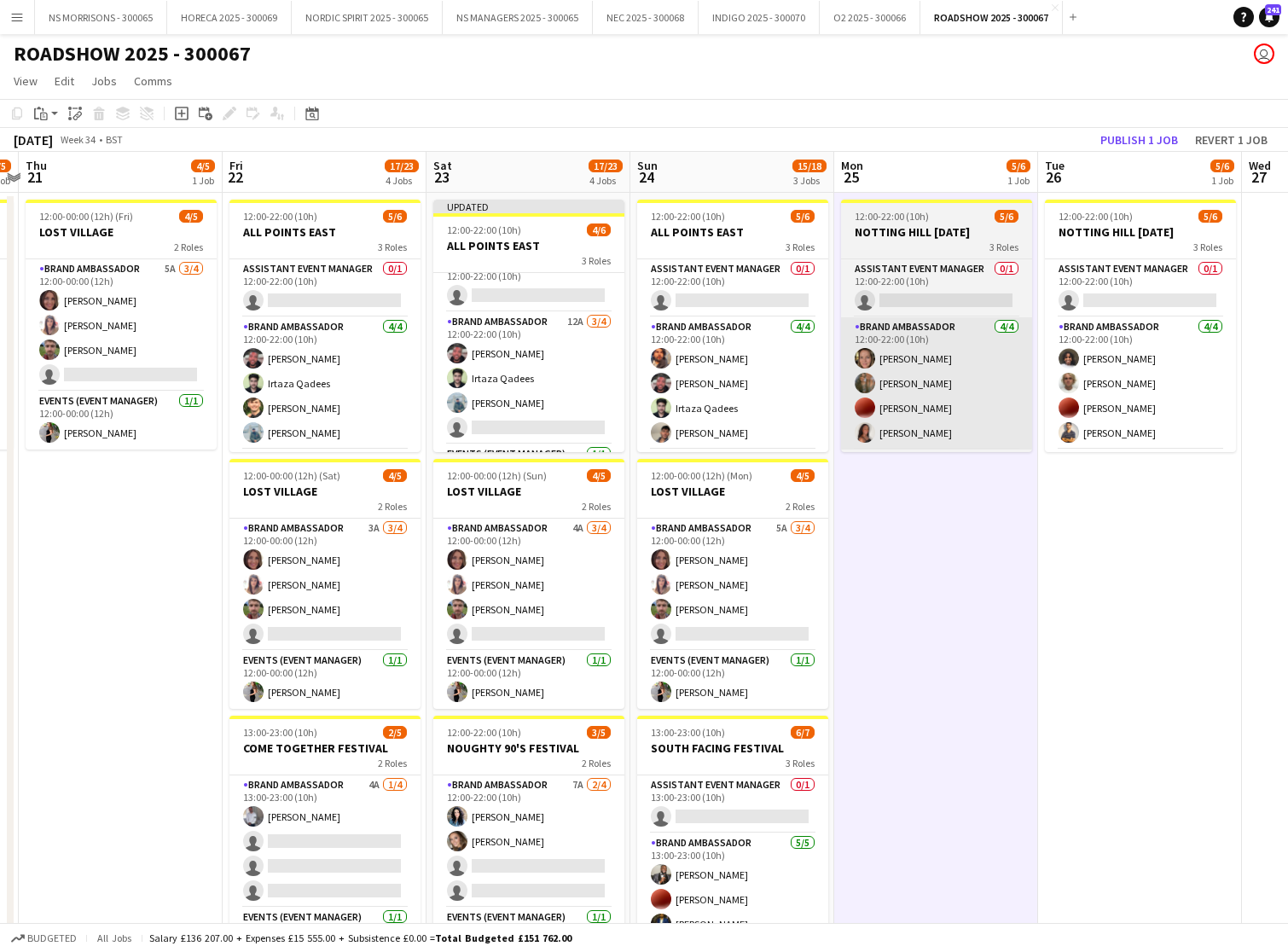
scroll to position [0, 795]
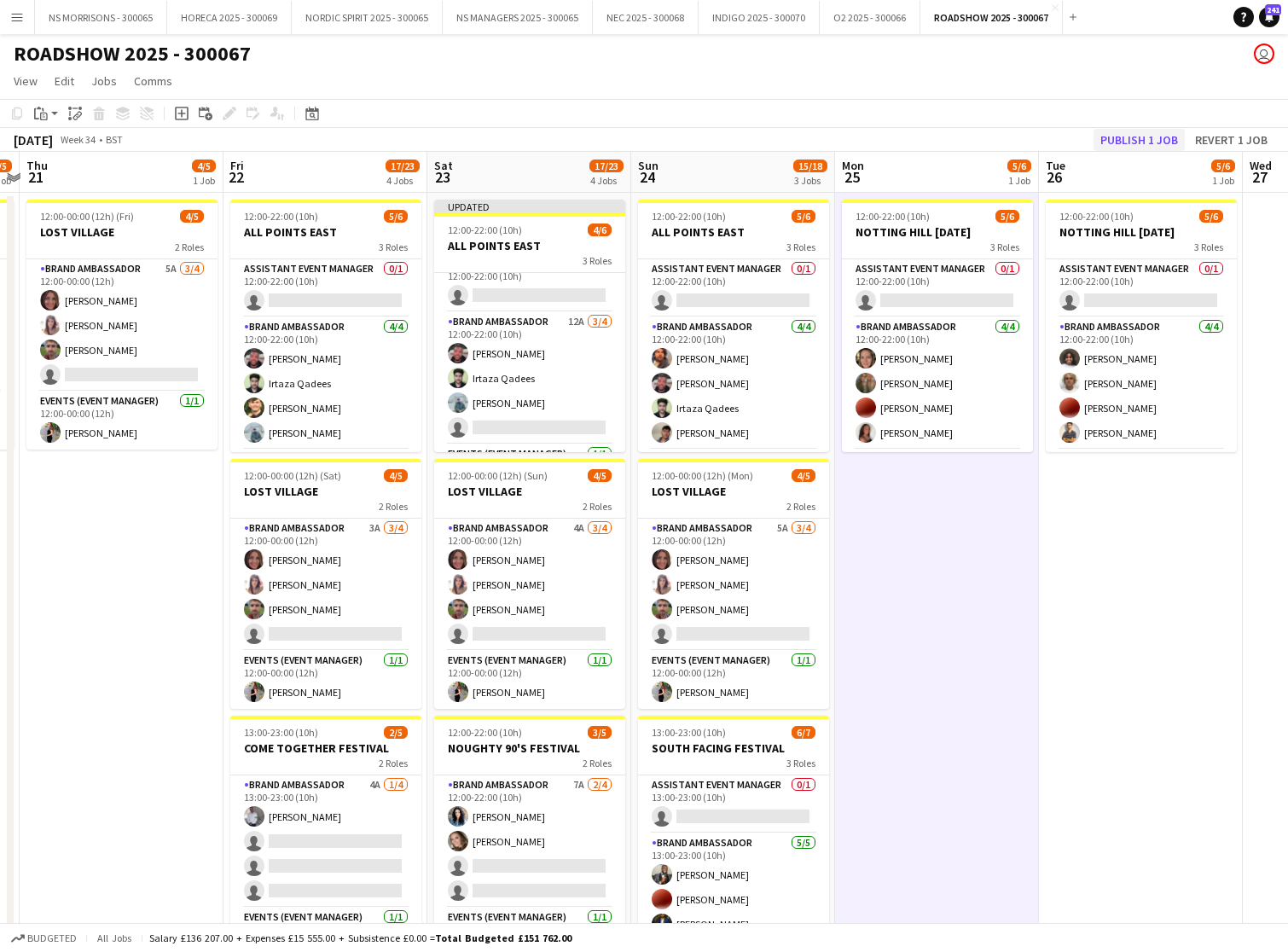
click at [1135, 149] on button "Publish 1 job" at bounding box center [1139, 140] width 91 height 23
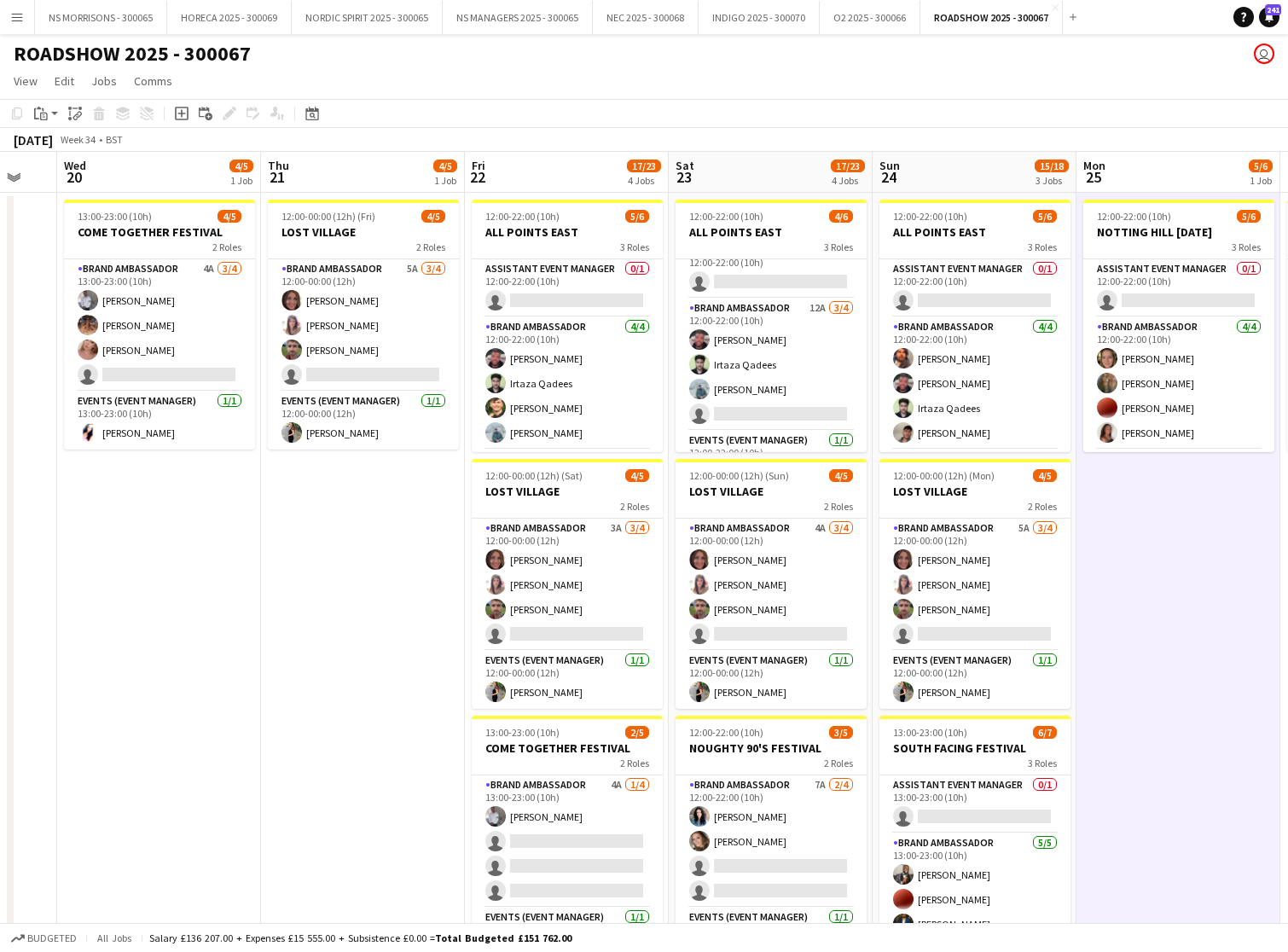
scroll to position [0, 551]
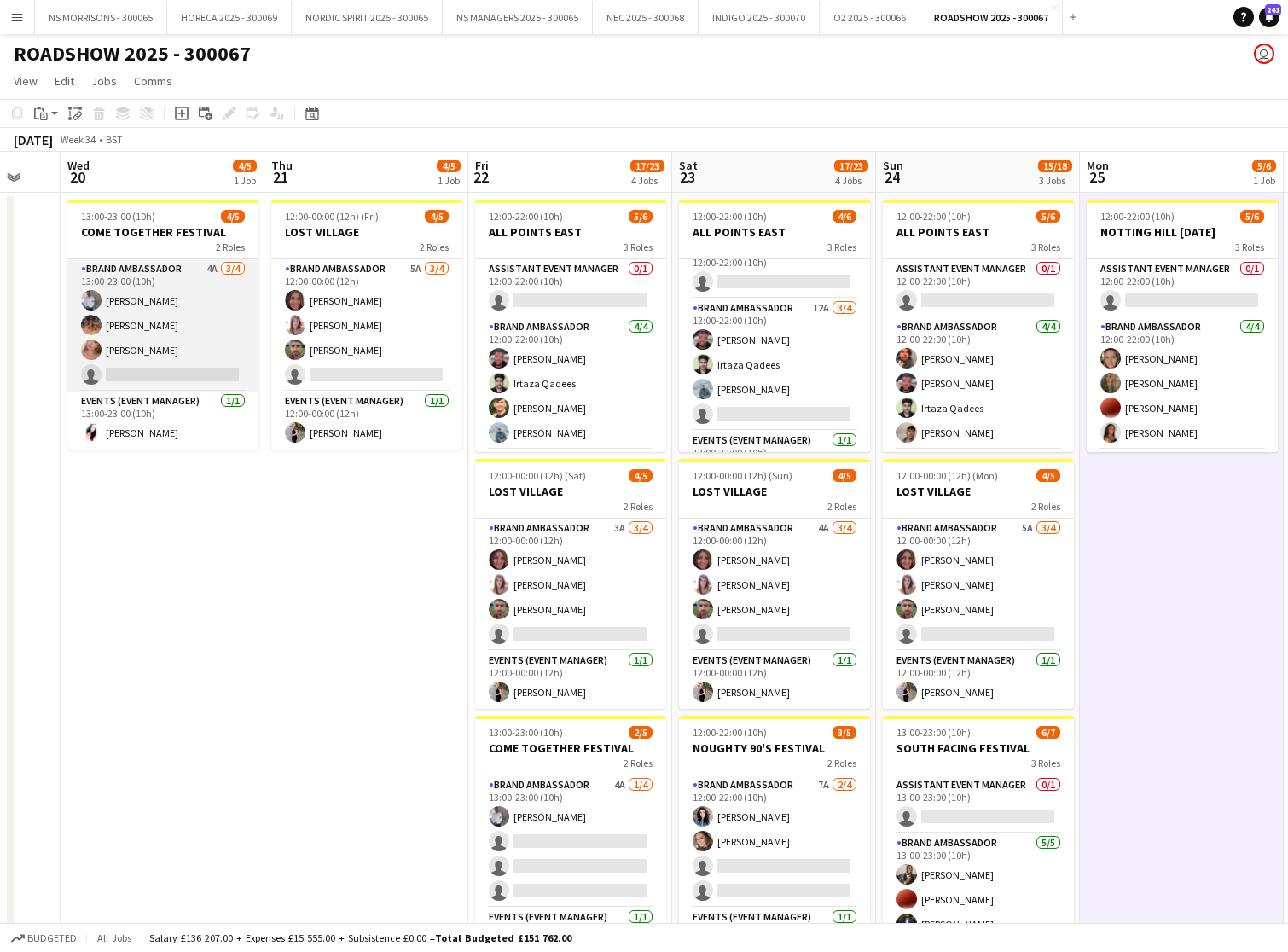
click at [167, 366] on app-card-role "Brand Ambassador 4A [DATE] 13:00-23:00 (10h) [PERSON_NAME] [PERSON_NAME] [PERSO…" at bounding box center [163, 326] width 191 height 132
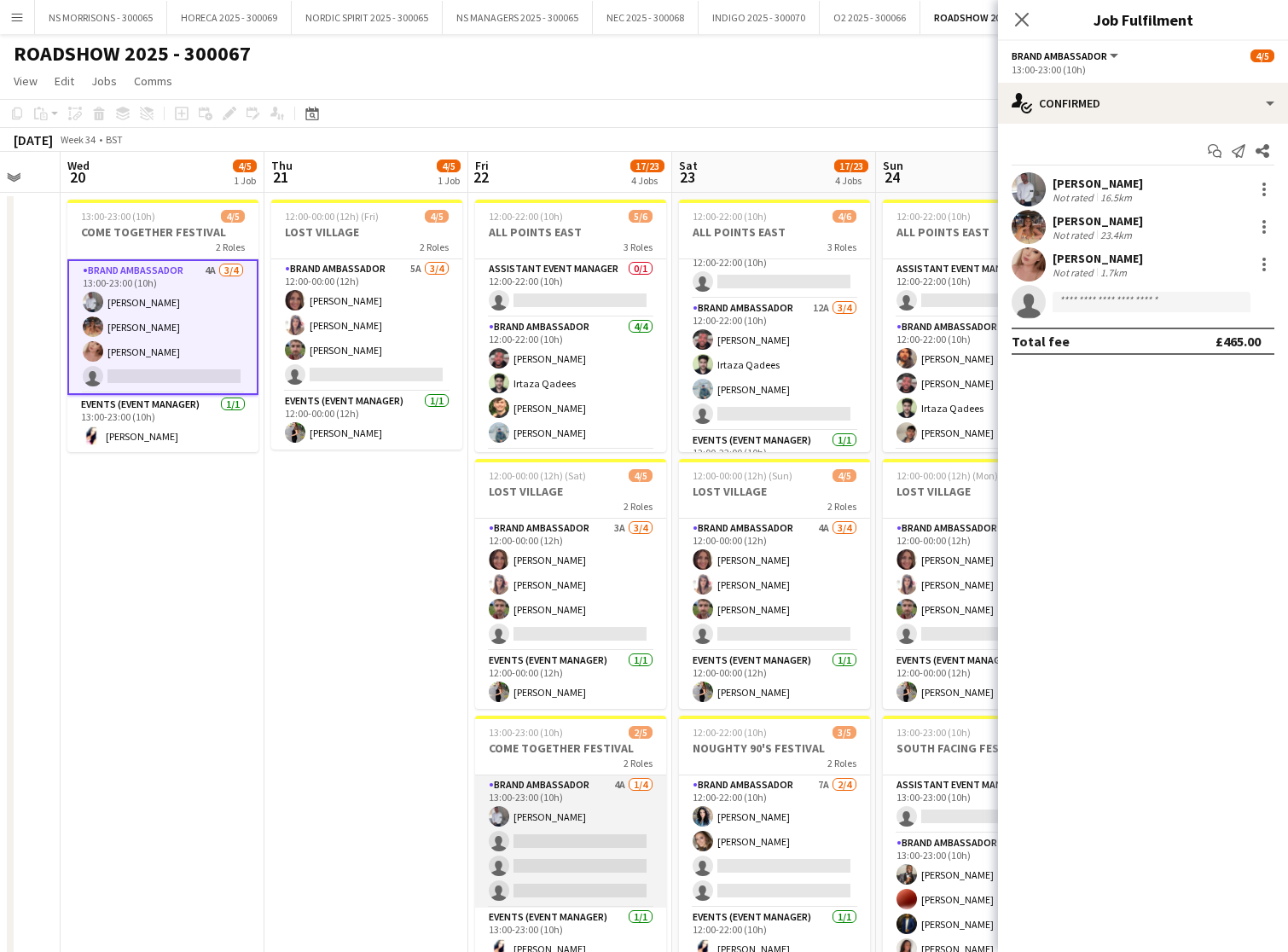
click at [569, 859] on app-card-role "Brand Ambassador 4A [DATE] 13:00-23:00 (10h) [PERSON_NAME] single-neutral-actio…" at bounding box center [570, 842] width 191 height 132
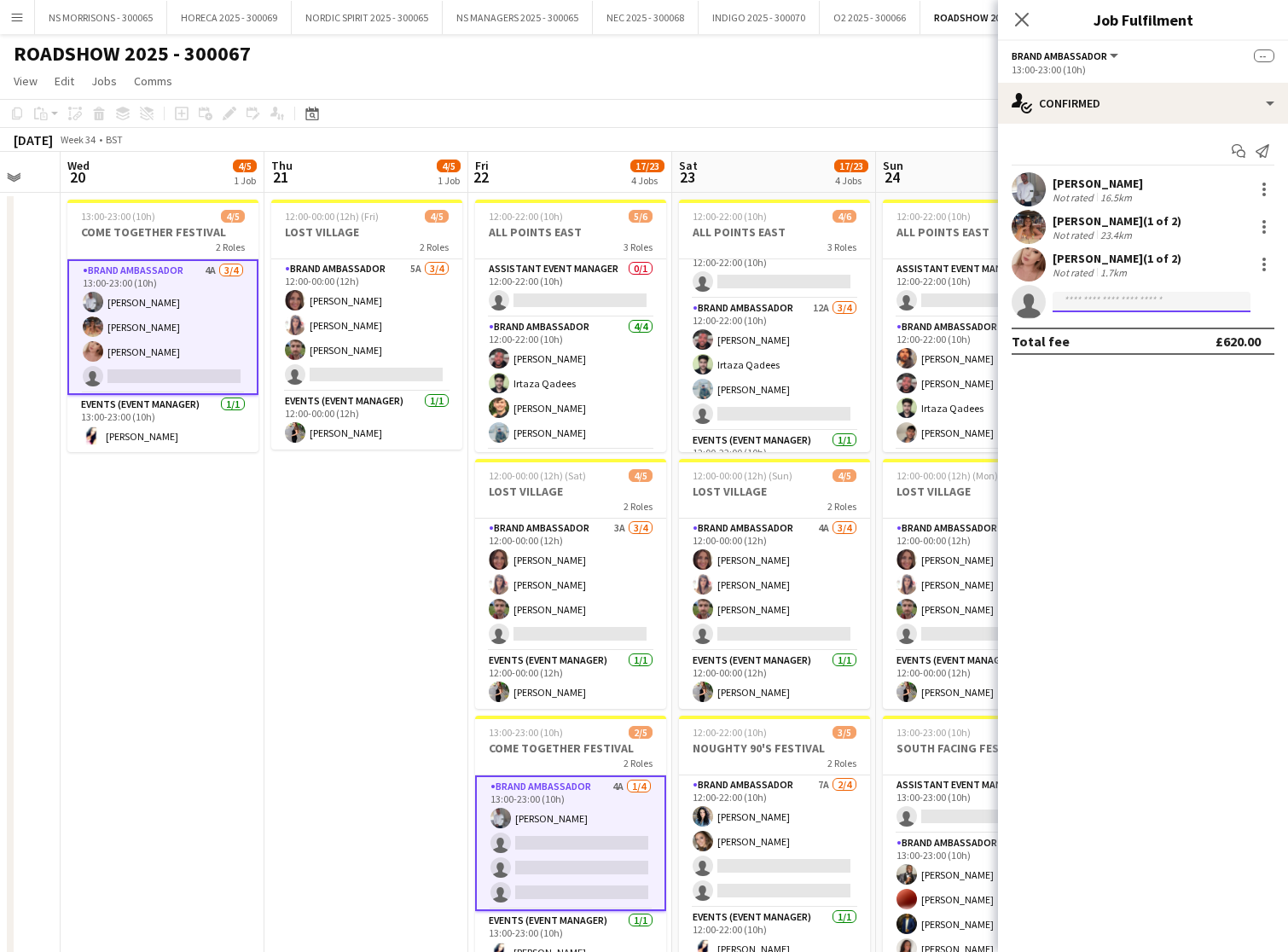
click at [1073, 306] on input at bounding box center [1151, 302] width 198 height 21
type input "*******"
click at [1118, 342] on span "[EMAIL_ADDRESS][DOMAIN_NAME]" at bounding box center [1152, 340] width 171 height 14
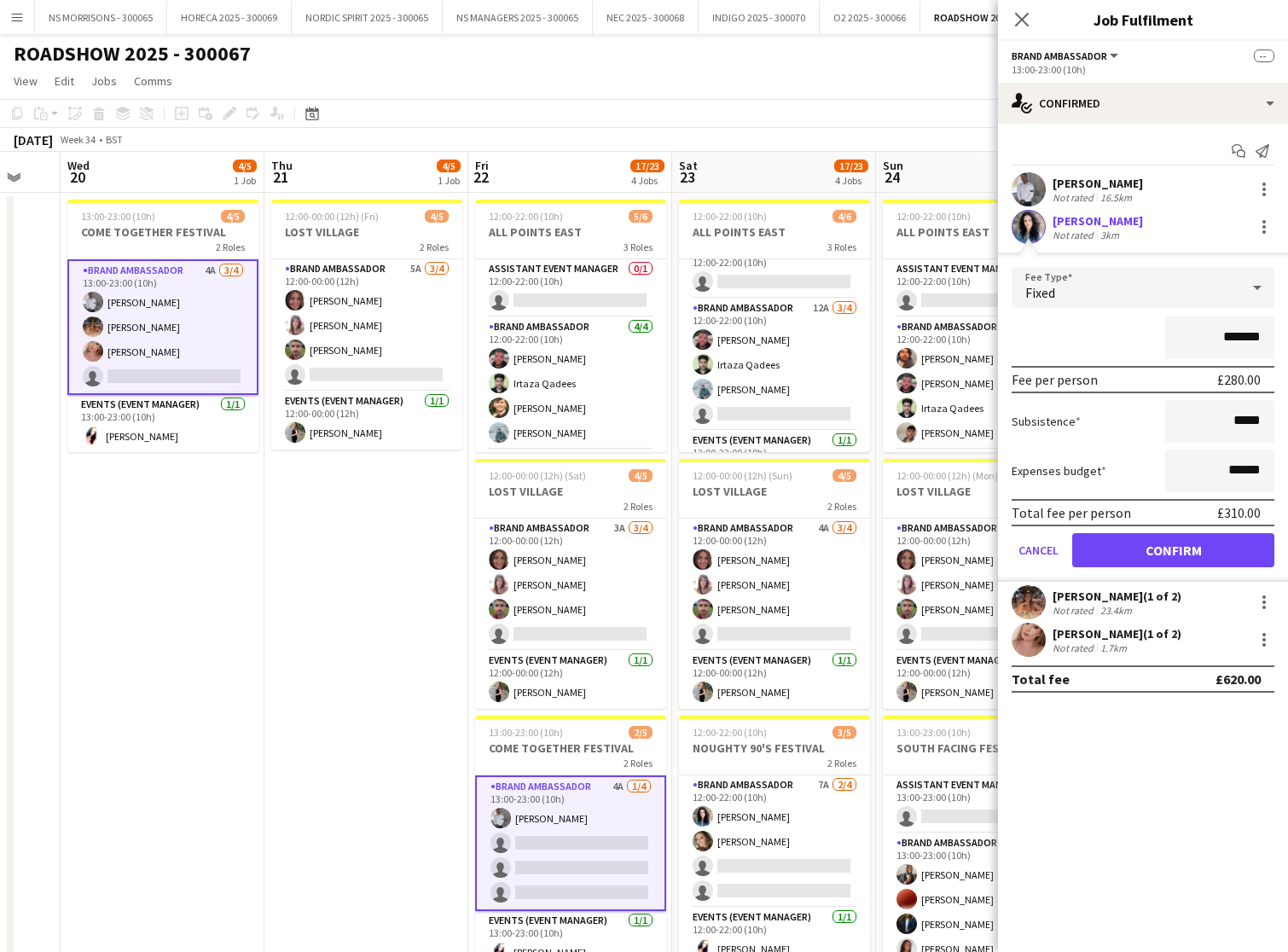
click at [1119, 551] on button "Confirm" at bounding box center [1174, 550] width 203 height 34
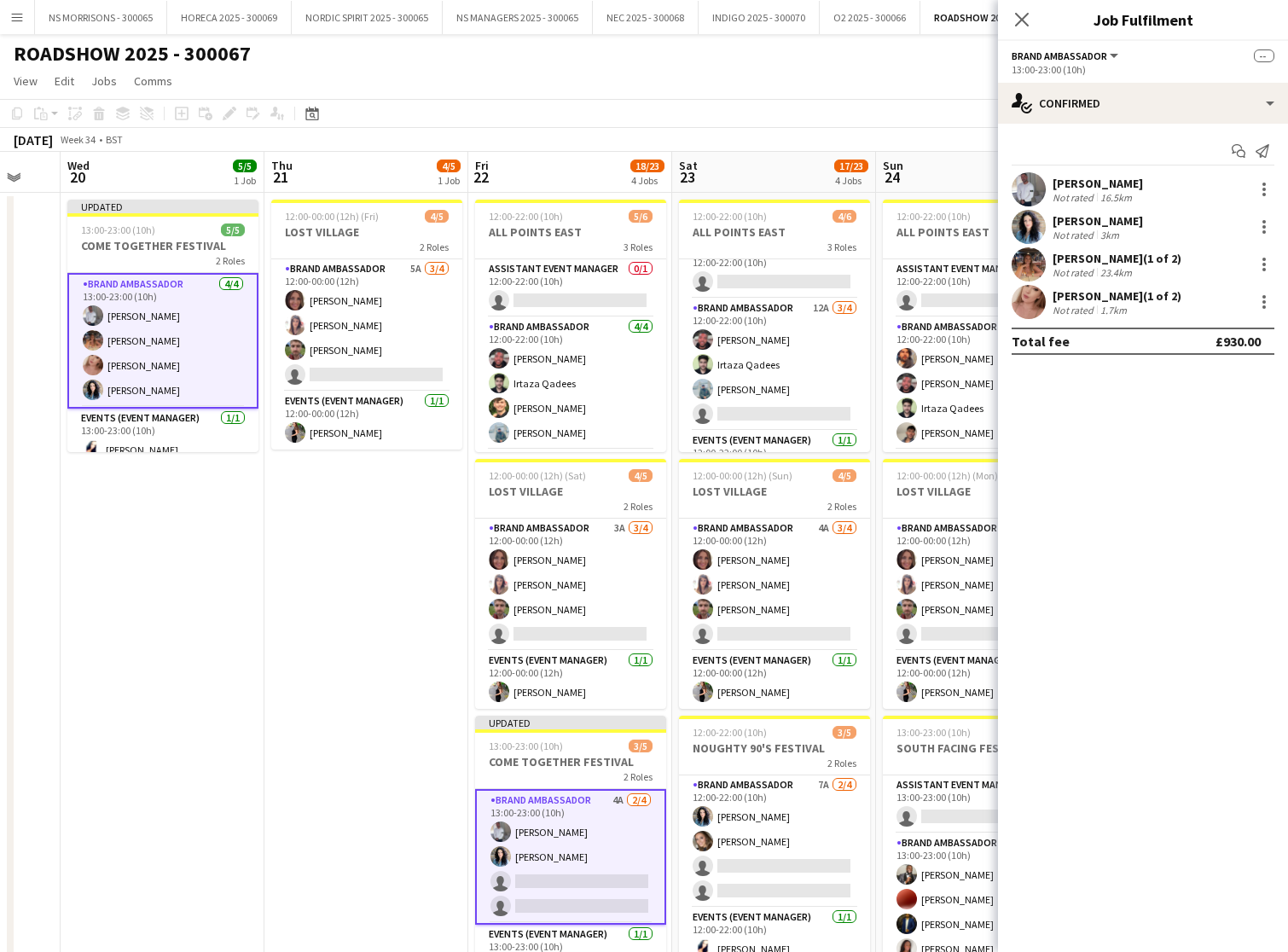
click at [325, 603] on app-date-cell "12:00-00:00 (12h) (Fri) 4/5 LOST VILLAGE 2 Roles Brand Ambassador 5A [DATE] 12:…" at bounding box center [366, 728] width 204 height 1071
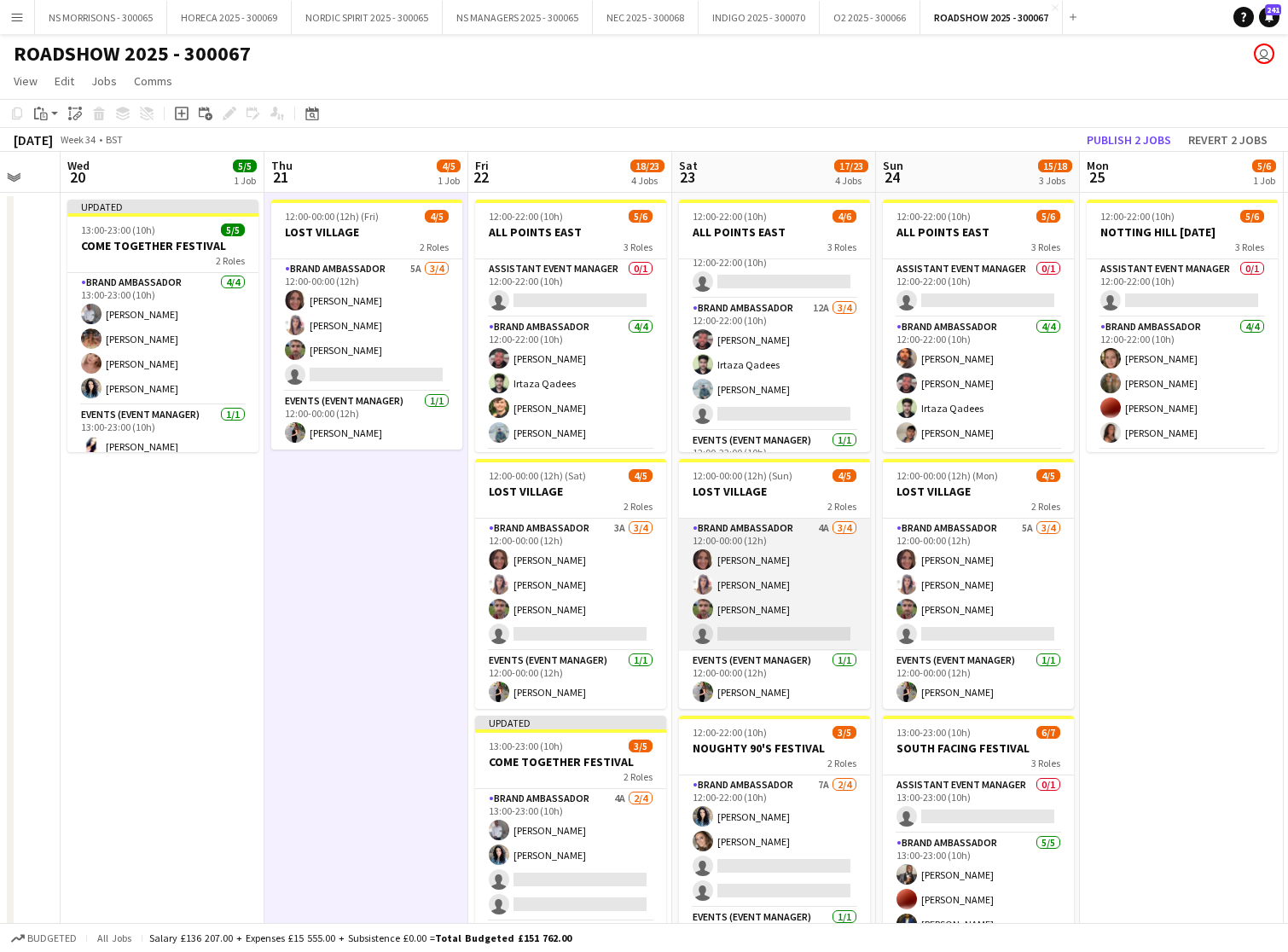
scroll to position [75, 0]
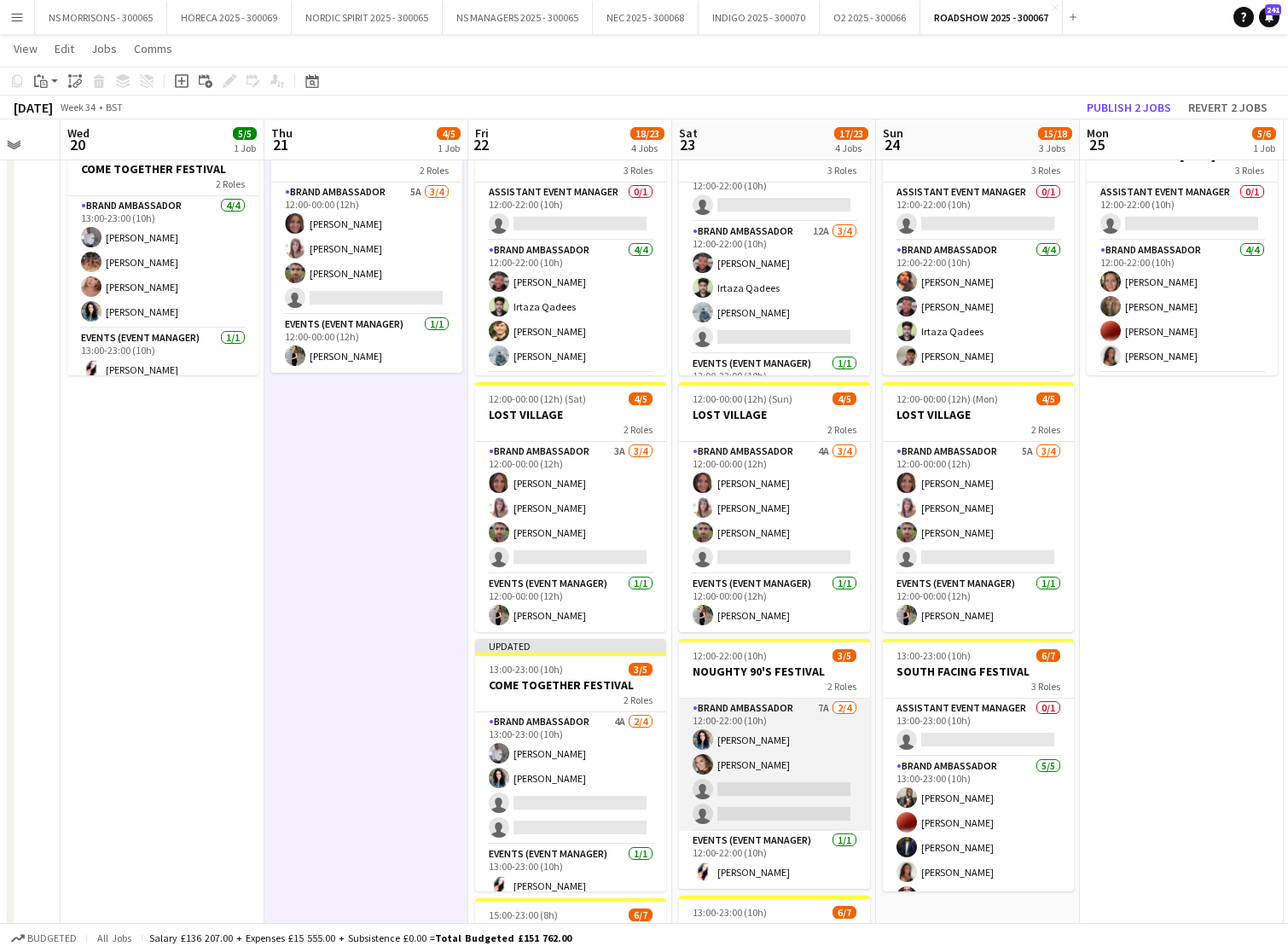
click at [758, 770] on app-card-role "Brand Ambassador 7A [DATE] 12:00-22:00 (10h) [PERSON_NAME] [PERSON_NAME] single…" at bounding box center [775, 765] width 191 height 132
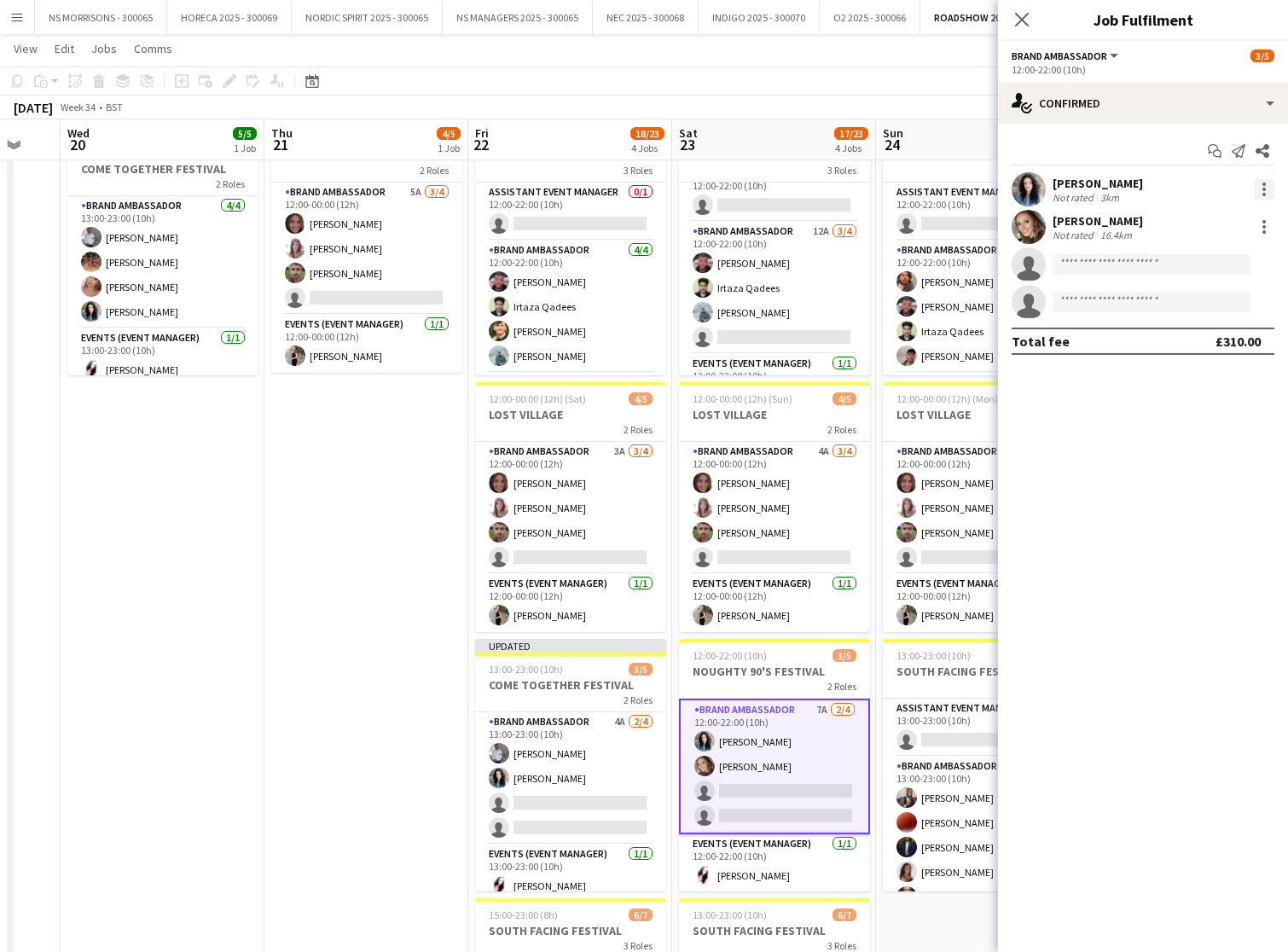
click at [1260, 196] on div at bounding box center [1263, 189] width 21 height 21
click at [1223, 384] on span "Remove" at bounding box center [1208, 385] width 106 height 16
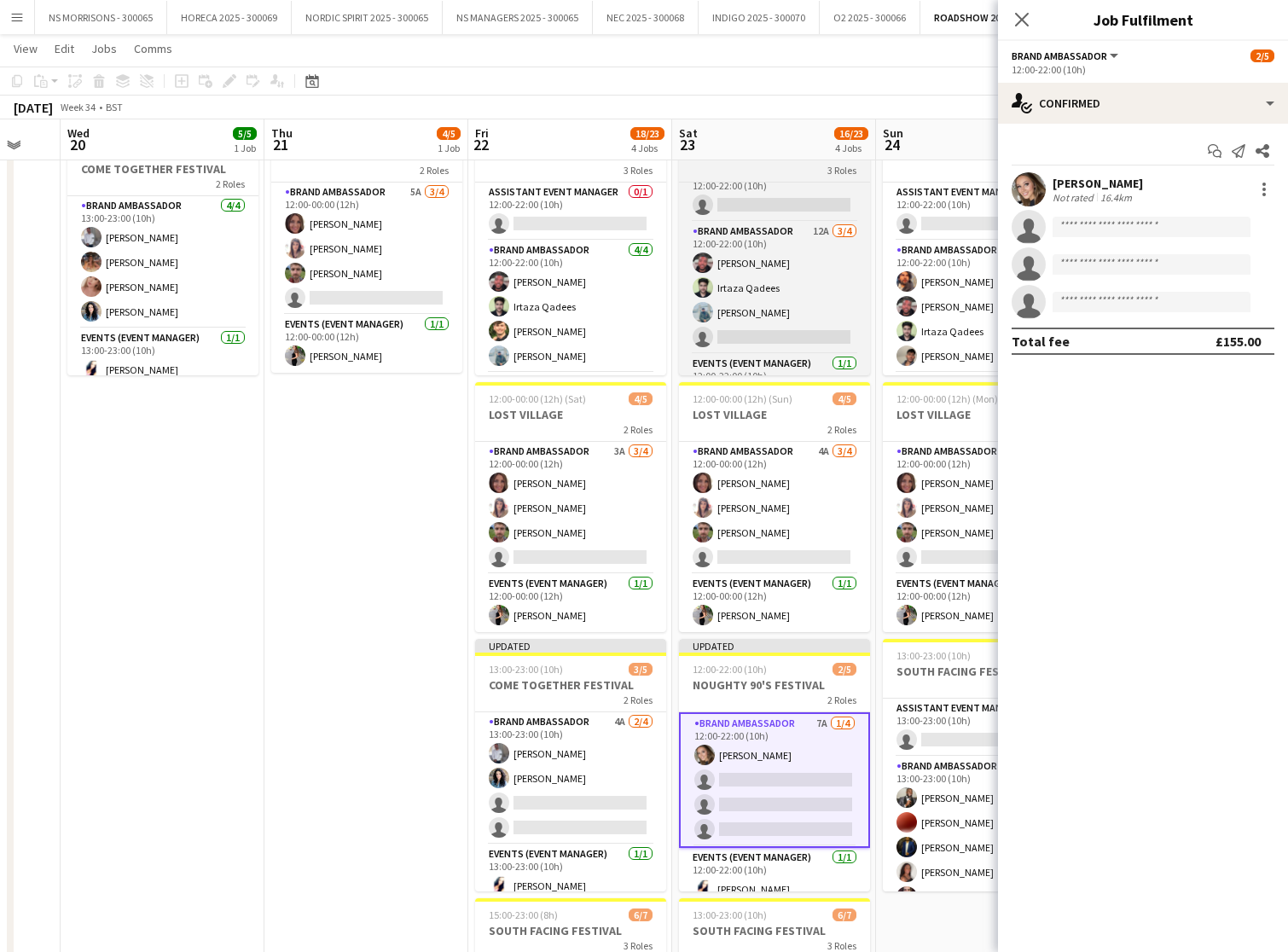
drag, startPoint x: 171, startPoint y: 529, endPoint x: 757, endPoint y: 169, distance: 687.7
click at [173, 529] on app-date-cell "Updated 13:00-23:00 (10h) 5/5 COME TOGETHER FESTIVAL 2 Roles Brand Ambassador […" at bounding box center [162, 651] width 204 height 1071
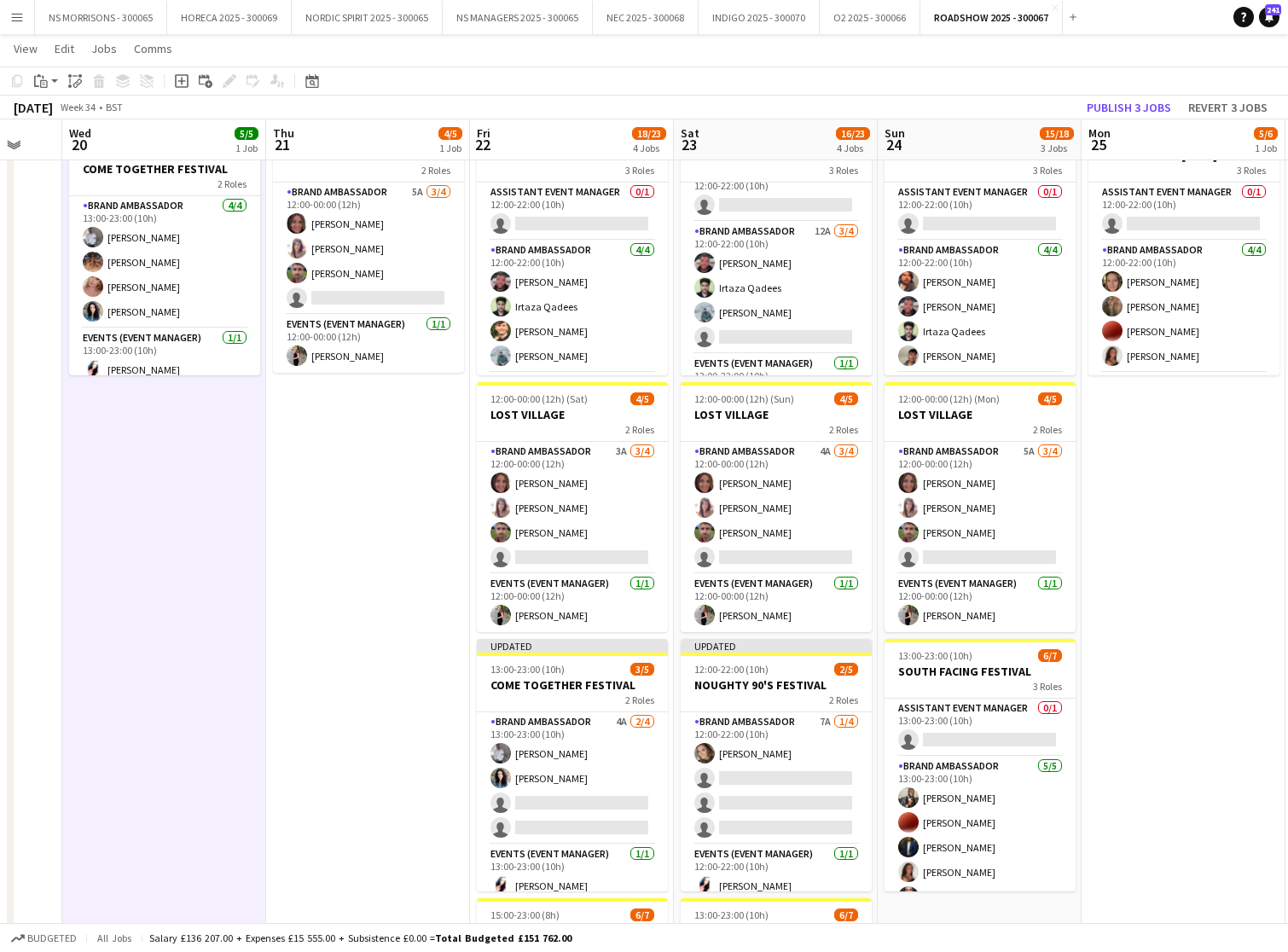
drag, startPoint x: 1160, startPoint y: 107, endPoint x: 1145, endPoint y: 108, distance: 15.0
click at [1159, 107] on button "Publish 3 jobs" at bounding box center [1129, 107] width 98 height 23
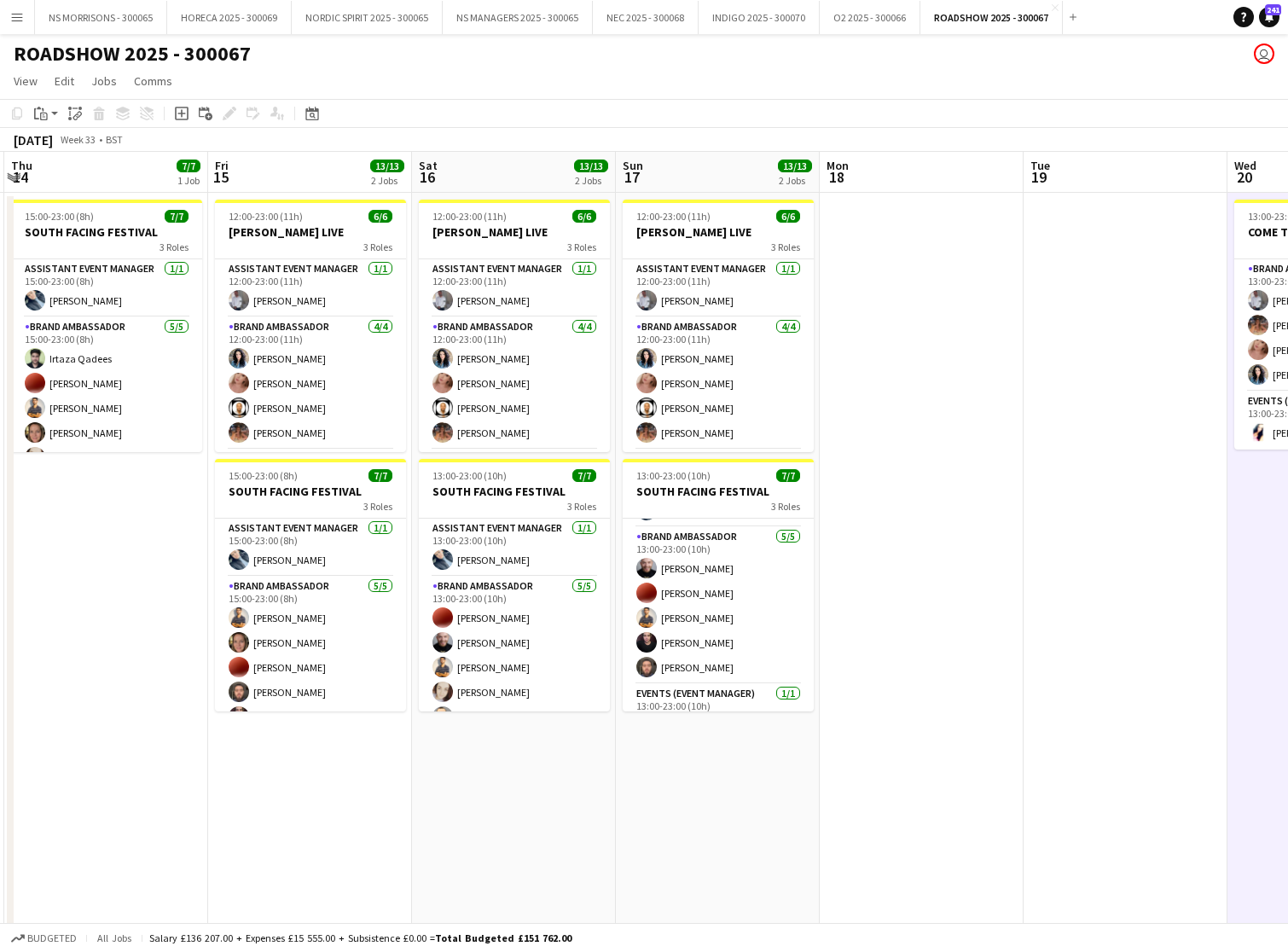
scroll to position [0, 0]
click at [883, 16] on button "O2 2025 - 300066 Close" at bounding box center [870, 18] width 100 height 33
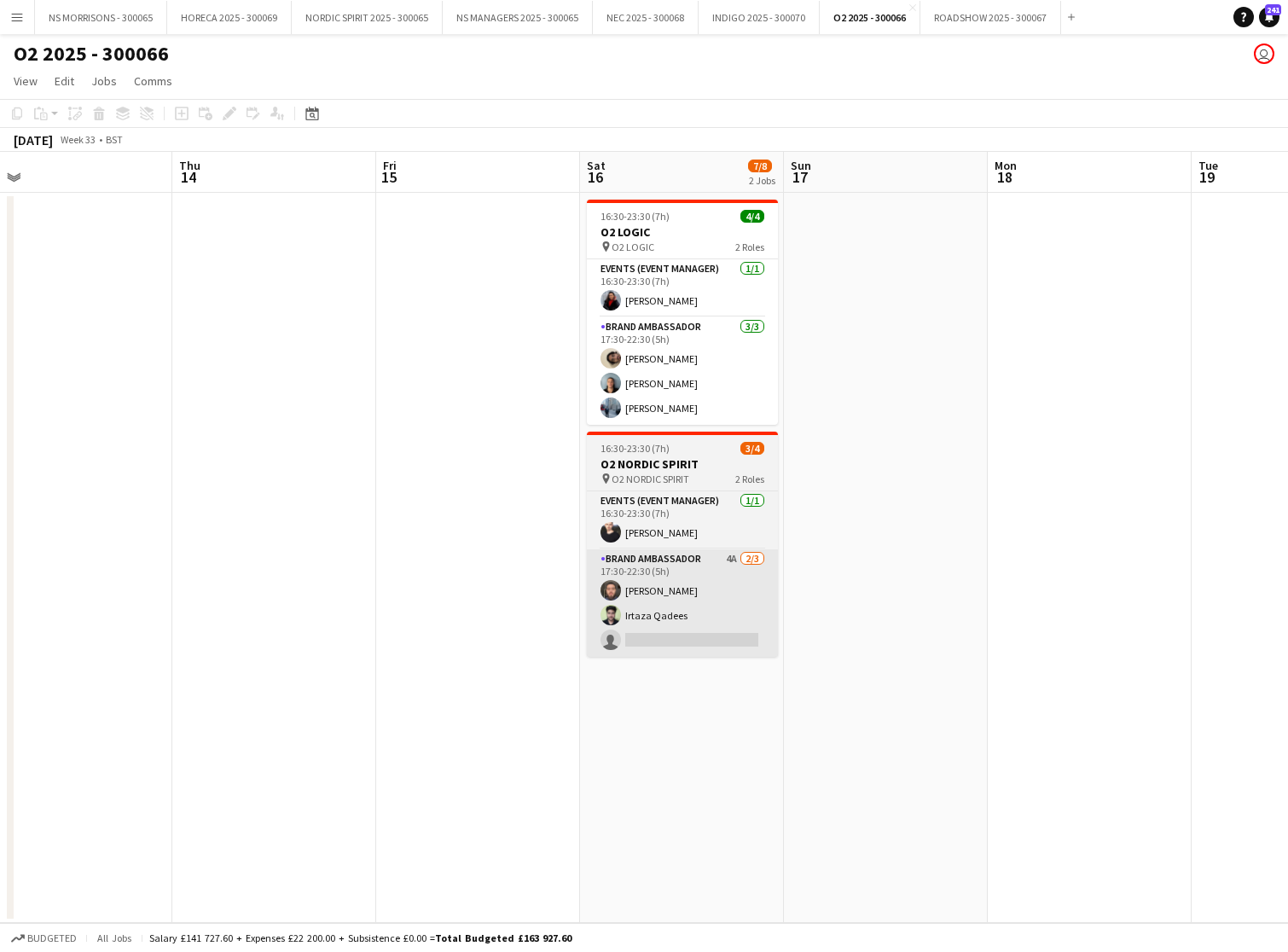
scroll to position [0, 476]
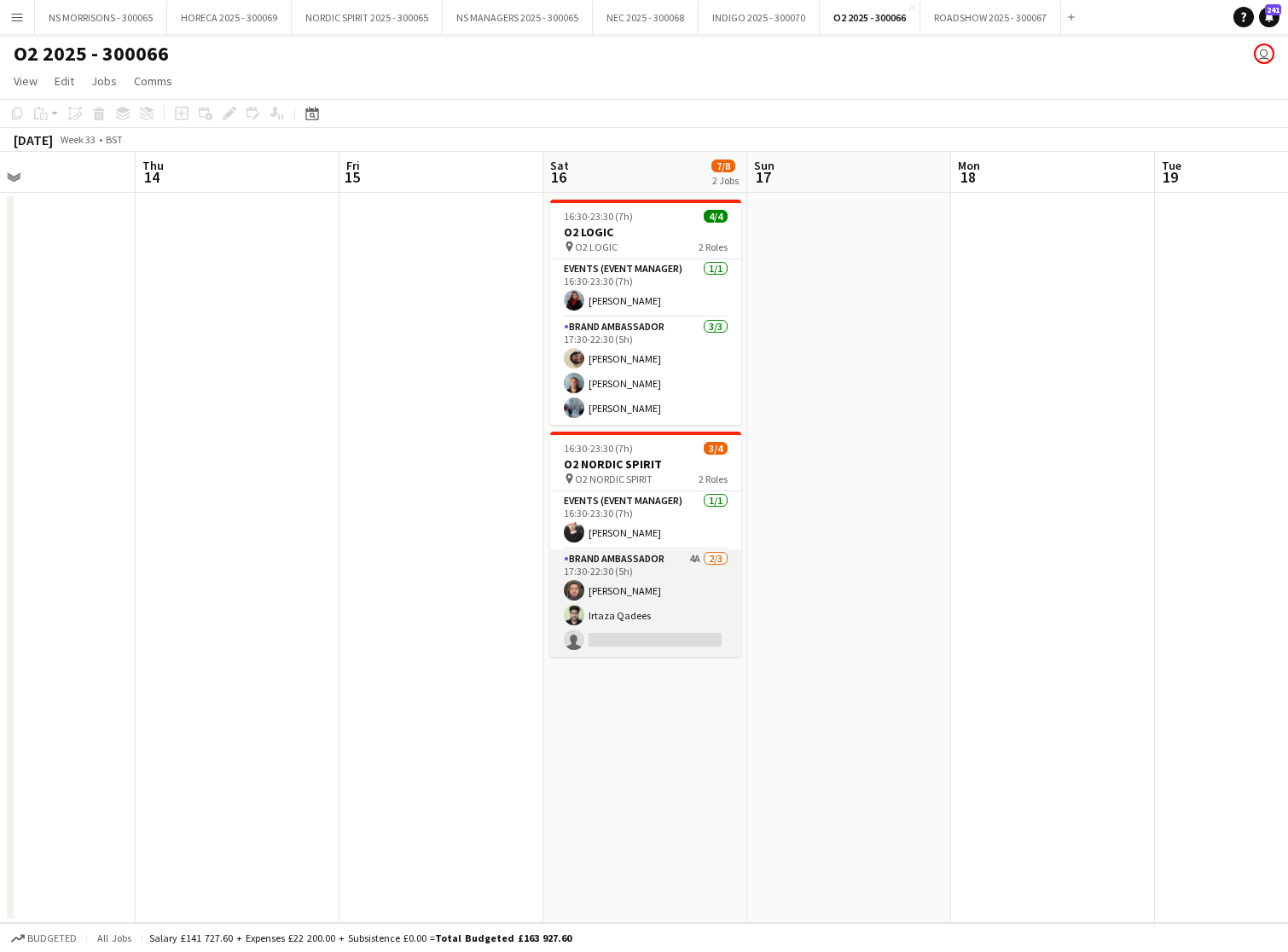
click at [607, 631] on app-card-role "Brand Ambassador 4A [DATE] 17:30-22:30 (5h) [PERSON_NAME] [PERSON_NAME] Qadees …" at bounding box center [646, 603] width 191 height 107
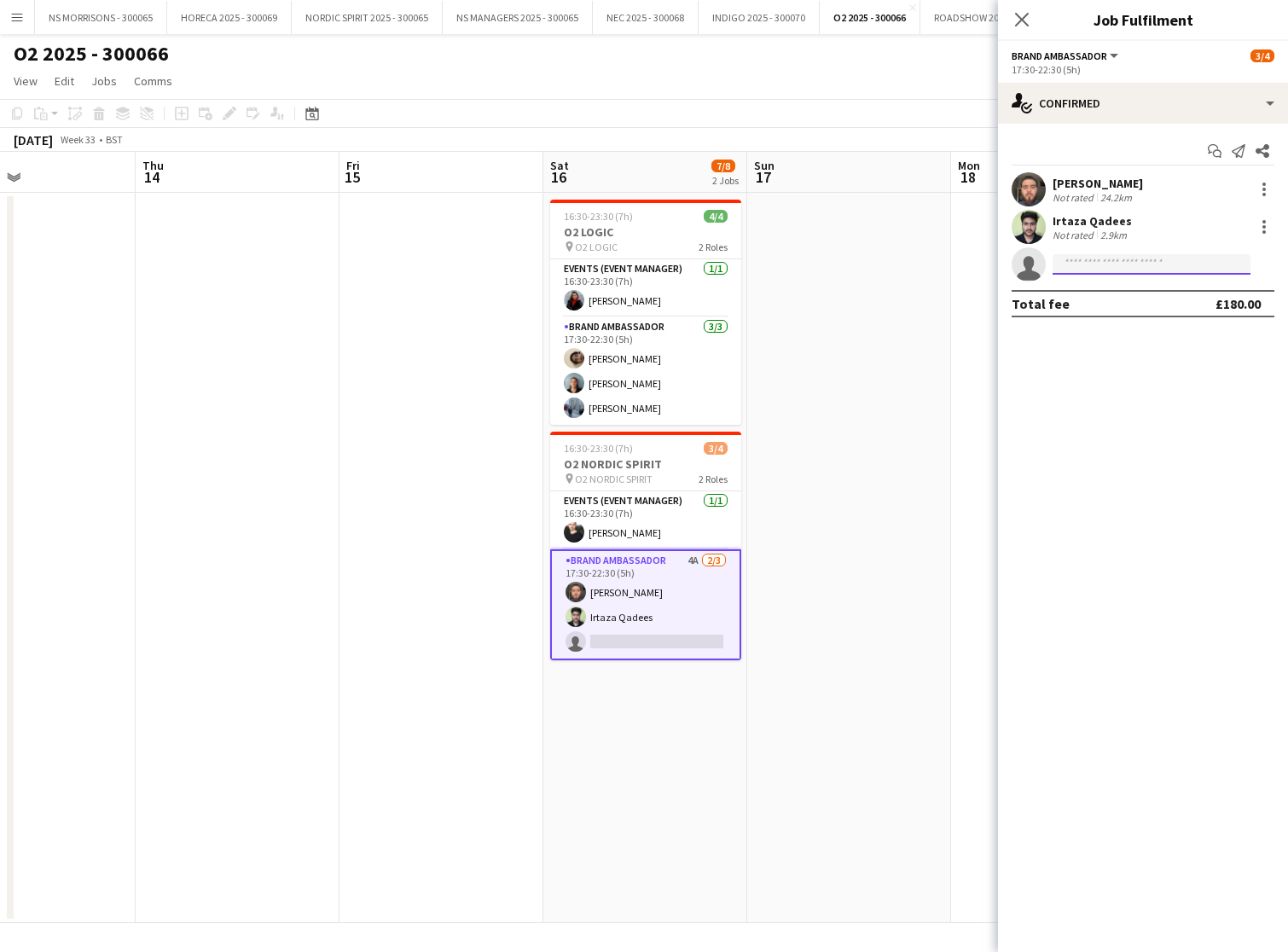
click at [1102, 268] on input at bounding box center [1151, 265] width 198 height 21
type input "*****"
click at [1129, 302] on span "[EMAIL_ADDRESS][DOMAIN_NAME]" at bounding box center [1152, 303] width 171 height 14
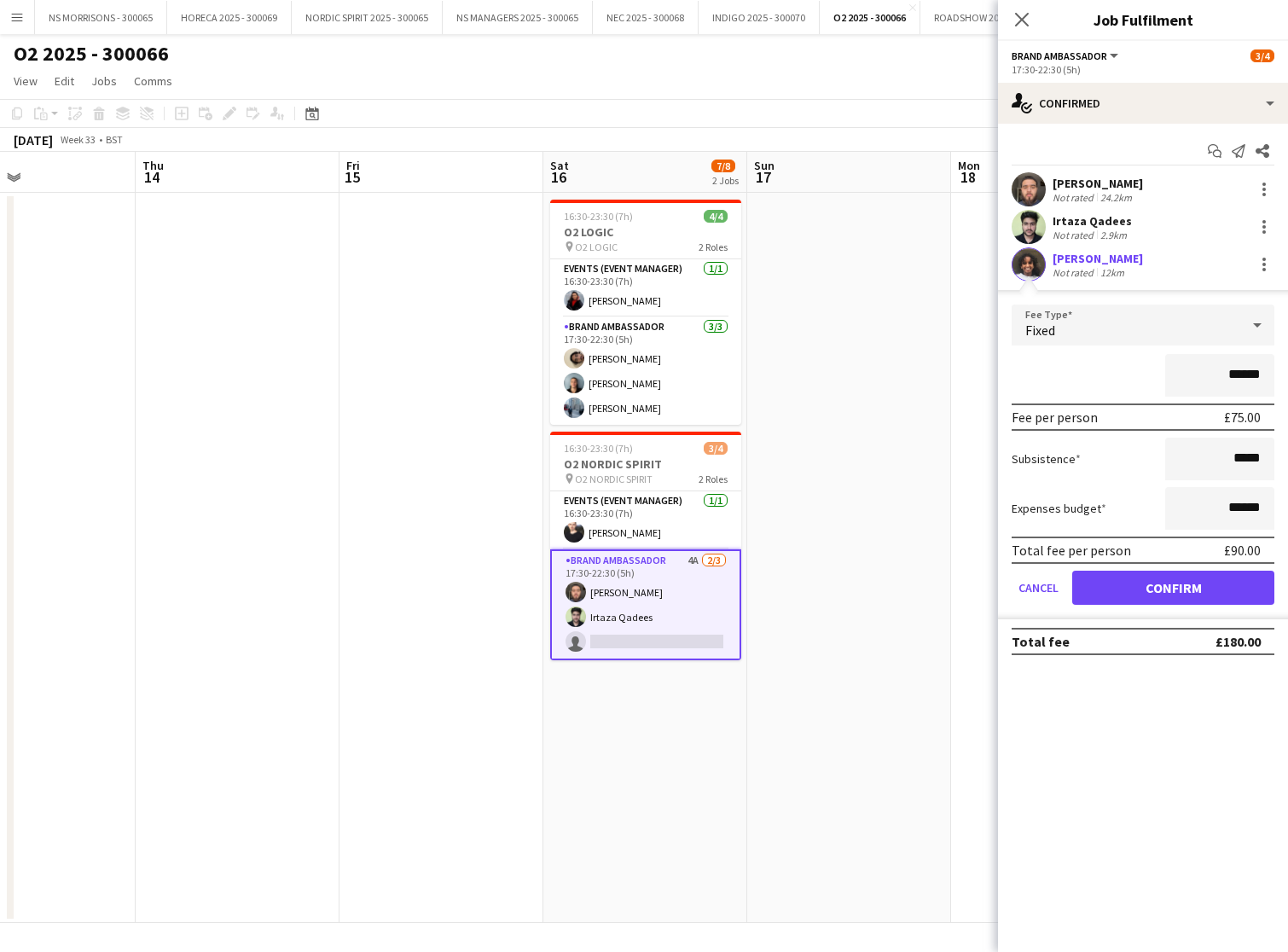
click at [1125, 589] on button "Confirm" at bounding box center [1174, 587] width 203 height 34
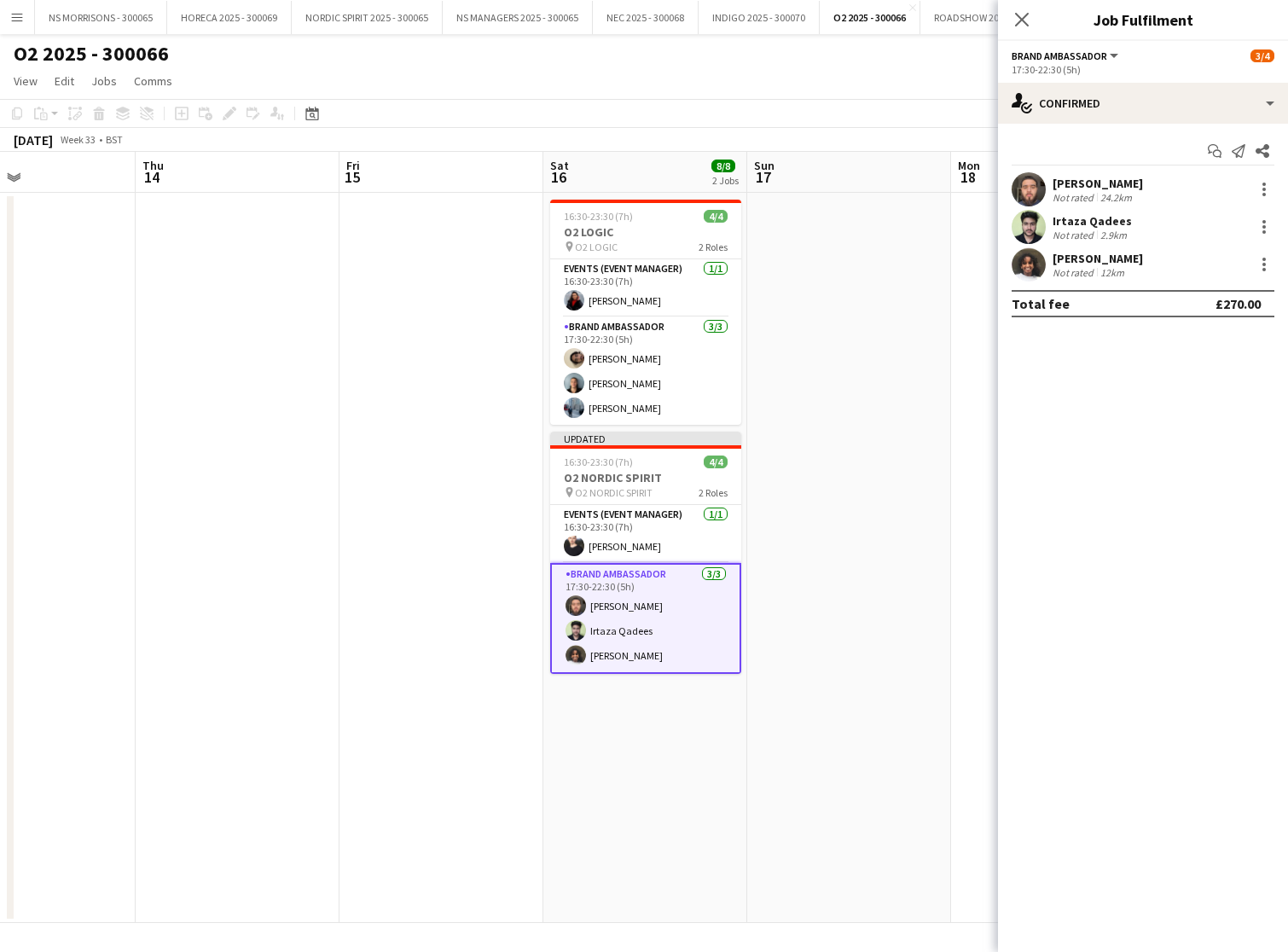
drag, startPoint x: 902, startPoint y: 450, endPoint x: 990, endPoint y: 264, distance: 205.8
click at [903, 449] on app-date-cell at bounding box center [849, 558] width 204 height 731
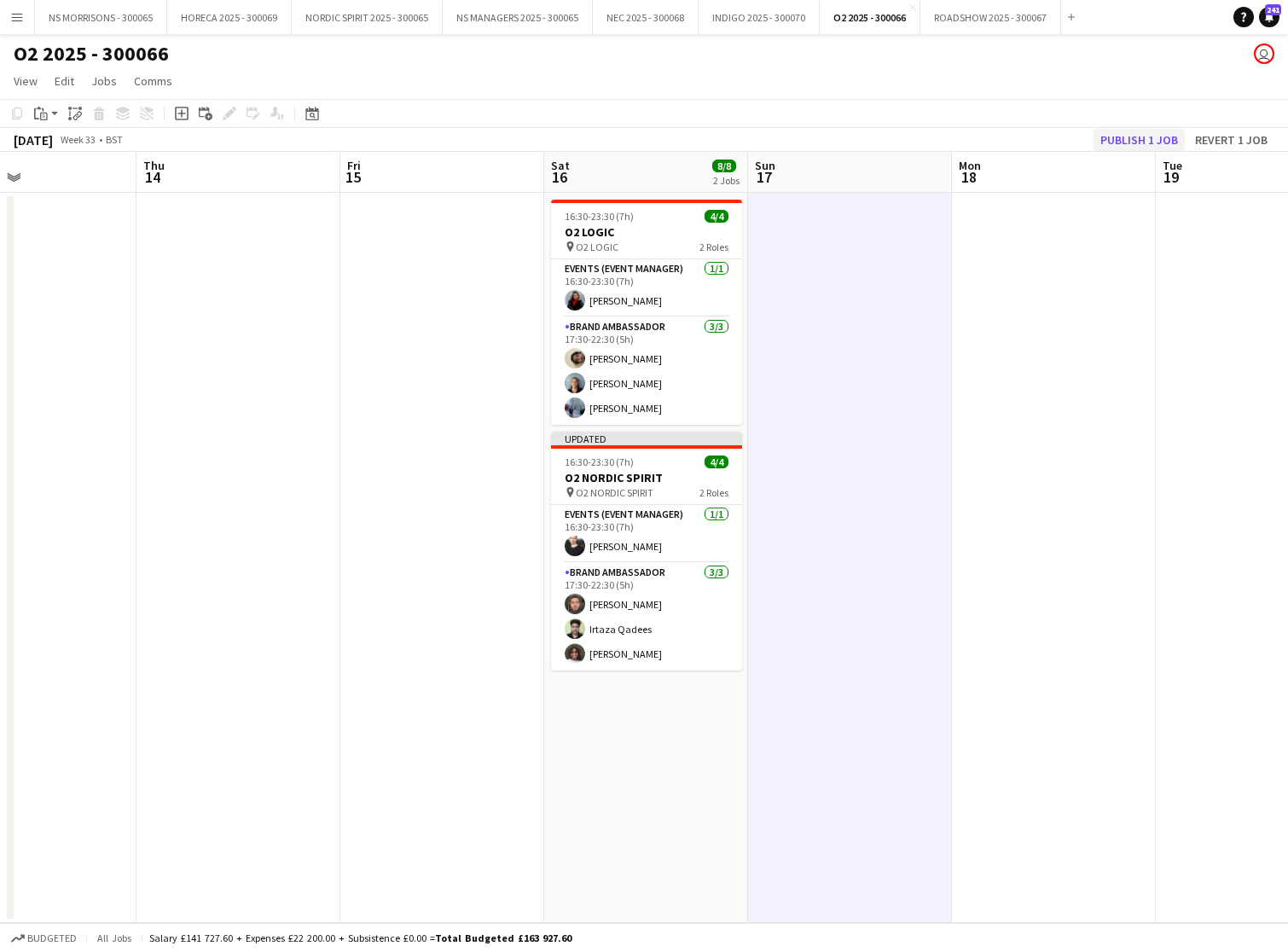
click at [1146, 139] on button "Publish 1 job" at bounding box center [1139, 140] width 91 height 23
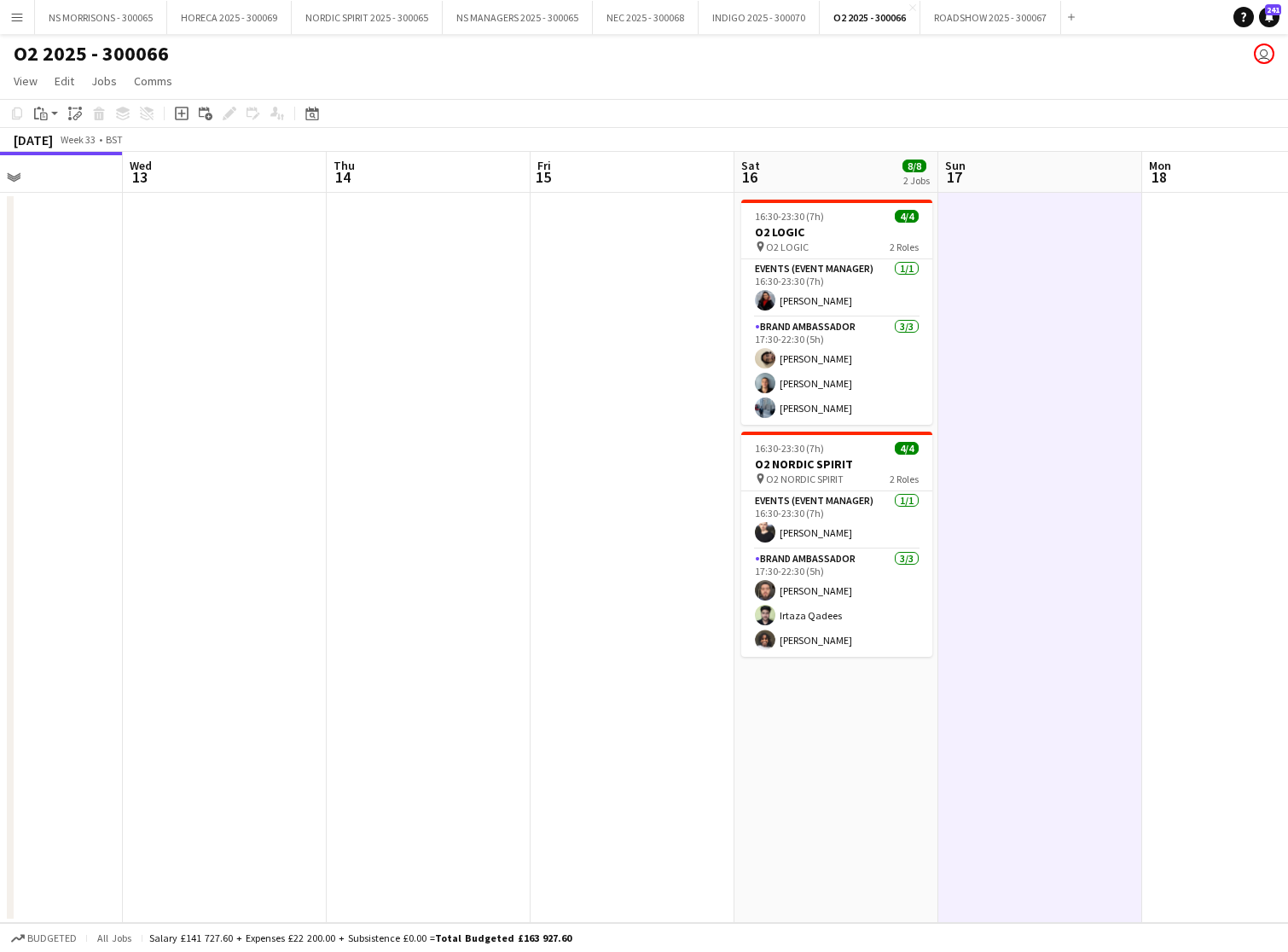
scroll to position [0, 693]
click at [26, 16] on button "Menu" at bounding box center [17, 17] width 34 height 34
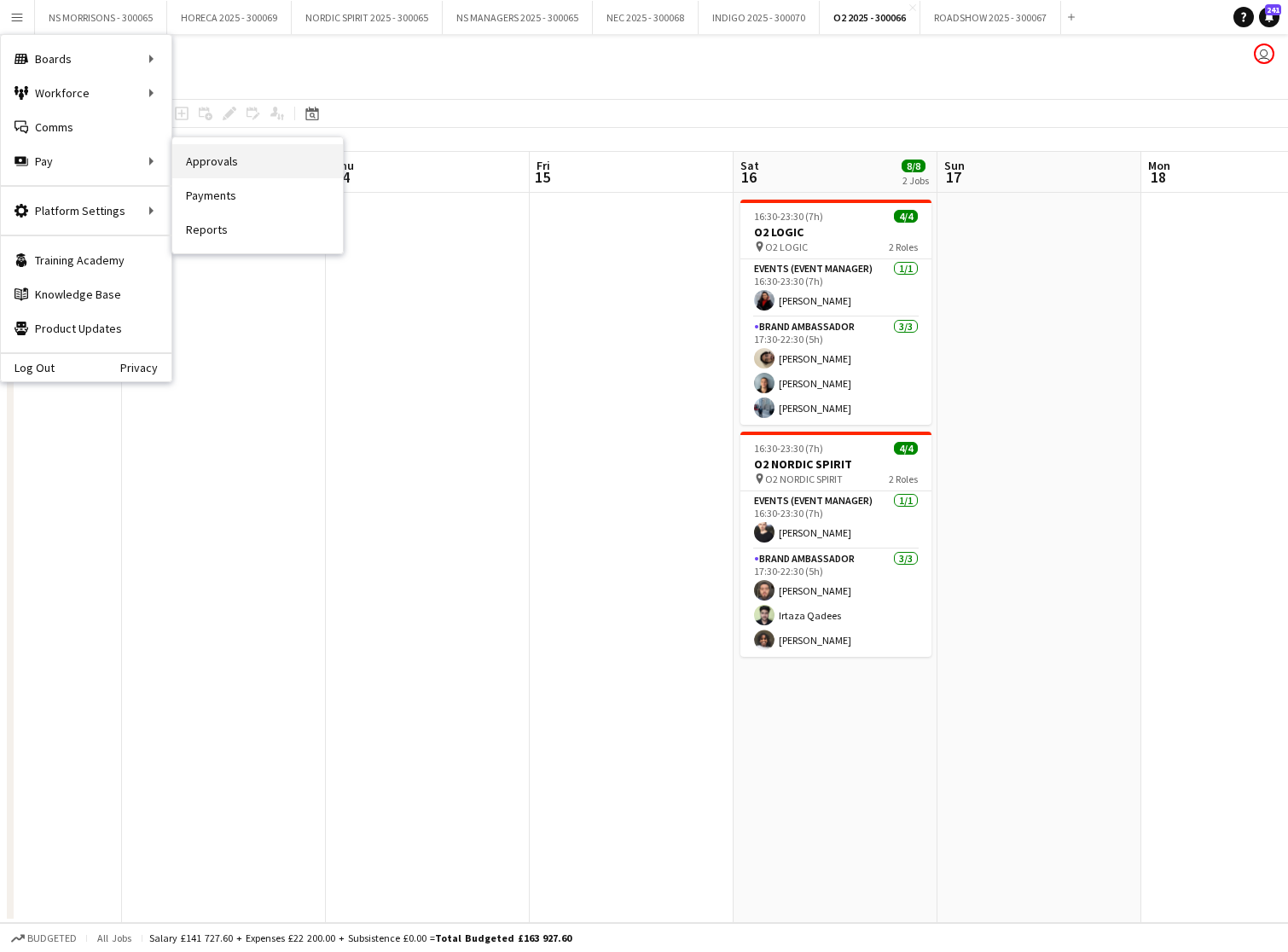
click at [239, 166] on link "Approvals" at bounding box center [258, 161] width 171 height 34
